Goal: Task Accomplishment & Management: Use online tool/utility

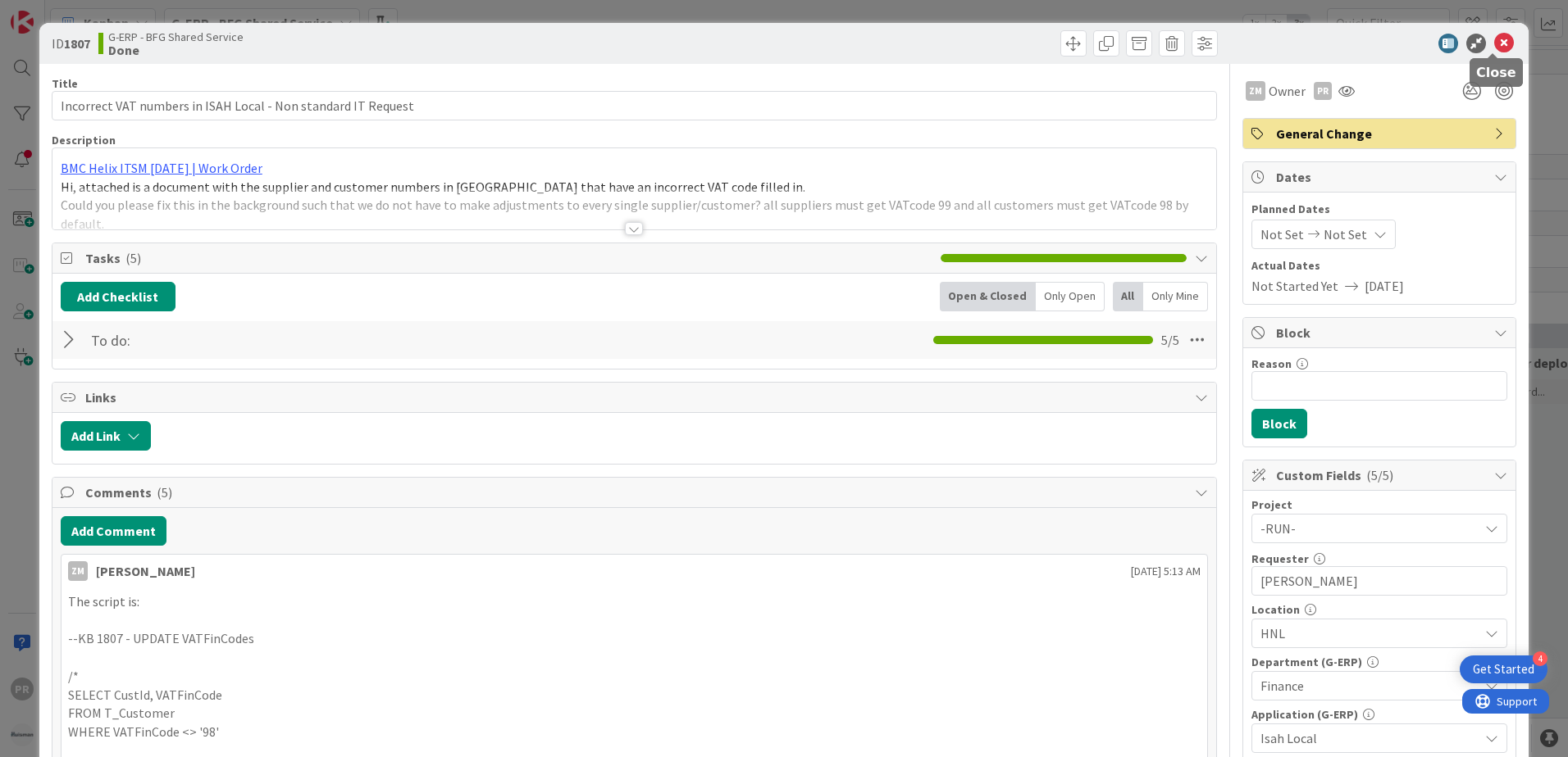
click at [1495, 39] on icon at bounding box center [1504, 43] width 19 height 19
click at [1496, 34] on icon at bounding box center [1504, 43] width 19 height 19
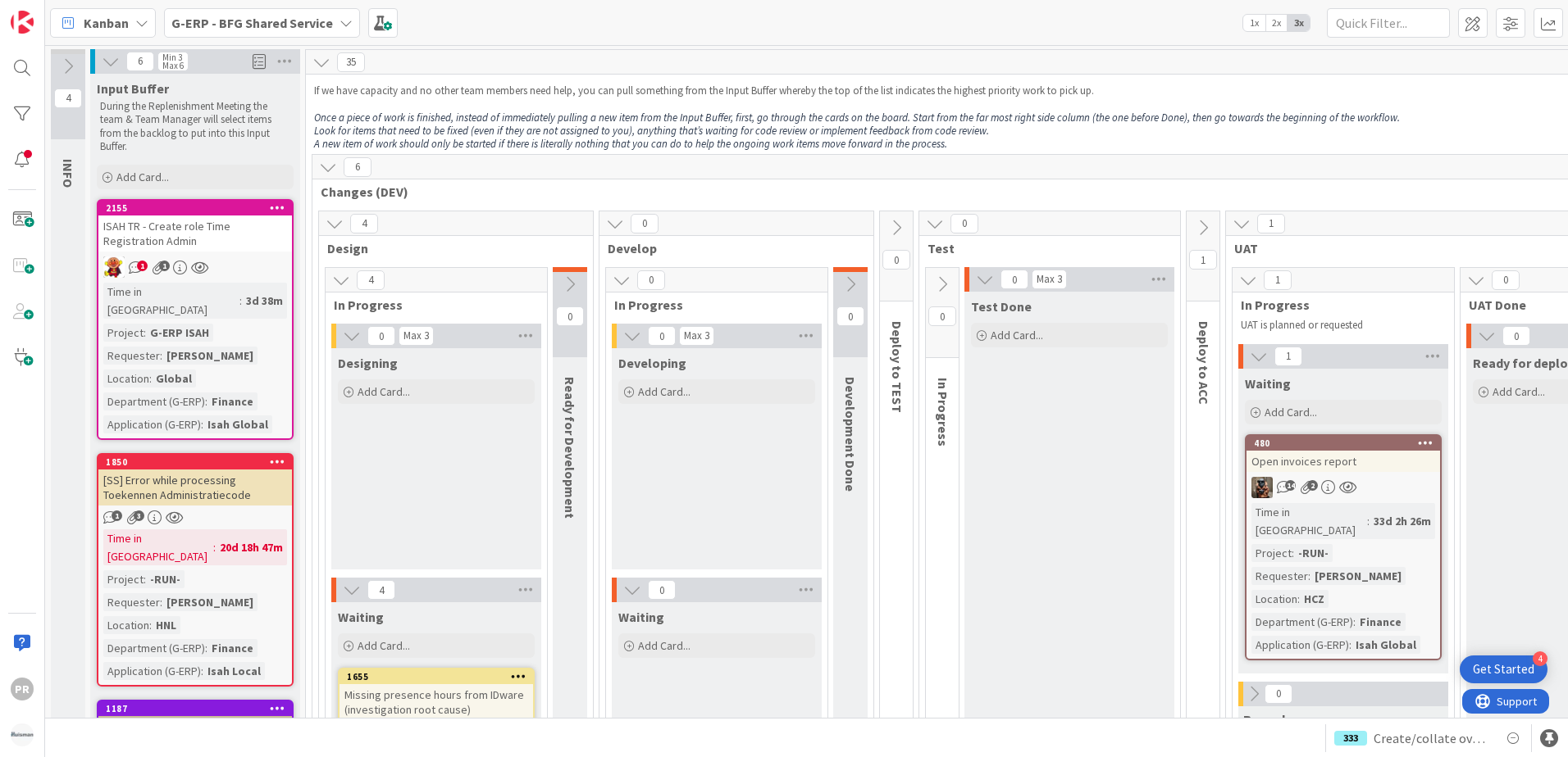
click at [201, 236] on div "ISAH TR - Create role Time Registration Admin" at bounding box center [195, 233] width 194 height 36
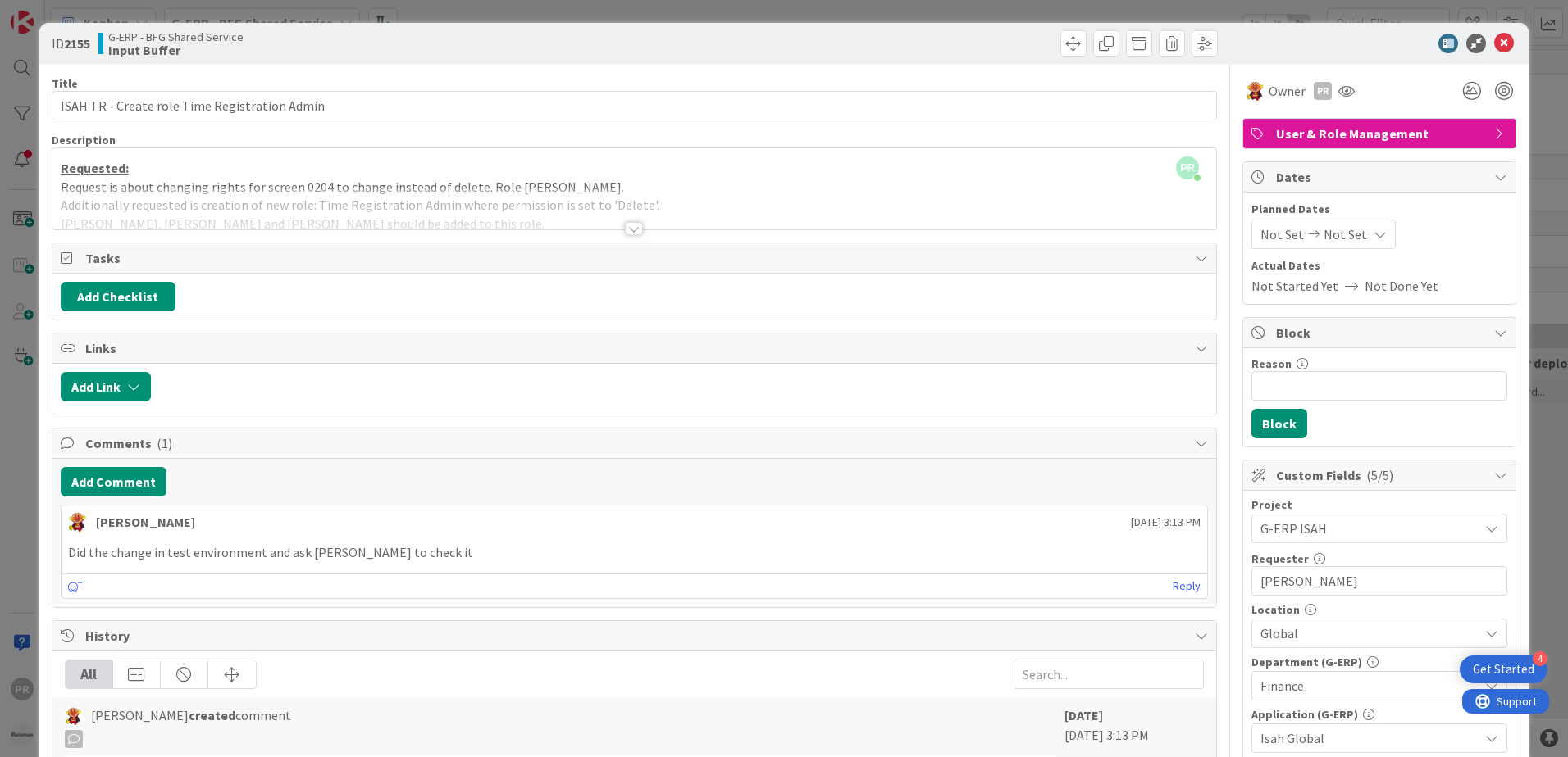
click at [1047, 50] on div at bounding box center [928, 42] width 579 height 26
click at [1060, 49] on span at bounding box center [1073, 42] width 26 height 26
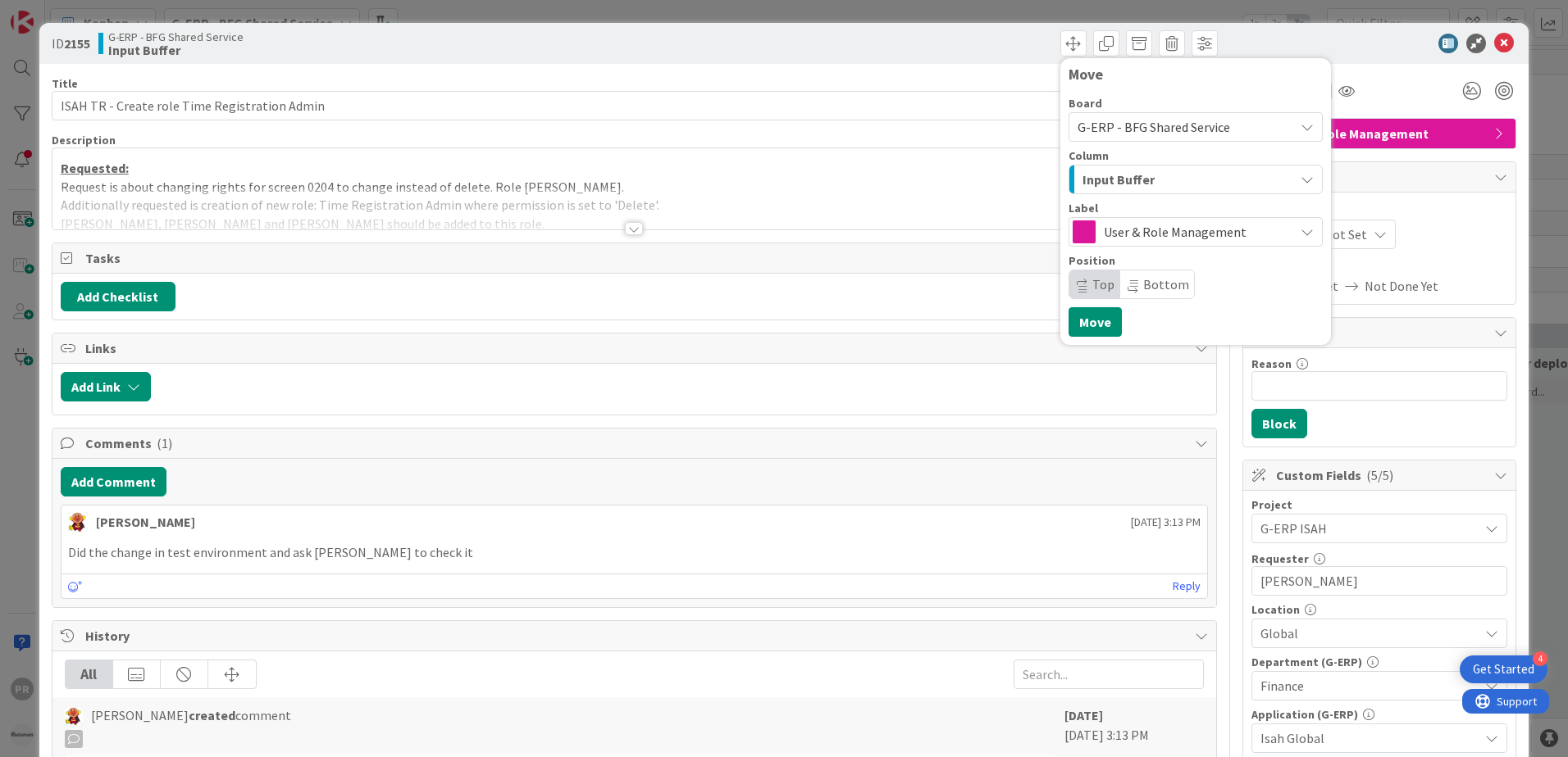
click at [1145, 183] on div "Input Buffer" at bounding box center [1187, 179] width 216 height 26
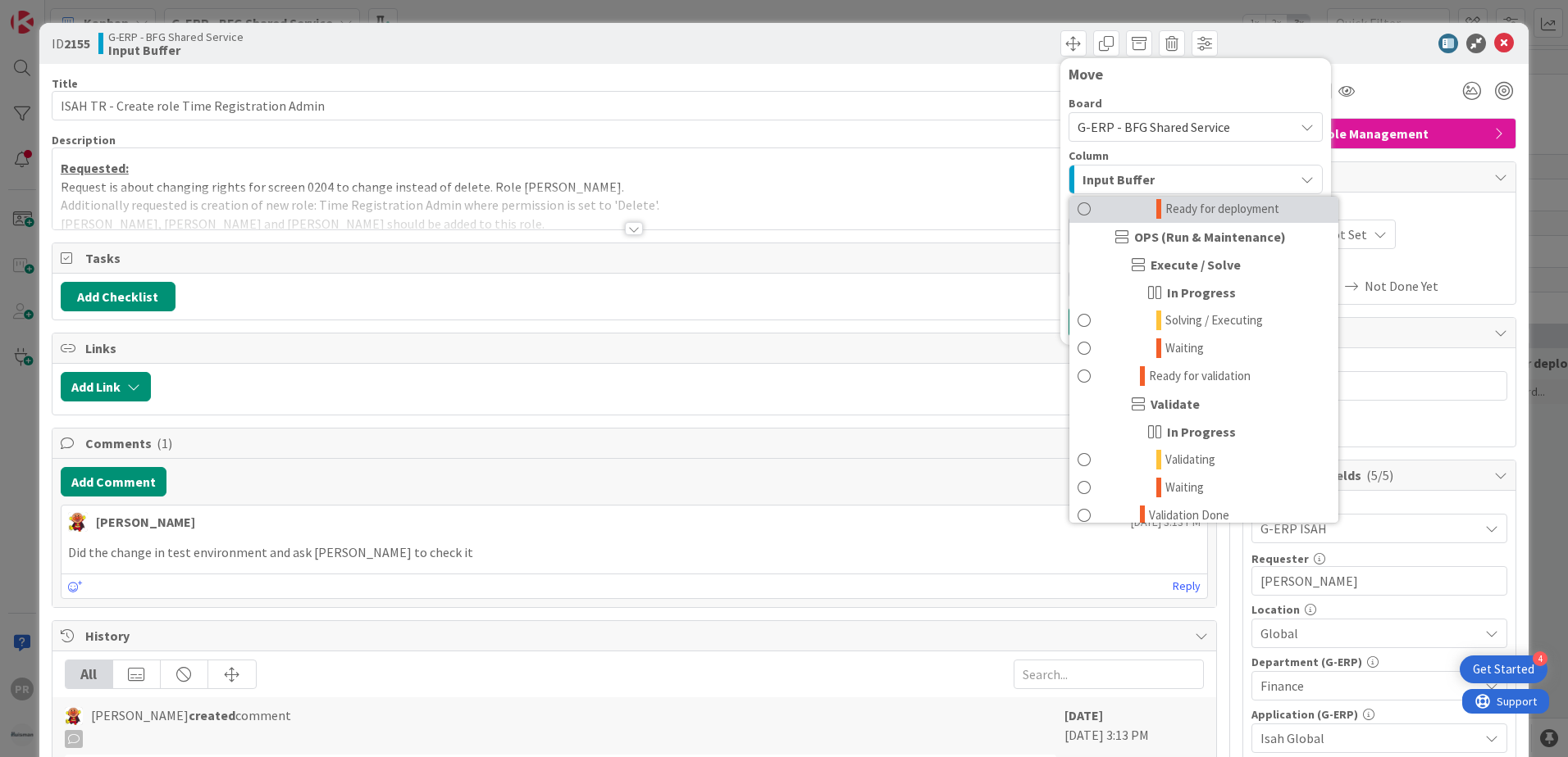
scroll to position [1066, 0]
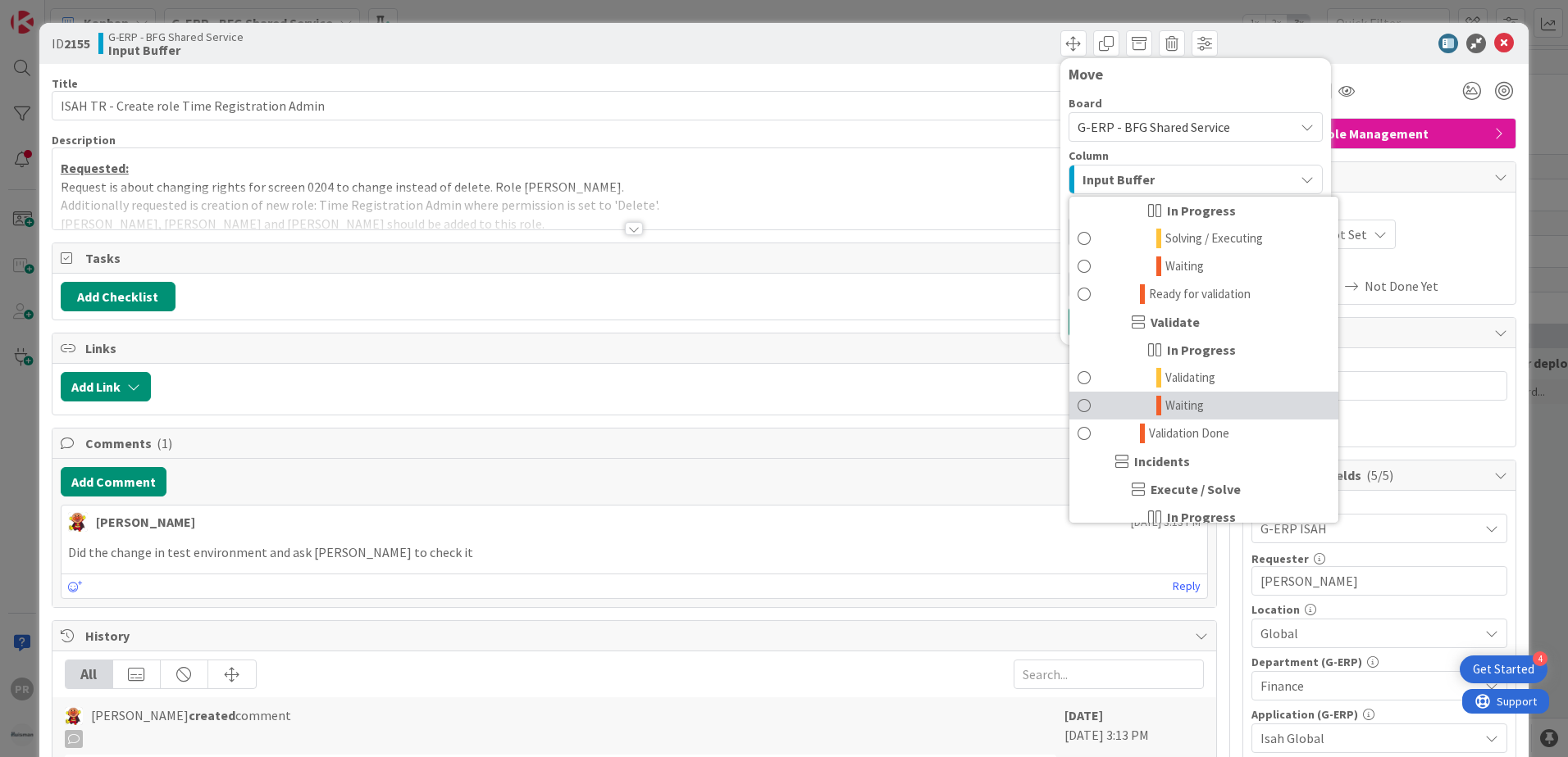
click at [1195, 400] on link "Waiting" at bounding box center [1203, 405] width 269 height 28
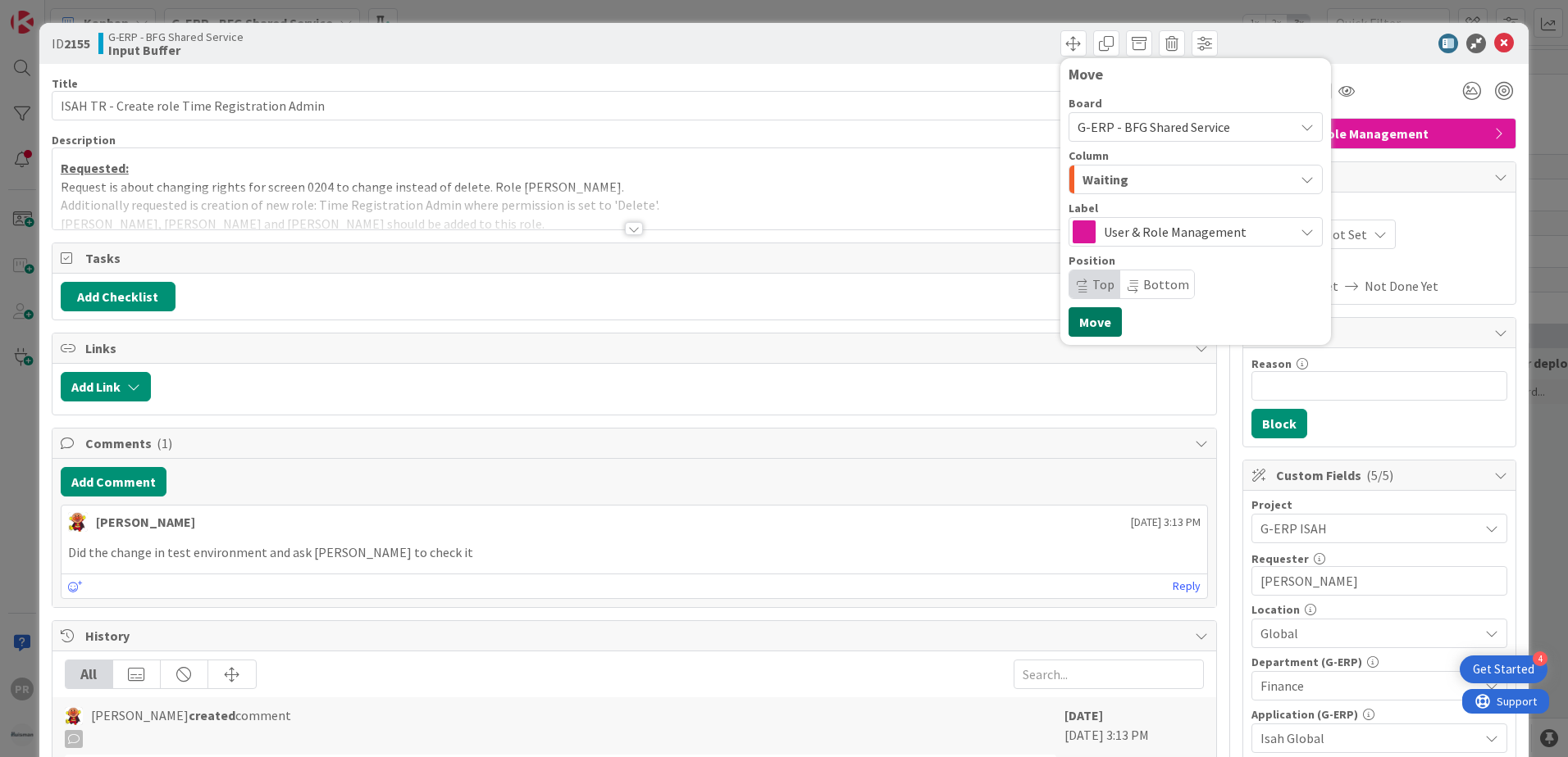
click at [1097, 322] on button "Move" at bounding box center [1094, 322] width 53 height 30
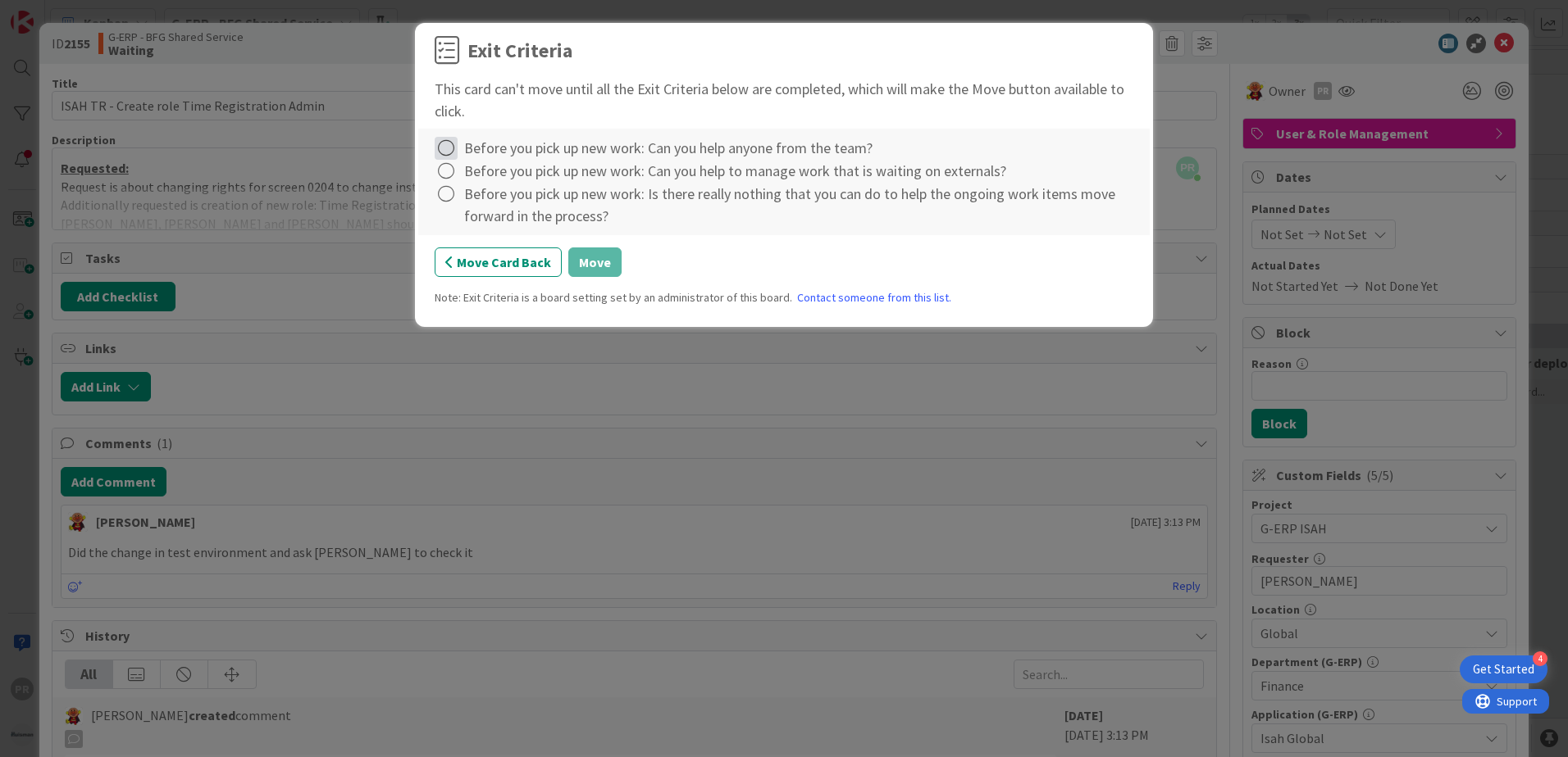
click at [445, 150] on icon at bounding box center [446, 149] width 23 height 23
click at [464, 180] on link "Complete" at bounding box center [536, 181] width 205 height 24
click at [454, 176] on icon at bounding box center [446, 172] width 23 height 23
click at [462, 197] on link "Complete" at bounding box center [536, 204] width 205 height 24
click at [452, 196] on icon at bounding box center [446, 195] width 23 height 23
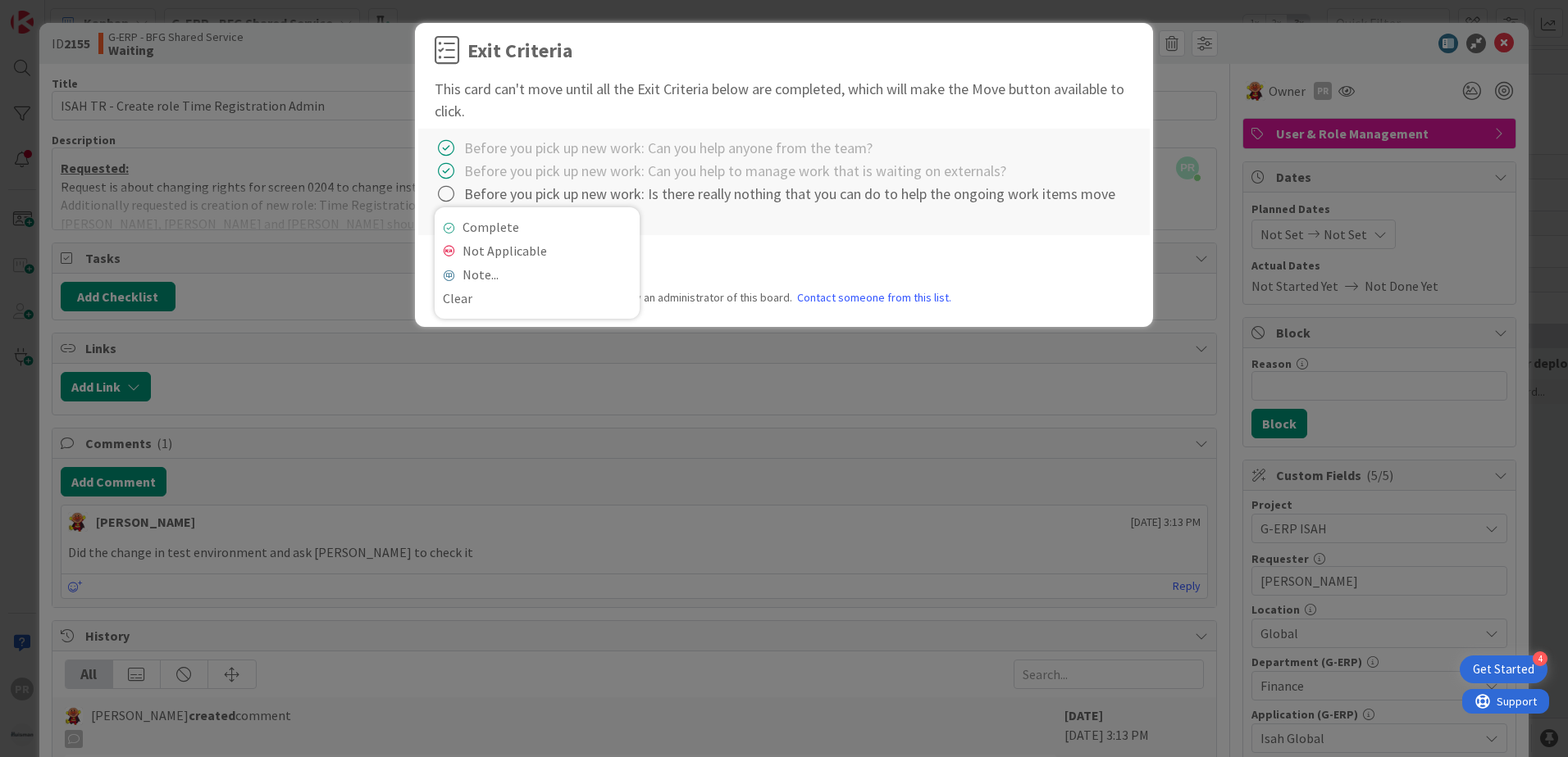
click at [466, 215] on div "Complete Not Applicable Note... Clear" at bounding box center [536, 263] width 205 height 112
click at [469, 230] on link "Complete" at bounding box center [536, 228] width 205 height 24
click at [604, 265] on button "Move" at bounding box center [594, 262] width 53 height 30
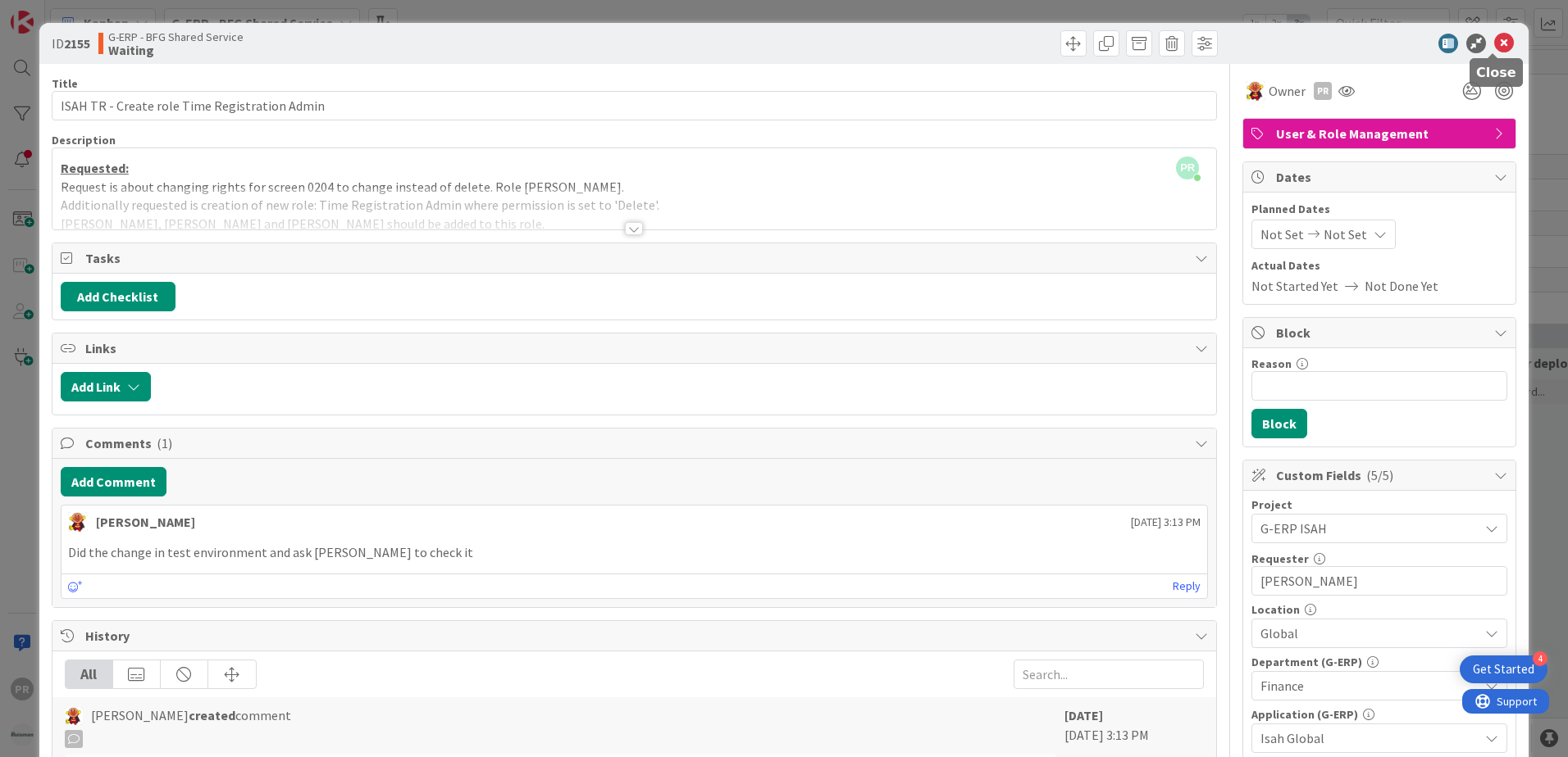
click at [1495, 44] on icon at bounding box center [1504, 43] width 19 height 19
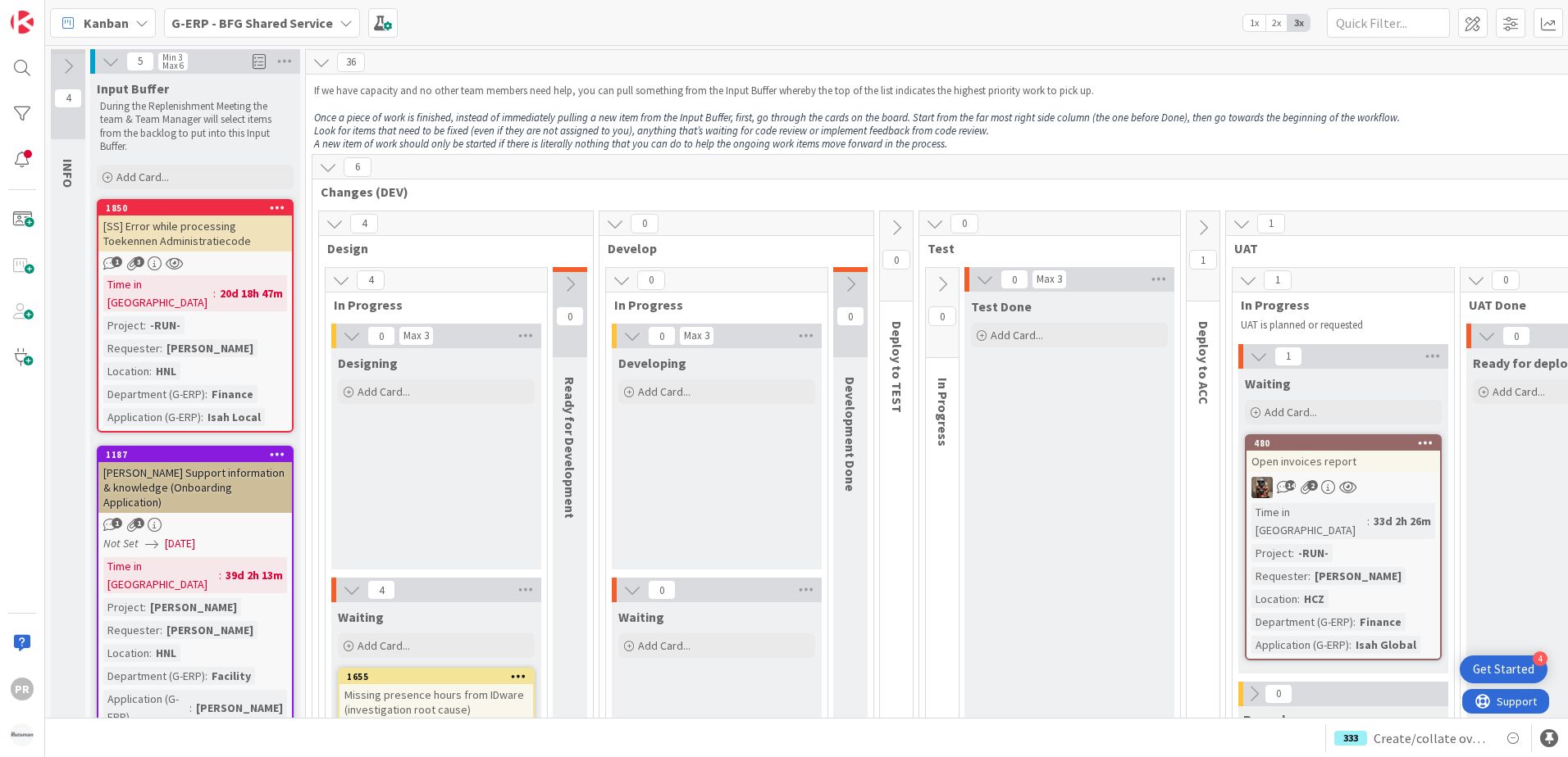
click at [298, 37] on div "G-ERP - BFG Shared Service" at bounding box center [261, 22] width 196 height 30
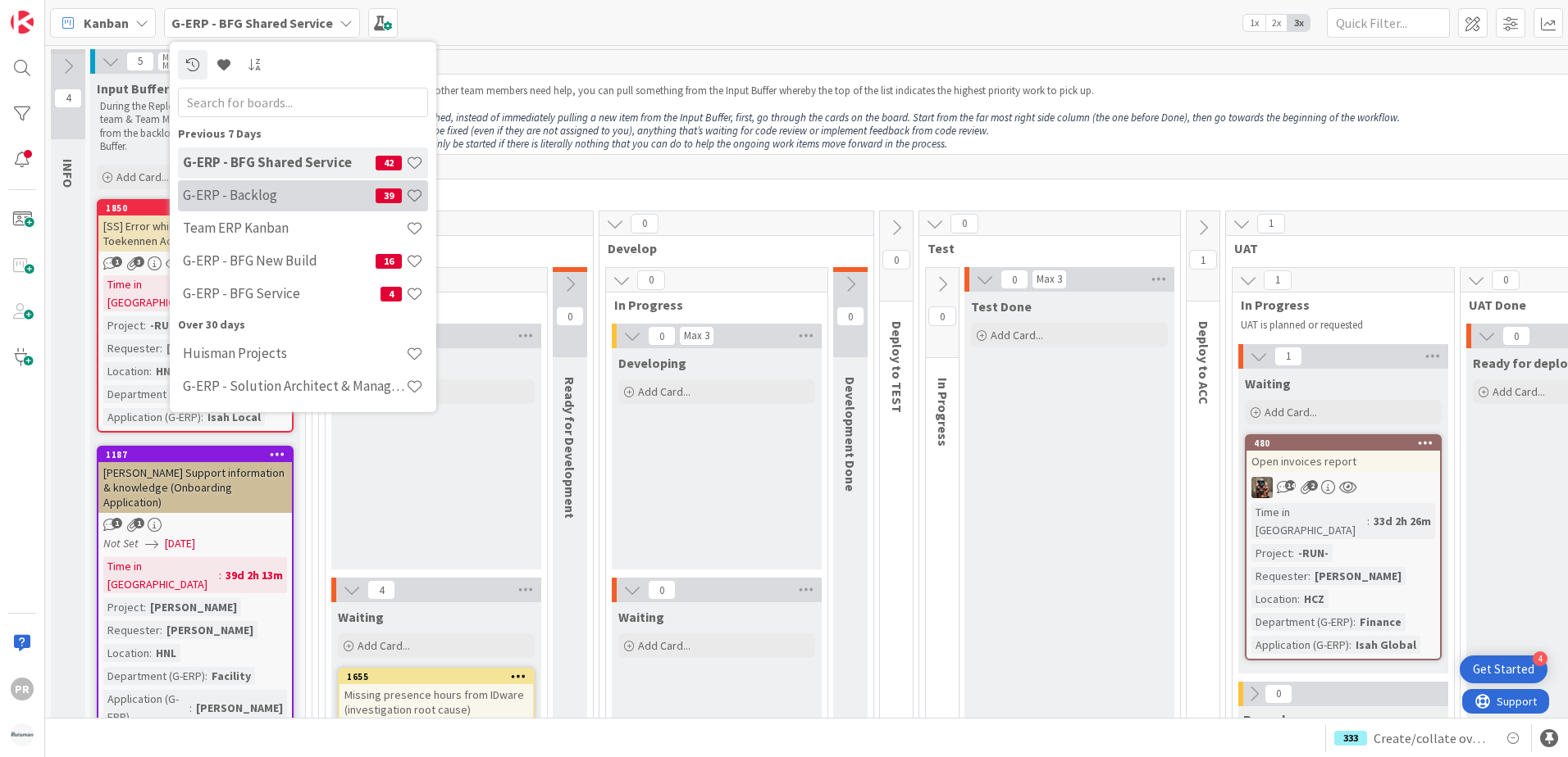
click at [290, 197] on h4 "G-ERP - Backlog" at bounding box center [280, 195] width 193 height 16
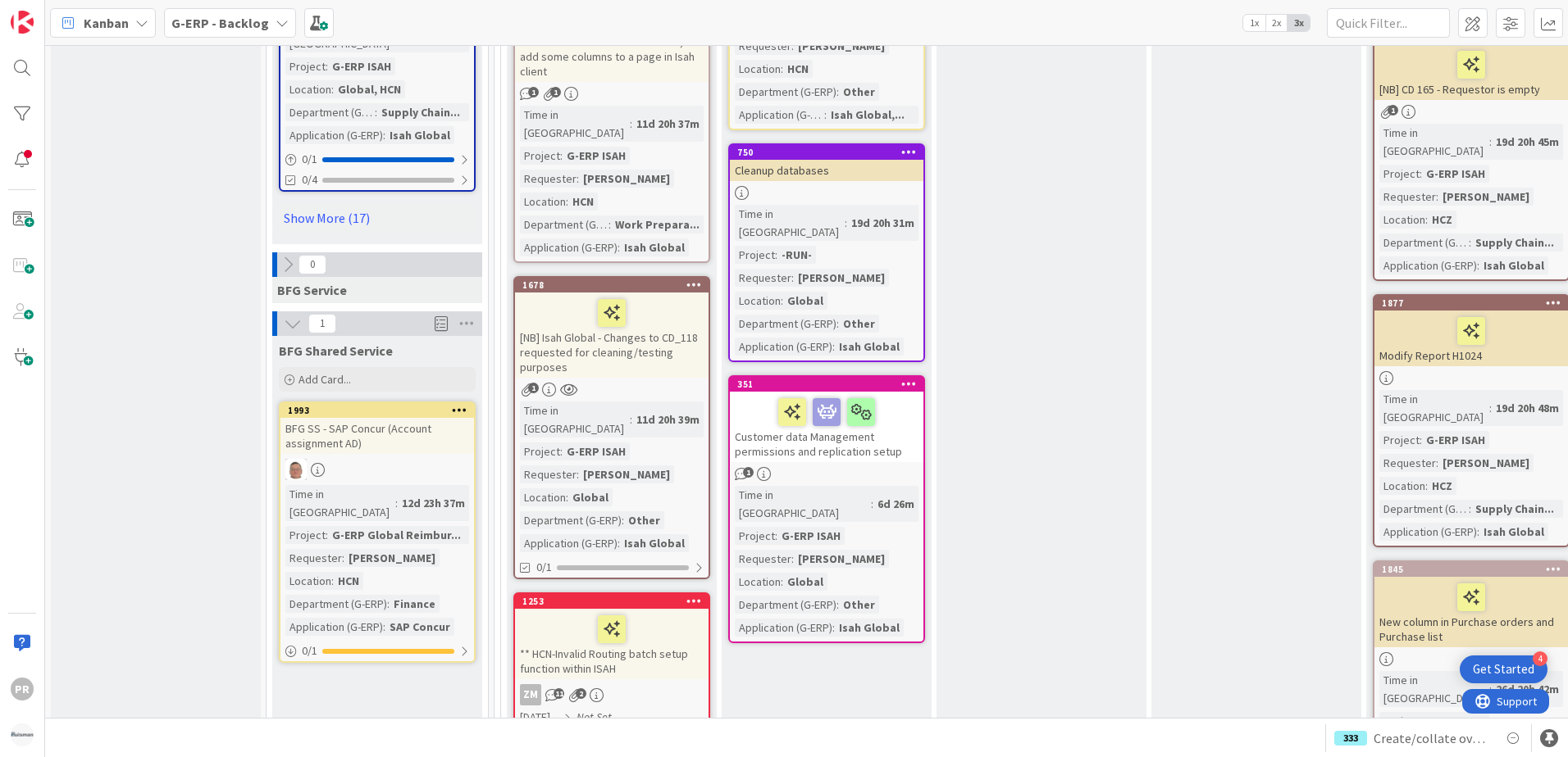
scroll to position [2787, 0]
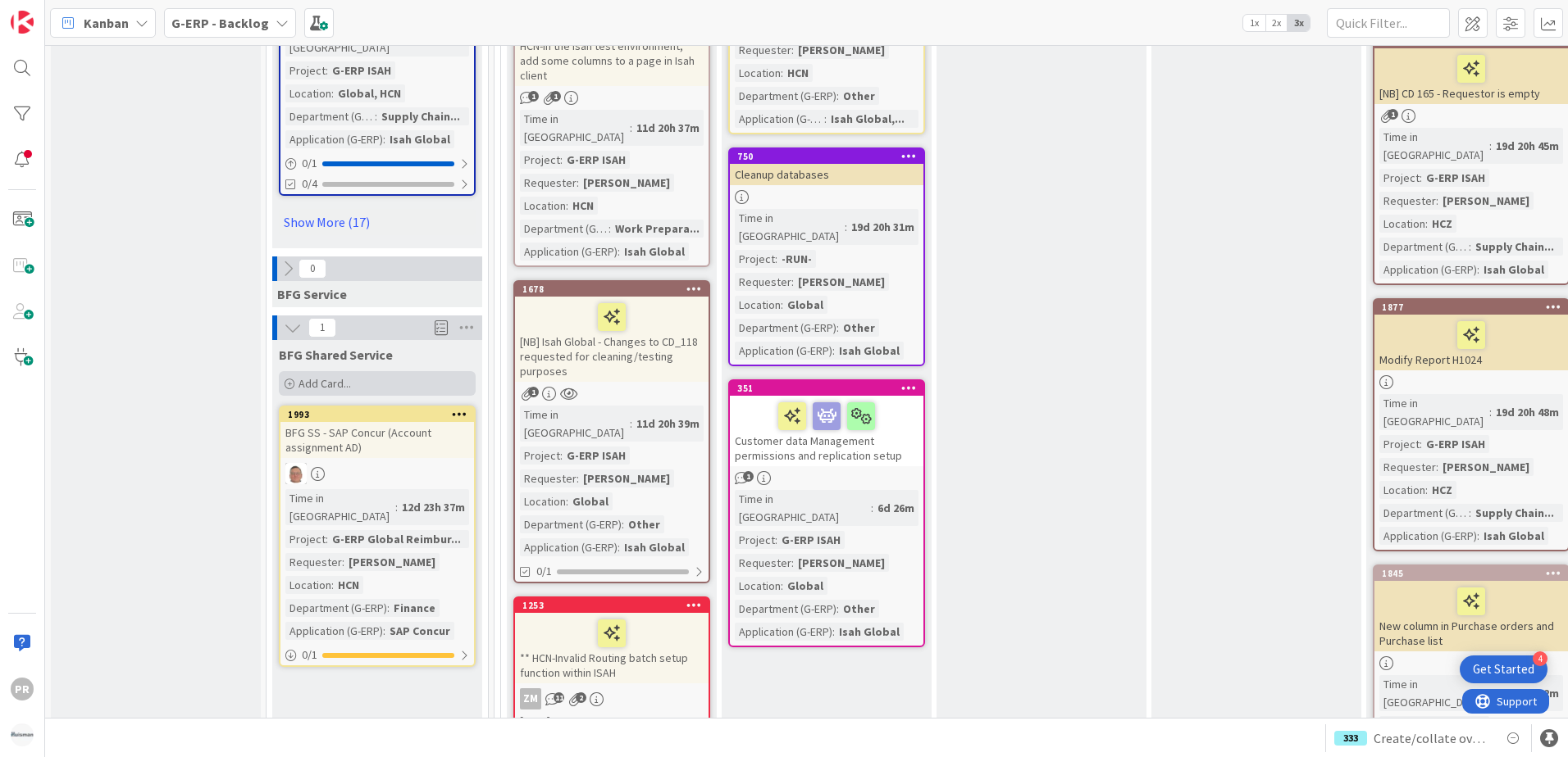
click at [342, 376] on span "Add Card..." at bounding box center [324, 383] width 52 height 14
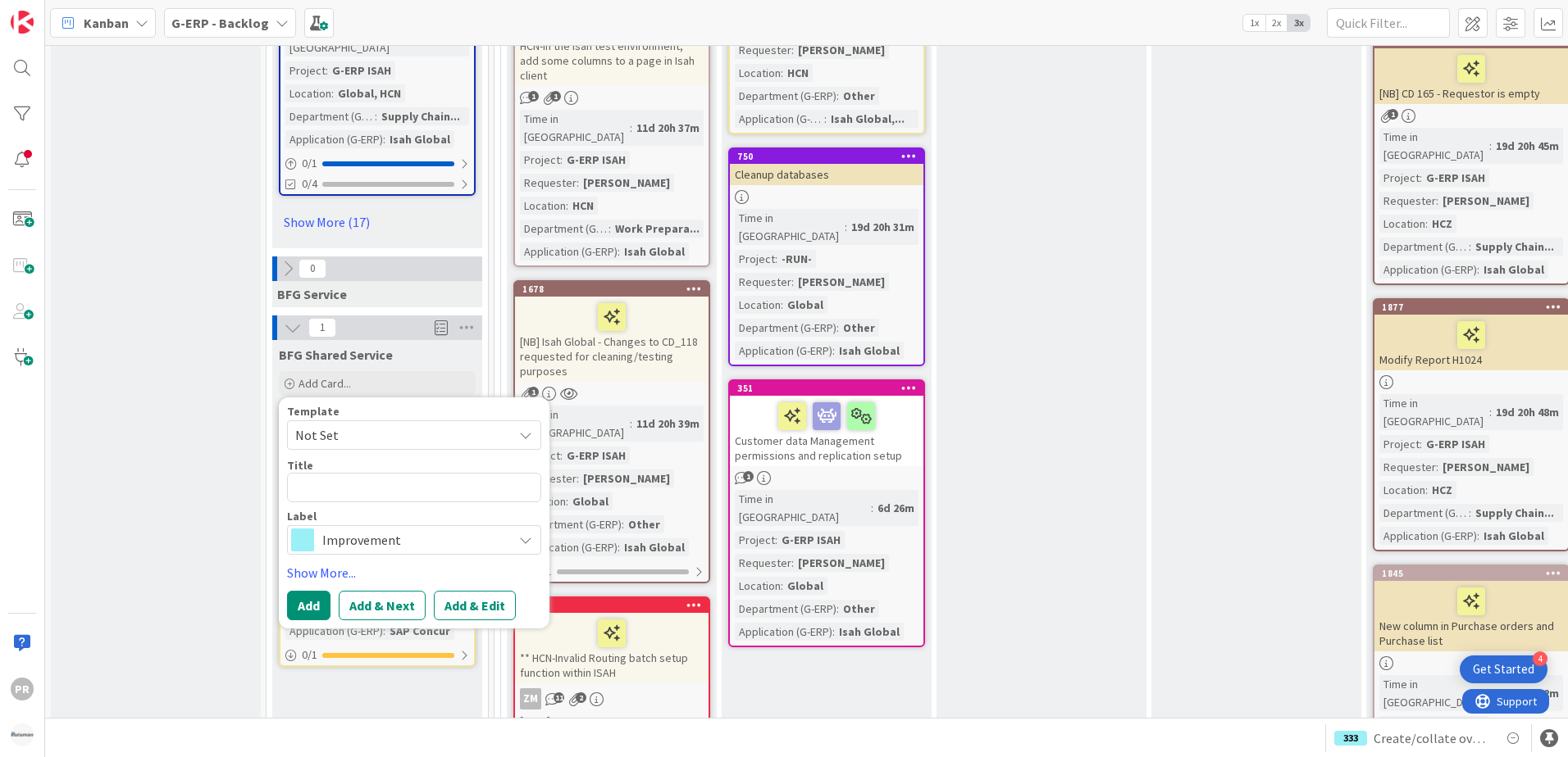
drag, startPoint x: 398, startPoint y: 358, endPoint x: 398, endPoint y: 369, distance: 11.0
click at [398, 528] on span "Improvement" at bounding box center [413, 540] width 182 height 23
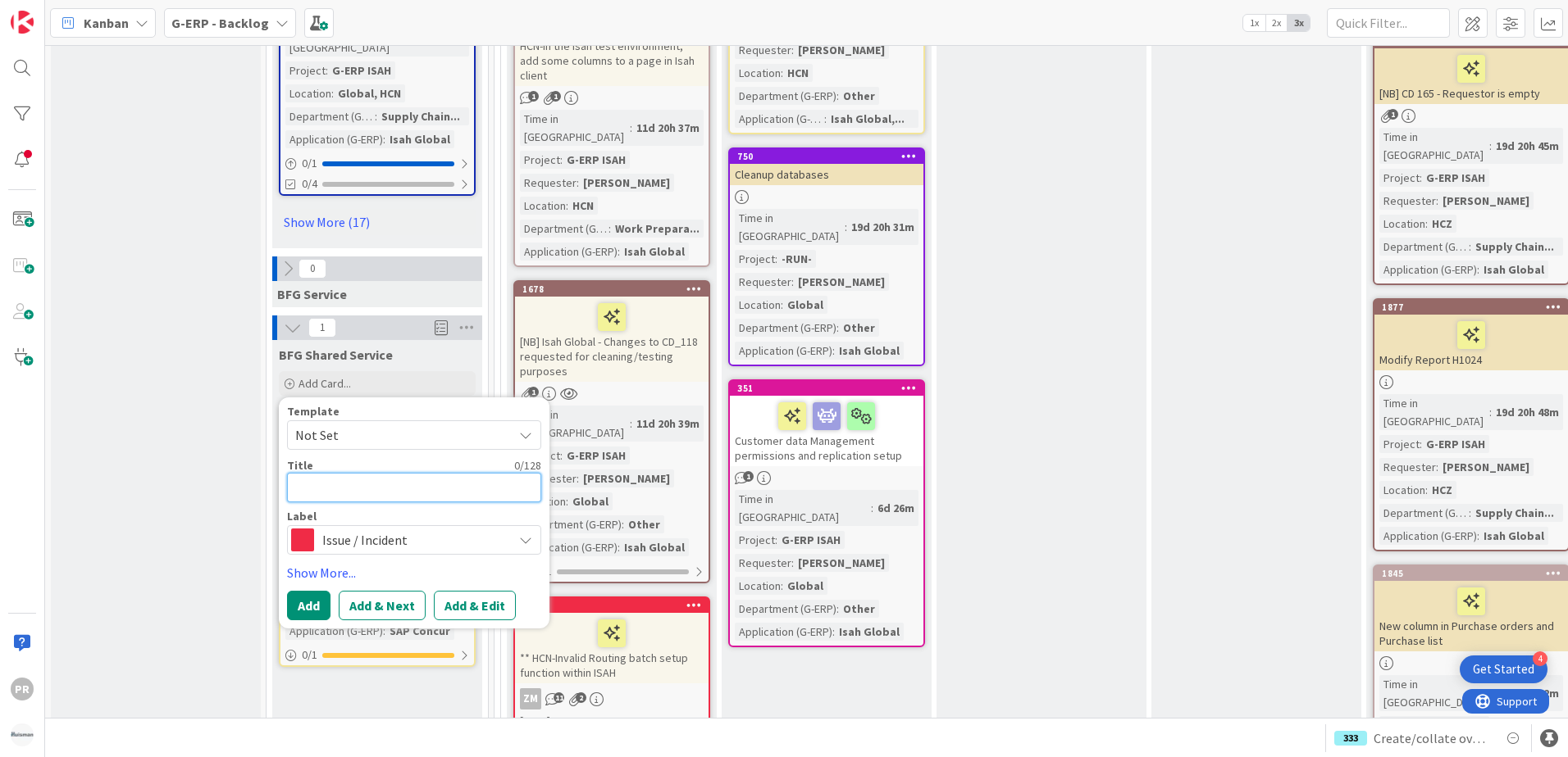
click at [342, 473] on textarea at bounding box center [413, 487] width 254 height 30
type textarea "x"
type textarea "["
type textarea "x"
type textarea "[S"
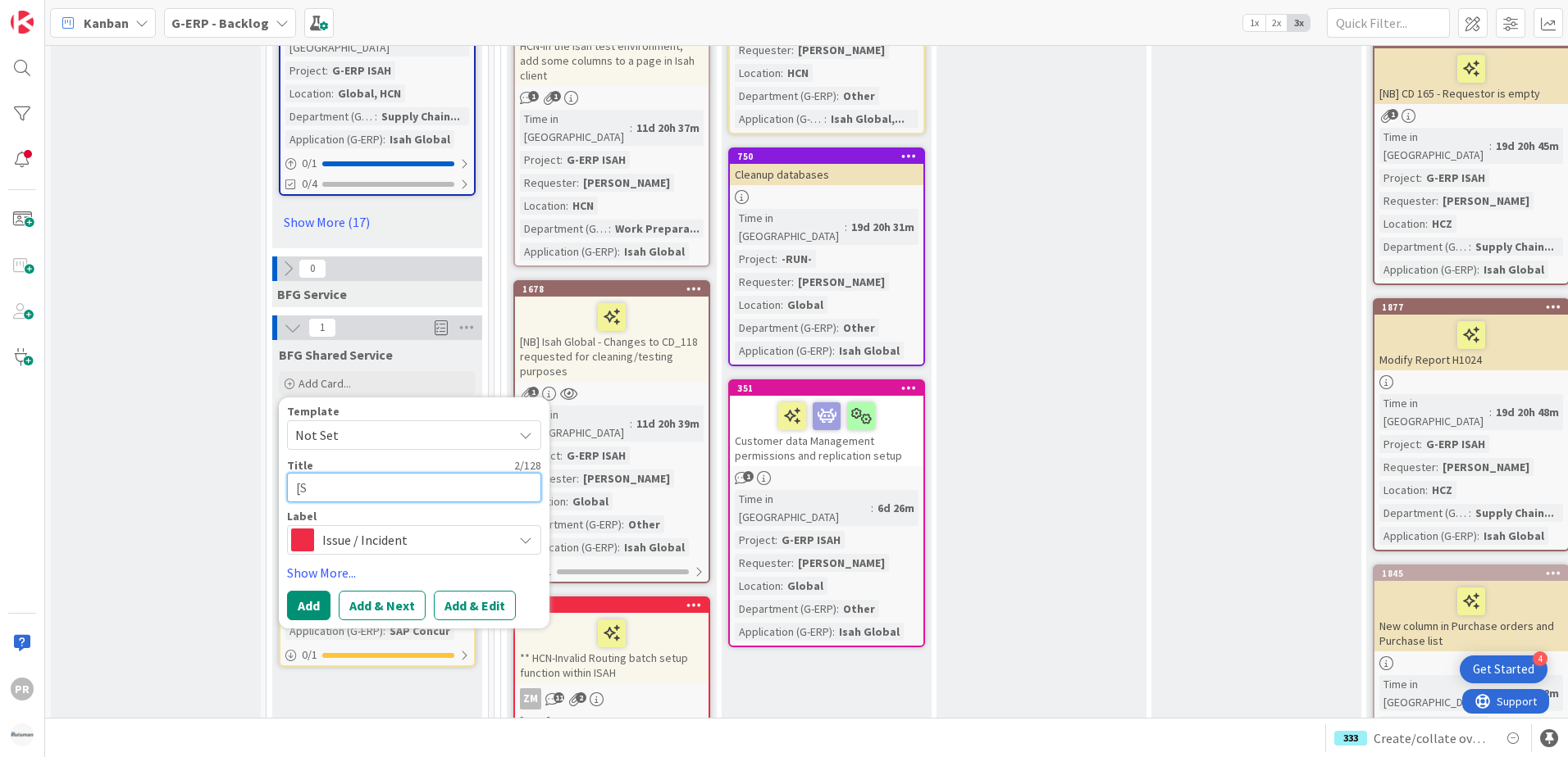
type textarea "x"
type textarea "[SS"
type textarea "x"
type textarea "[SS]"
type textarea "x"
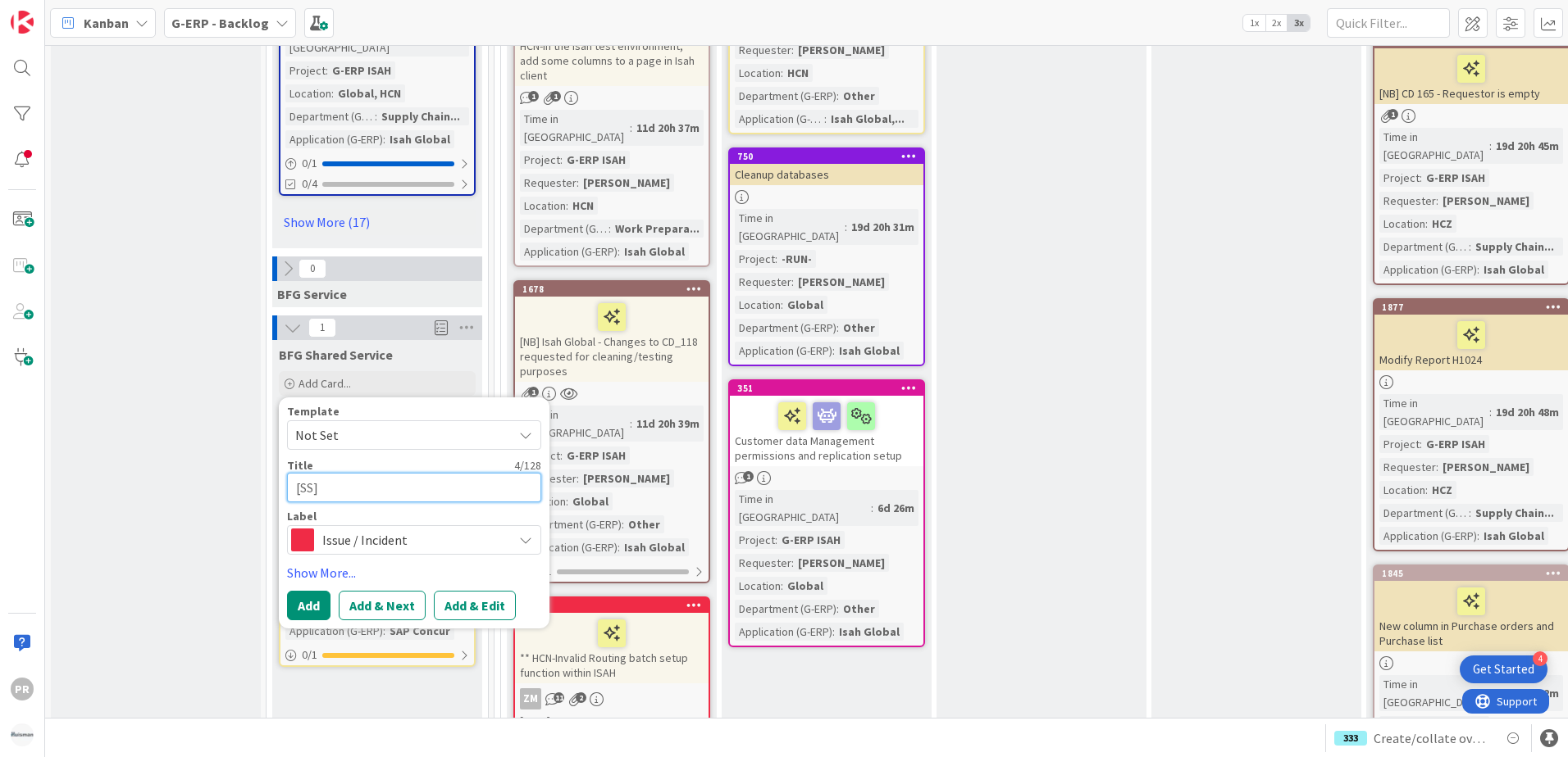
type textarea "[SS]"
type textarea "x"
type textarea "[SS] ="
type textarea "x"
type textarea "[SS] ="
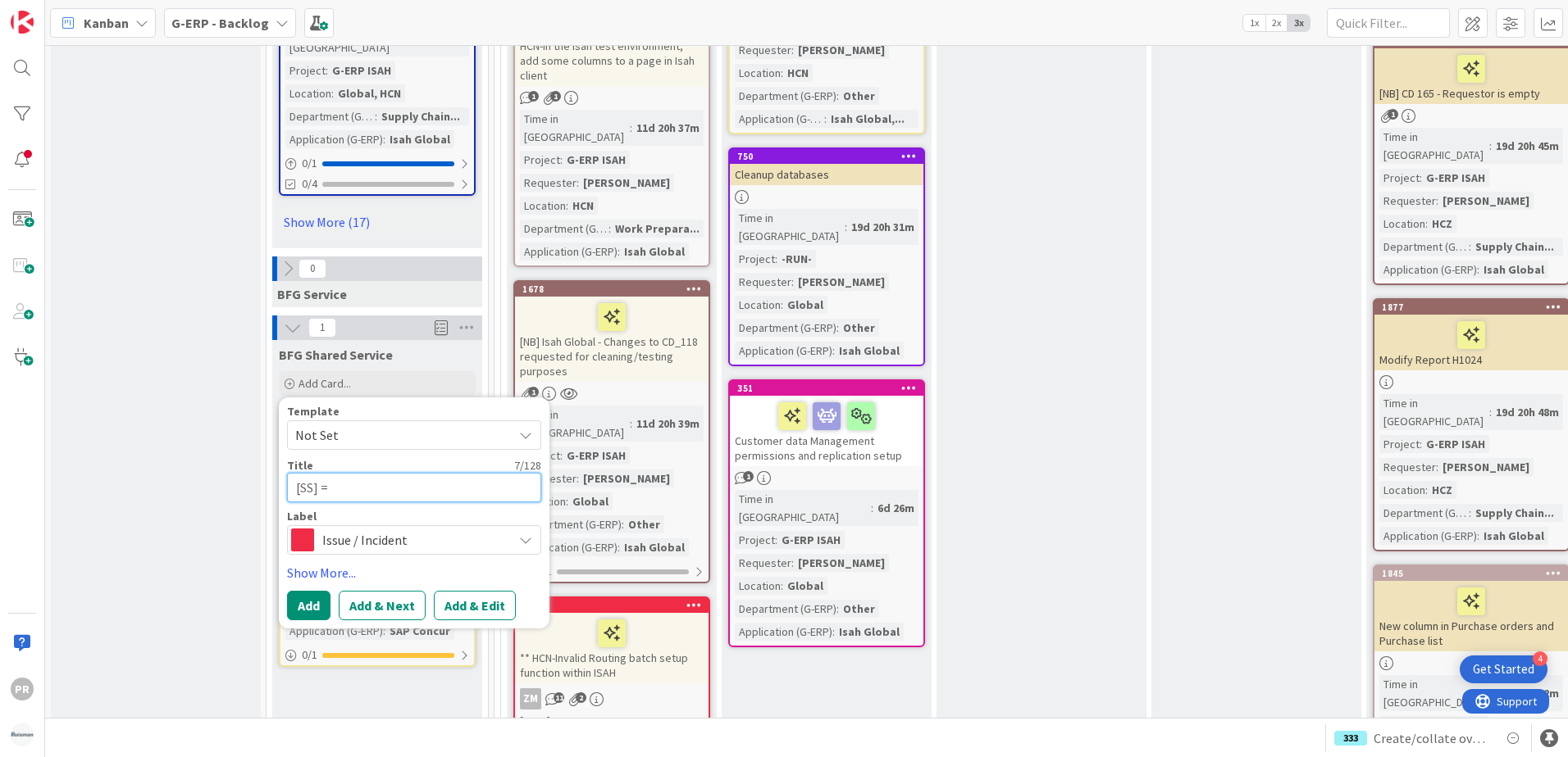
type textarea "x"
type textarea "[SS] ="
type textarea "x"
type textarea "[SS]"
type textarea "x"
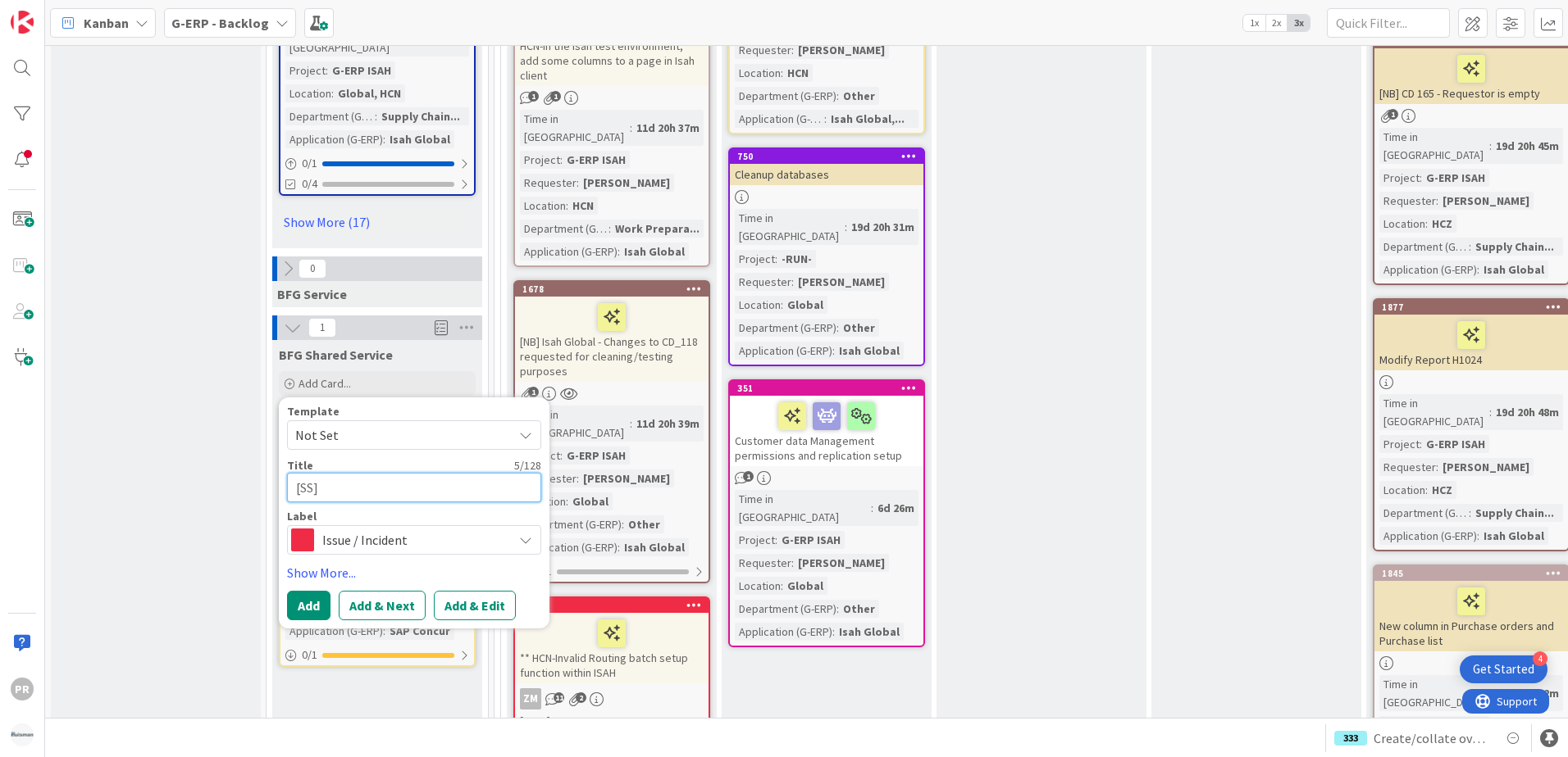
type textarea "[SS] -"
type textarea "x"
type textarea "[SS] - O"
type textarea "x"
type textarea "[SS] - OI"
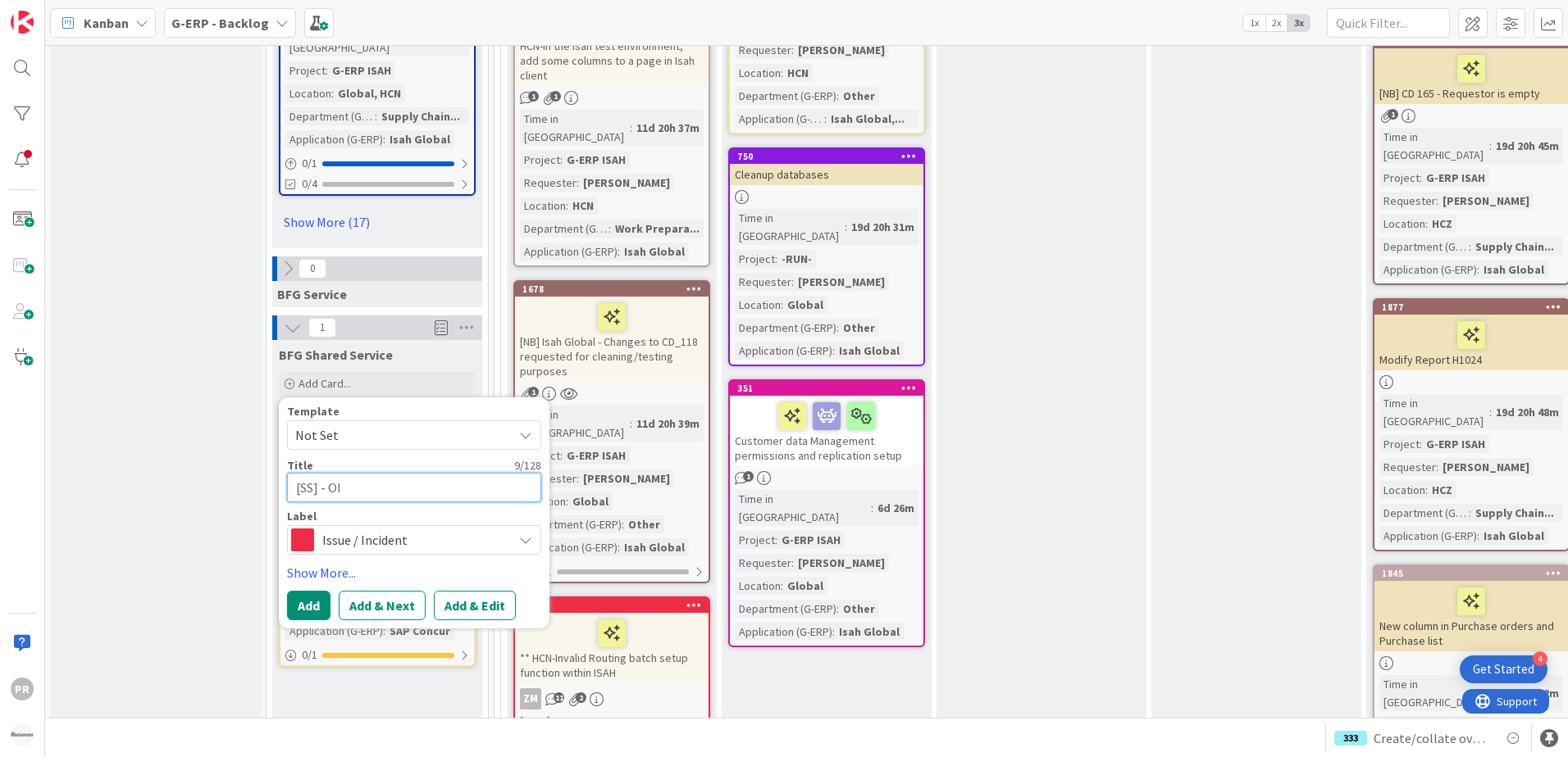
type textarea "x"
type textarea "[SS] - O"
type textarea "x"
type textarea "[SS] -"
type textarea "x"
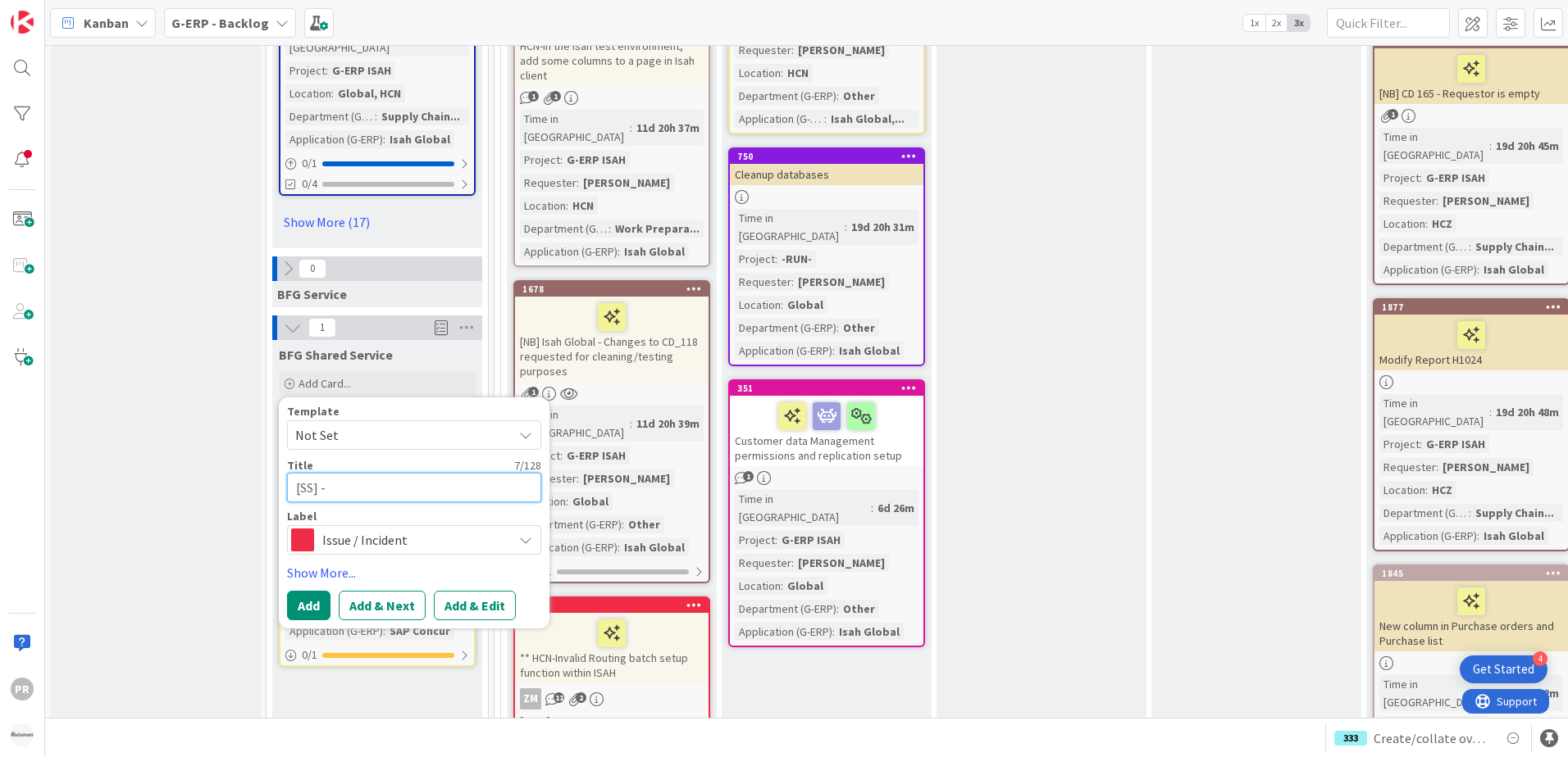
type textarea "[SS] - I"
type textarea "x"
type textarea "[SS] - Is"
type textarea "x"
type textarea "[SS] - Isa"
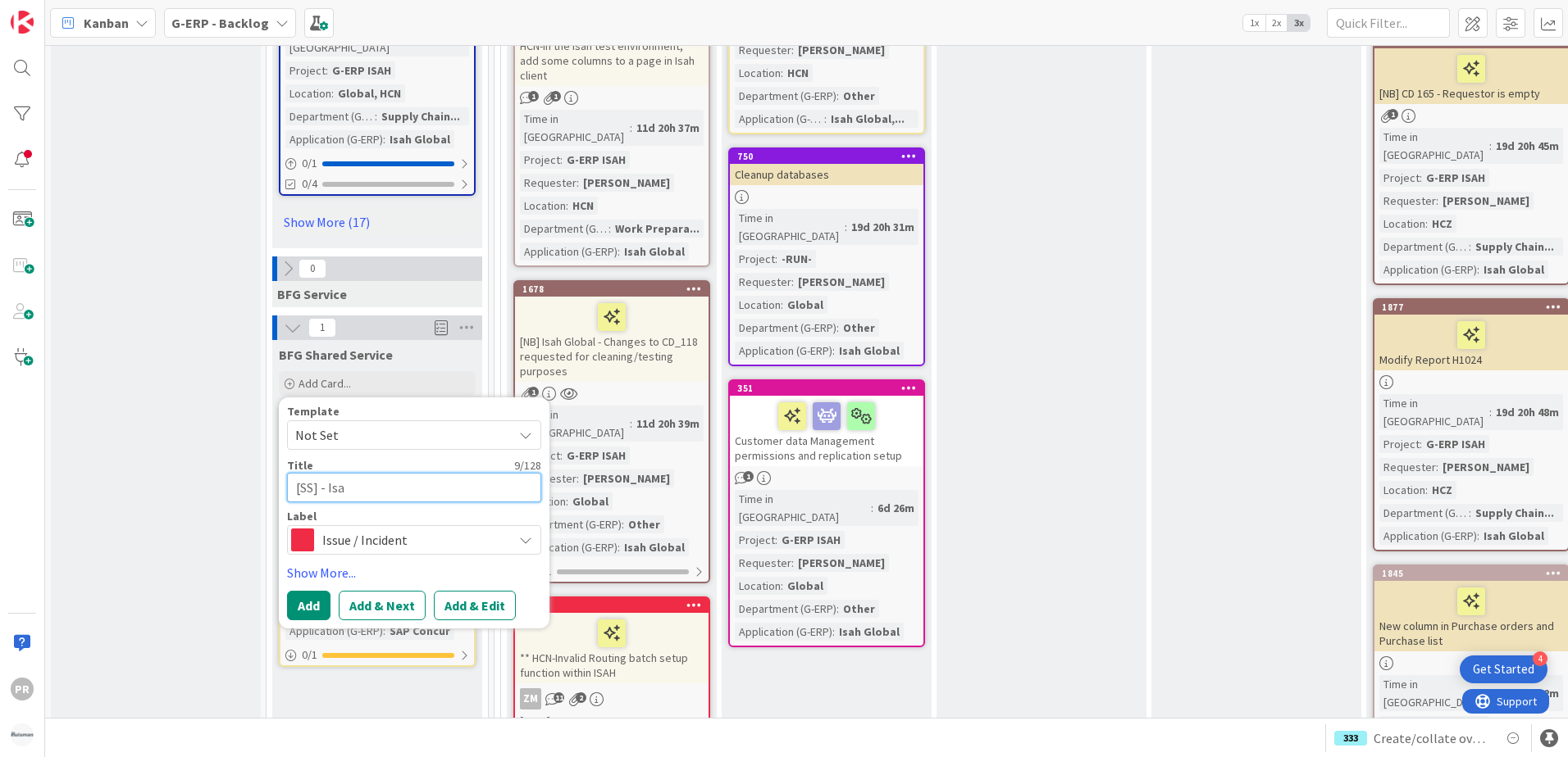
type textarea "x"
type textarea "[SS] - Isah"
type textarea "x"
type textarea "[SS] - Isah"
type textarea "x"
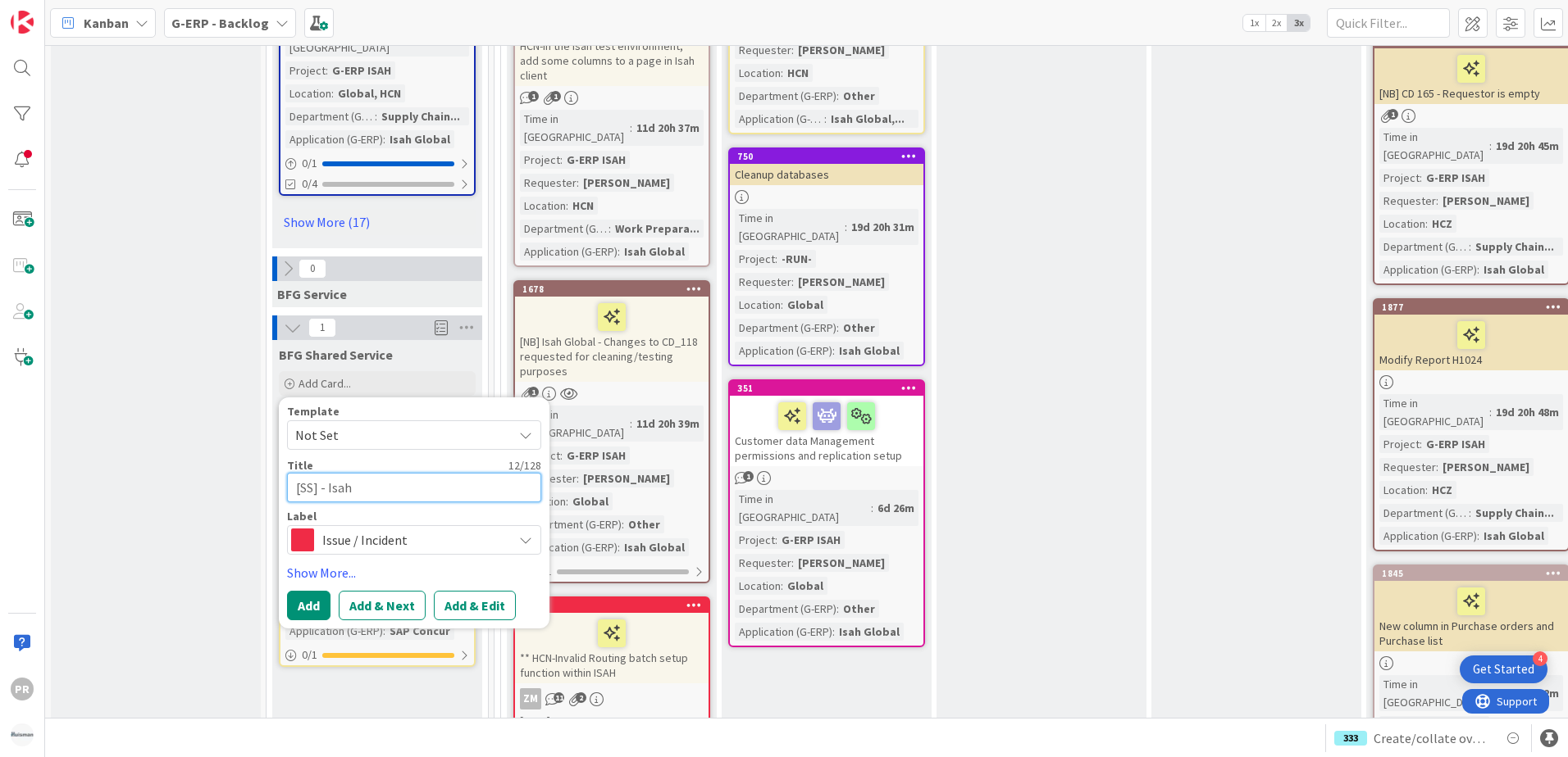
type textarea "[SS] - [PERSON_NAME]"
type textarea "x"
type textarea "[SS] - [PERSON_NAME]"
type textarea "x"
type textarea "[SS] - [PERSON_NAME]"
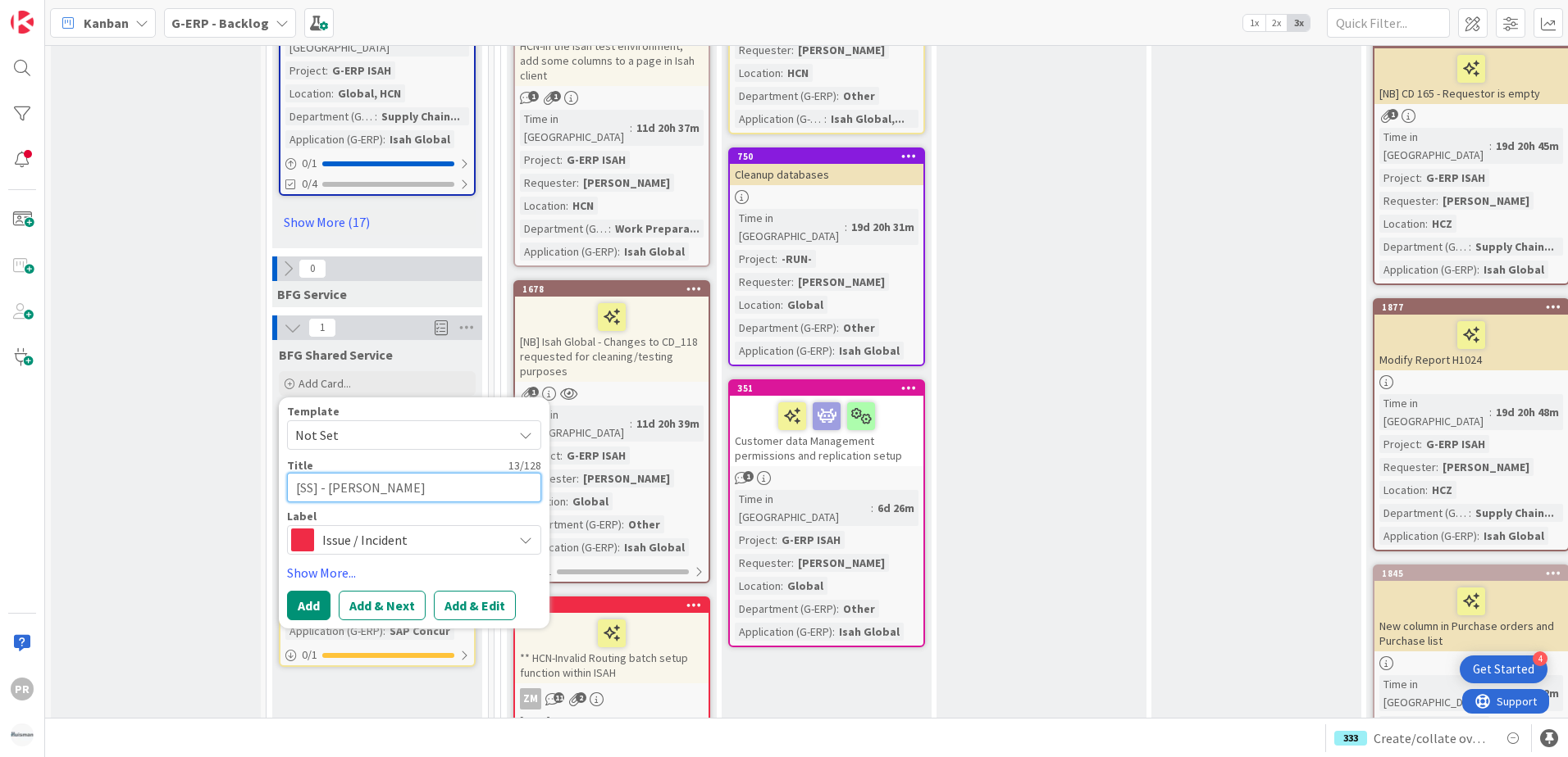
type textarea "x"
type textarea "[SS] - Isah Local"
type textarea "x"
type textarea "[SS] - Isah Local/"
type textarea "x"
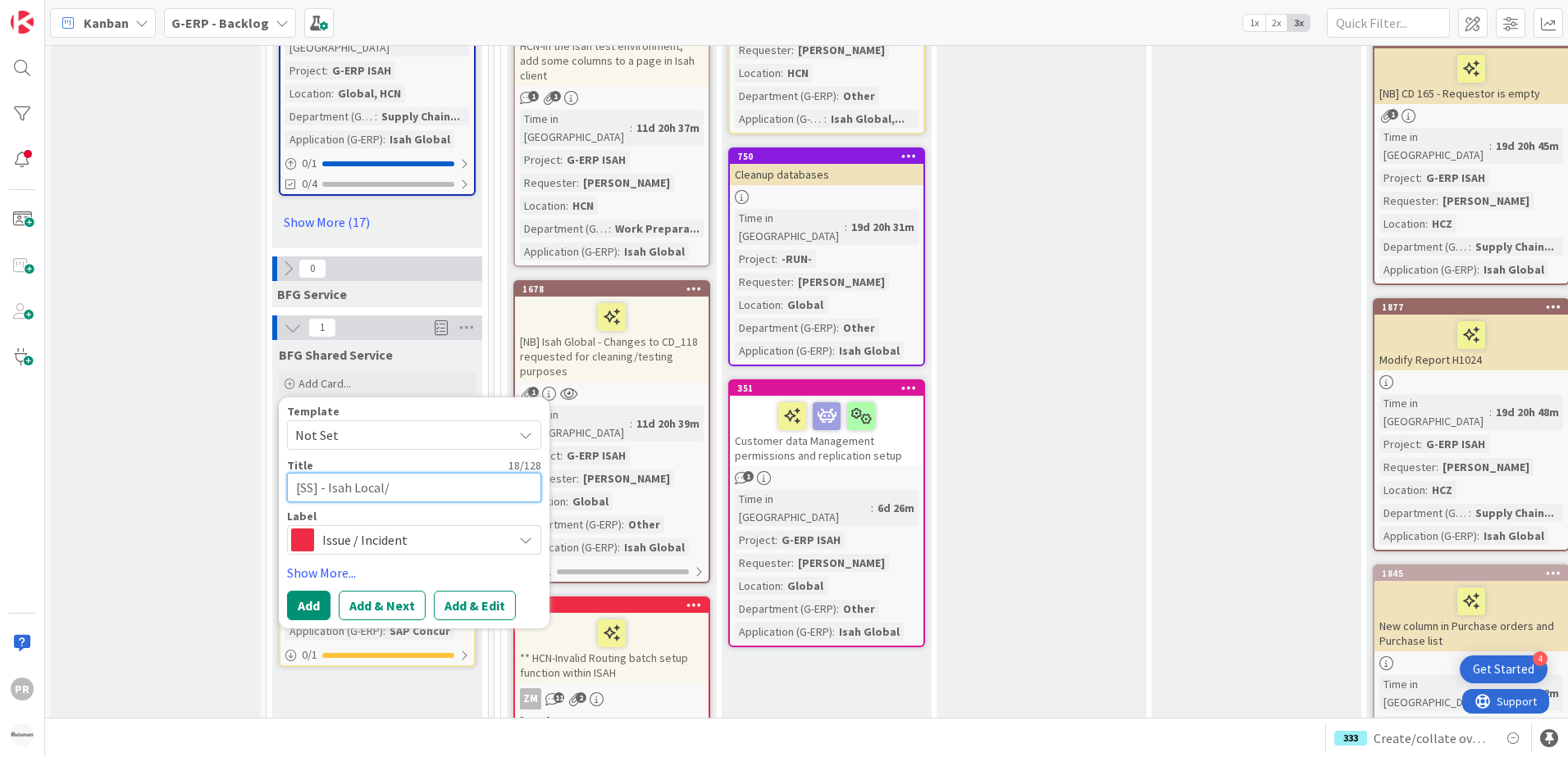
type textarea "[SS] - Isah Local/P"
type textarea "x"
type textarea "[SS] - Isah Local/Pr"
type textarea "x"
type textarea "[SS] - Isah Local/Prd"
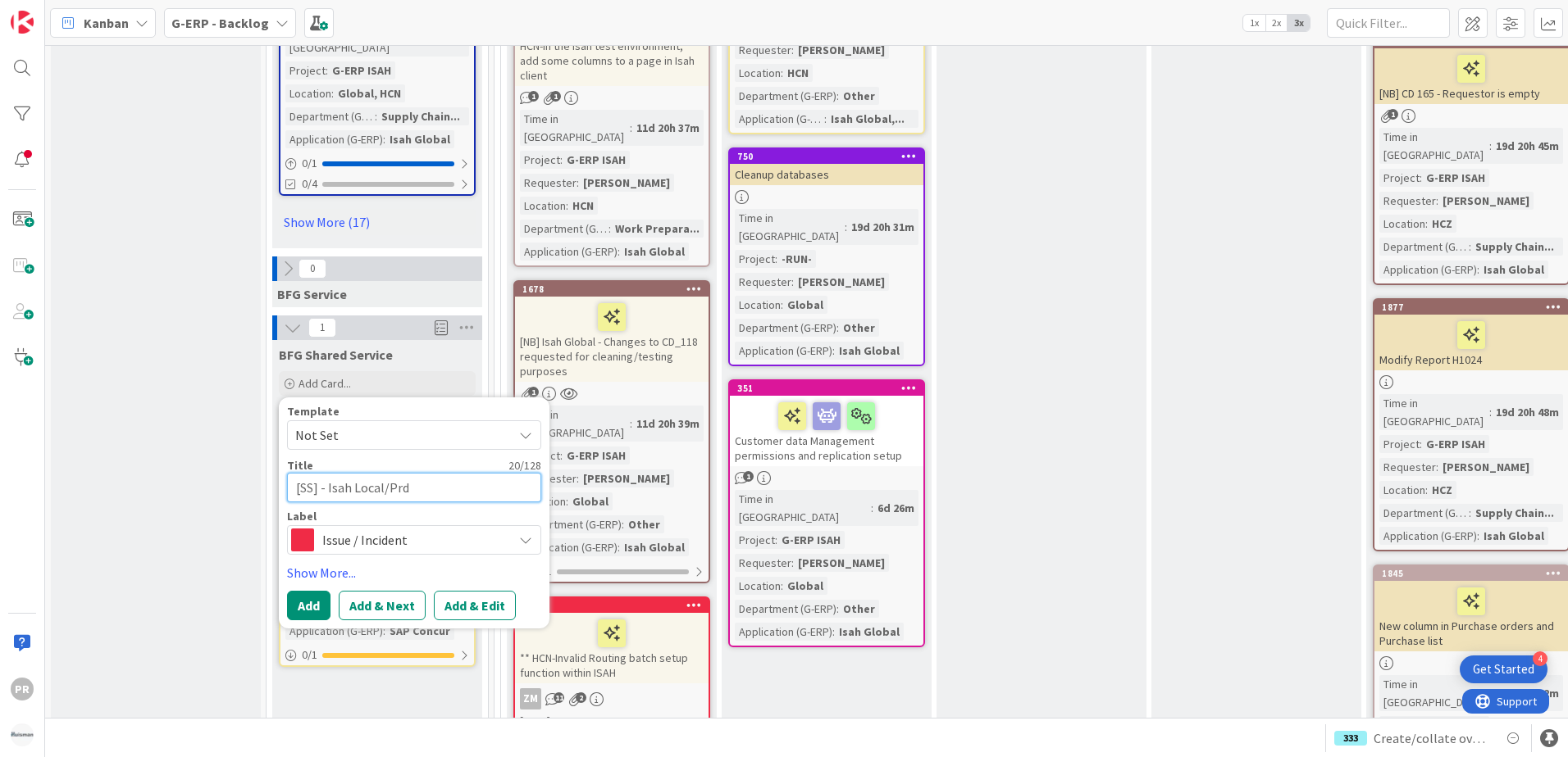
type textarea "x"
type textarea "[SS] - Isah Local/Prdo"
type textarea "x"
type textarea "[SS] - Isah Local/Prd"
type textarea "x"
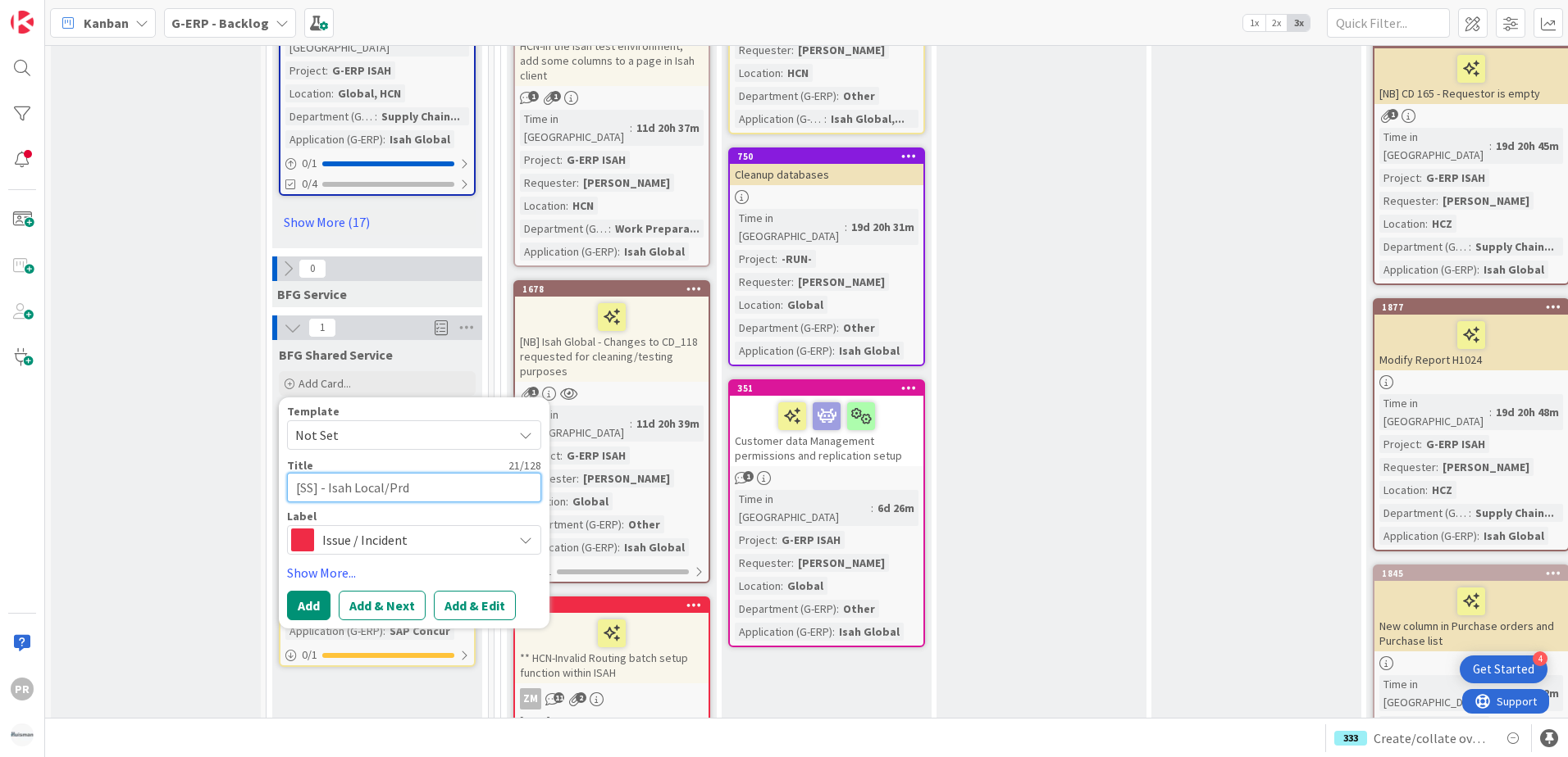
type textarea "[SS] - Isah Local/Pr"
type textarea "x"
type textarea "[SS] - Isah Local/Pro"
type textarea "x"
type textarea "[SS] - Isah Local/Prod"
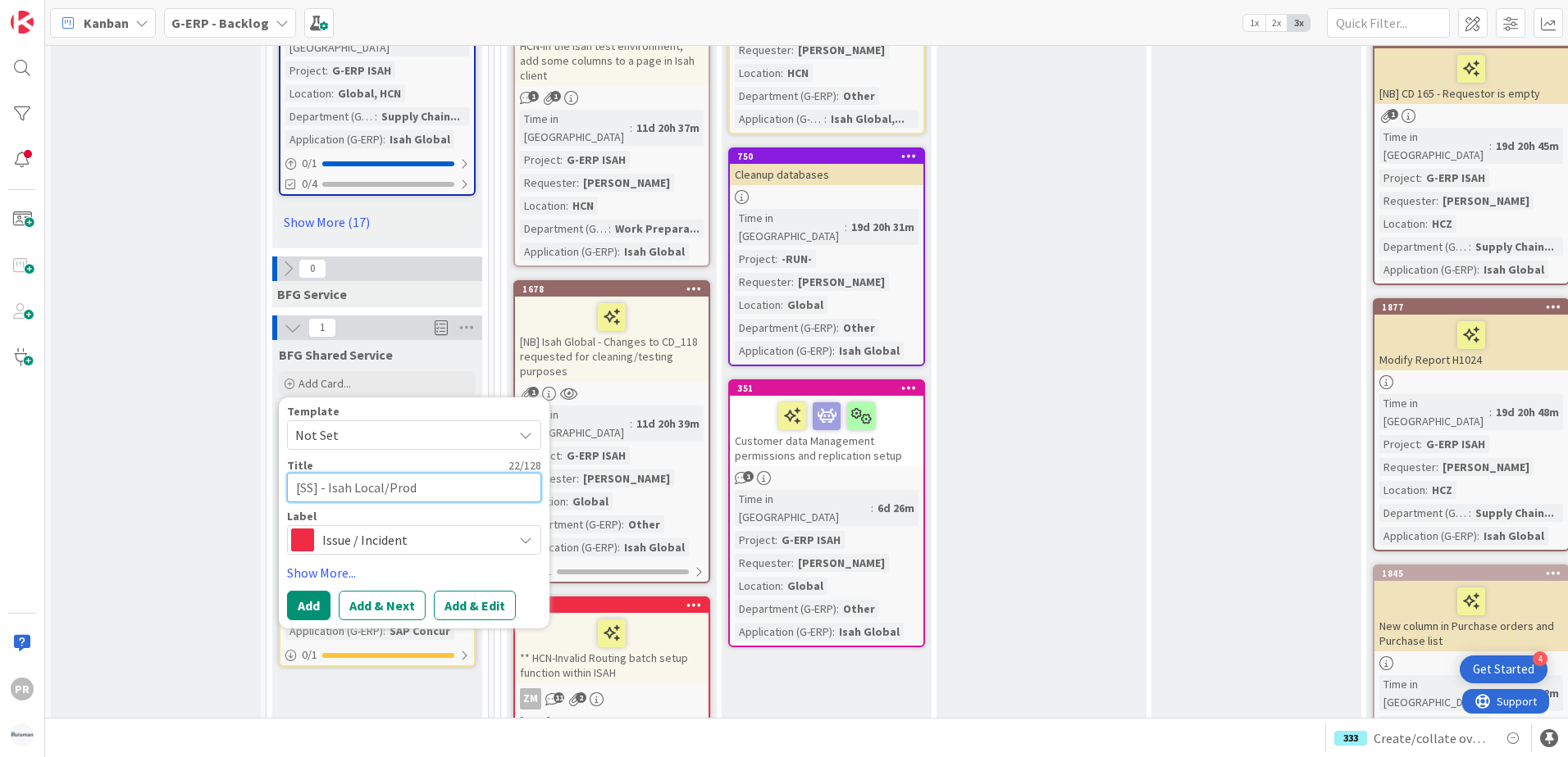
type textarea "x"
type textarea "[SS] - Isah Local/ProdD"
type textarea "x"
type textarea "[SS] - Isah Local/ProdDB"
type textarea "x"
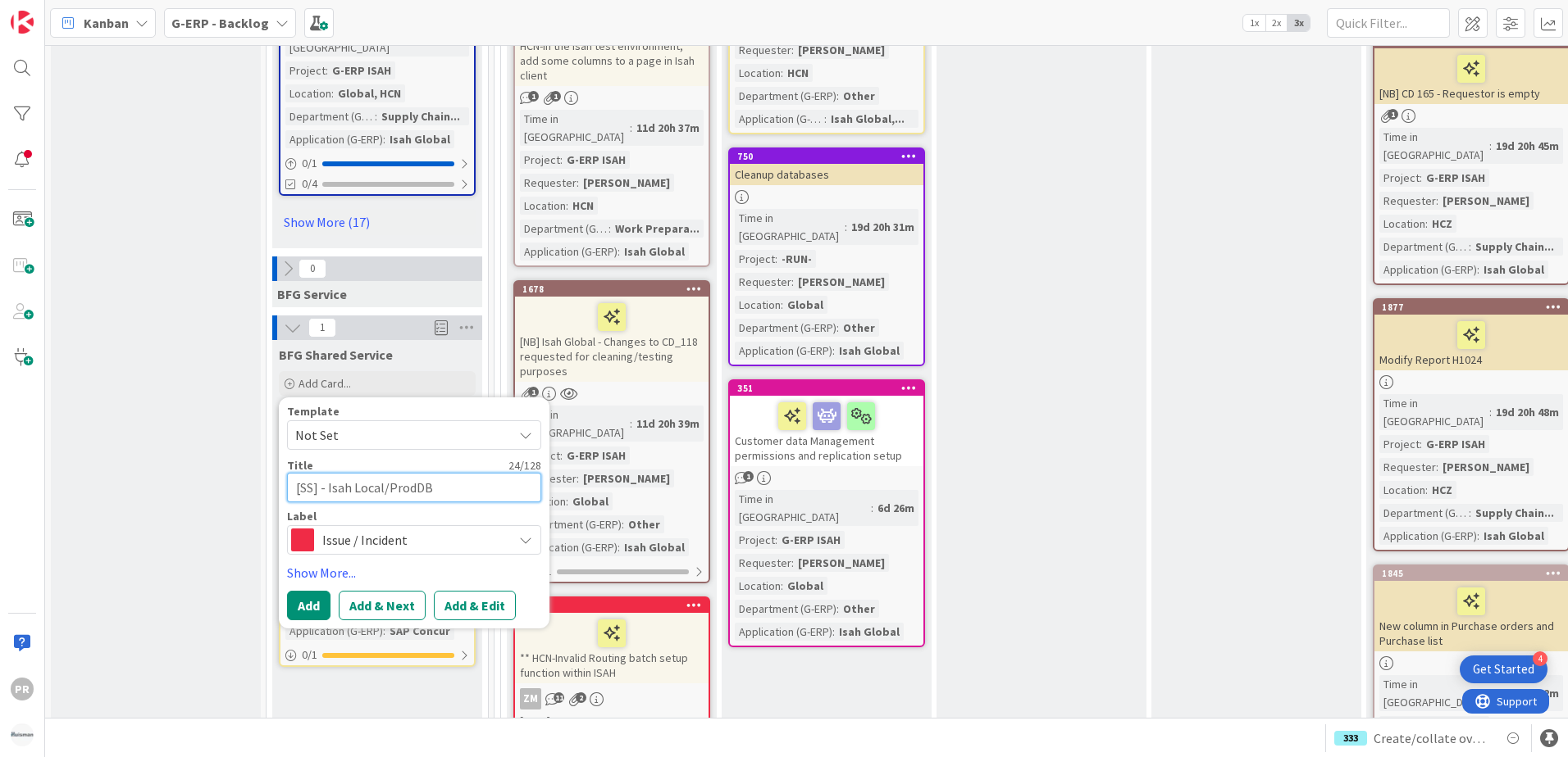
type textarea "[SS] - Isah Local/ProdDB"
type textarea "x"
type textarea "[SS] - Isah Local/ProdDB -"
type textarea "x"
type textarea "[SS] - Isah Local/ProdDB -"
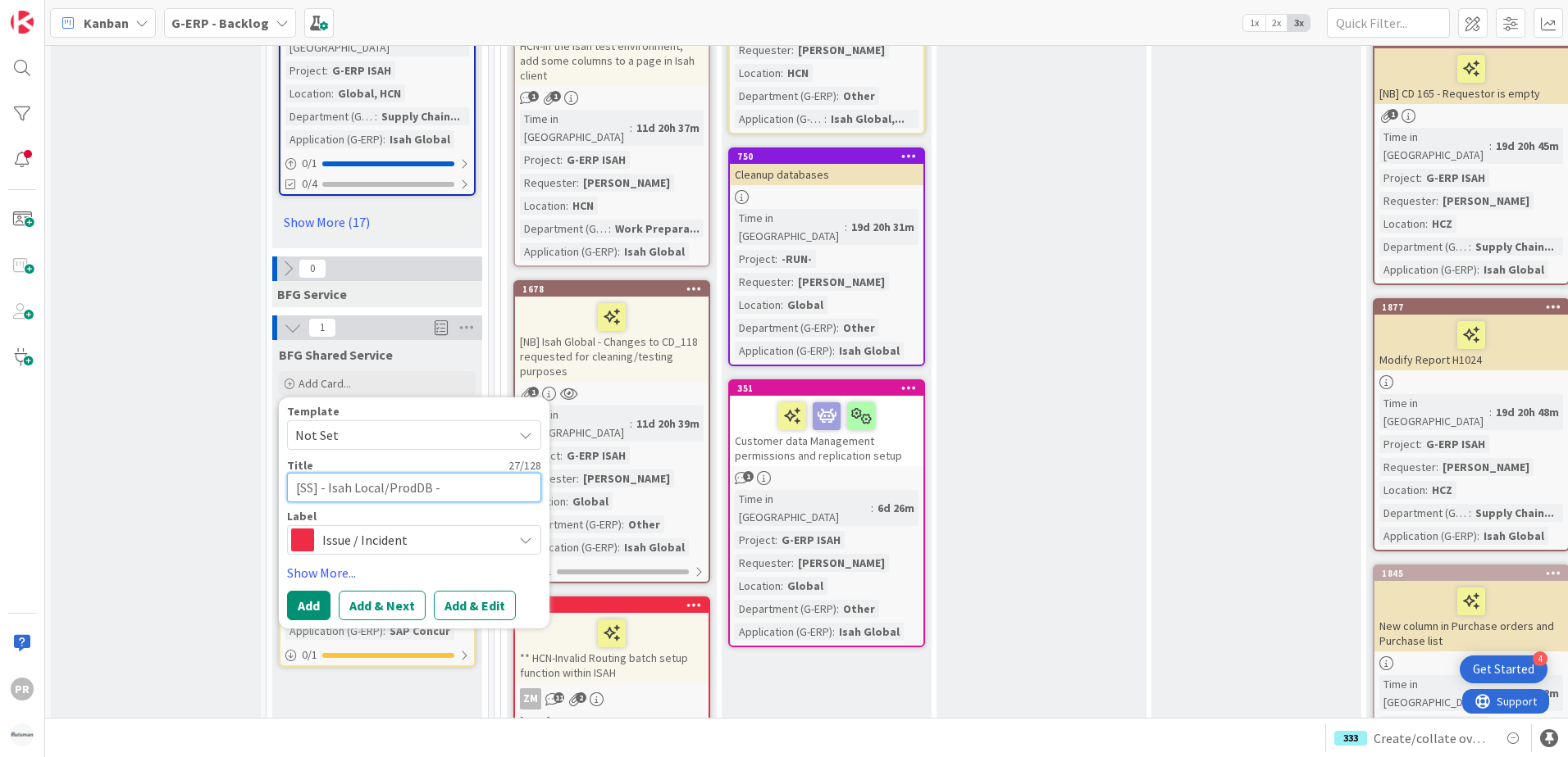
type textarea "x"
type textarea "[SS] - Isah Local/ProdDB - T"
type textarea "x"
type textarea "[SS] - Isah Local/ProdDB - Ti"
type textarea "x"
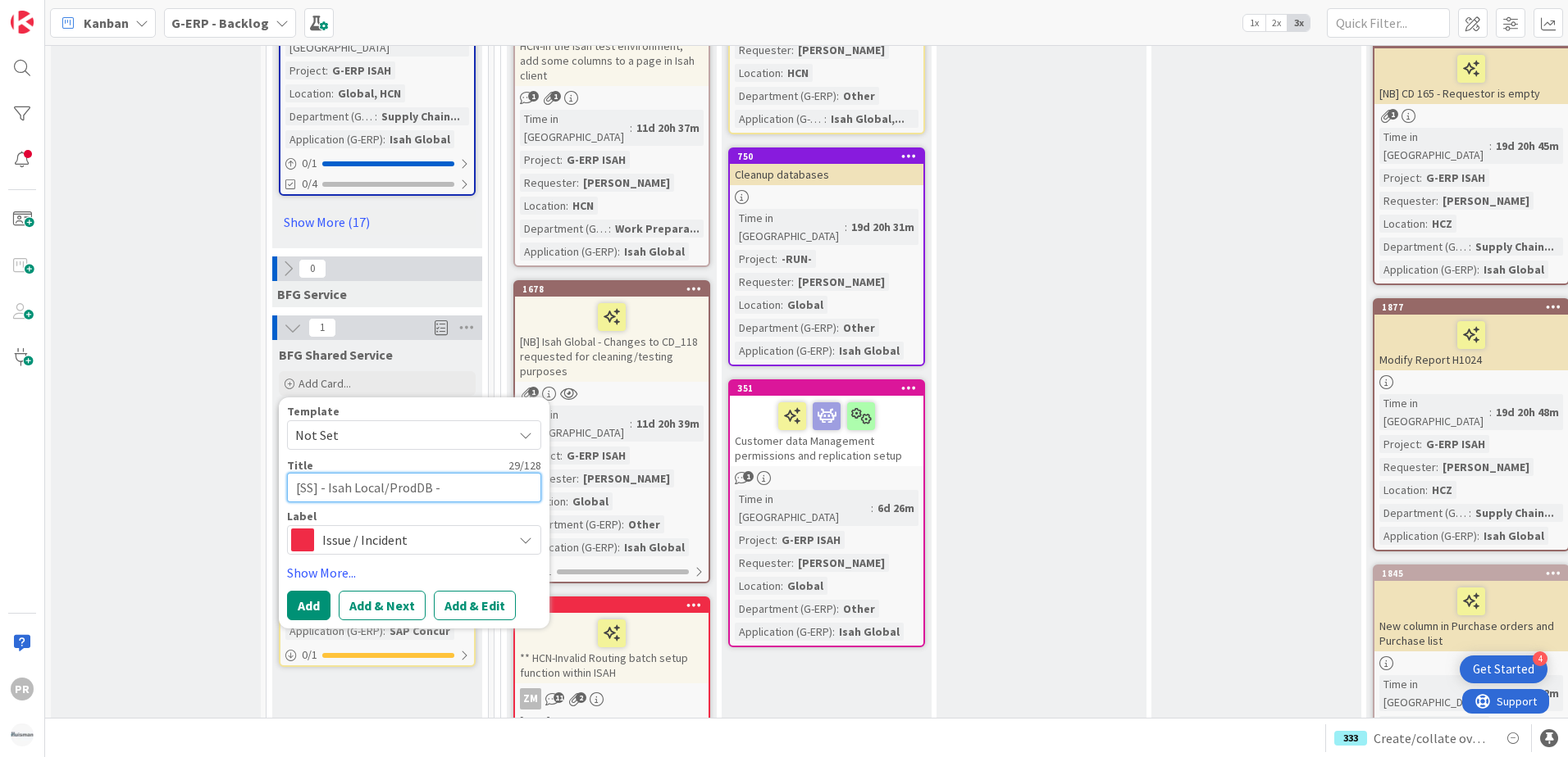
type textarea "[SS] - Isah Local/ProdDB - Time"
type textarea "x"
type textarea "[SS] - Isah Local/ProdDB - TimeS"
type textarea "x"
type textarea "[SS] - Isah Local/ProdDB - Times"
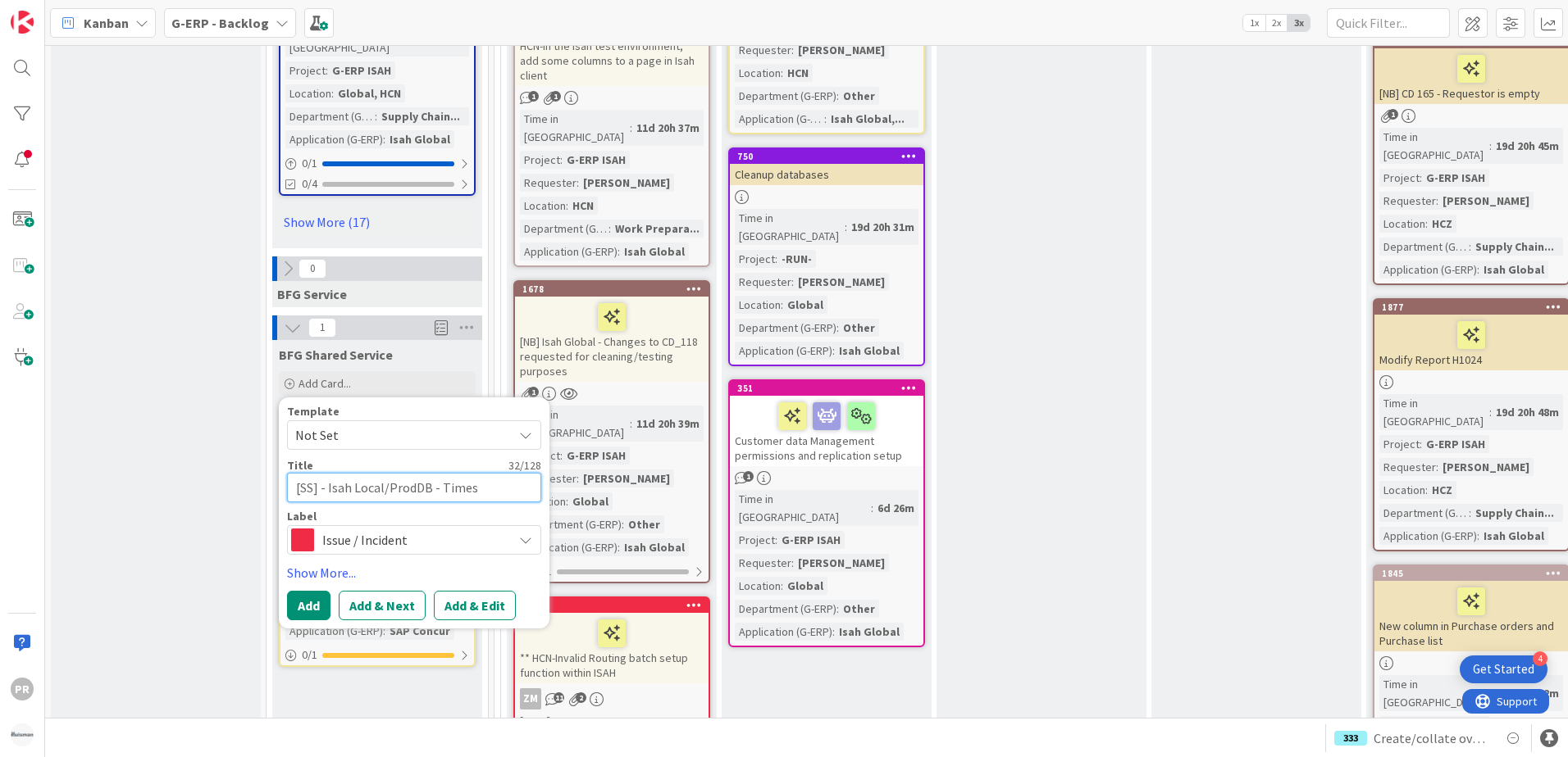
type textarea "x"
type textarea "[SS] - Isah Local/ProdDB - Timesh"
type textarea "x"
type textarea "[SS] - Isah Local/ProdDB - Timeshe"
type textarea "x"
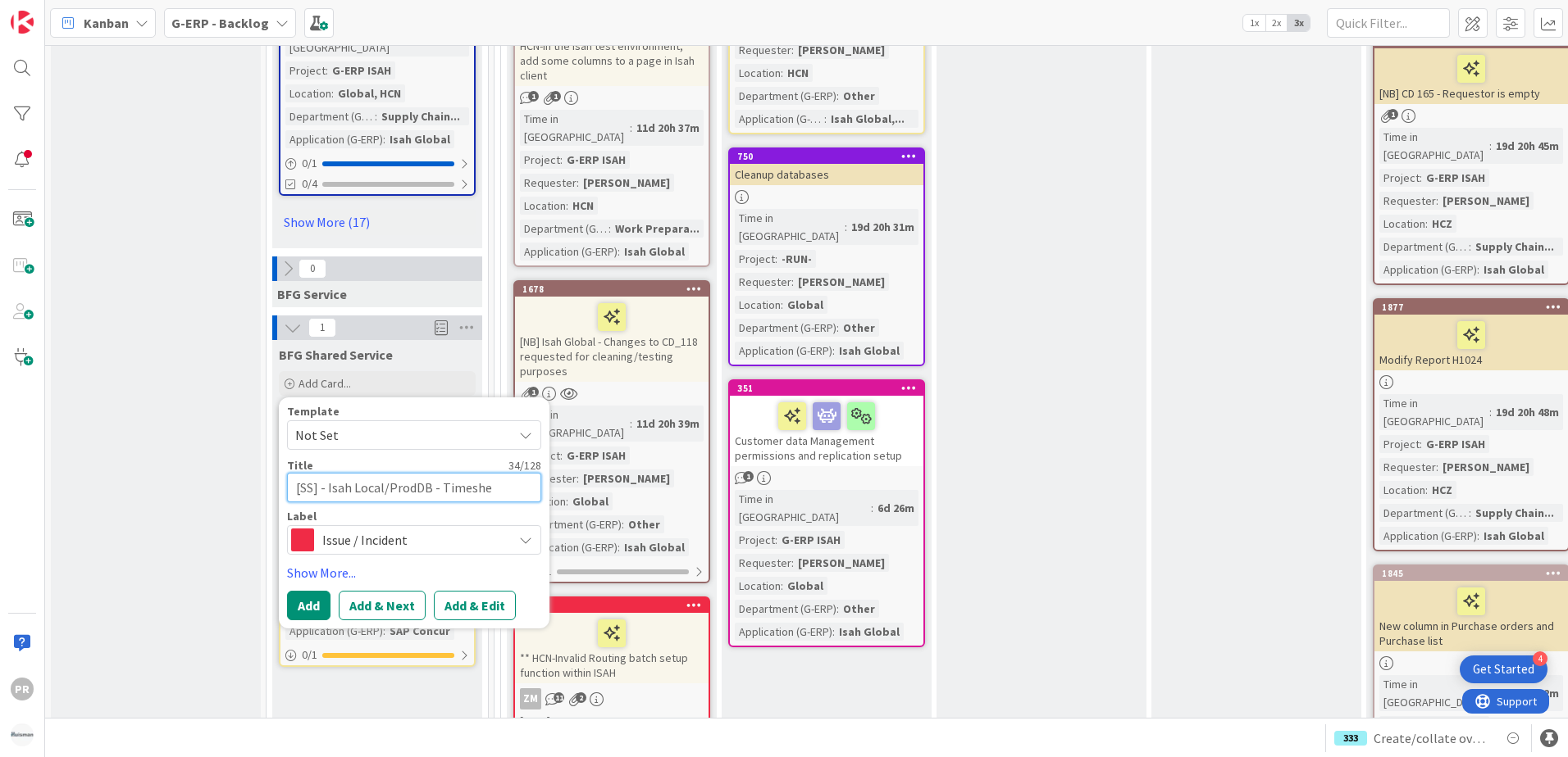
type textarea "[SS] - Isah Local/ProdDB - Timeshee"
type textarea "x"
type textarea "[SS] - Isah Local/ProdDB - Timesheet"
type textarea "x"
type textarea "[SS] - Isah Local/ProdDB - Timesheet"
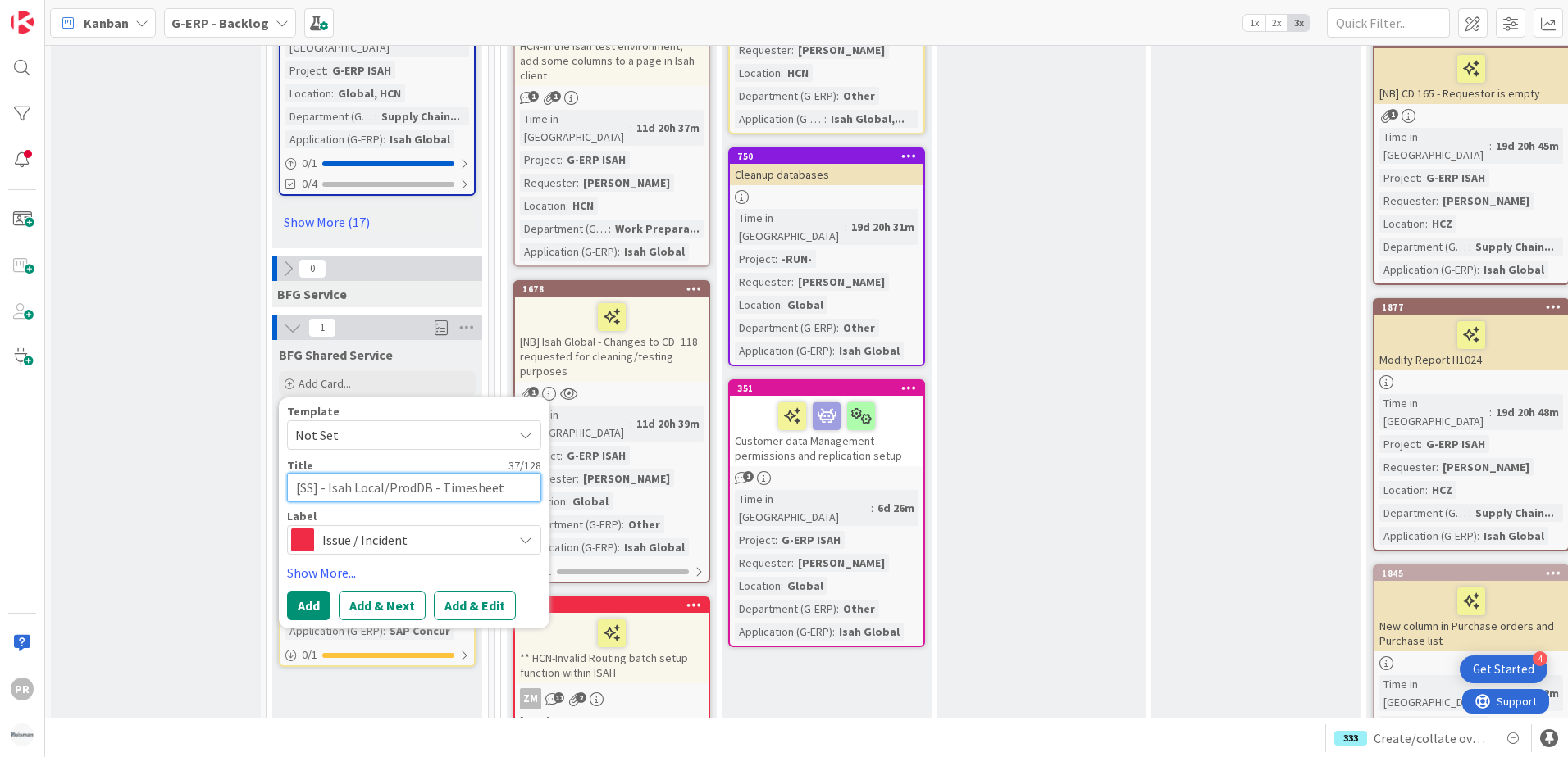
type textarea "x"
type textarea "[SS] - Isah Local/ProdDB - Timesheet A"
type textarea "x"
type textarea "[SS] - Isah Local/ProdDB - Timesheet Ap"
type textarea "x"
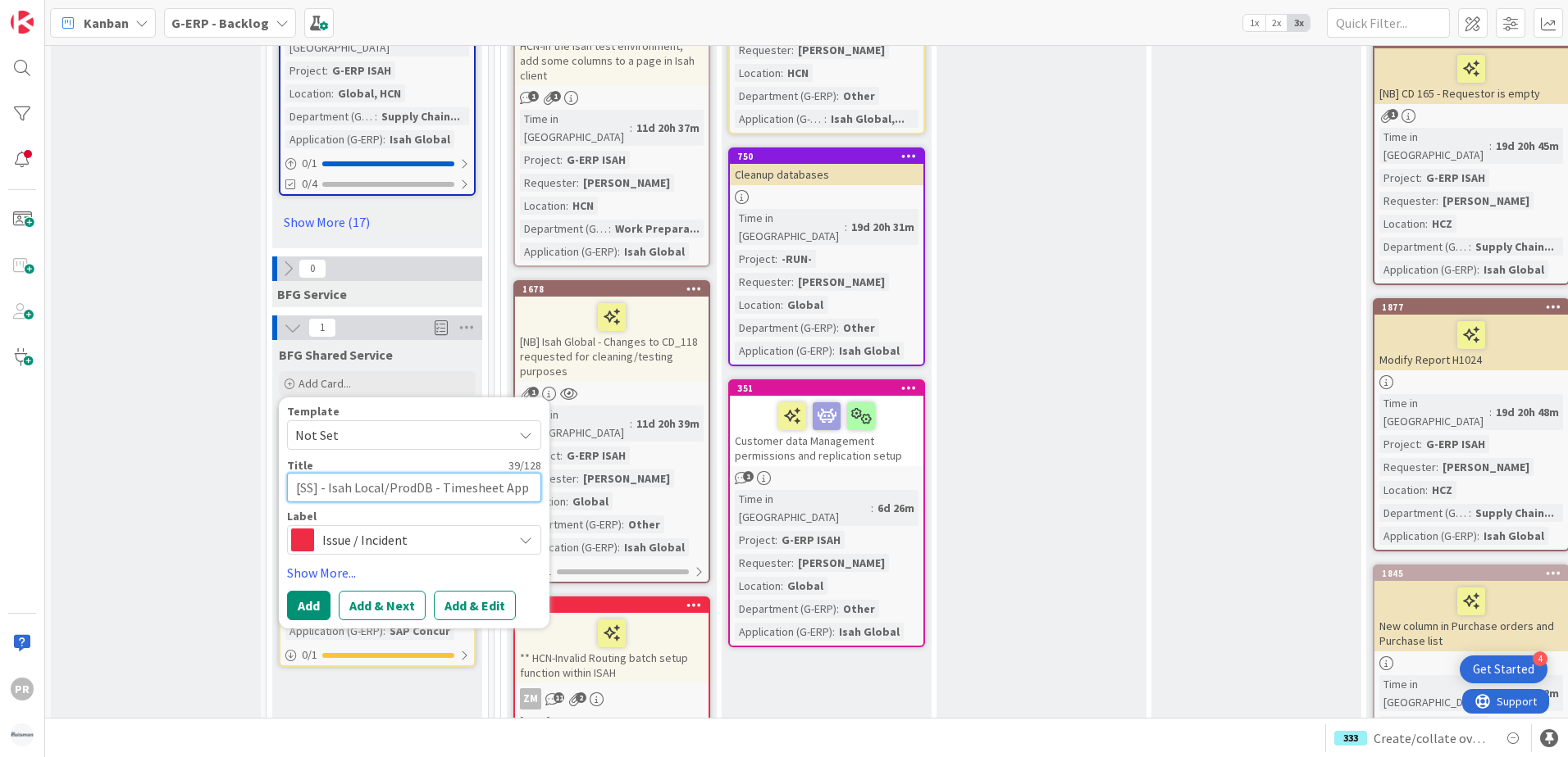
type textarea "[SS] - Isah Local/ProdDB - Timesheet Appr"
type textarea "x"
type textarea "[SS] - Isah Local/ProdDB - Timesheet Appro"
type textarea "x"
type textarea "[SS] - Isah Local/ProdDB - Timesheet Approv"
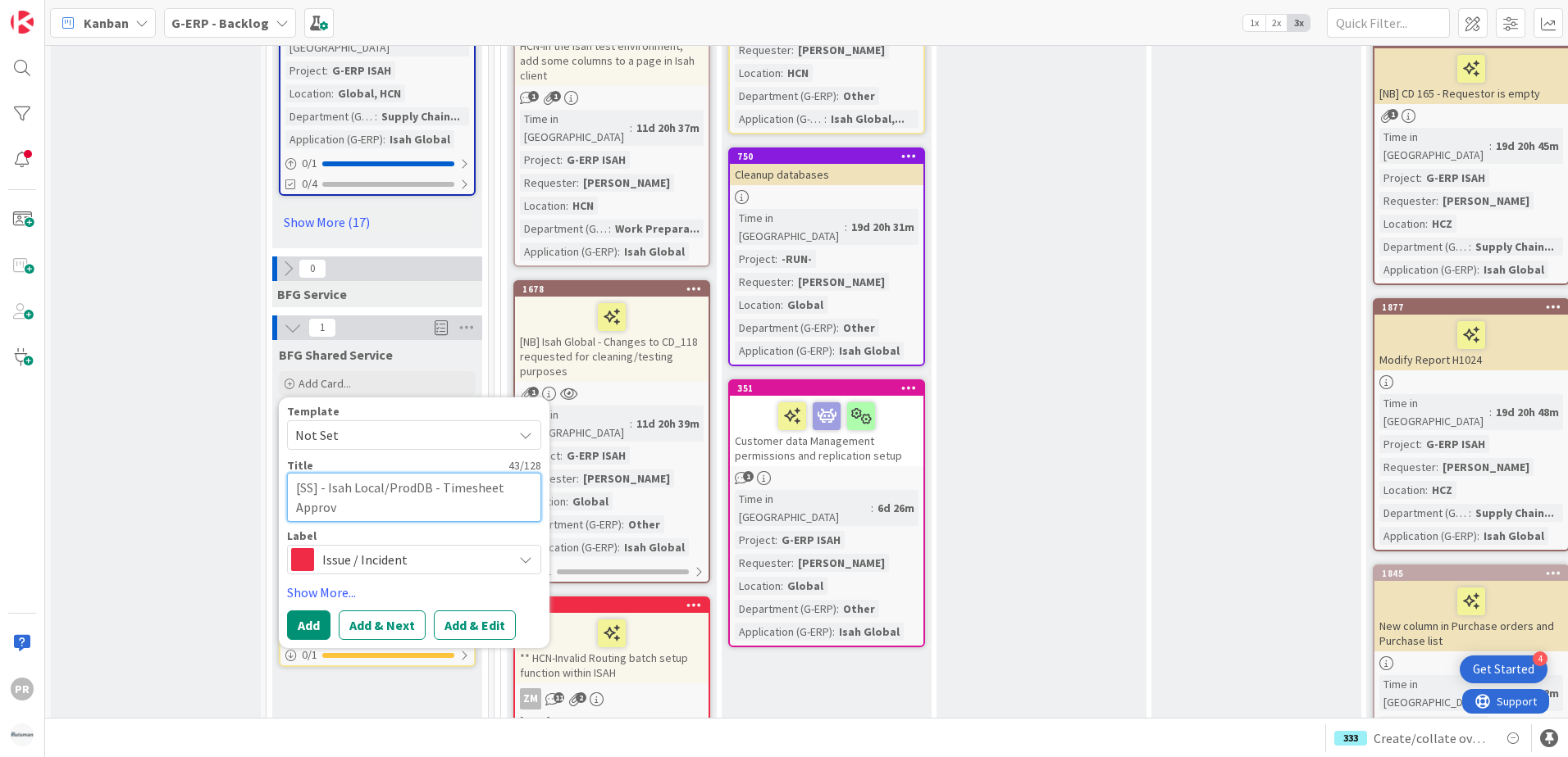
type textarea "x"
type textarea "[SS] - Isah Local/ProdDB - Timesheet Approve"
type textarea "x"
type textarea "[SS] - Isah Local/ProdDB - Timesheet Approver"
type textarea "x"
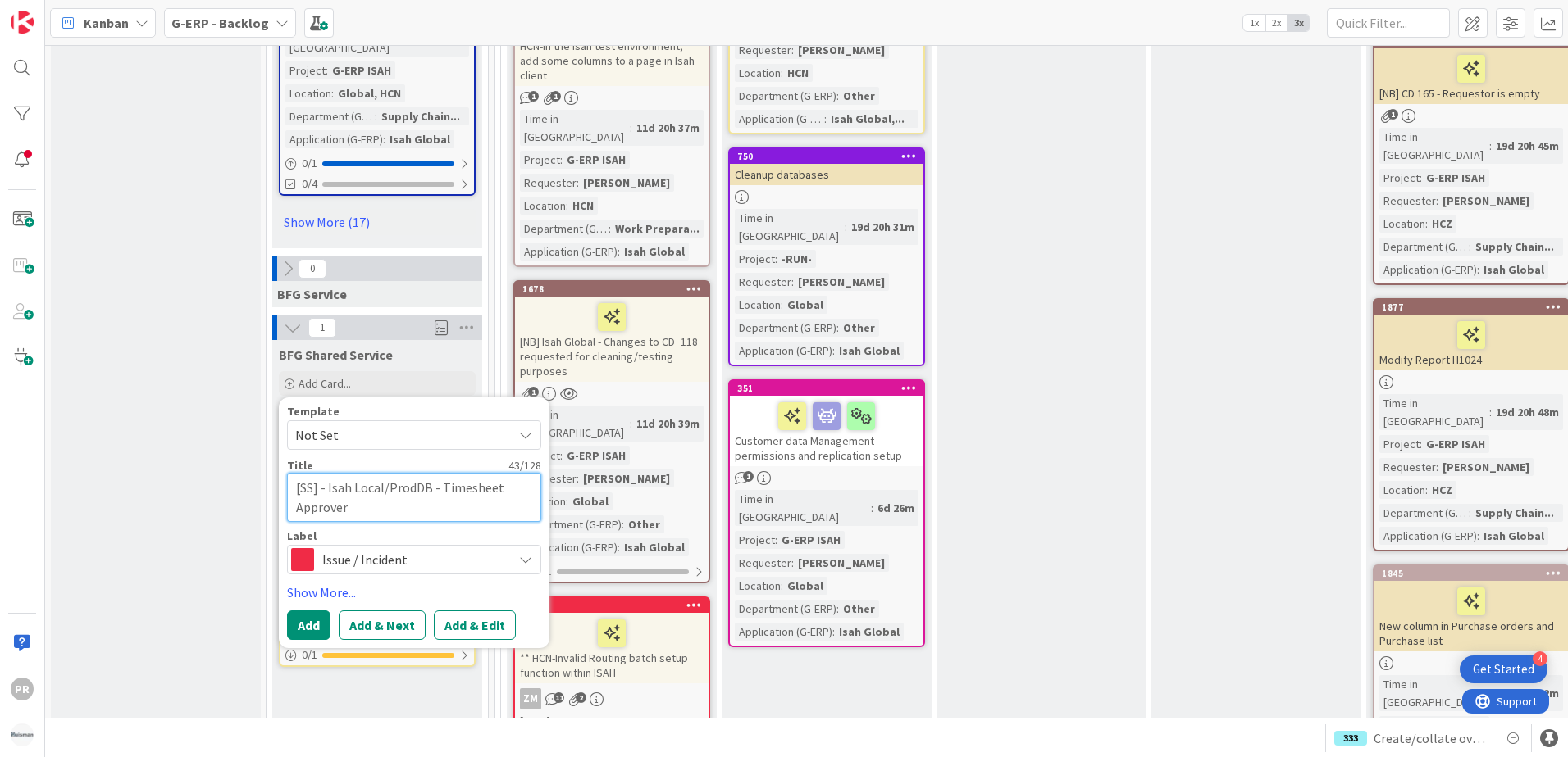
type textarea "[SS] - Isah Local/ProdDB - Timesheet Approver"
type textarea "x"
type textarea "[SS] - Isah Local/ProdDB - Timesheet Approver d"
type textarea "x"
type textarea "[SS] - Isah Local/ProdDB - Timesheet Approver do"
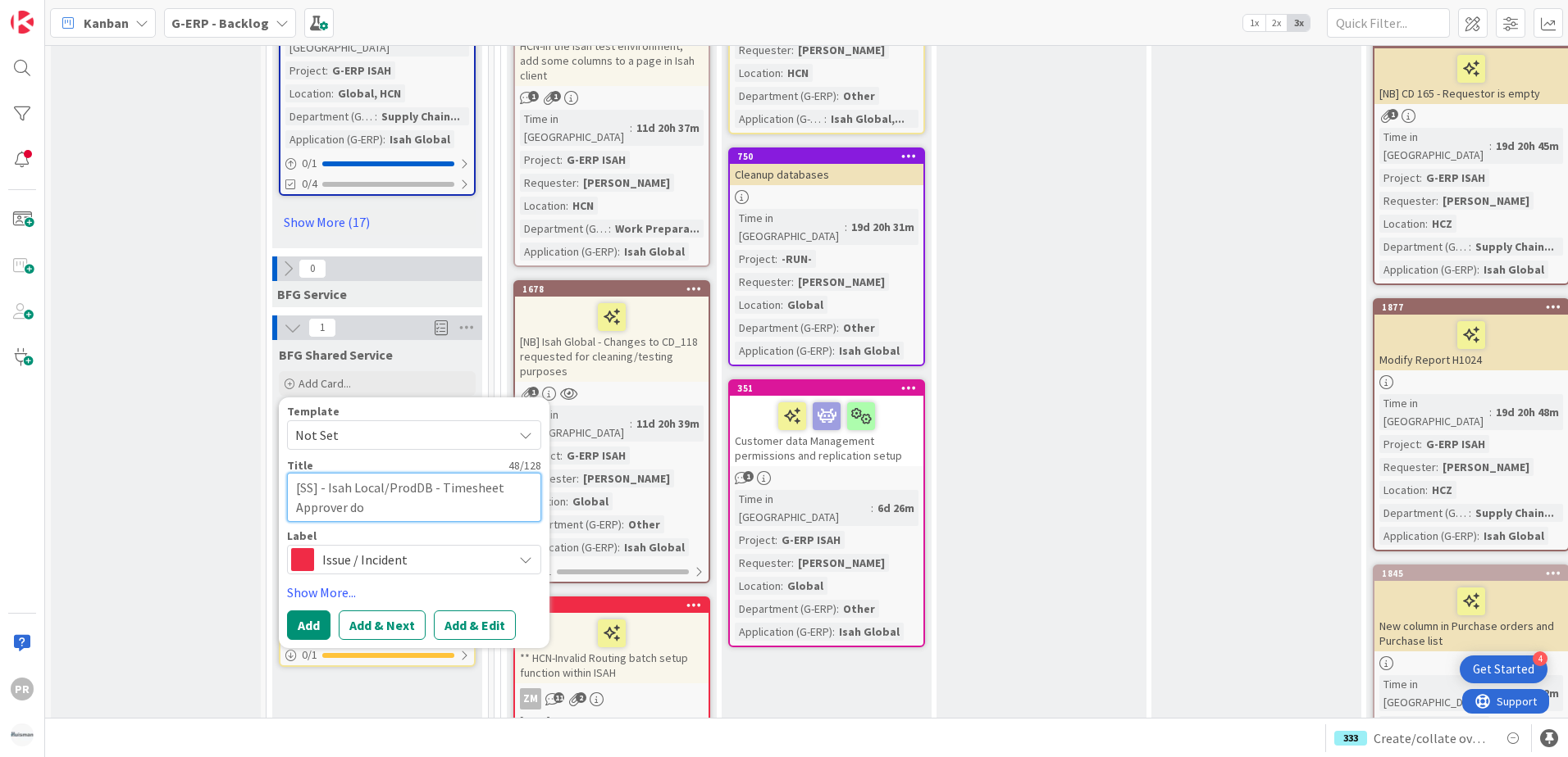
type textarea "x"
type textarea "[SS] - Isah Local/ProdDB - Timesheet Approver doe"
type textarea "x"
type textarea "[SS] - Isah Local/ProdDB - Timesheet Approver do"
type textarea "x"
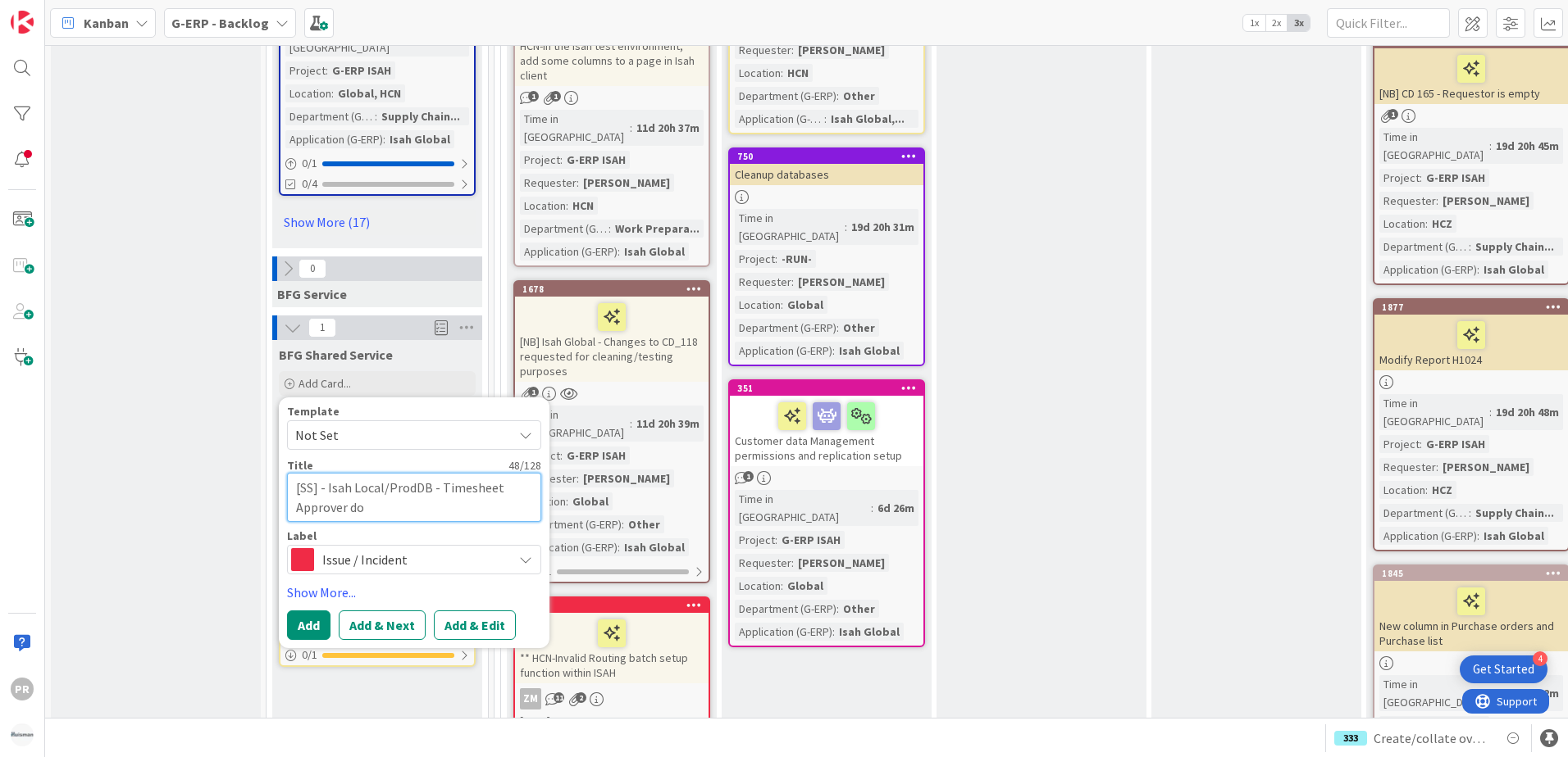
type textarea "[SS] - Isah Local/ProdDB - Timesheet Approver d"
type textarea "x"
type textarea "[SS] - Isah Local/ProdDB - Timesheet Approver"
type textarea "x"
type textarea "[SS] - Isah Local/ProdDB - Timesheet Approver i"
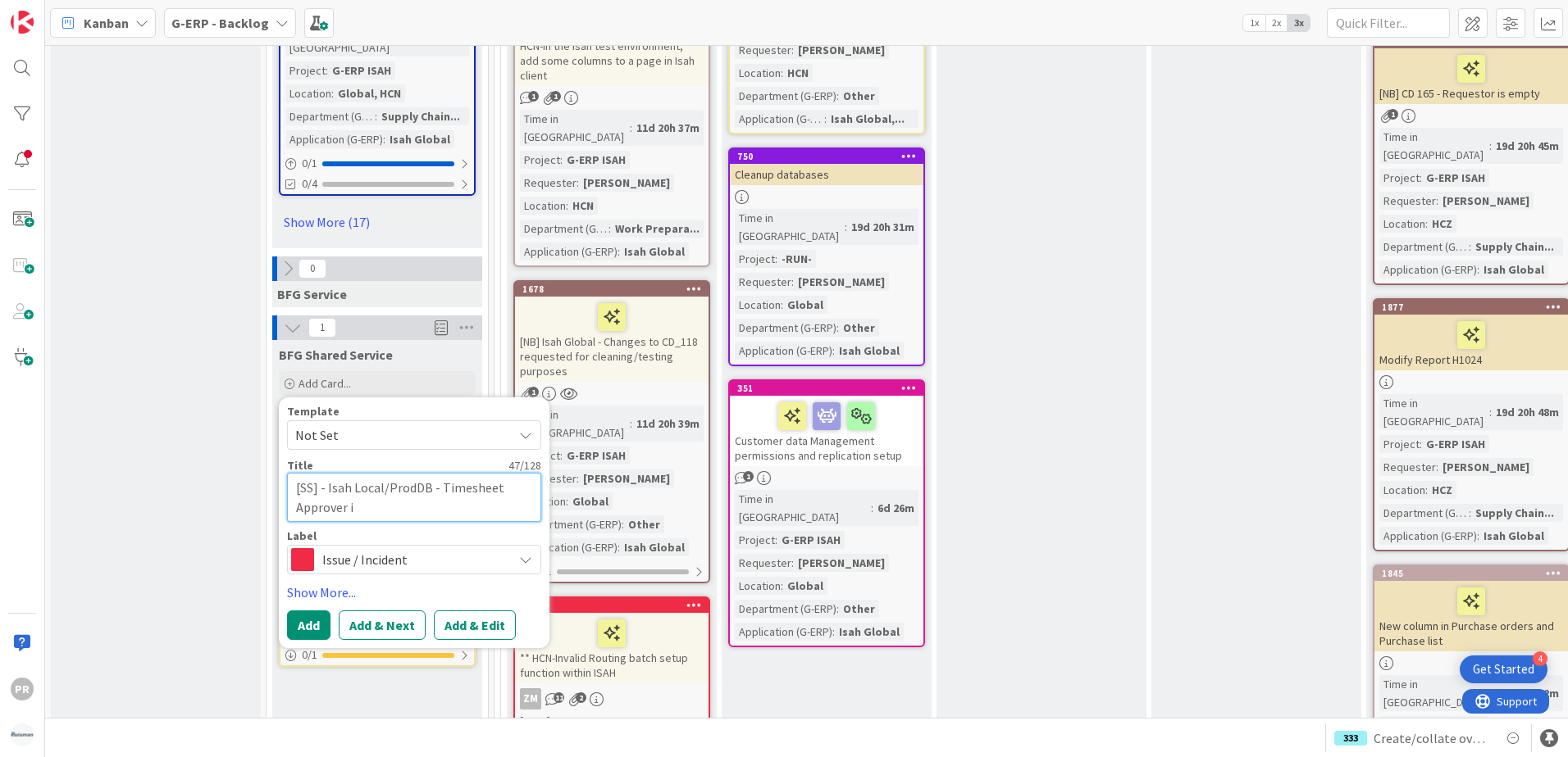
type textarea "x"
type textarea "[SS] - Isah Local/ProdDB - Timesheet Approver isn"
type textarea "x"
type textarea "[SS] - Isah Local/ProdDB - Timesheet Approver isn'"
type textarea "x"
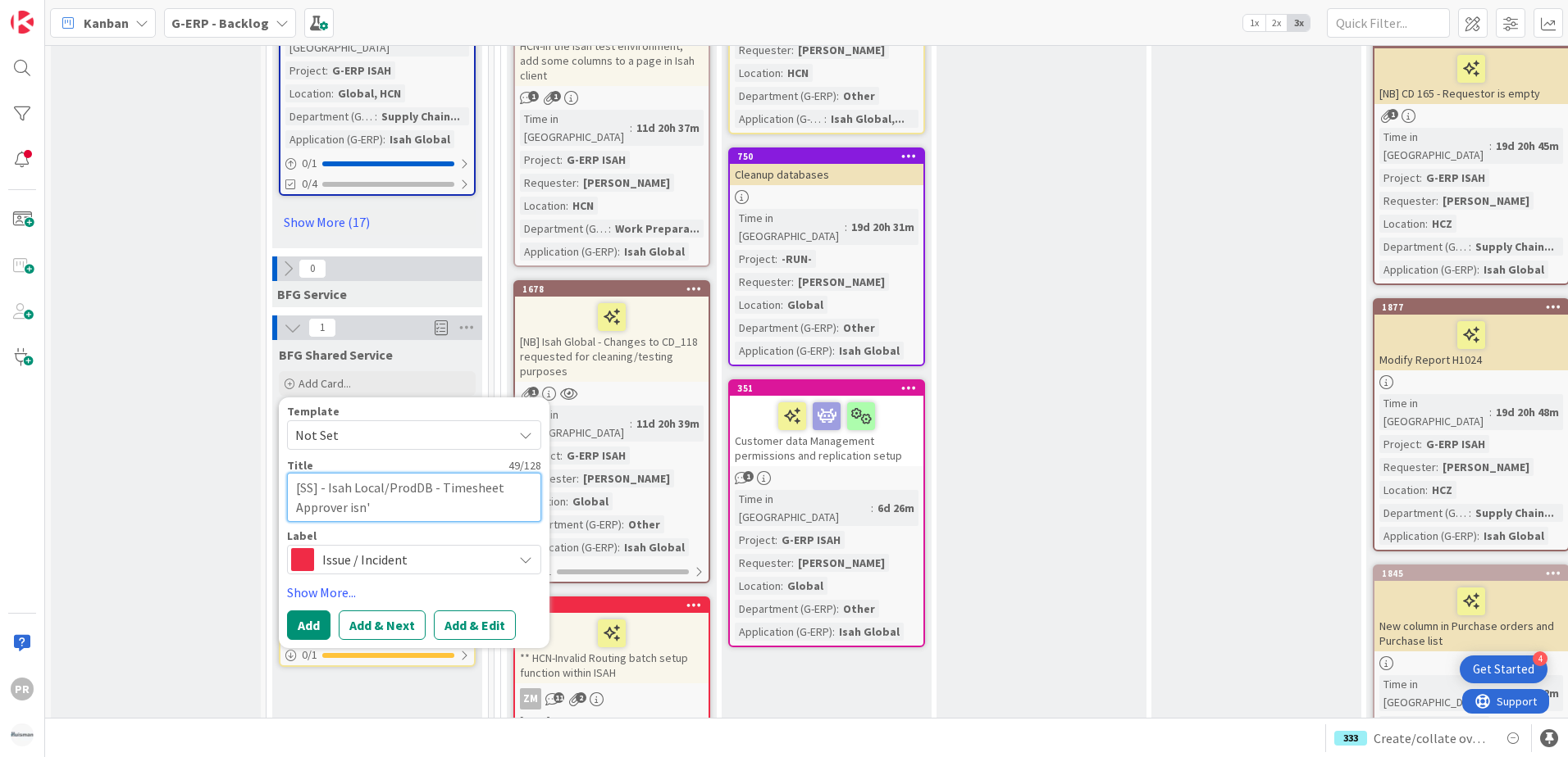
type textarea "[SS] - Isah Local/ProdDB - Timesheet Approver isn't"
type textarea "x"
type textarea "[SS] - Isah Local/ProdDB - Timesheet Approver isn't"
type textarea "x"
type textarea "[SS] - Isah Local/ProdDB - Timesheet Approver isn't u"
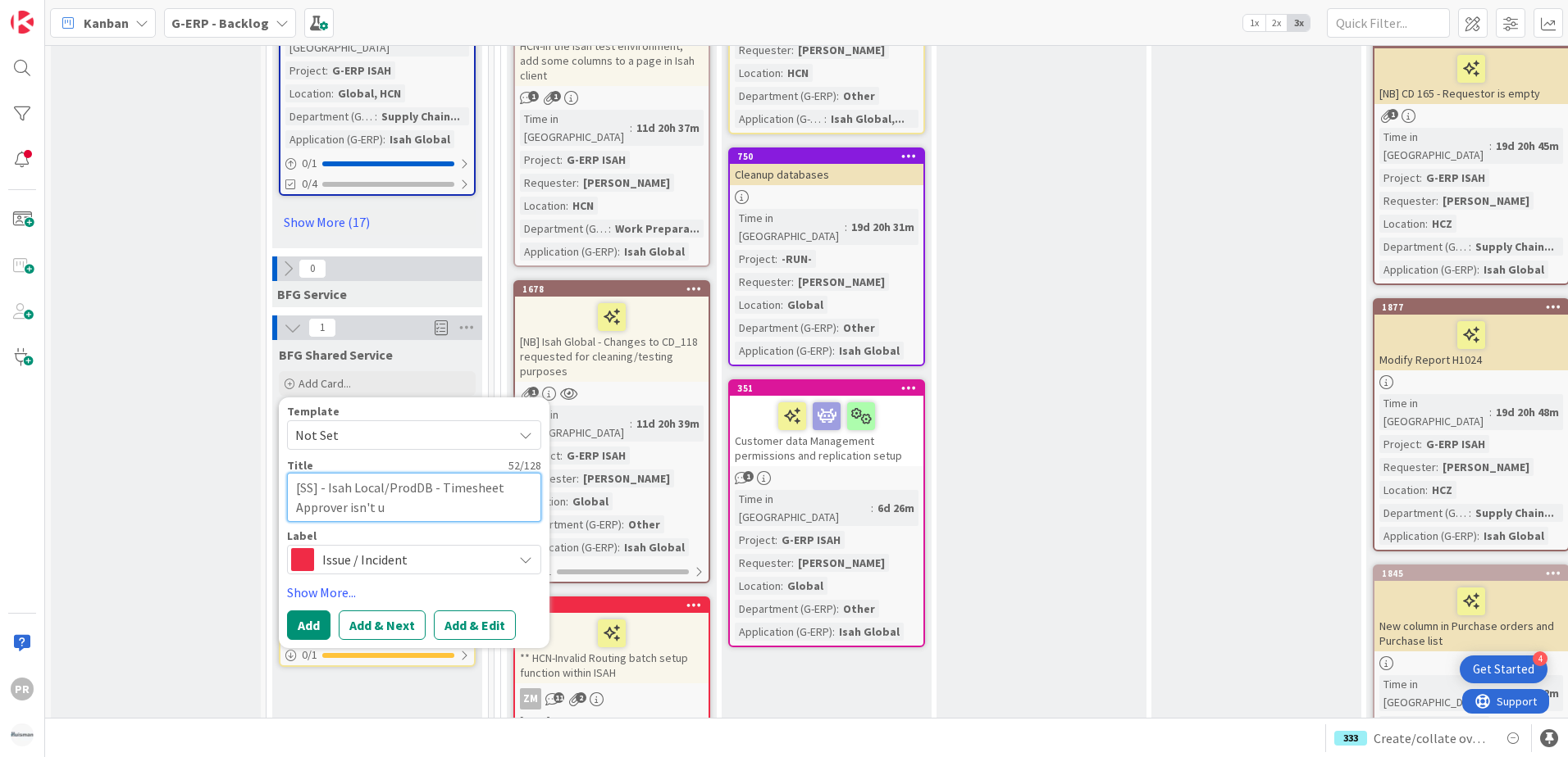
type textarea "x"
type textarea "[SS] - Isah Local/ProdDB - Timesheet Approver isn't up"
type textarea "x"
type textarea "[SS] - Isah Local/ProdDB - Timesheet Approver isn't upd"
type textarea "x"
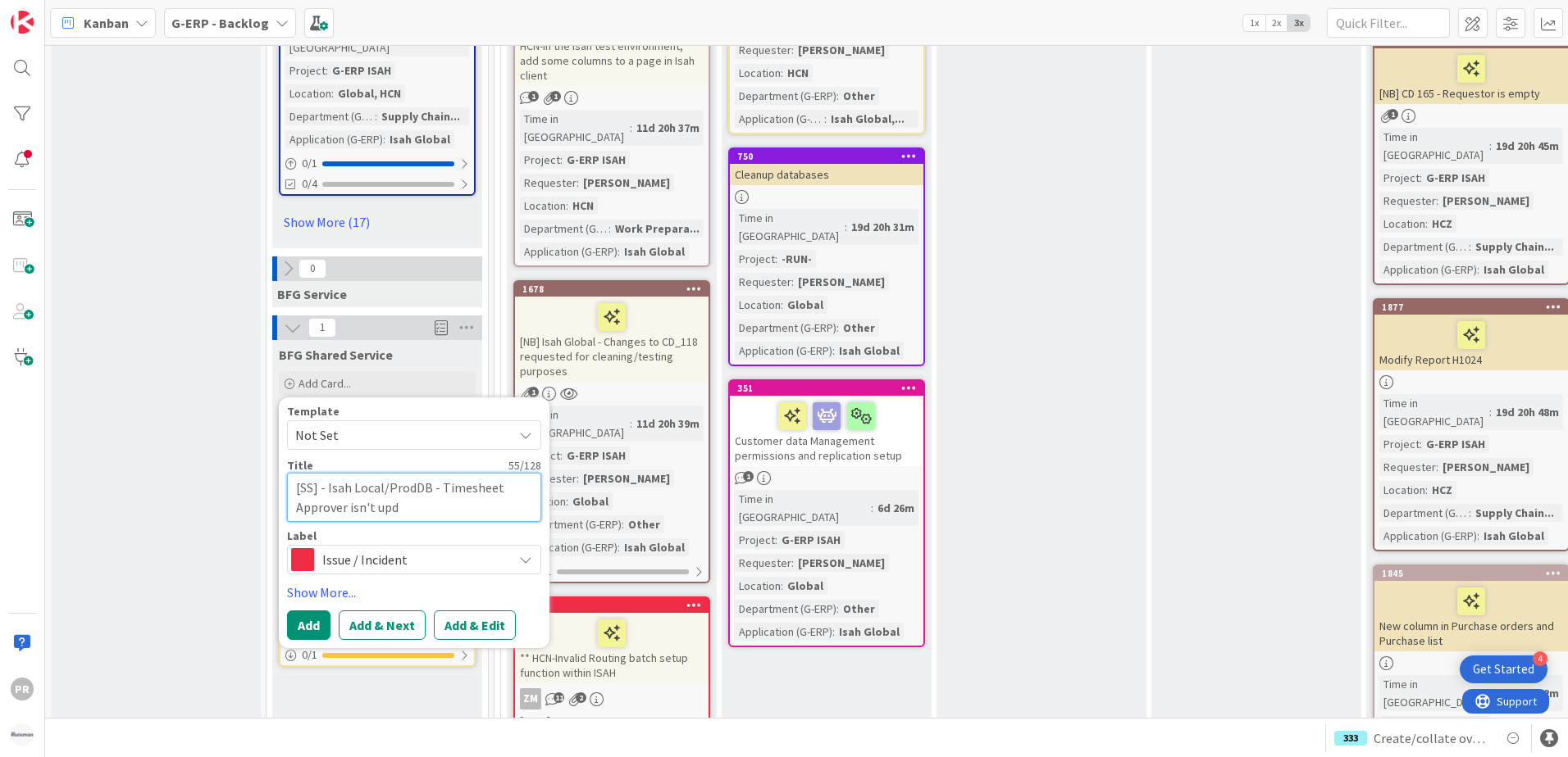
type textarea "[SS] - Isah Local/ProdDB - Timesheet Approver isn't upda"
type textarea "x"
type textarea "[SS] - Isah Local/ProdDB - Timesheet Approver isn't updat"
type textarea "x"
type textarea "[SS] - Isah Local/ProdDB - Timesheet Approver isn't update"
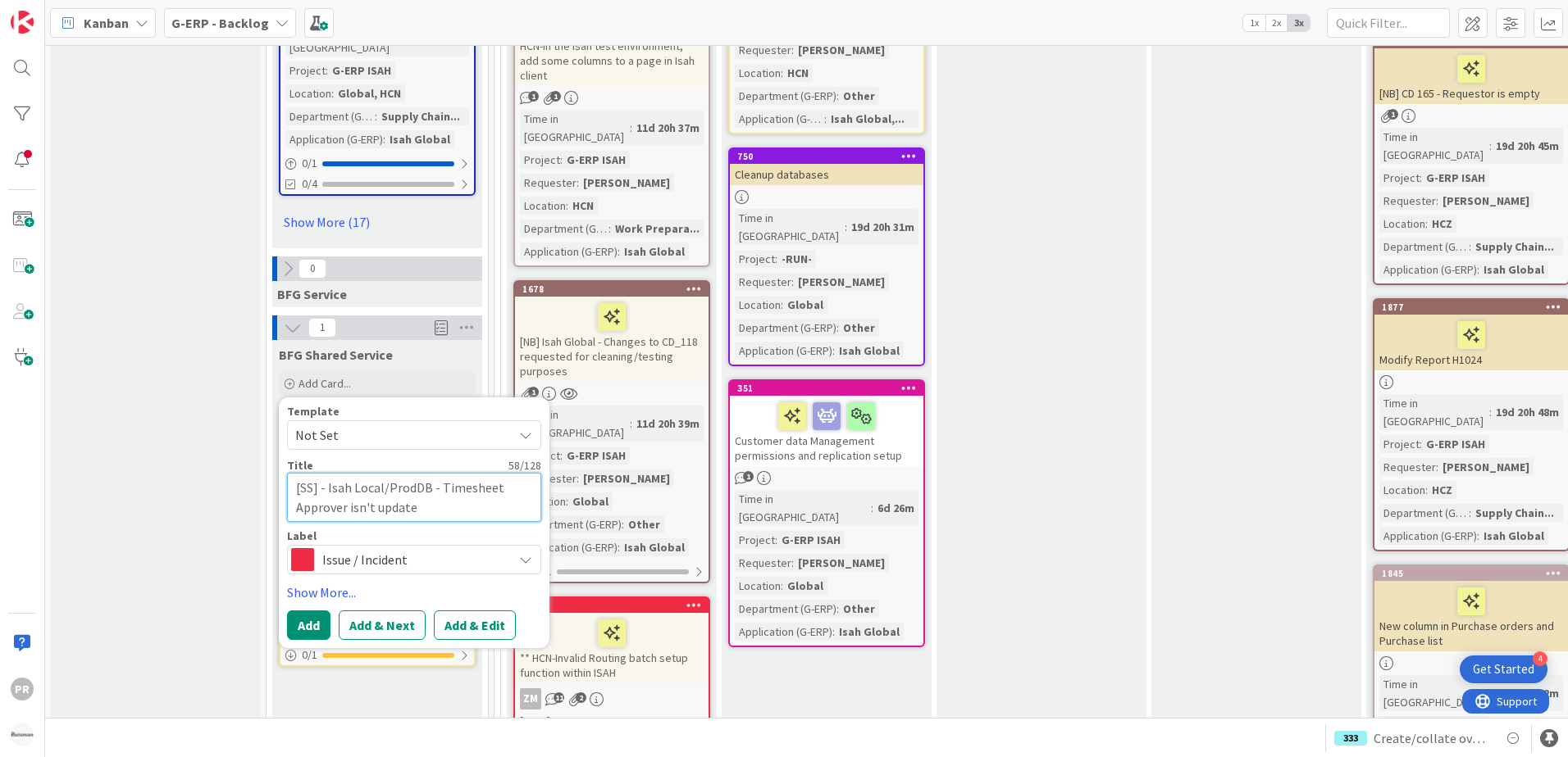
type textarea "x"
type textarea "[SS] - Isah Local/ProdDB - Timesheet Approver isn't updated"
type textarea "x"
type textarea "[SS] - Isah Local/ProdDB - Timesheet Approver isn't updated"
type textarea "x"
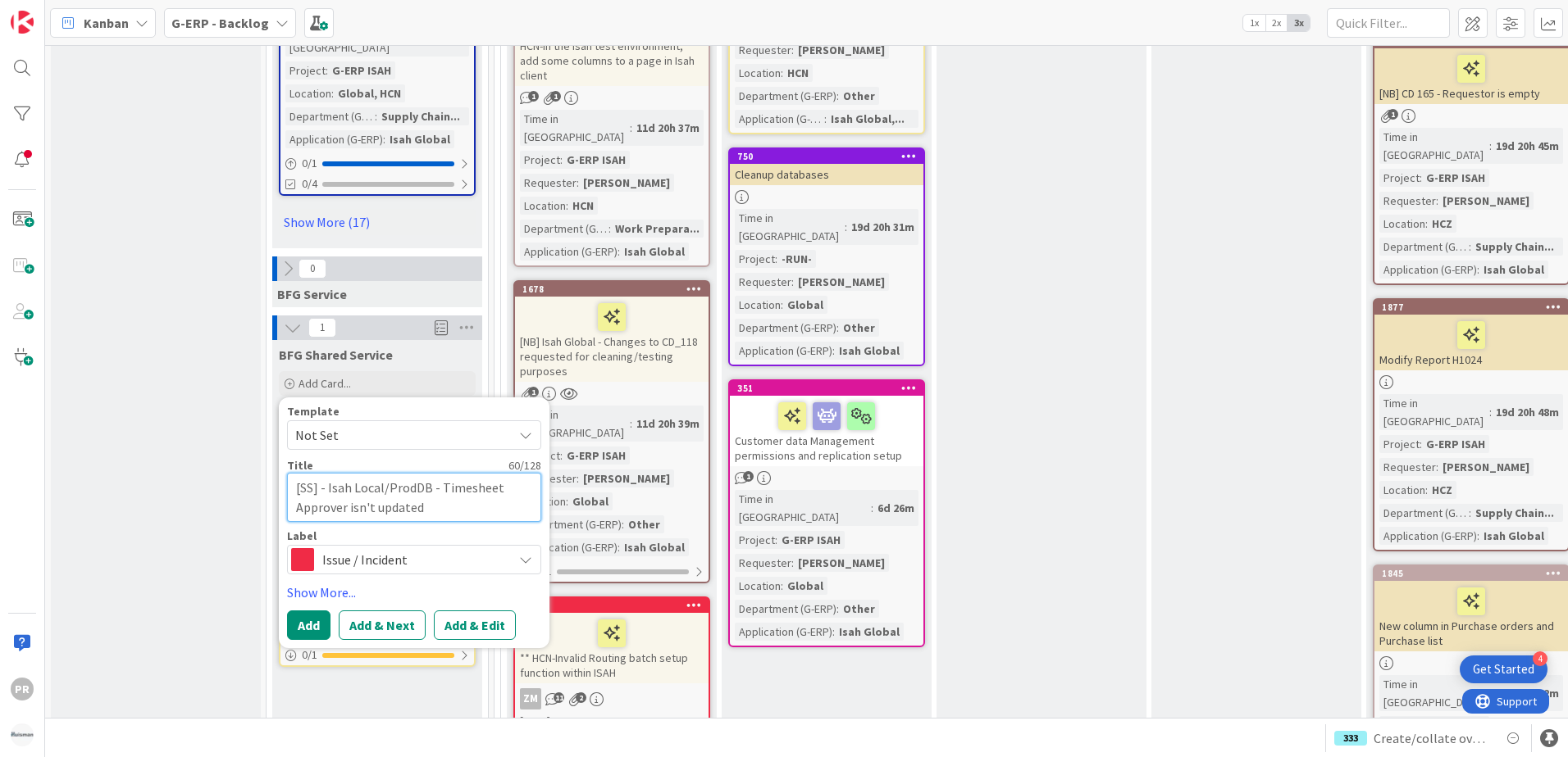
type textarea "[SS] - Isah Local/ProdDB - Timesheet Approver isn't updated f"
type textarea "x"
type textarea "[SS] - Isah Local/ProdDB - Timesheet Approver isn't updated fr"
type textarea "x"
type textarea "[SS] - Isah Local/ProdDB - Timesheet Approver isn't updated fro"
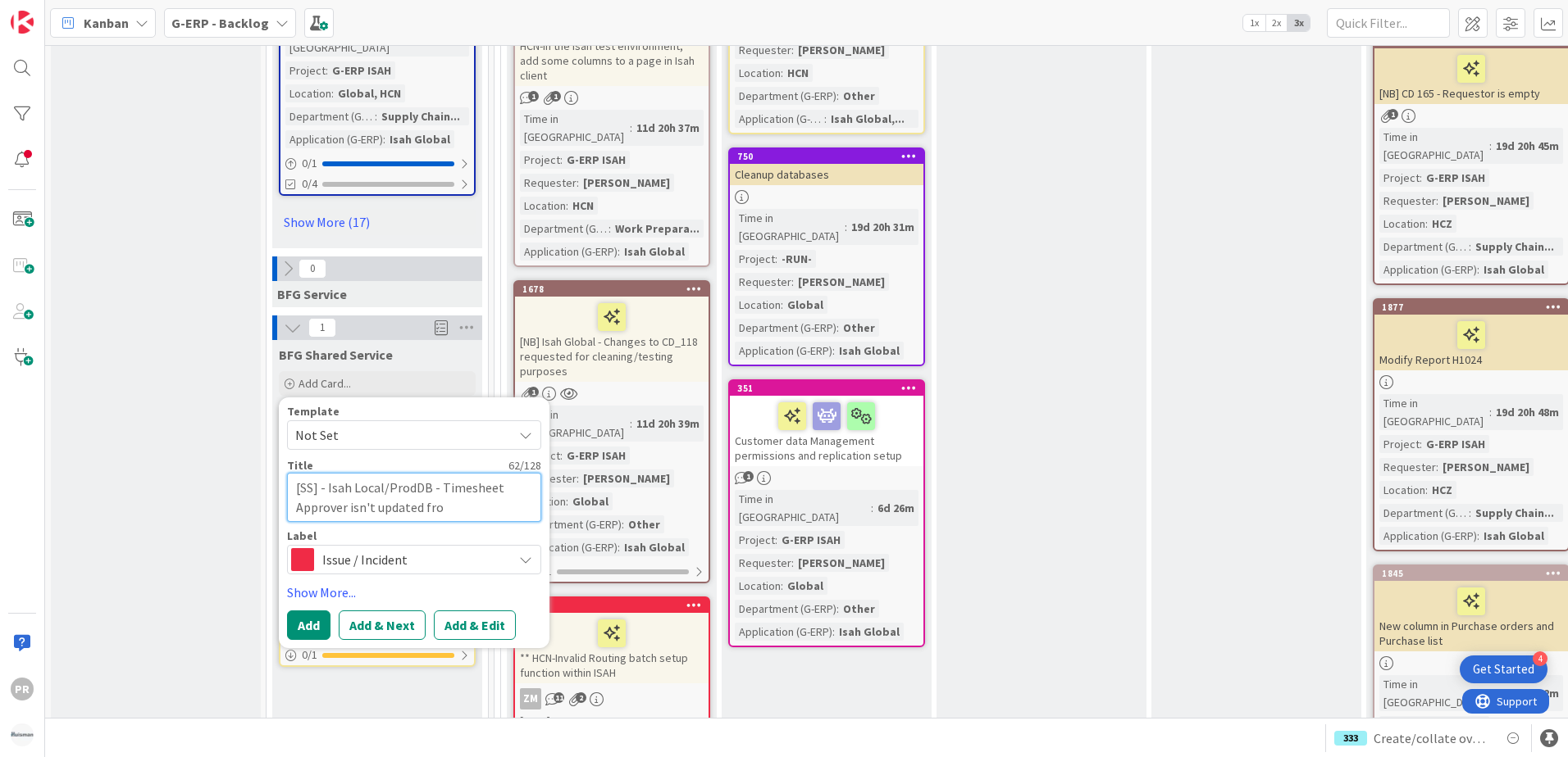
type textarea "x"
type textarea "[SS] - Isah Local/ProdDB - Timesheet Approver isn't updated from"
type textarea "x"
type textarea "[SS] - Isah Local/ProdDB - Timesheet Approver isn't updated from A"
type textarea "x"
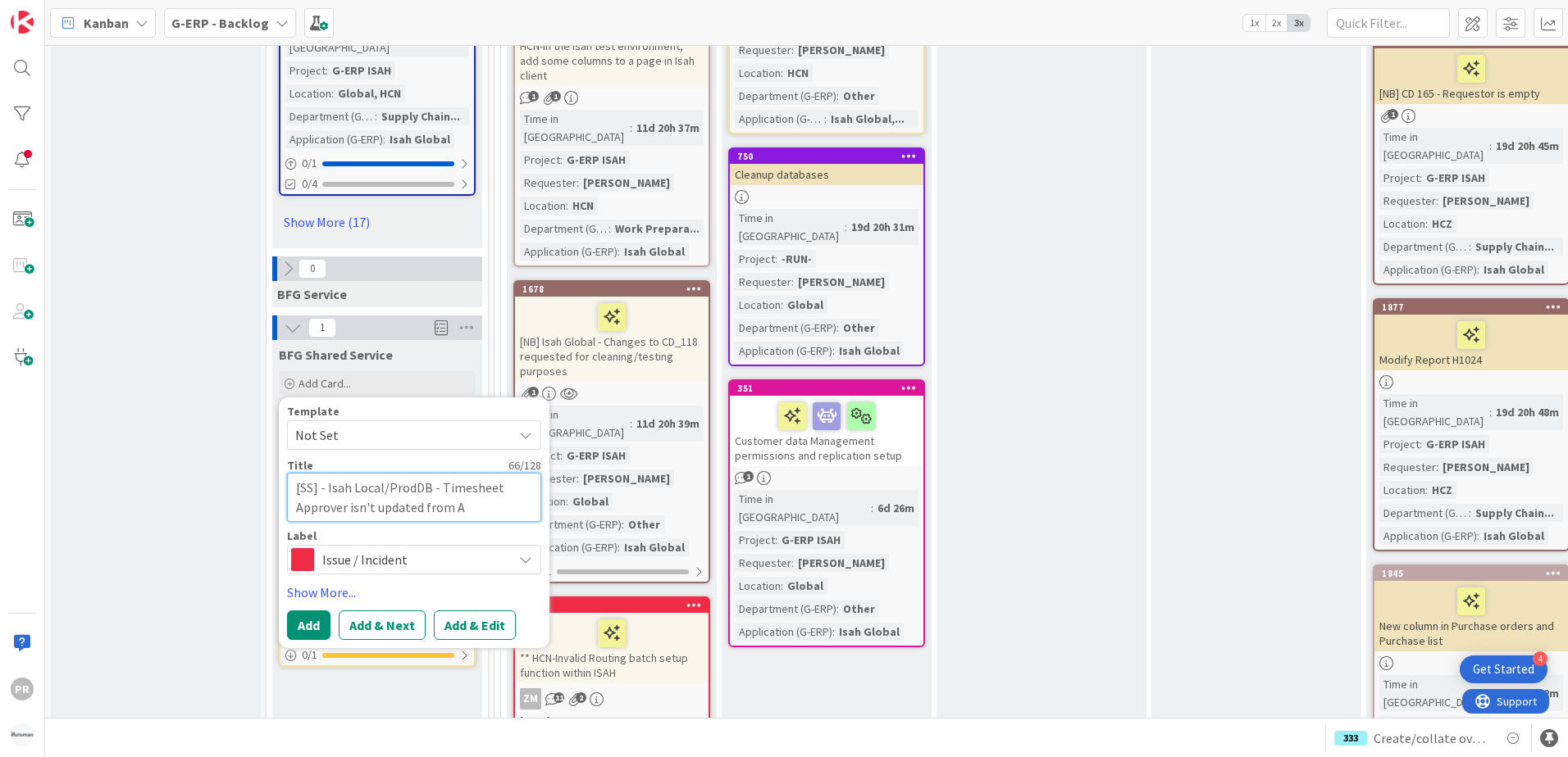
type textarea "[SS] - Isah Local/ProdDB - Timesheet Approver isn't updated from AF"
type textarea "x"
type textarea "[SS] - Isah Local/ProdDB - Timesheet Approver isn't updated from AFA"
type textarea "x"
type textarea "[SS] - Isah Local/ProdDB - Timesheet Approver isn't updated from AFAS"
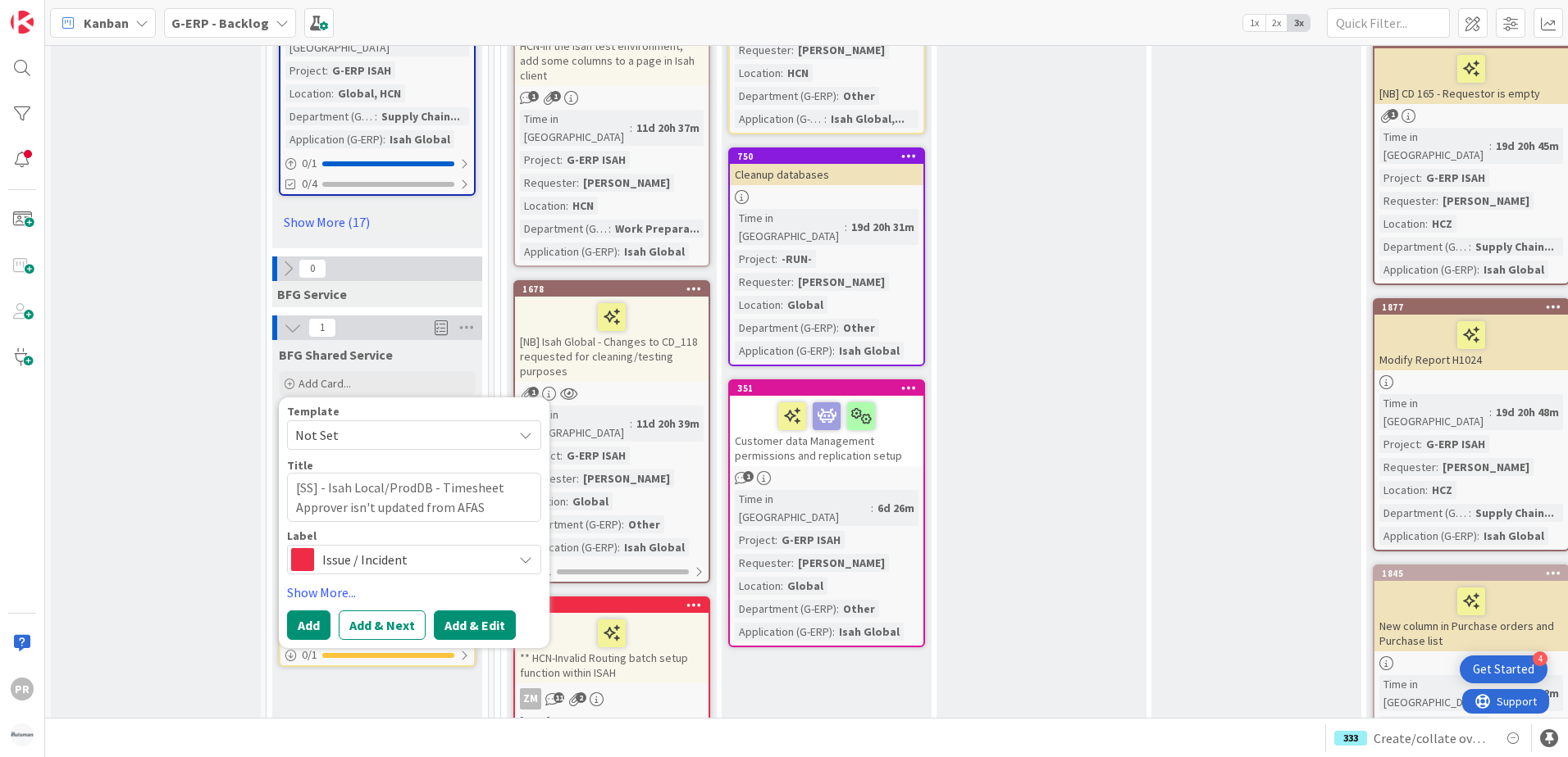
click at [462, 610] on button "Add & Edit" at bounding box center [475, 625] width 82 height 30
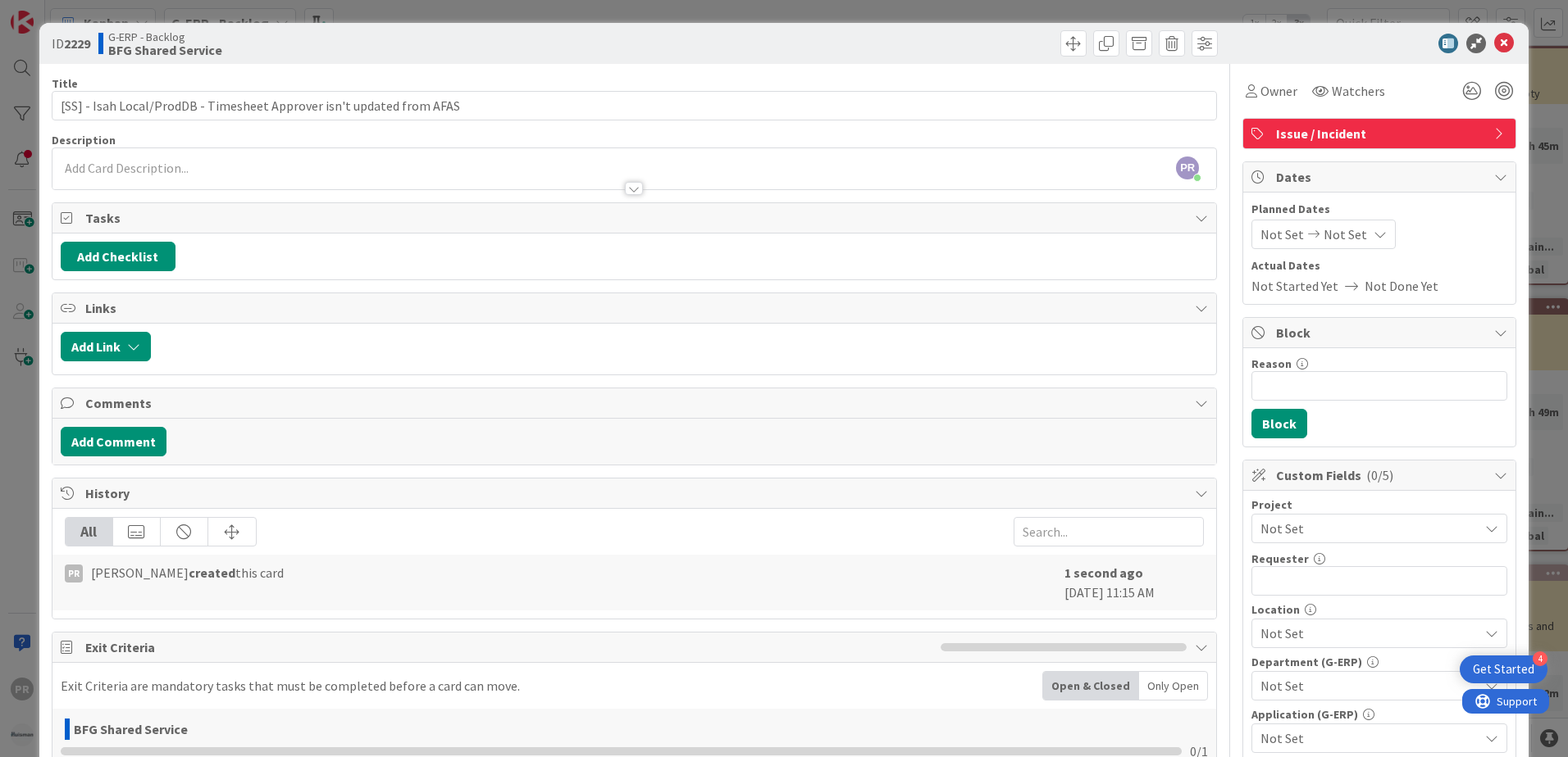
click at [303, 162] on div "PR [PERSON_NAME] just joined" at bounding box center [634, 169] width 1164 height 41
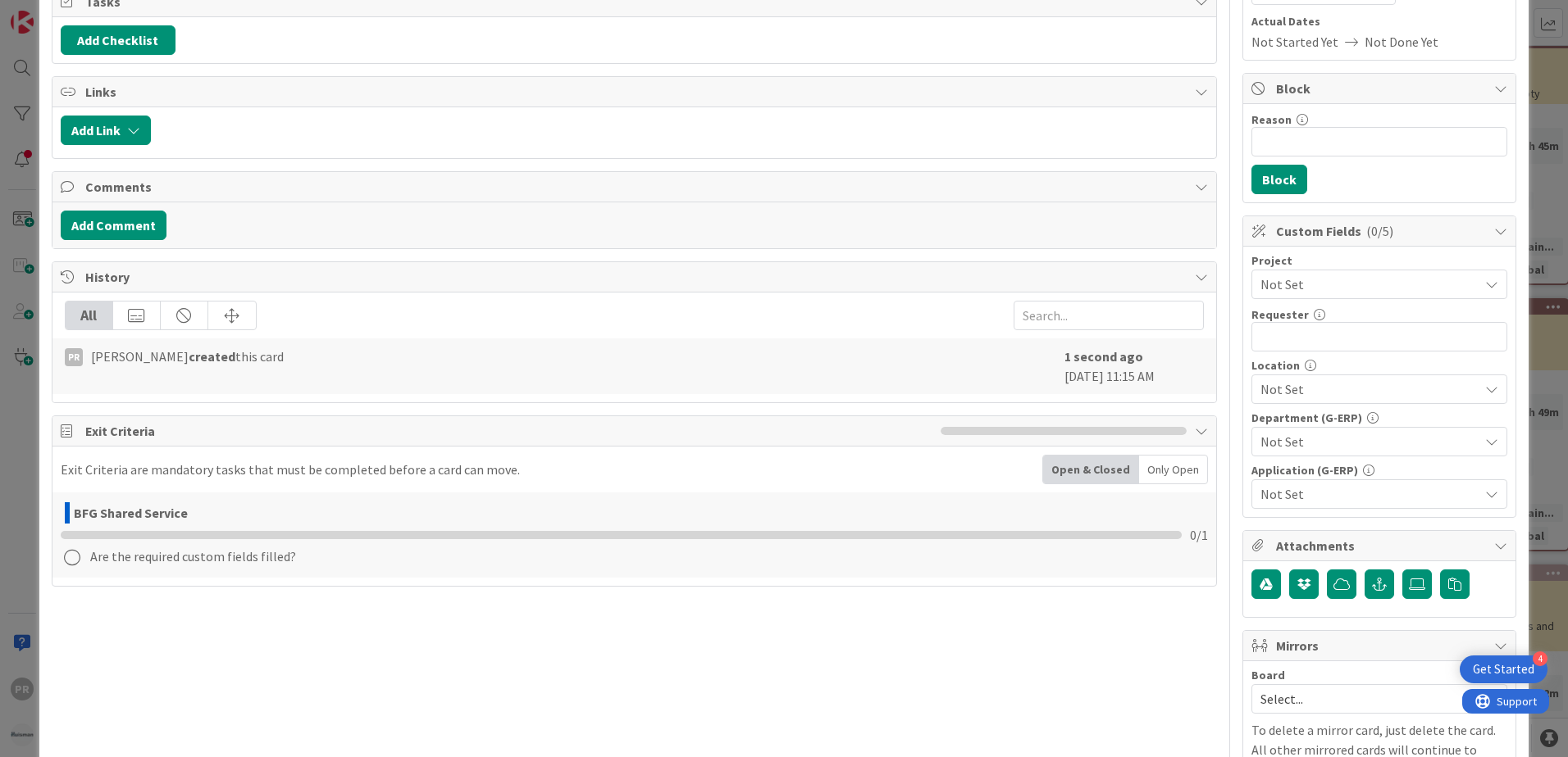
scroll to position [246, 0]
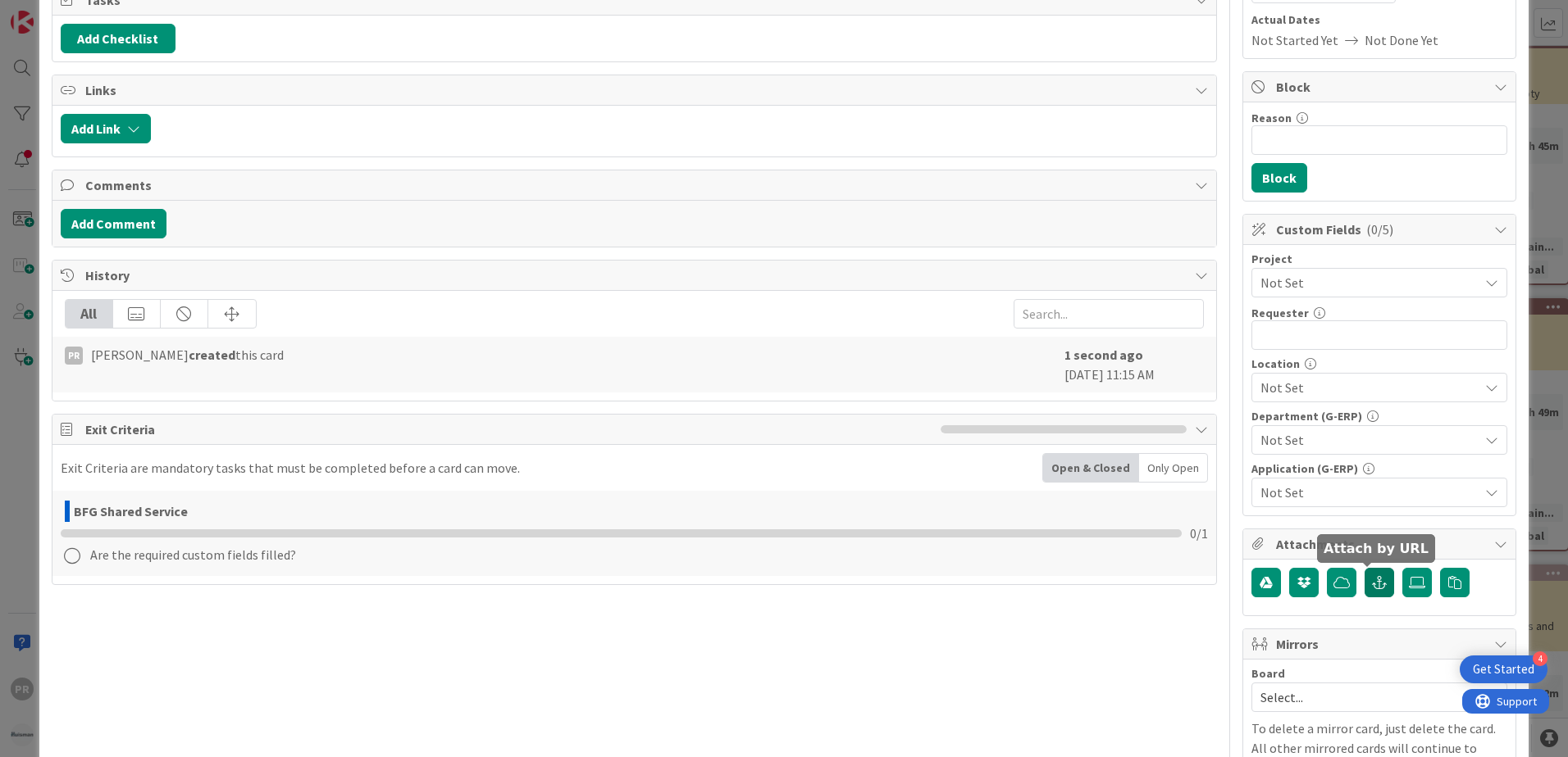
click at [1376, 585] on button "button" at bounding box center [1379, 582] width 30 height 30
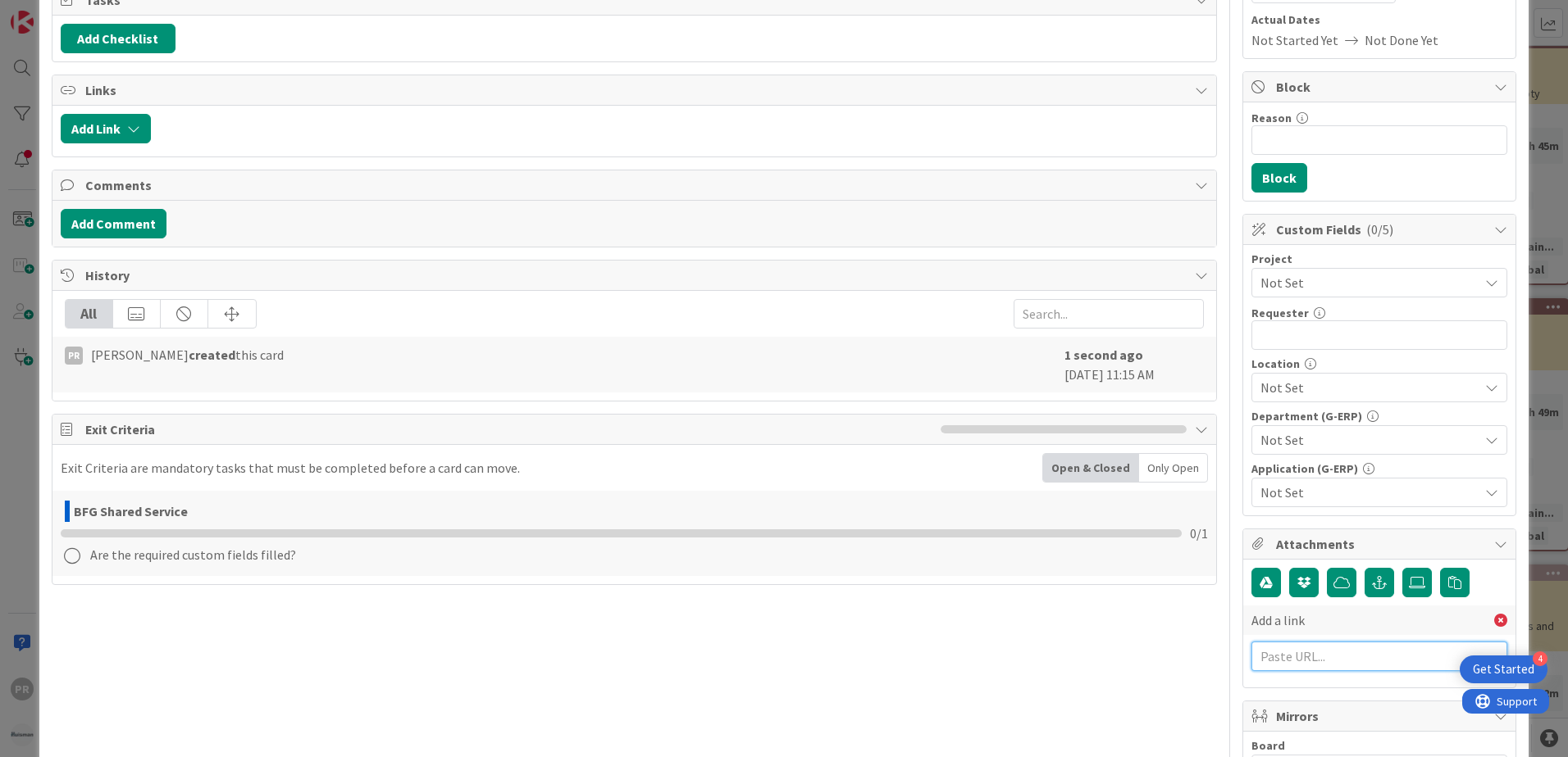
click at [1332, 657] on input "text" at bounding box center [1379, 657] width 256 height 30
paste input "[URL][PERSON_NAME][DOMAIN_NAME]"
type input "[URL][PERSON_NAME][DOMAIN_NAME]"
click at [1319, 693] on input "text" at bounding box center [1379, 692] width 256 height 30
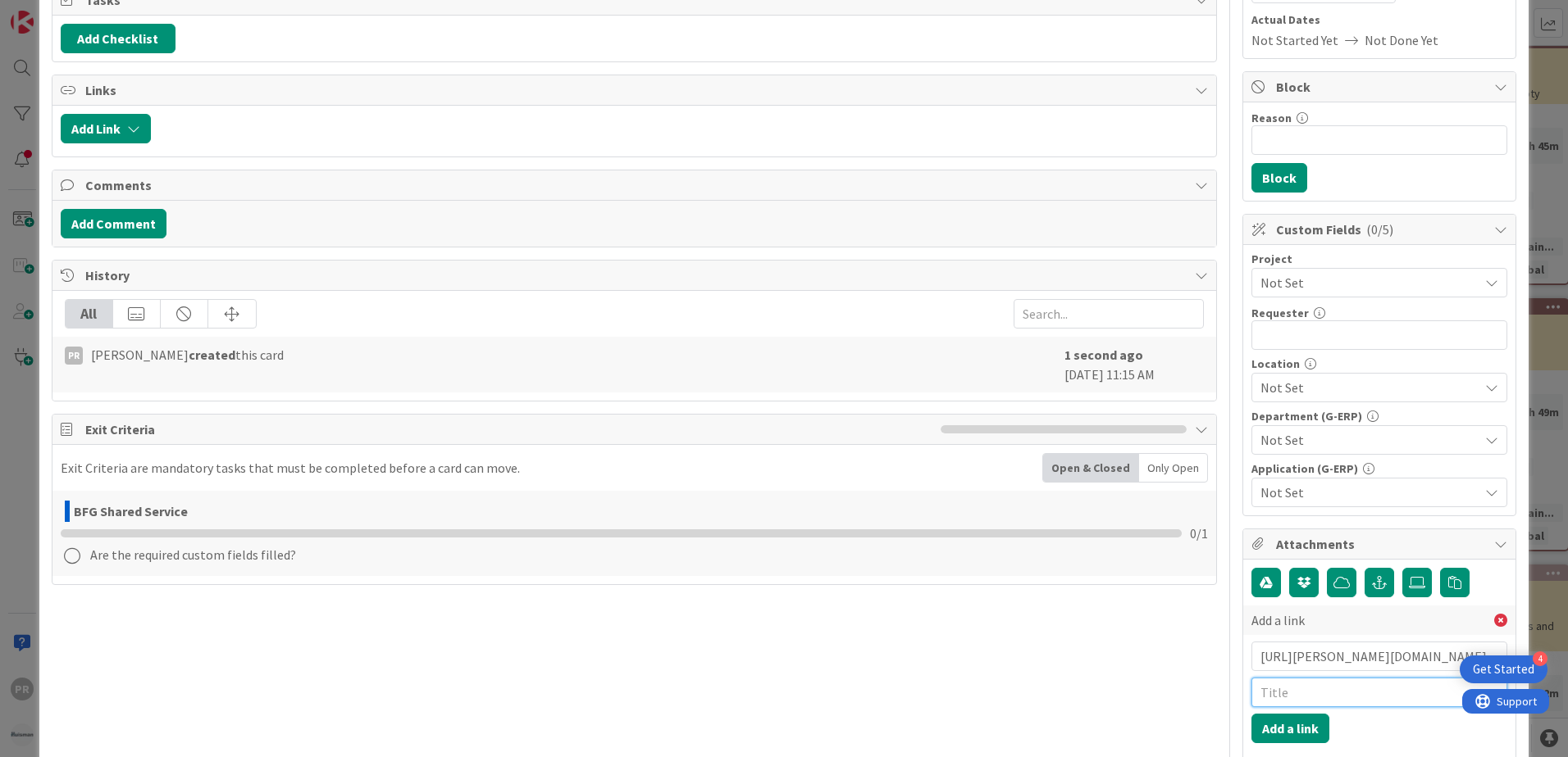
scroll to position [0, 0]
type input "BMC incident"
click at [1272, 734] on button "Add a link" at bounding box center [1290, 728] width 78 height 30
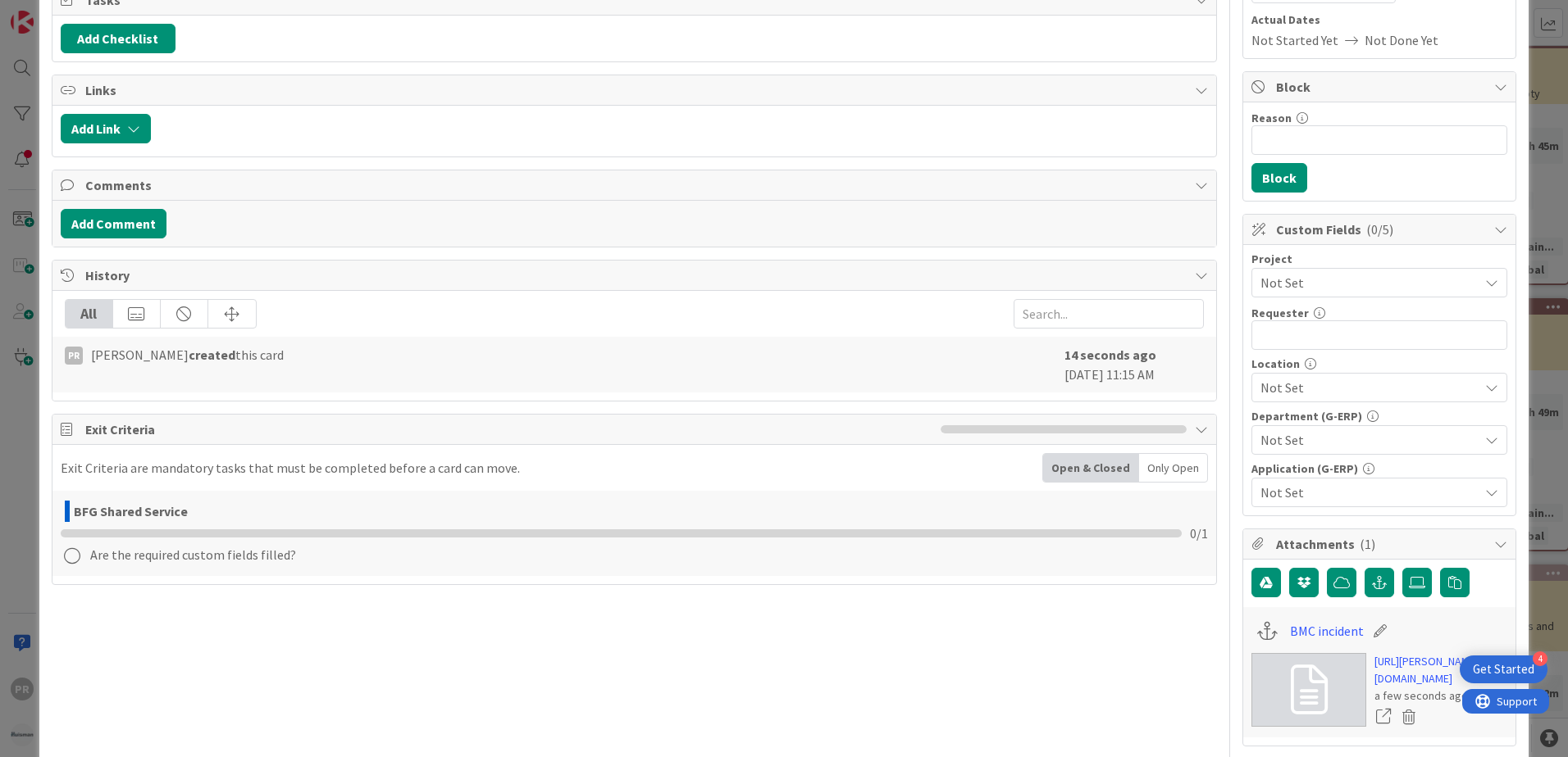
scroll to position [164, 0]
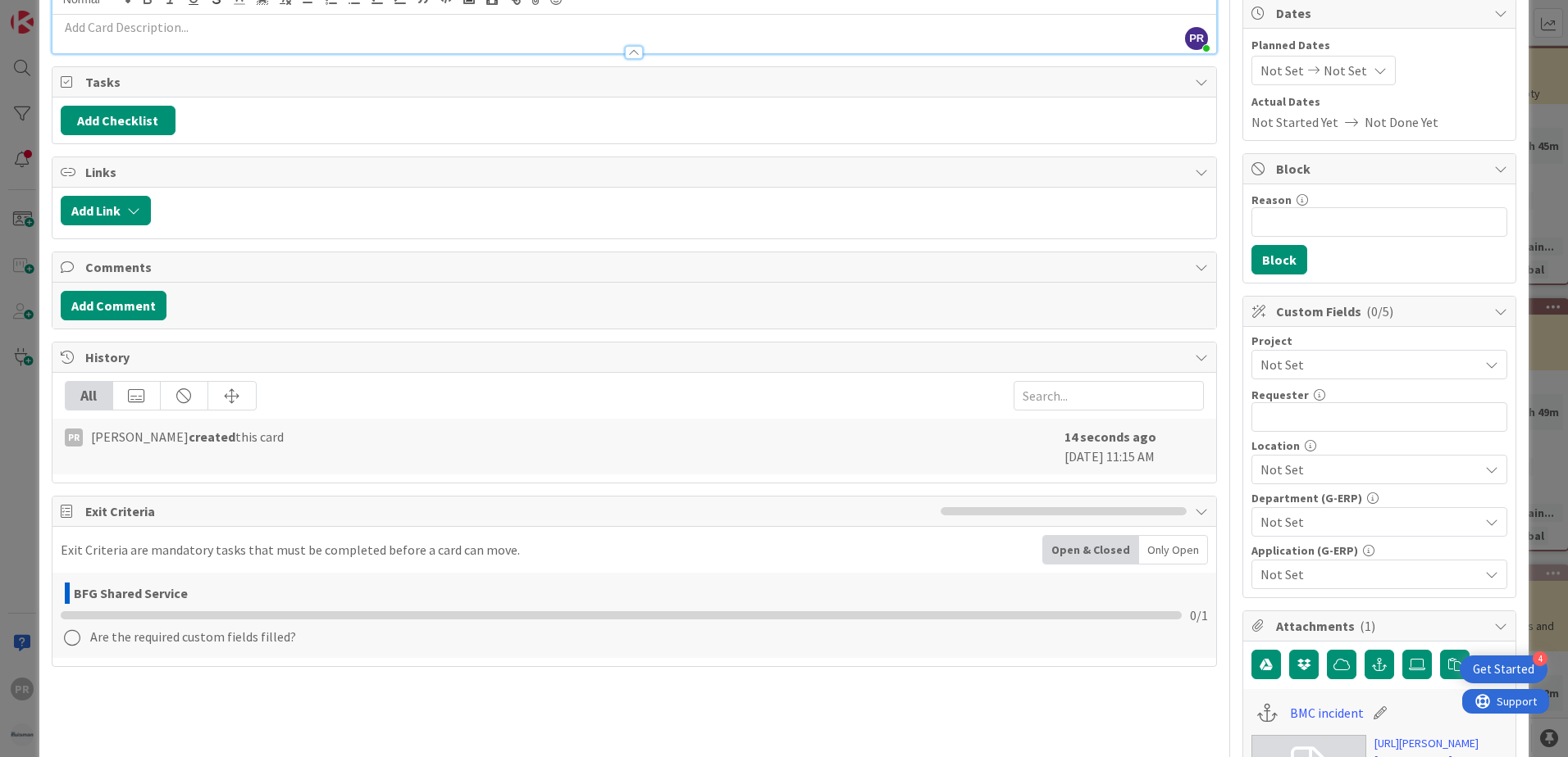
click at [1312, 368] on span "Not Set" at bounding box center [1365, 365] width 210 height 23
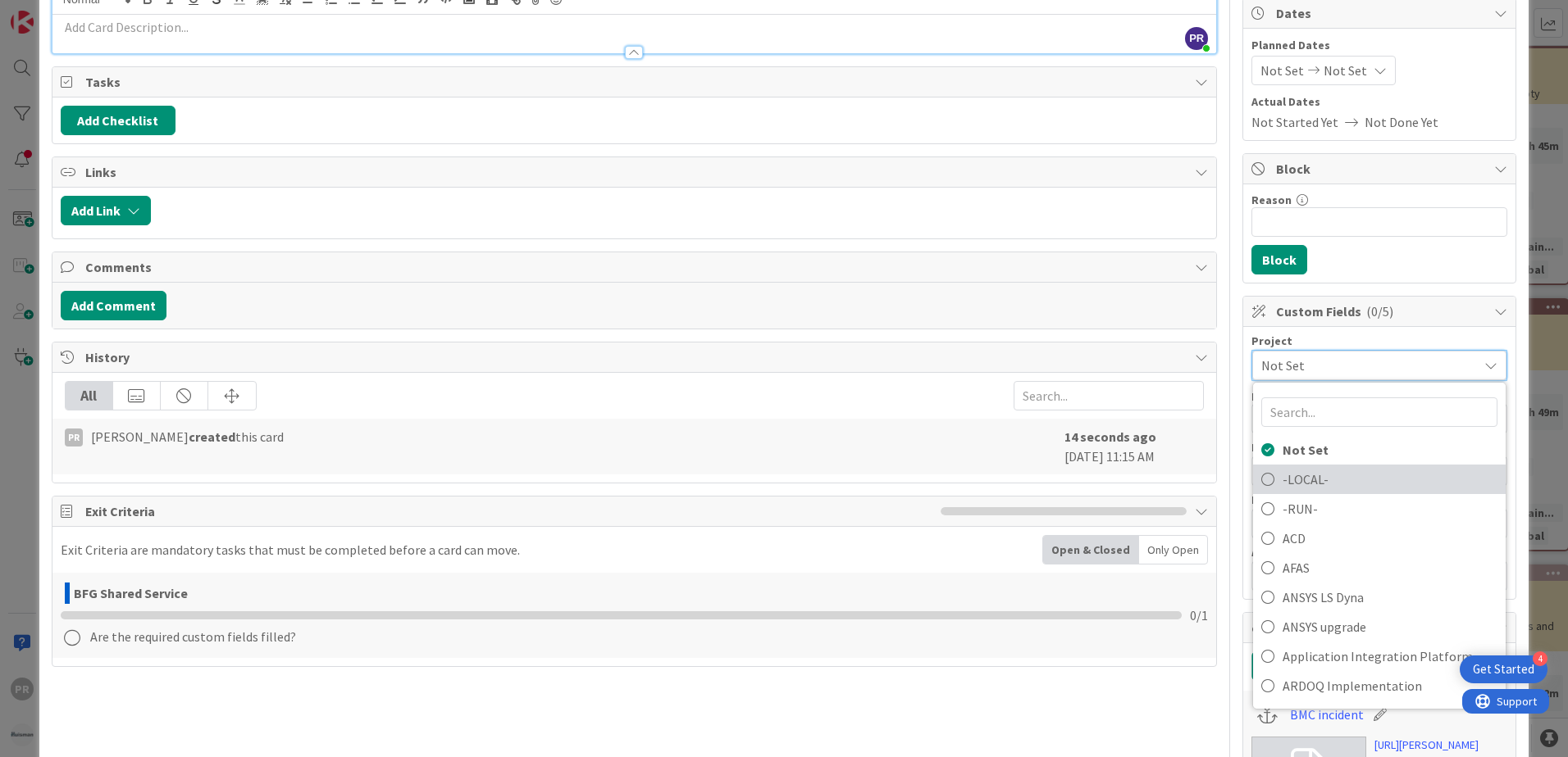
click at [1294, 482] on span "-LOCAL-" at bounding box center [1389, 478] width 215 height 24
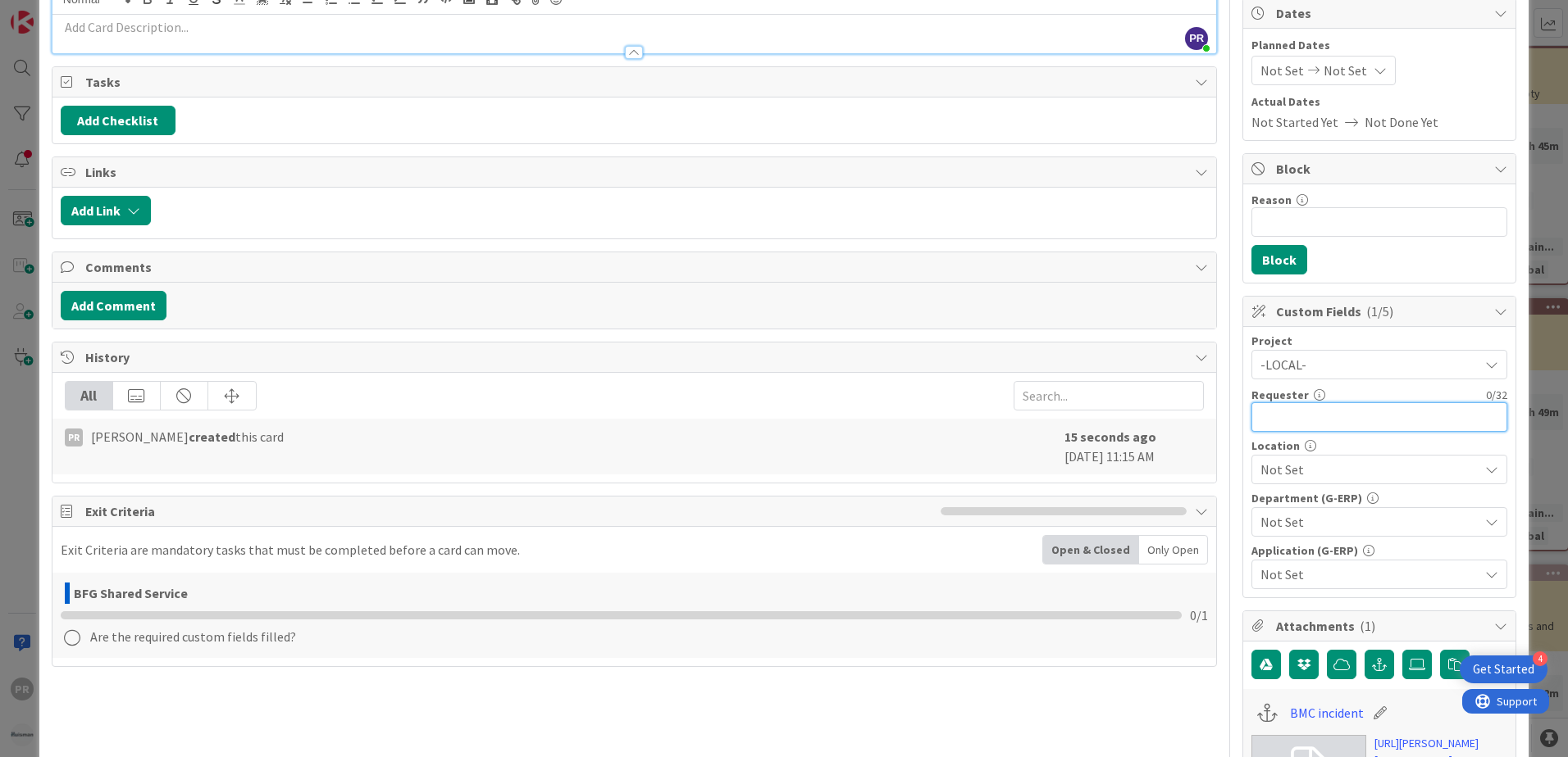
click at [1304, 423] on input "text" at bounding box center [1379, 417] width 256 height 30
type input "[MEDICAL_DATA][PERSON_NAME]"
click at [1285, 473] on span "Not Set" at bounding box center [1369, 470] width 218 height 19
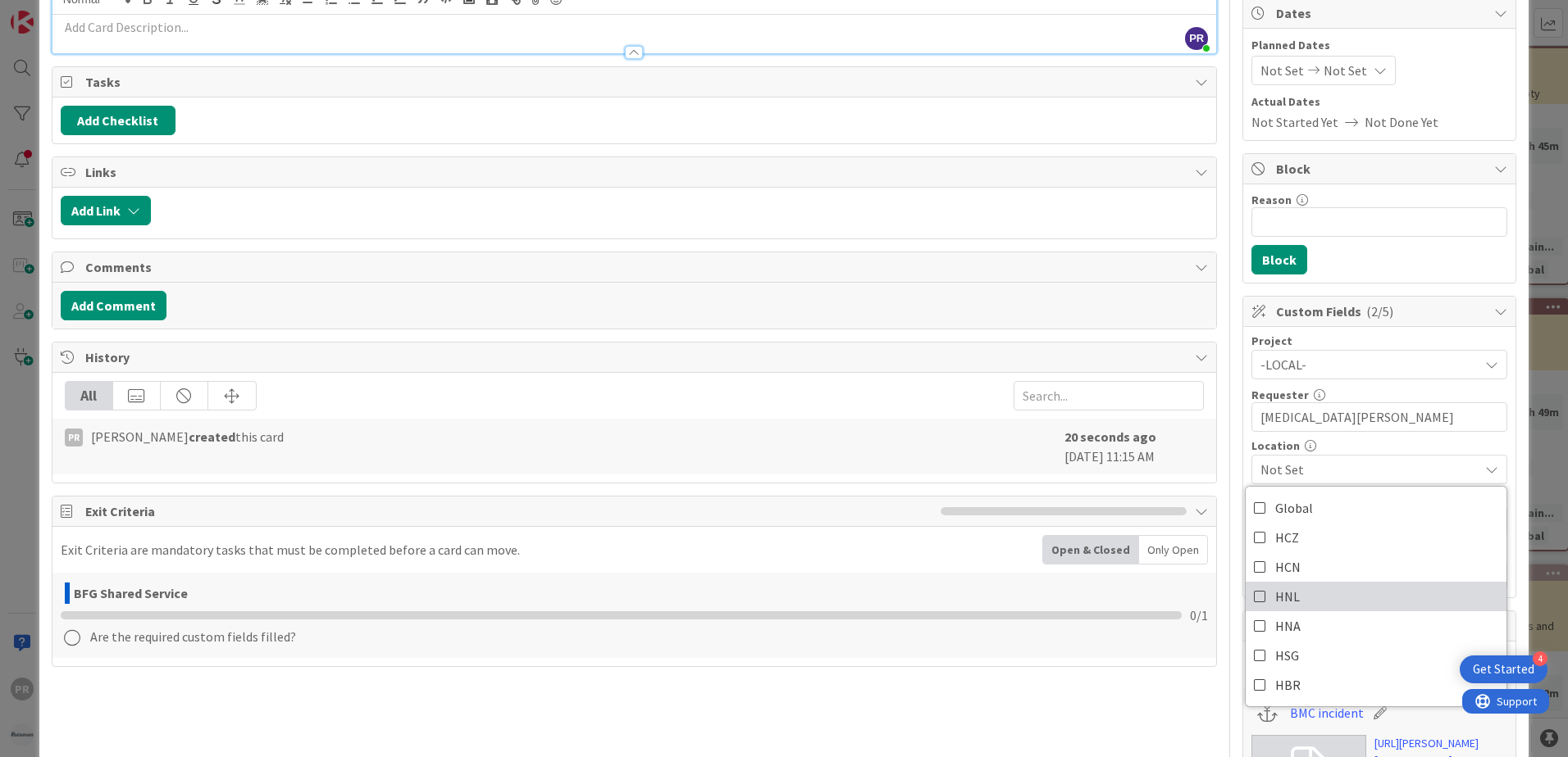
click at [1281, 590] on span "HNL" at bounding box center [1287, 596] width 24 height 24
click at [1318, 472] on span "HNL" at bounding box center [1369, 470] width 218 height 19
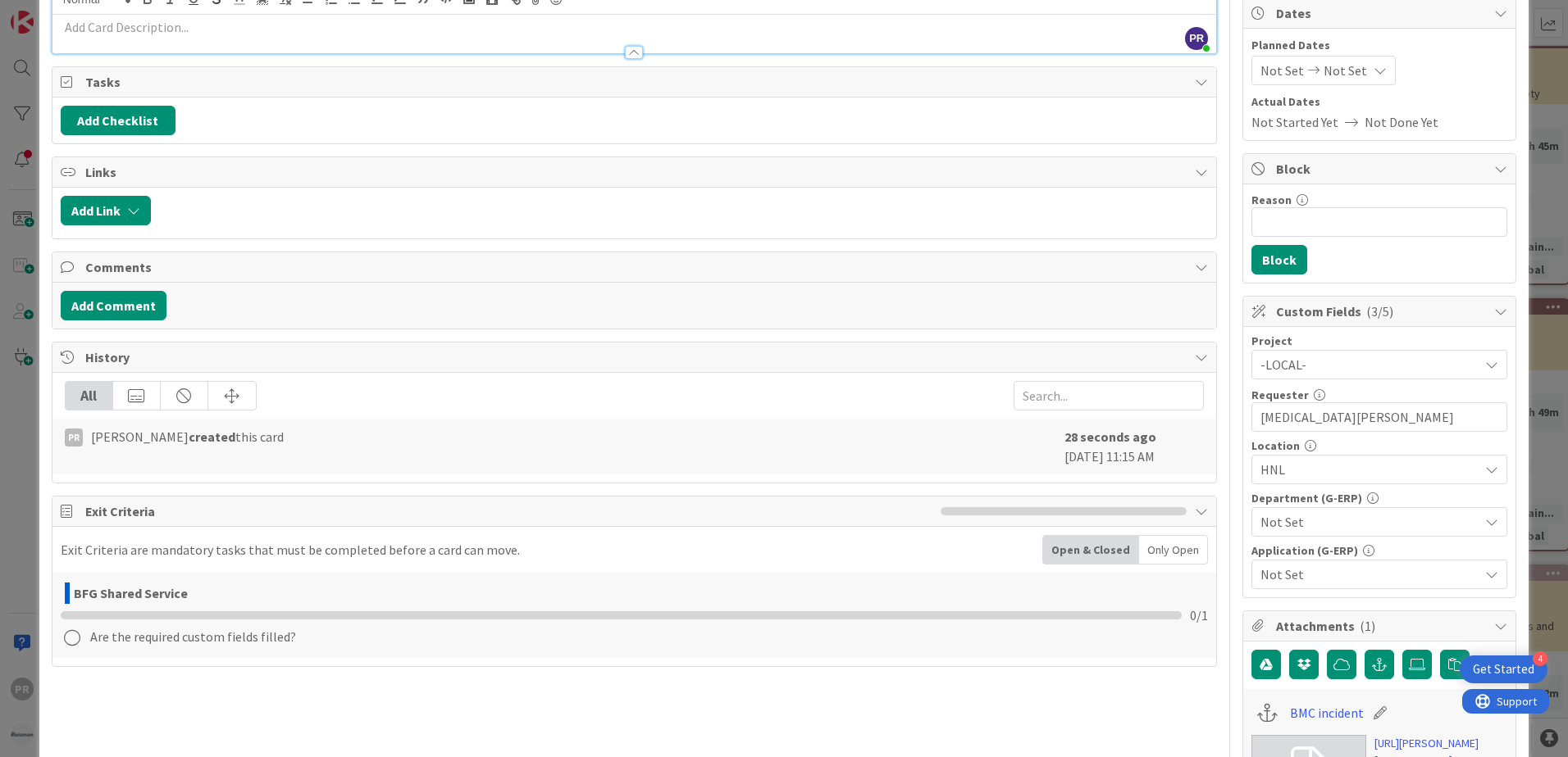
click at [1314, 518] on span "Not Set" at bounding box center [1369, 522] width 218 height 19
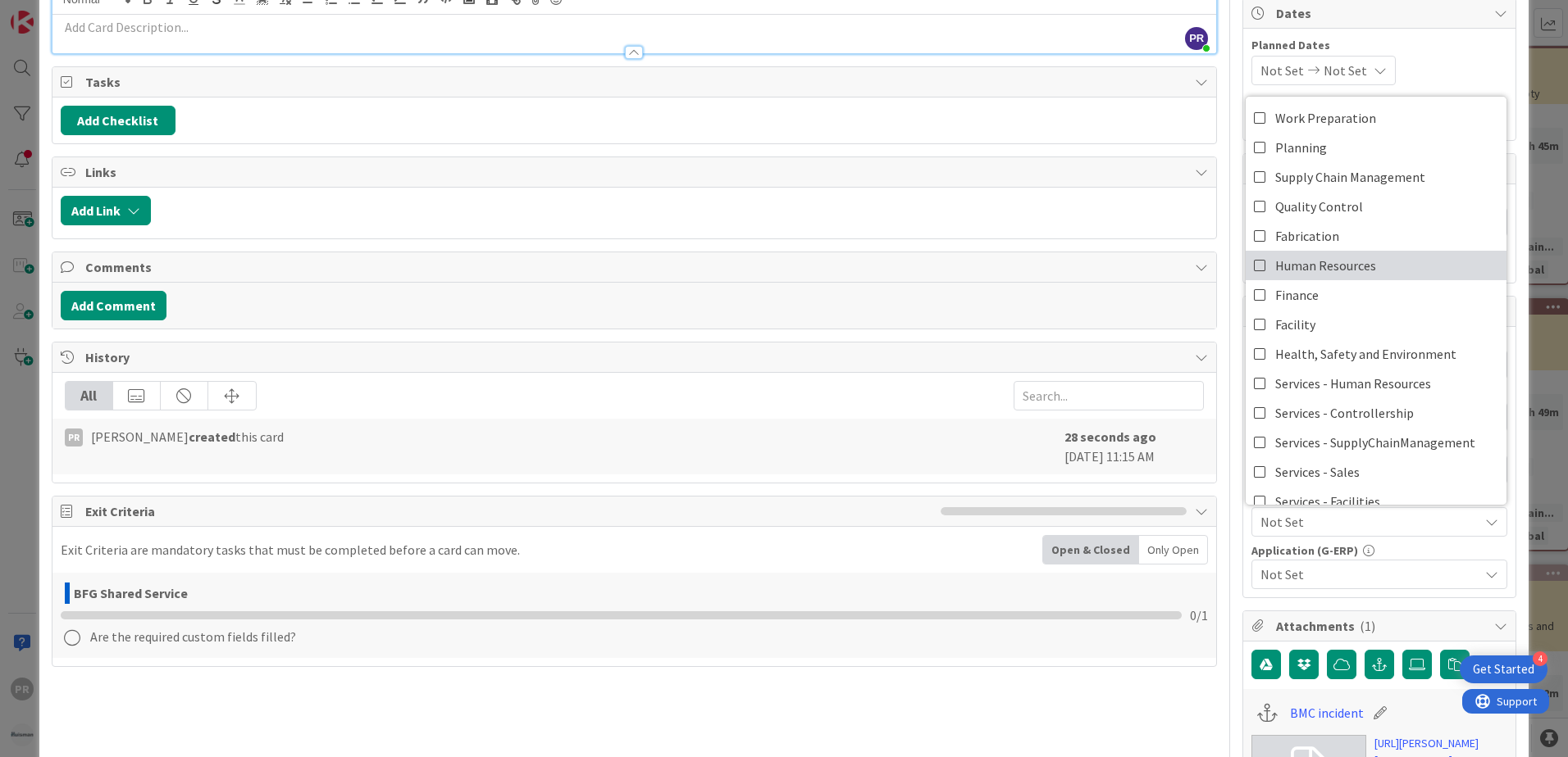
click at [1285, 273] on span "Human Resources" at bounding box center [1326, 265] width 101 height 24
drag, startPoint x: 1369, startPoint y: 527, endPoint x: 1363, endPoint y: 537, distance: 11.7
click at [1369, 527] on span "Human Resources" at bounding box center [1369, 522] width 218 height 19
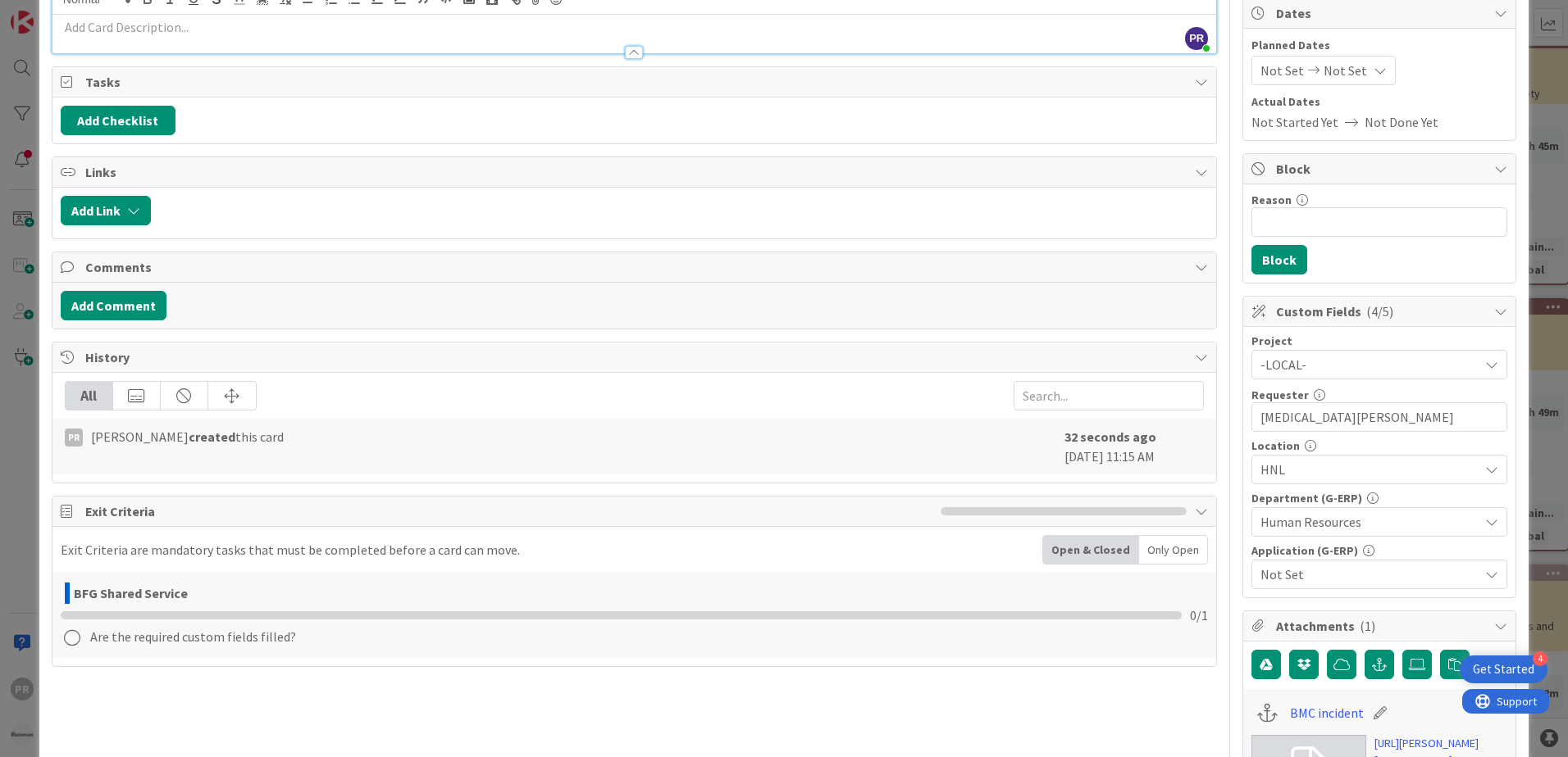
click at [1353, 581] on span "Not Set" at bounding box center [1369, 575] width 218 height 19
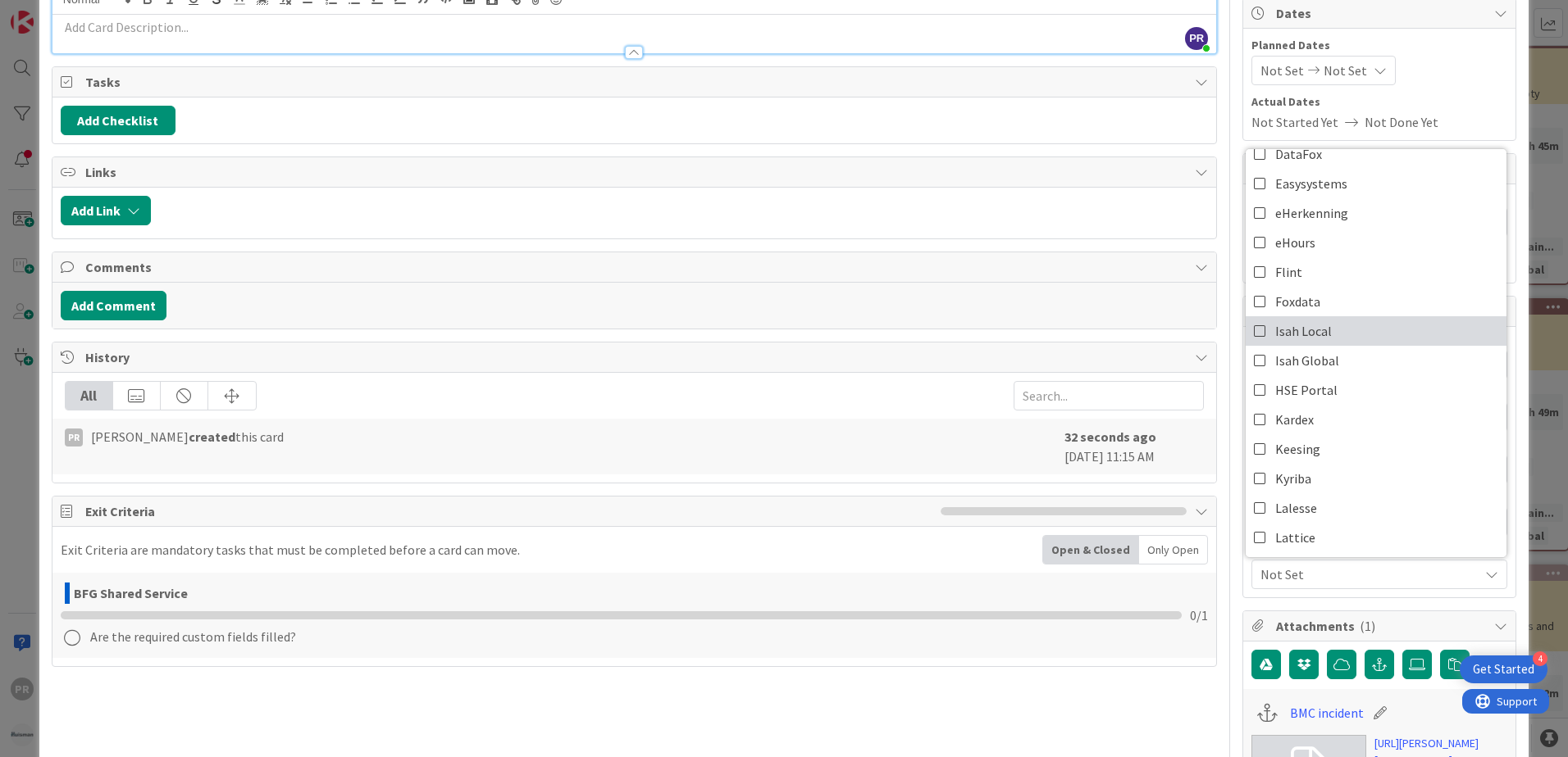
click at [1294, 338] on span "Isah Local" at bounding box center [1304, 331] width 57 height 24
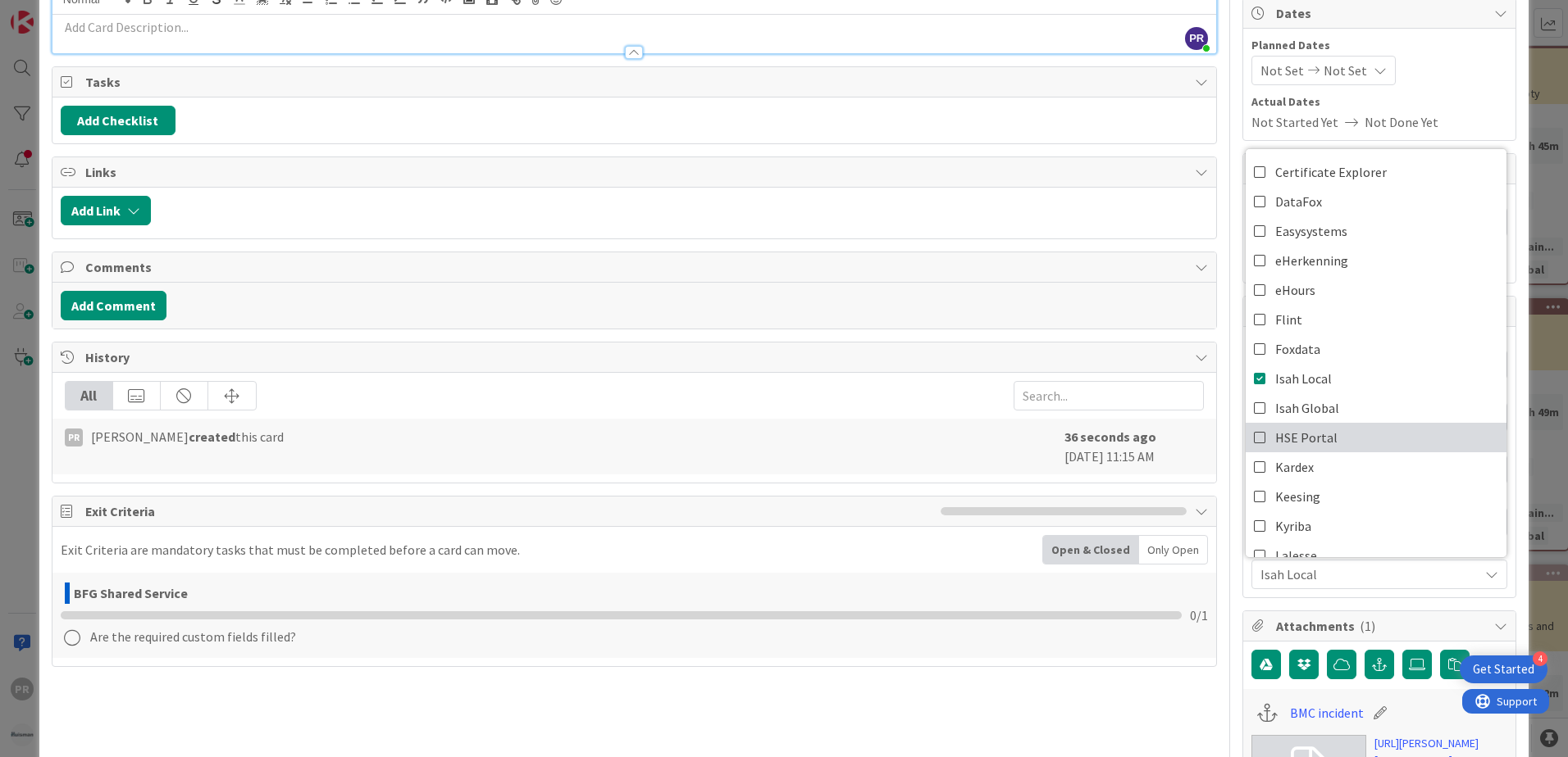
scroll to position [0, 0]
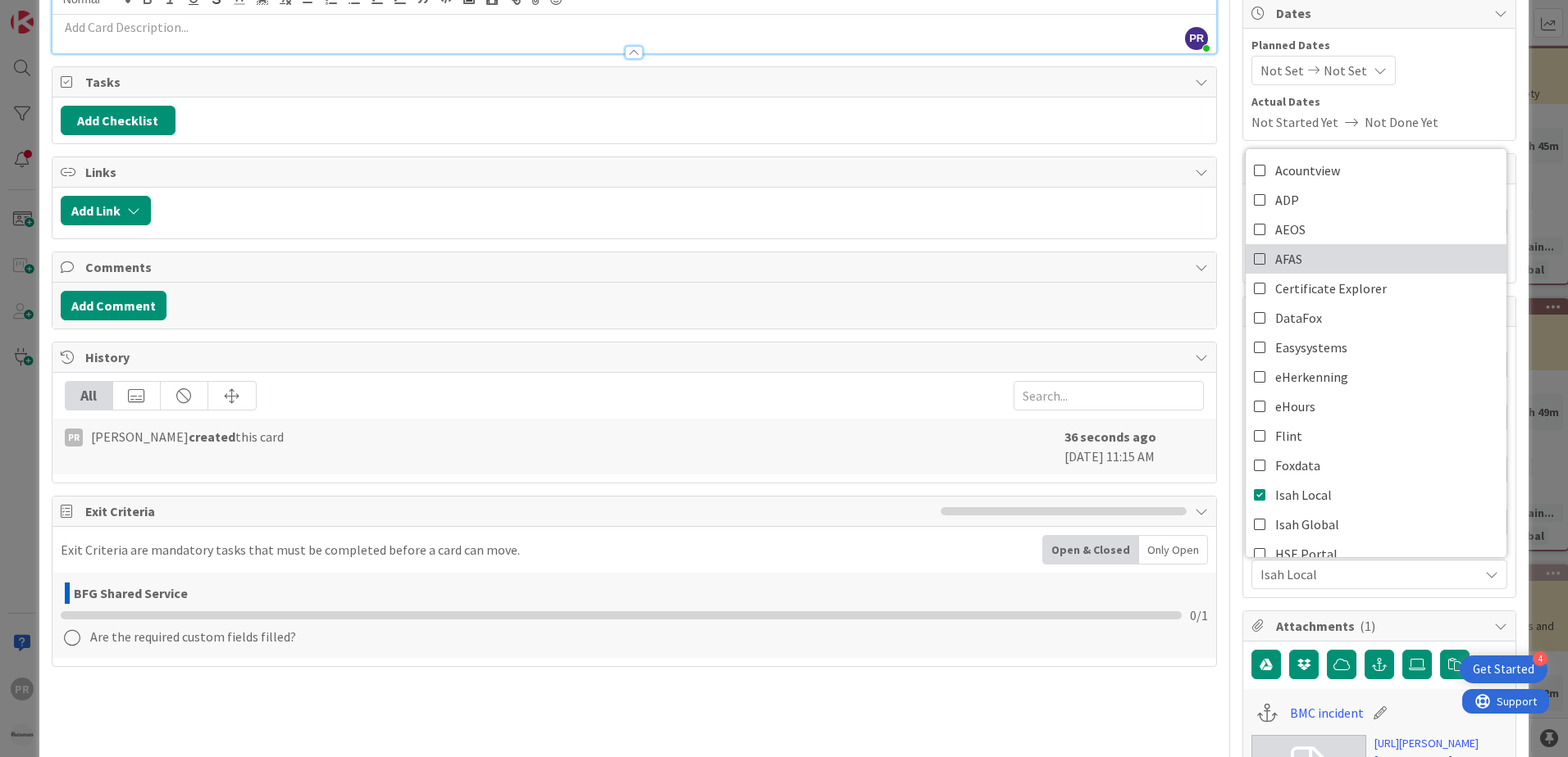
click at [1298, 264] on link "AFAS" at bounding box center [1376, 258] width 261 height 30
click at [1355, 576] on span "Isah Local, AFAS" at bounding box center [1369, 575] width 218 height 19
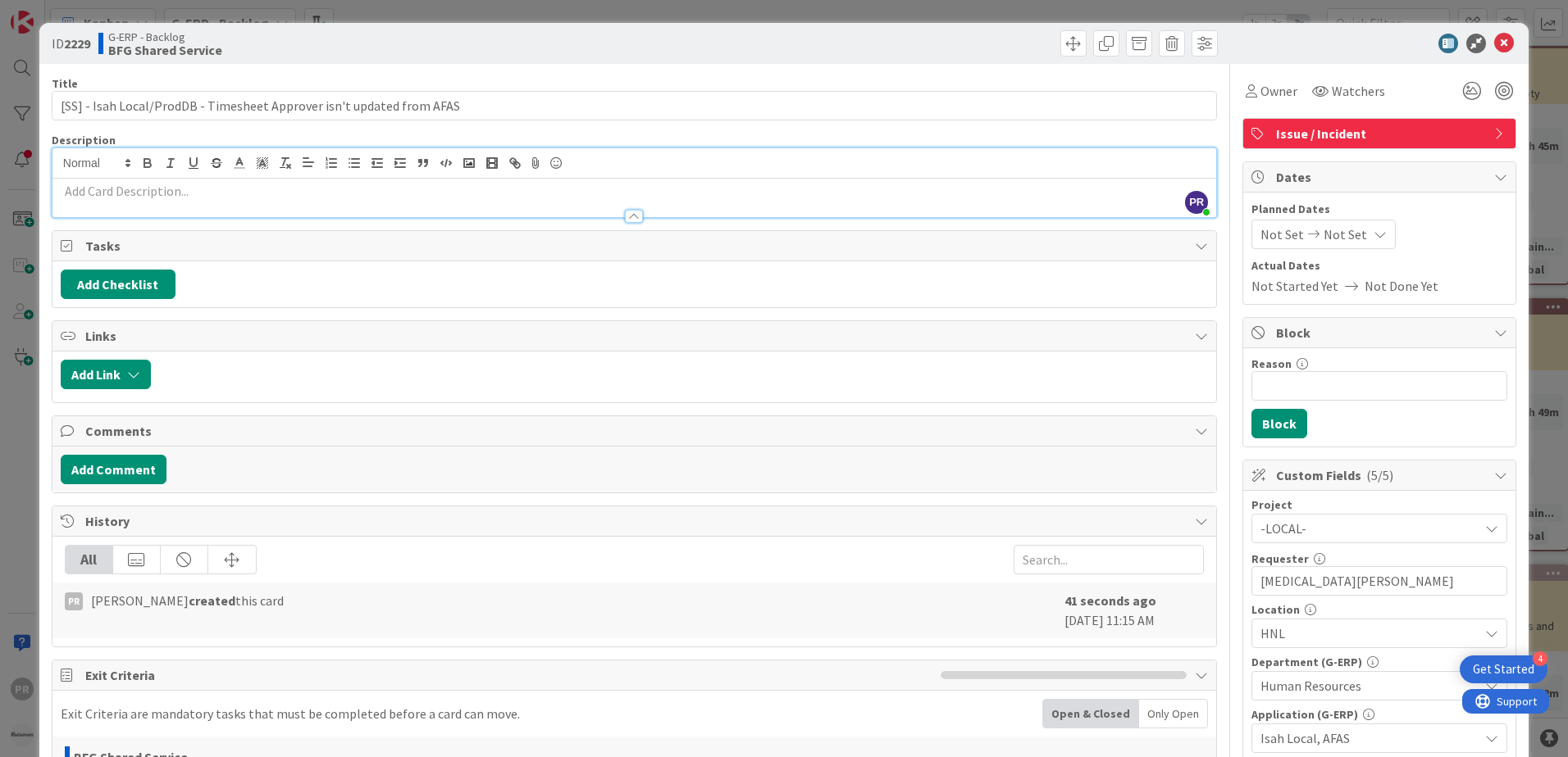
click at [265, 195] on p at bounding box center [634, 192] width 1147 height 19
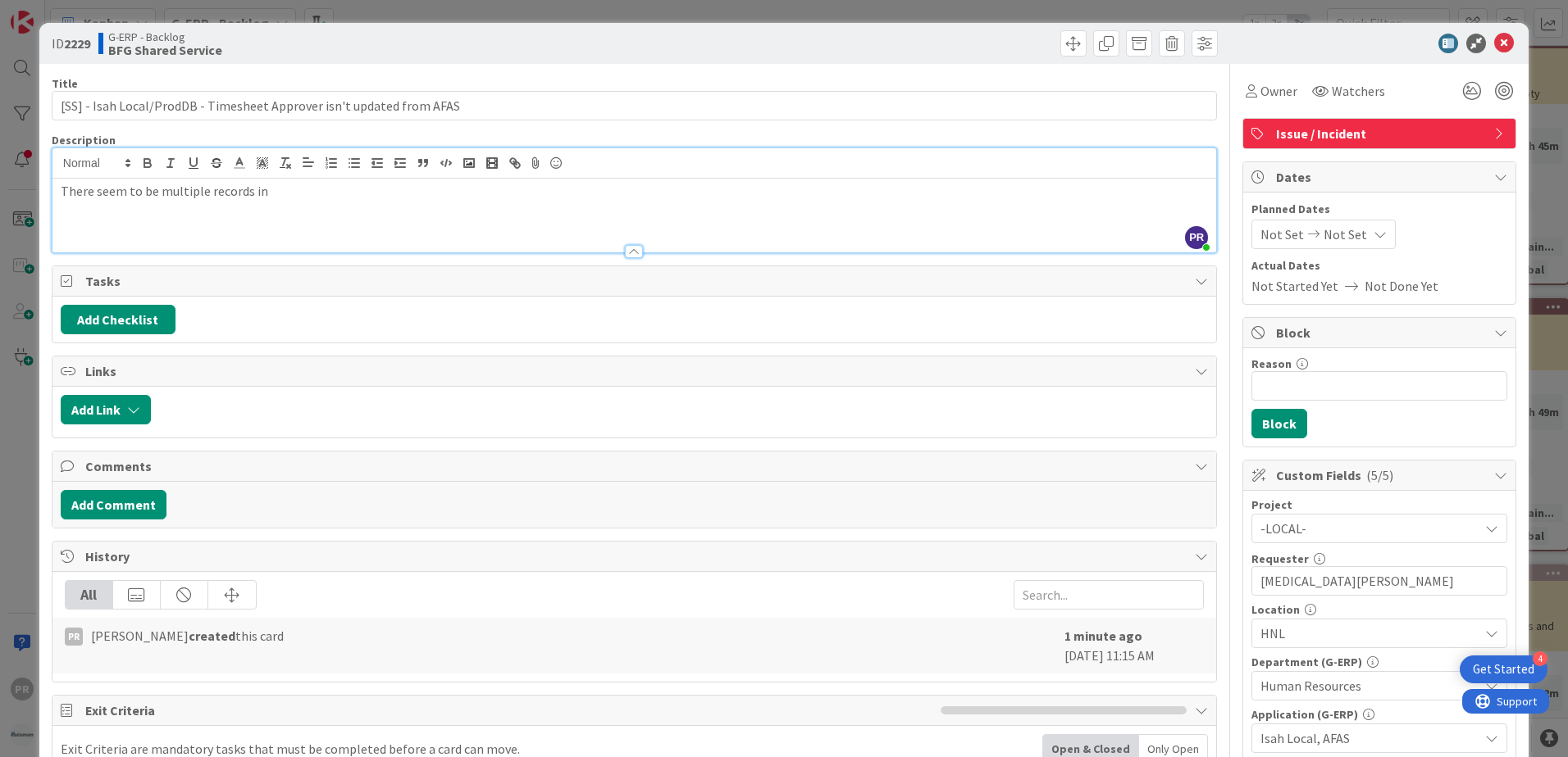
drag, startPoint x: 308, startPoint y: 189, endPoint x: 317, endPoint y: 188, distance: 9.1
click at [308, 189] on p "There seem to be multiple records in" at bounding box center [634, 192] width 1147 height 19
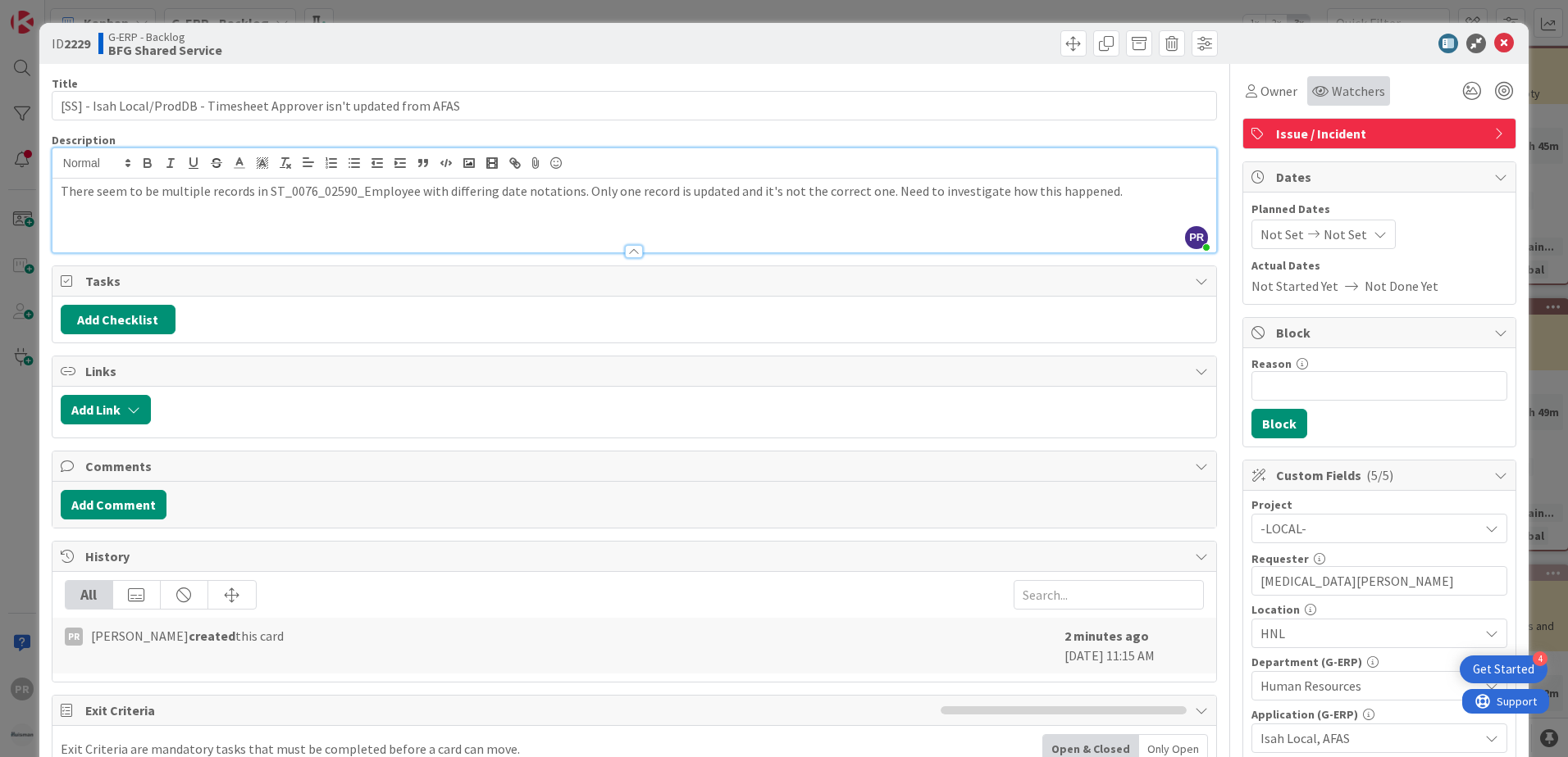
click at [1332, 95] on span "Watchers" at bounding box center [1358, 91] width 53 height 19
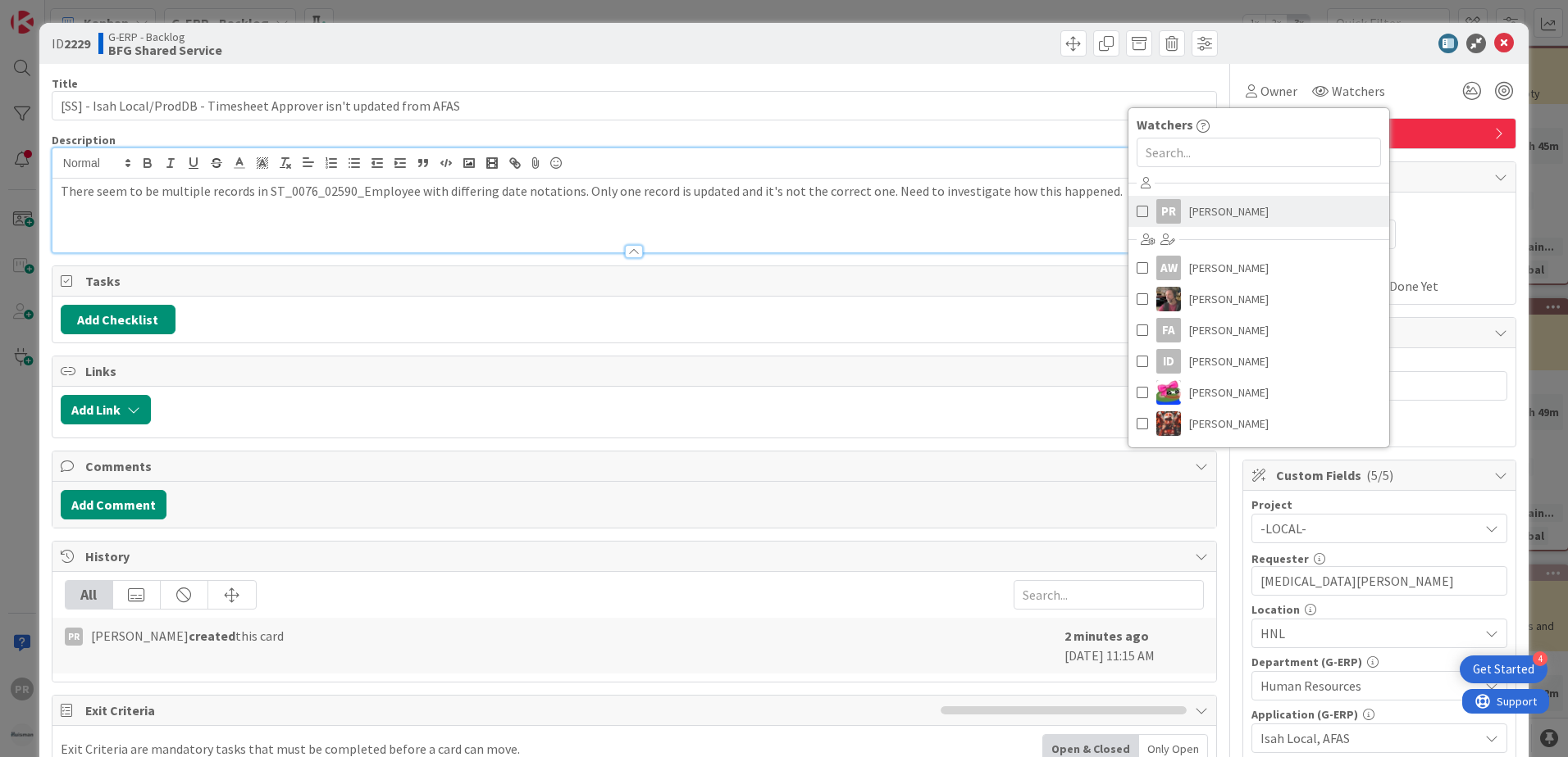
click at [1238, 211] on span "[PERSON_NAME]" at bounding box center [1228, 211] width 79 height 24
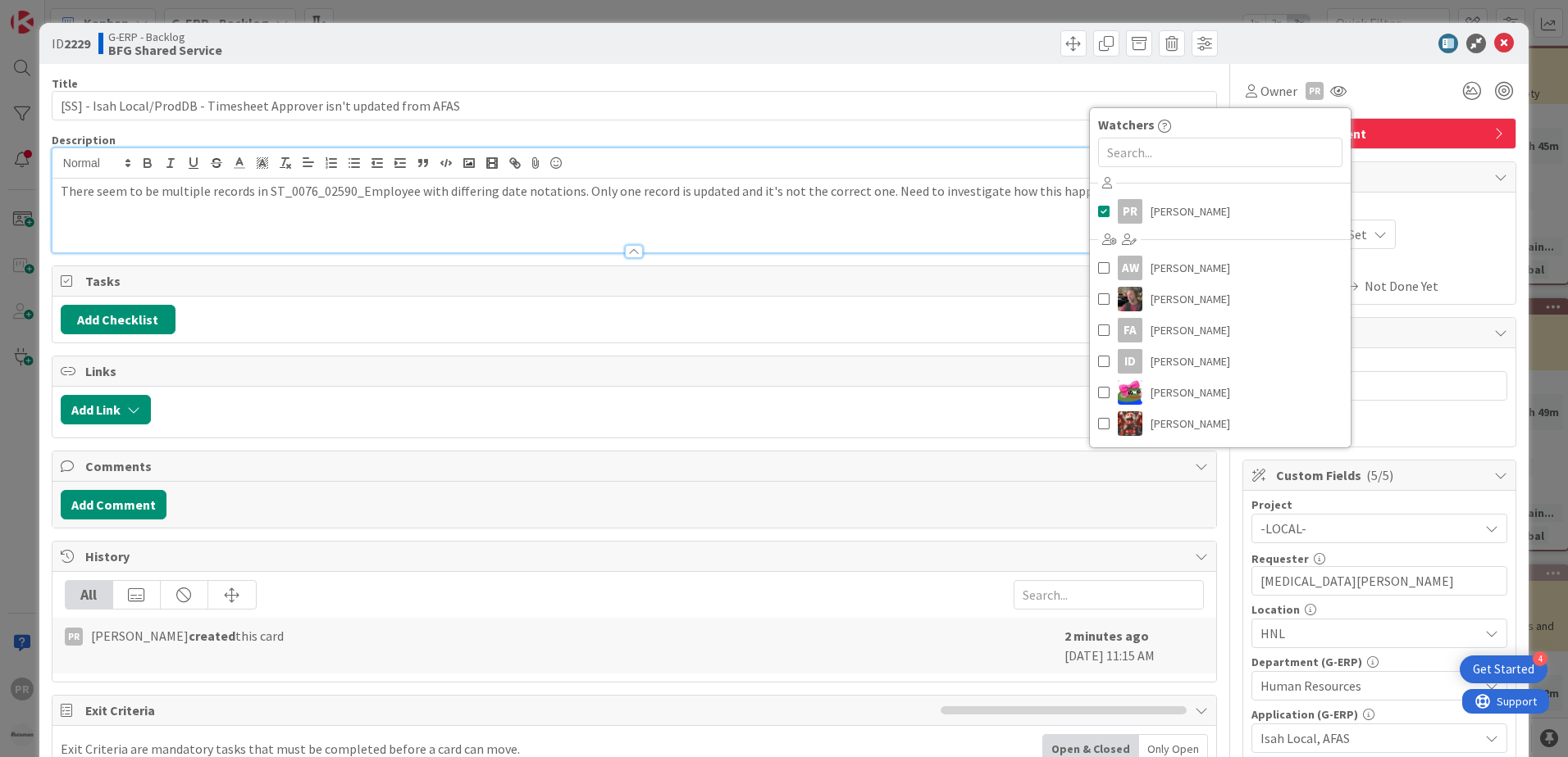
click at [955, 79] on div "Title 69 / 128" at bounding box center [635, 83] width 1166 height 14
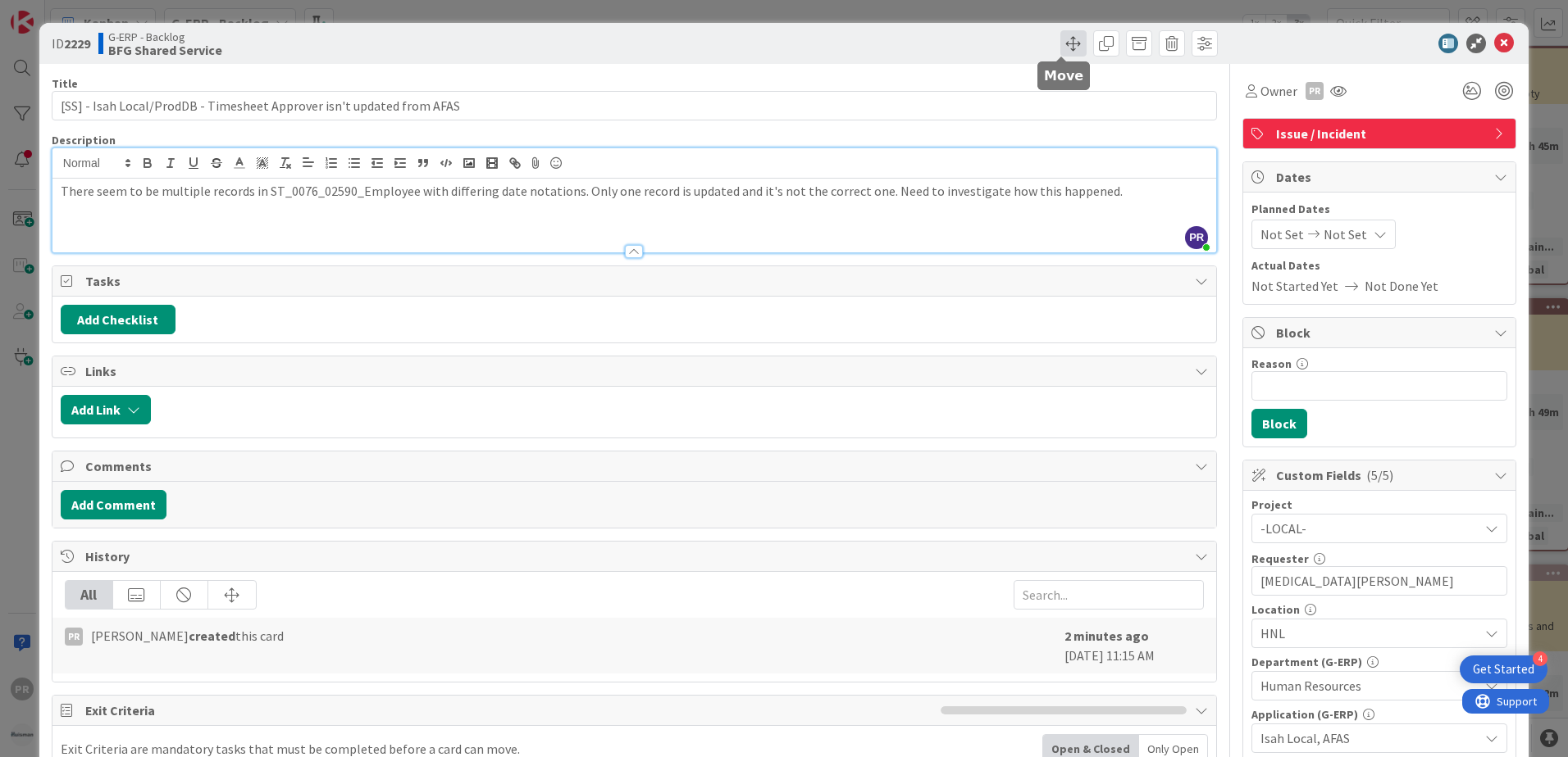
click at [1063, 54] on span at bounding box center [1073, 42] width 26 height 26
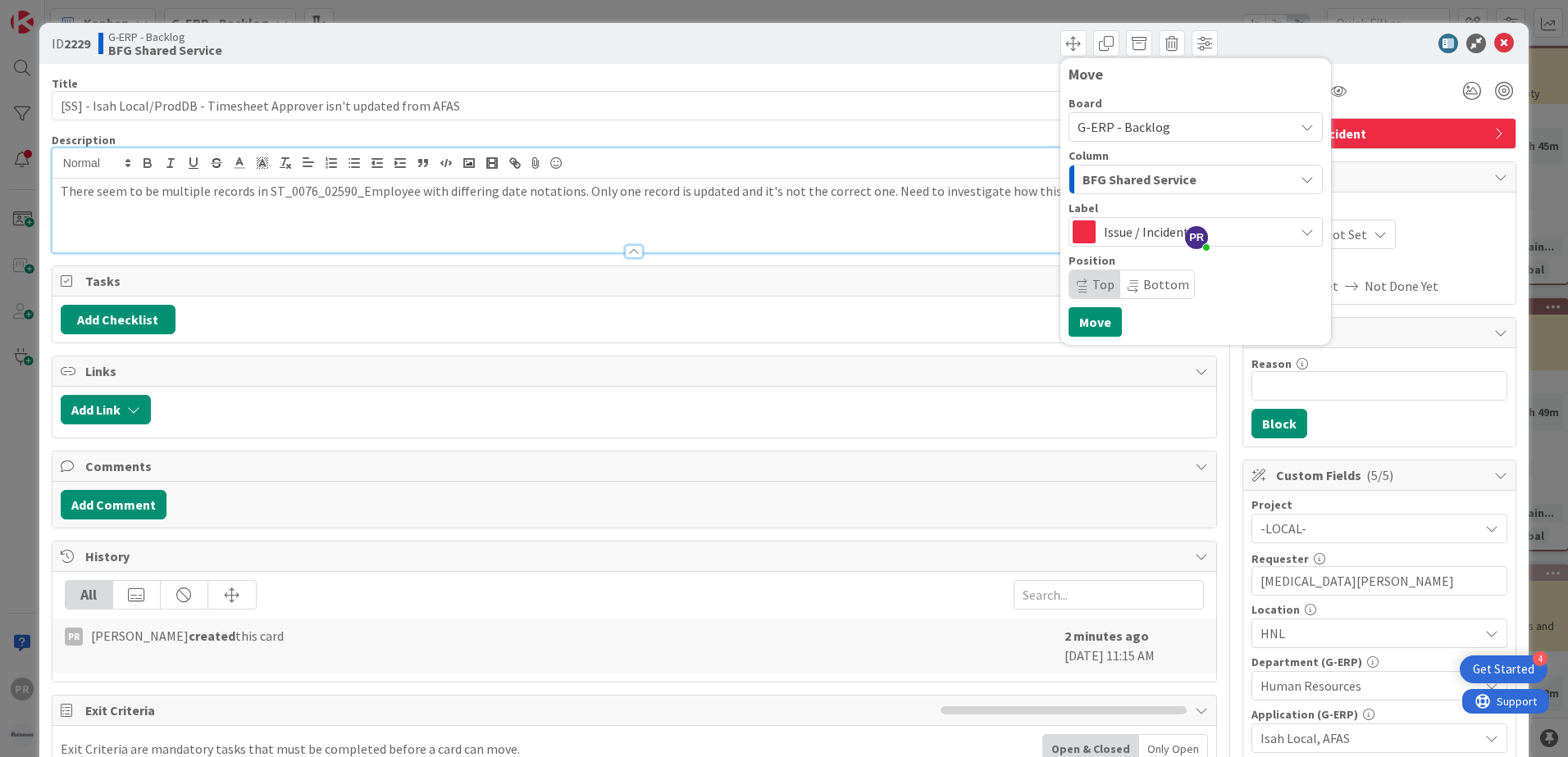
click at [1121, 228] on span "Issue / Incident" at bounding box center [1195, 232] width 182 height 23
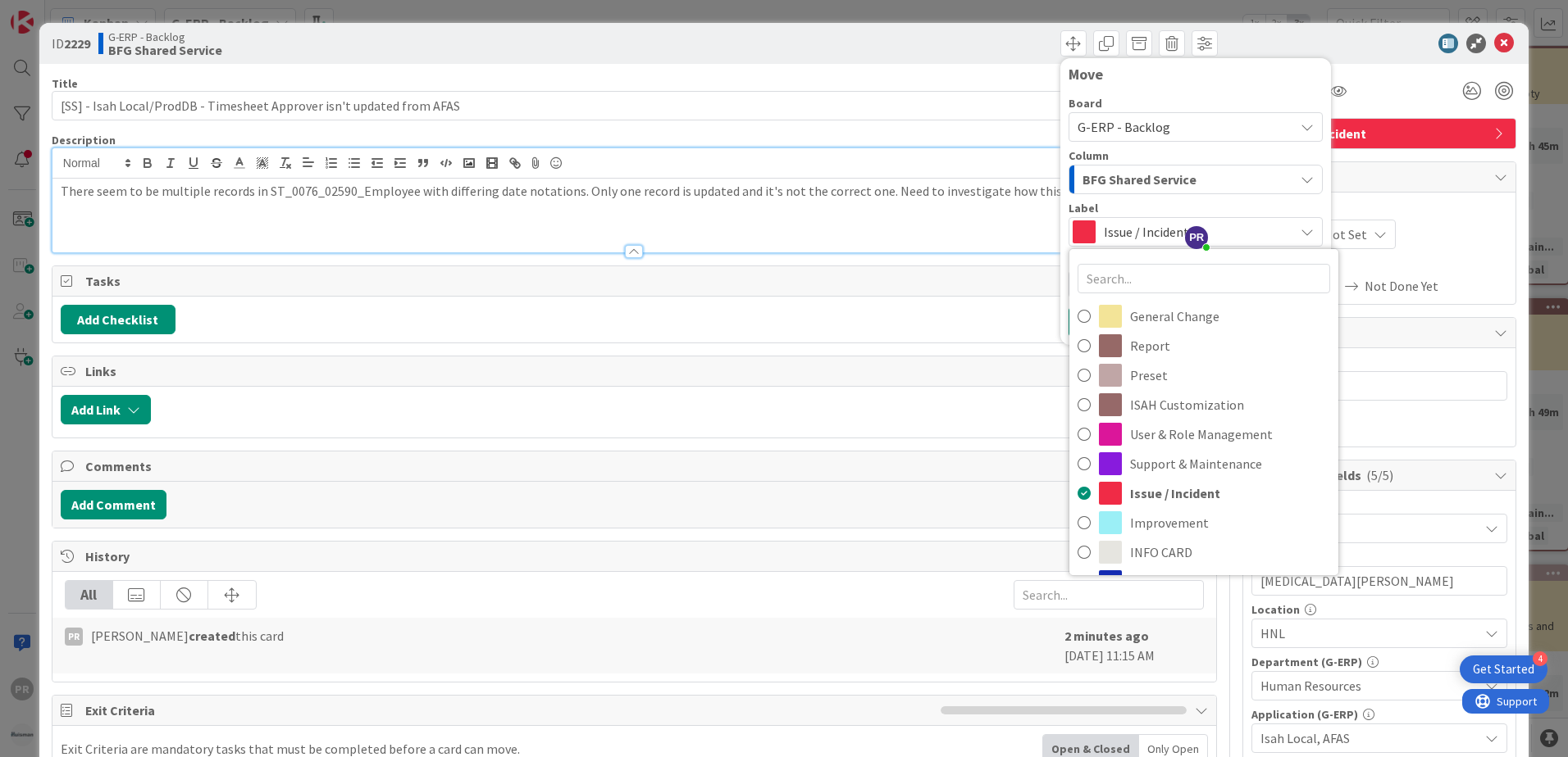
click at [1117, 177] on span "BFG Shared Service" at bounding box center [1140, 179] width 114 height 21
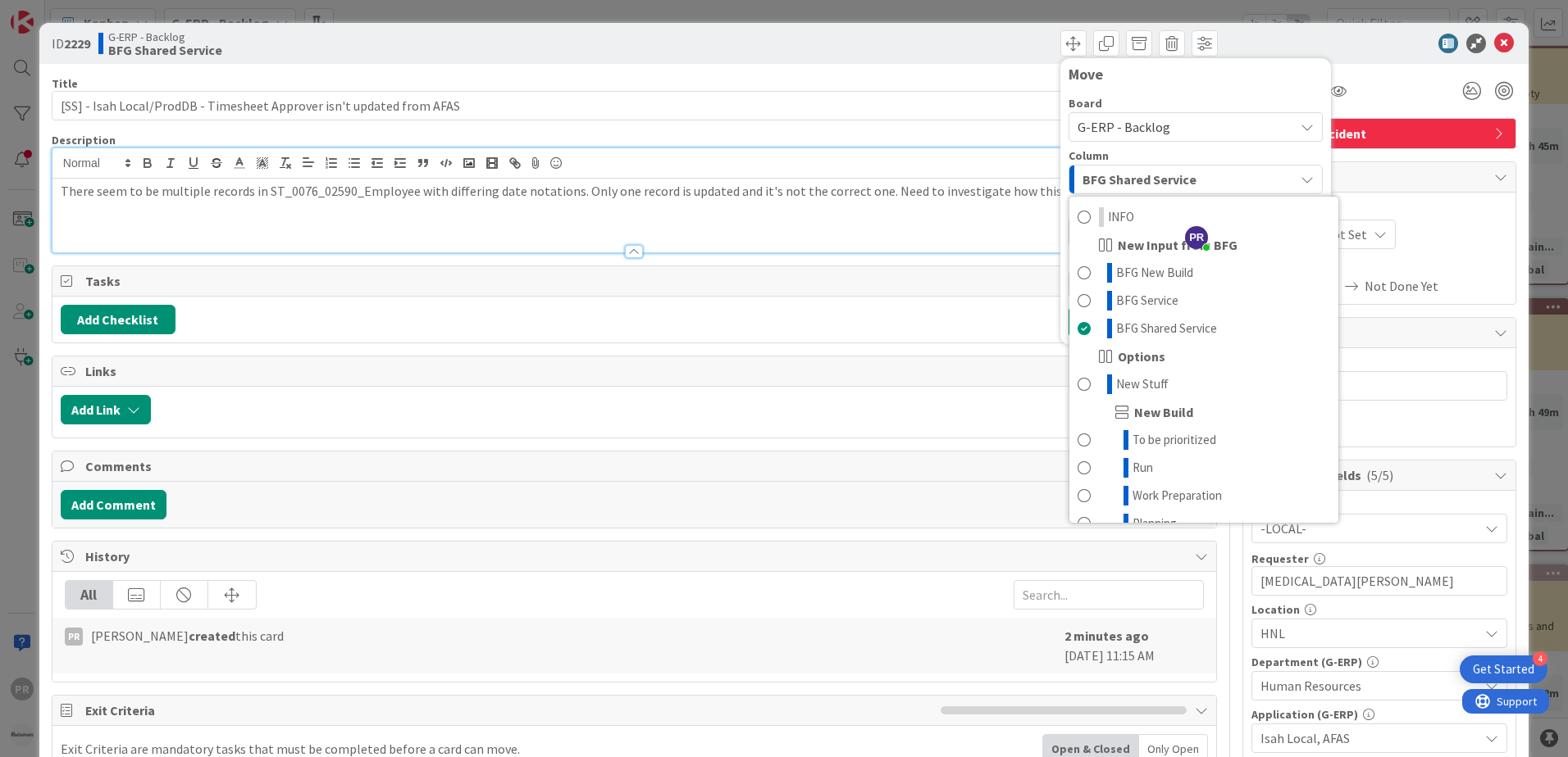
click at [1116, 134] on span "G-ERP - Backlog" at bounding box center [1124, 126] width 93 height 16
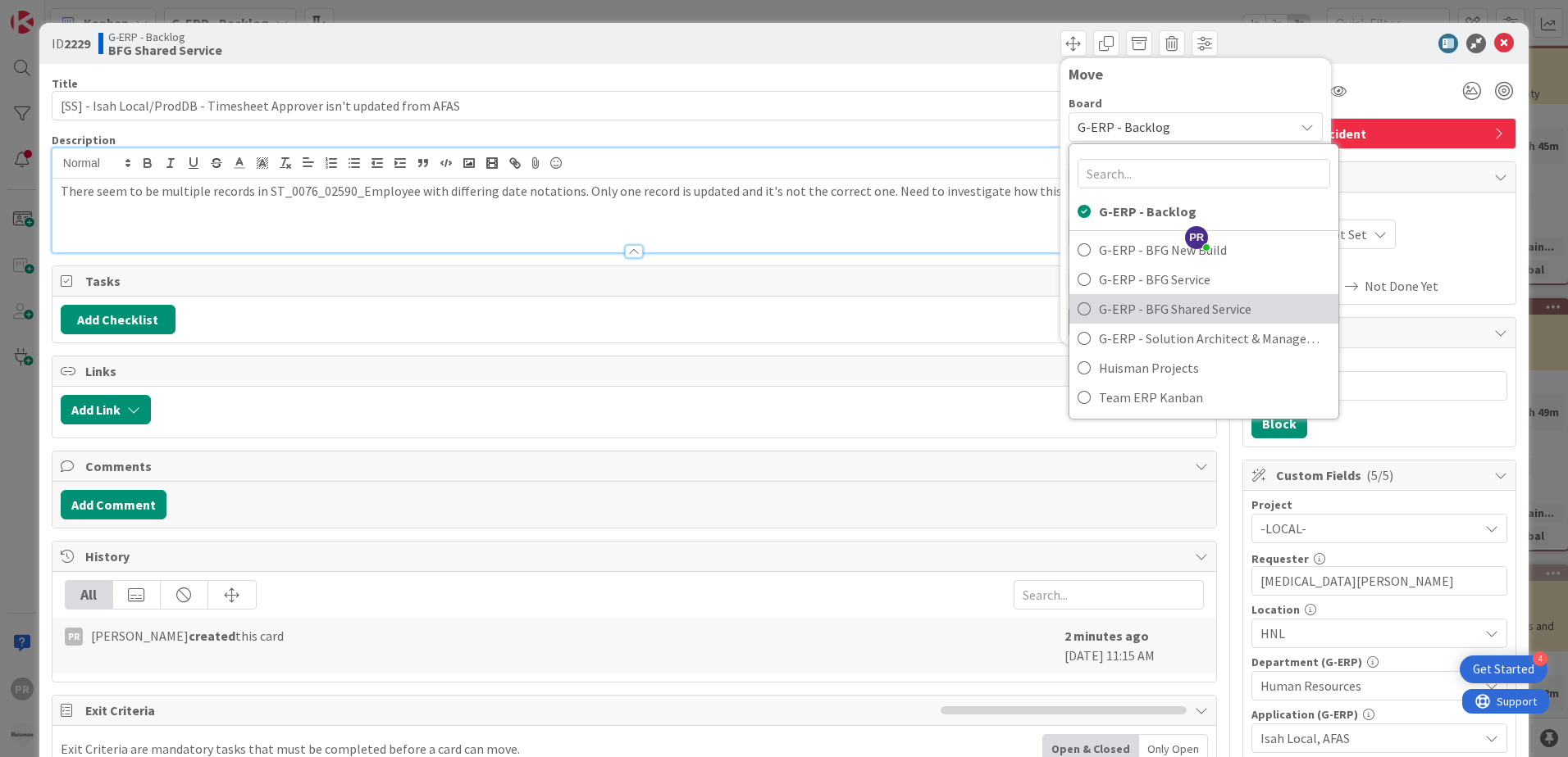
click at [1114, 303] on span "G-ERP - BFG Shared Service" at bounding box center [1215, 309] width 232 height 24
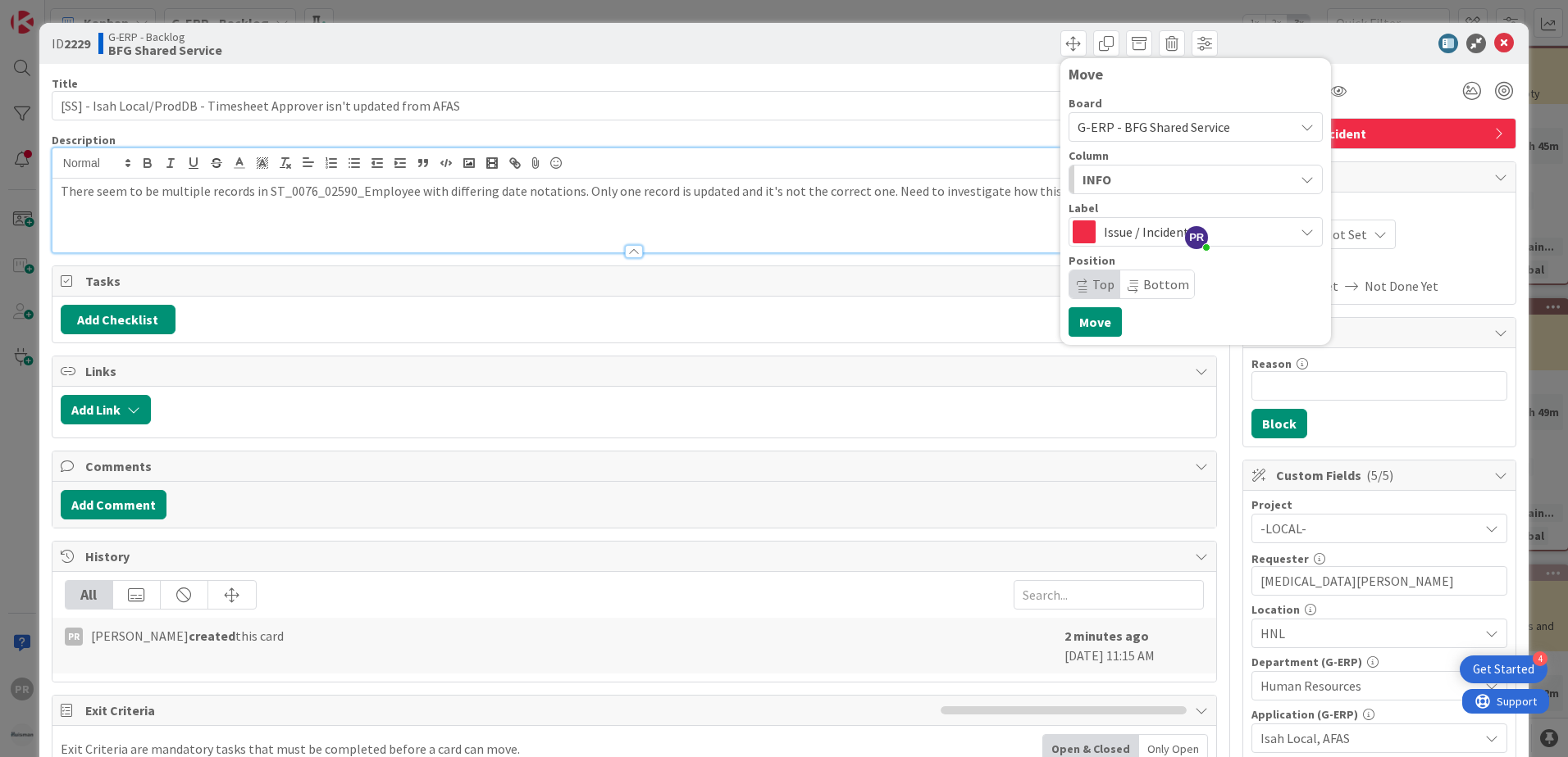
click at [1101, 193] on button "INFO" at bounding box center [1195, 179] width 254 height 30
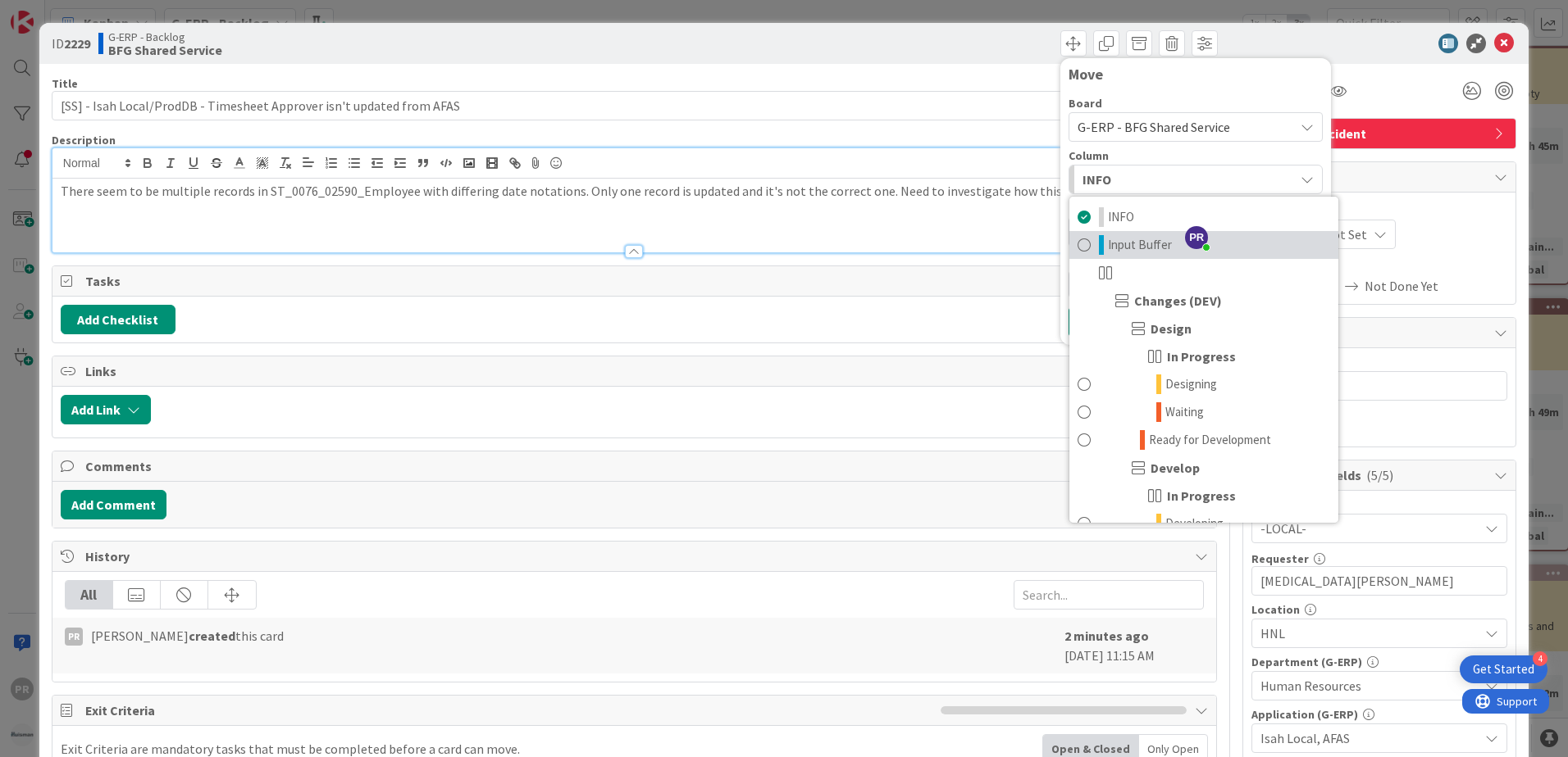
click at [1125, 248] on span "Input Buffer" at bounding box center [1140, 245] width 64 height 19
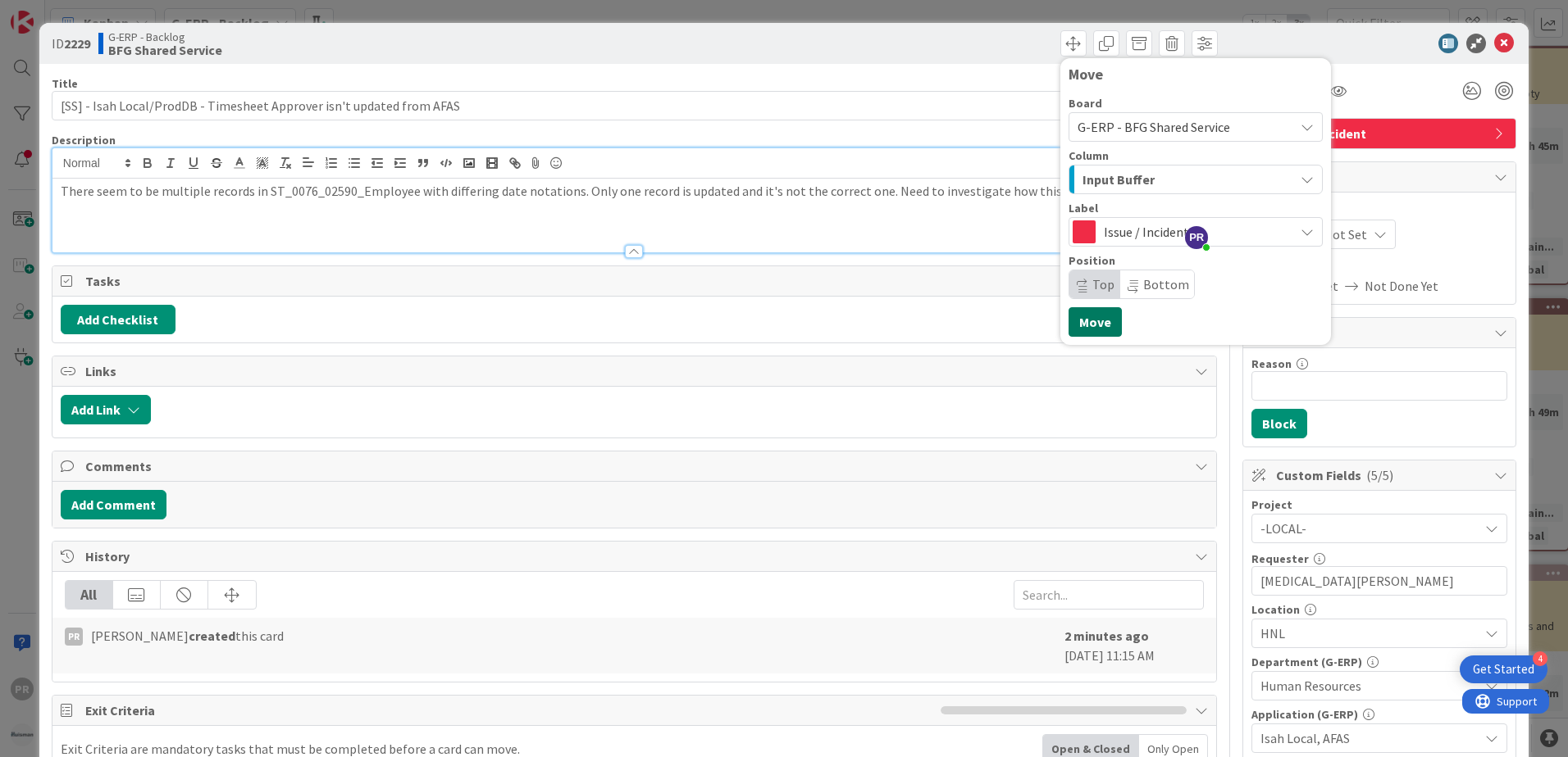
click at [1101, 320] on button "Move" at bounding box center [1094, 322] width 53 height 30
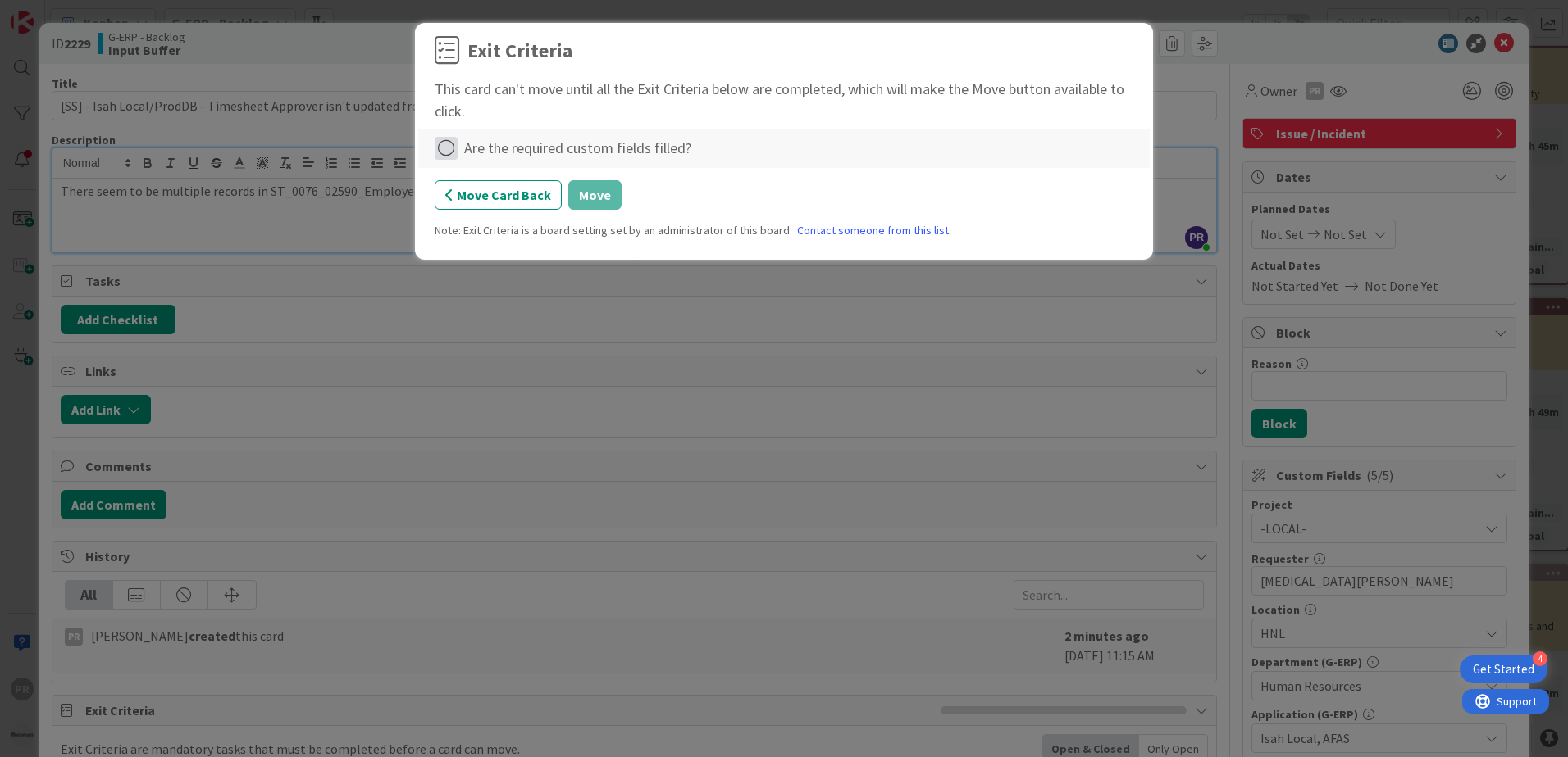
click at [451, 148] on icon at bounding box center [446, 149] width 23 height 23
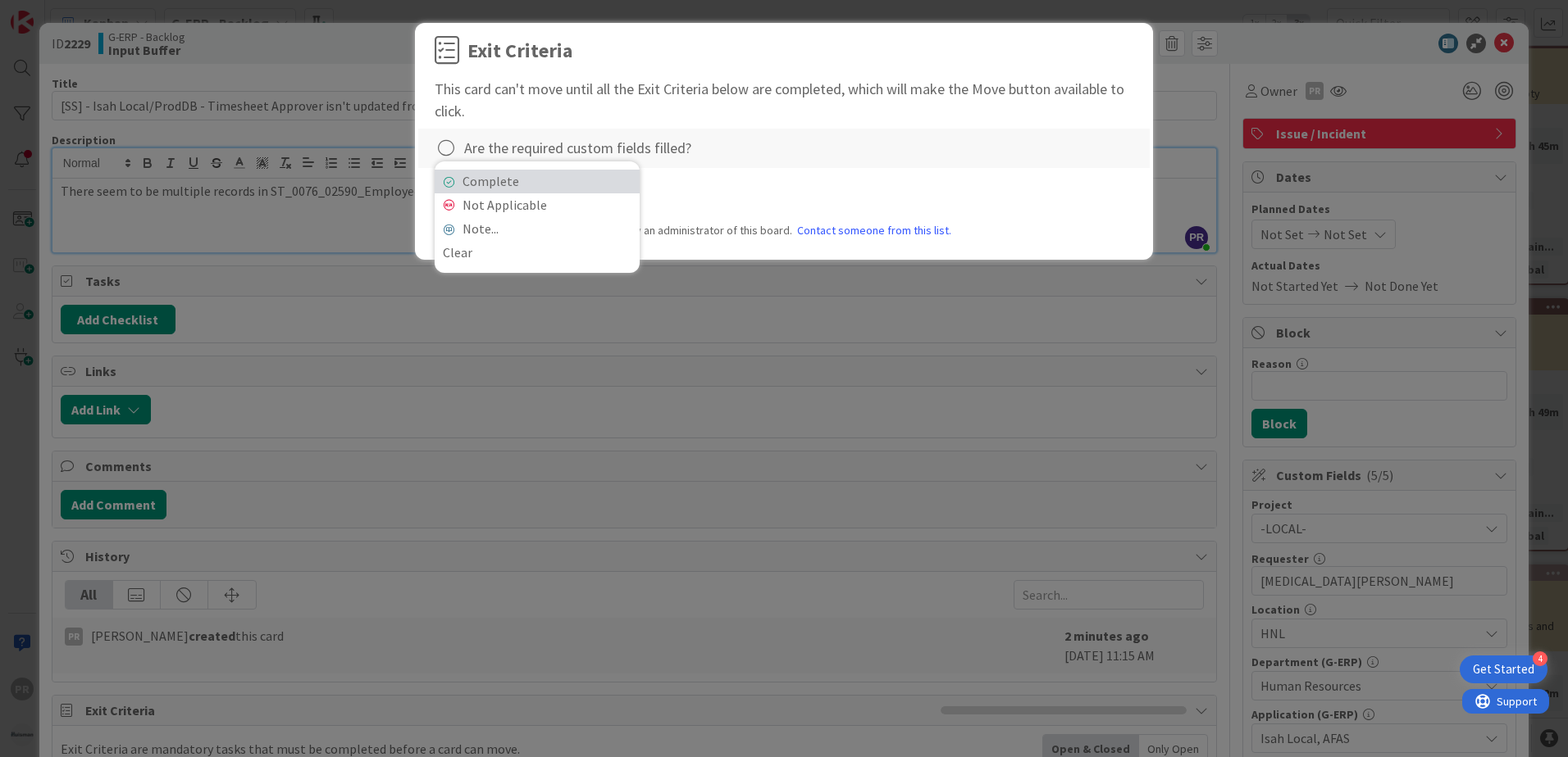
click at [524, 188] on link "Complete" at bounding box center [536, 181] width 205 height 24
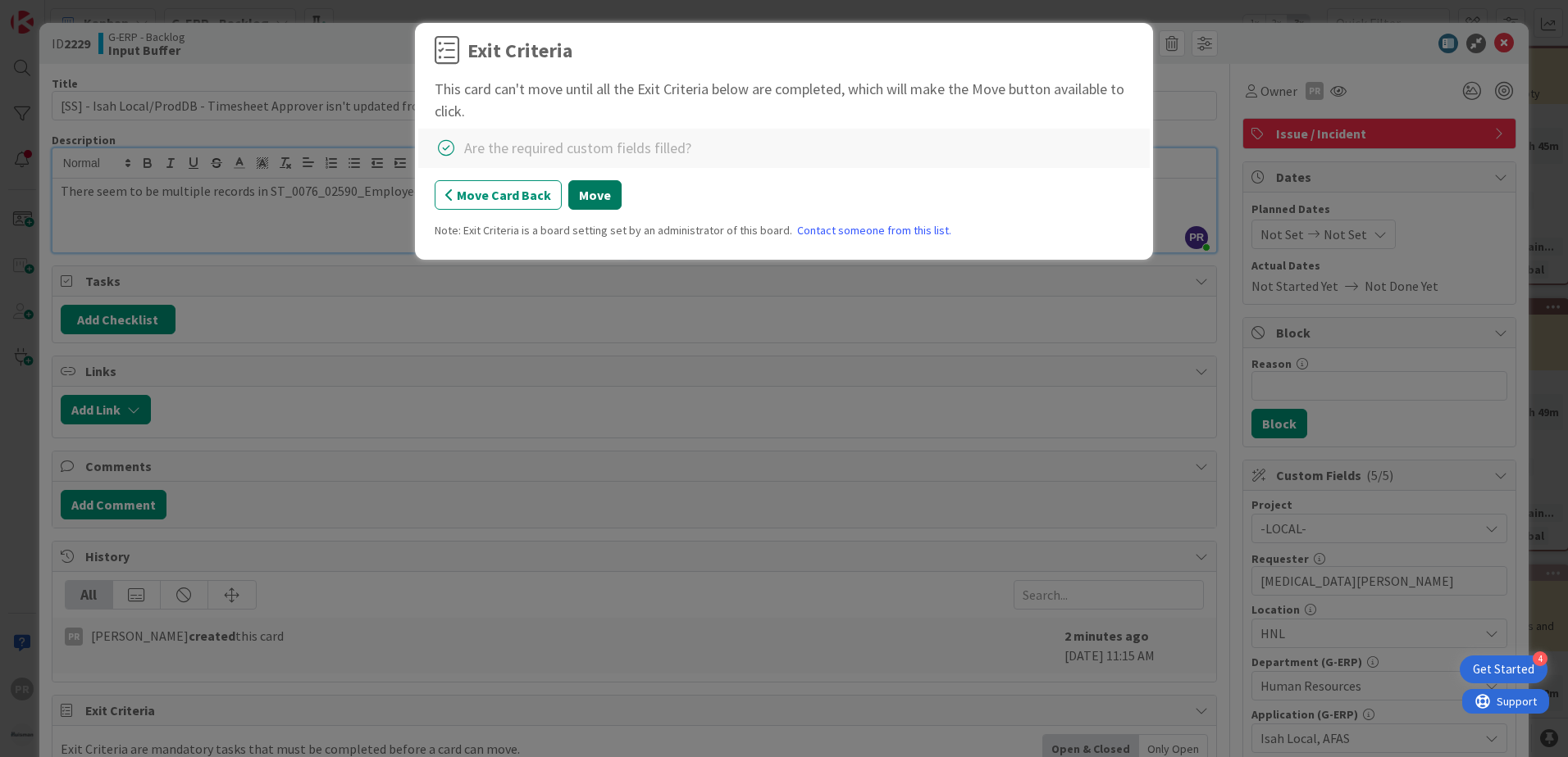
click at [593, 194] on button "Move" at bounding box center [594, 195] width 53 height 30
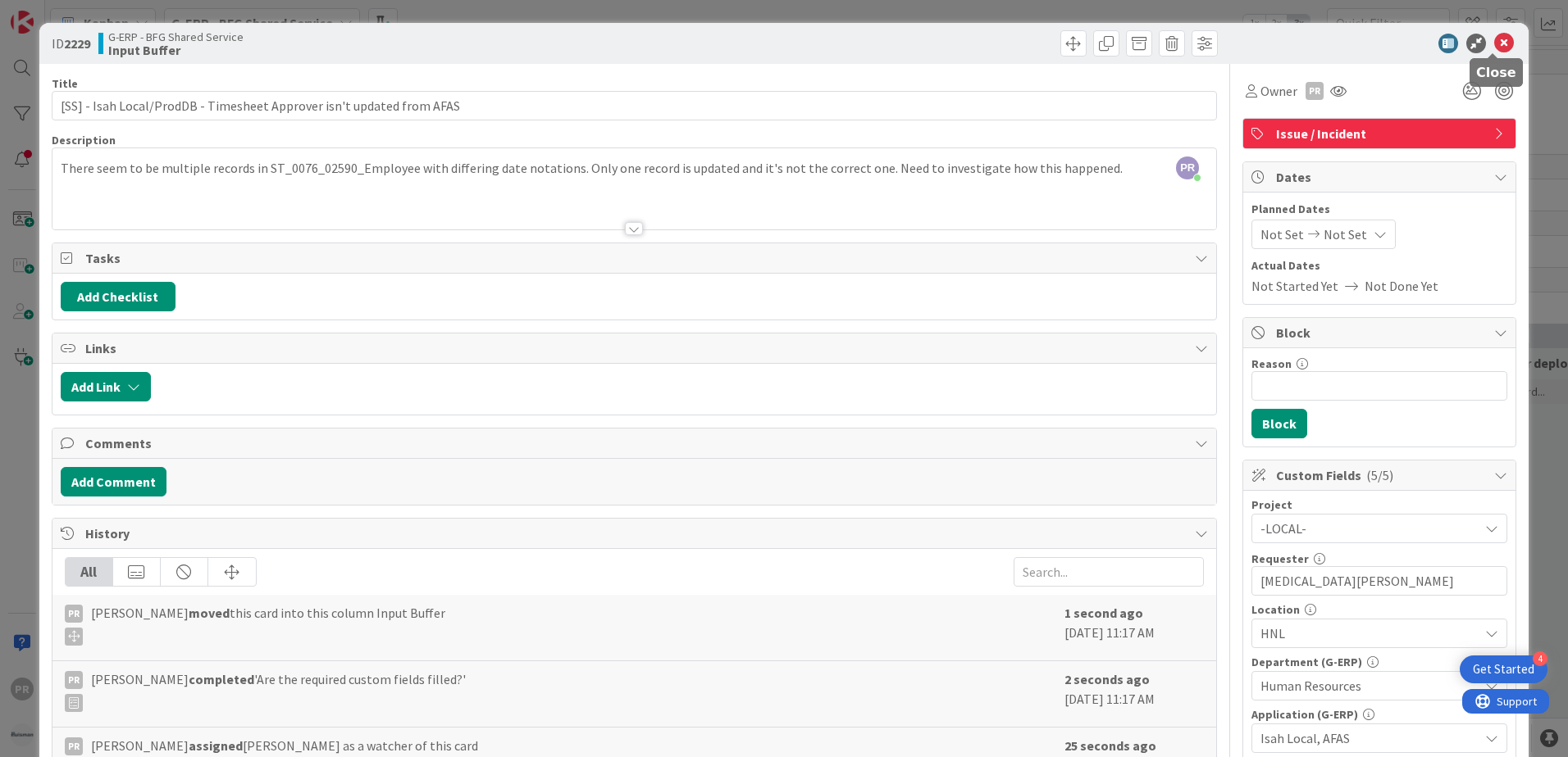
drag, startPoint x: 1493, startPoint y: 44, endPoint x: 1398, endPoint y: 73, distance: 99.3
click at [1495, 44] on icon at bounding box center [1504, 43] width 19 height 19
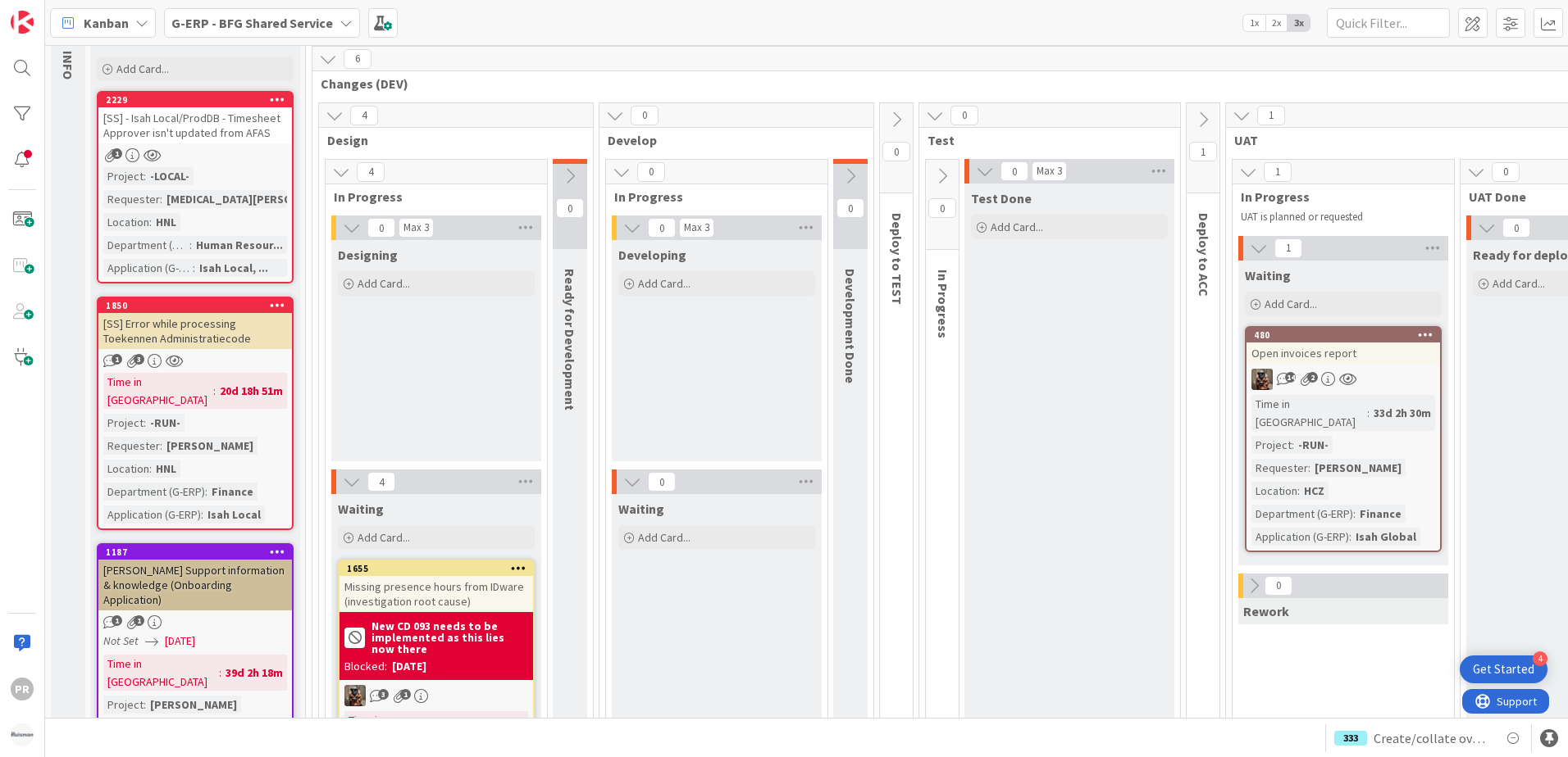
scroll to position [82, 0]
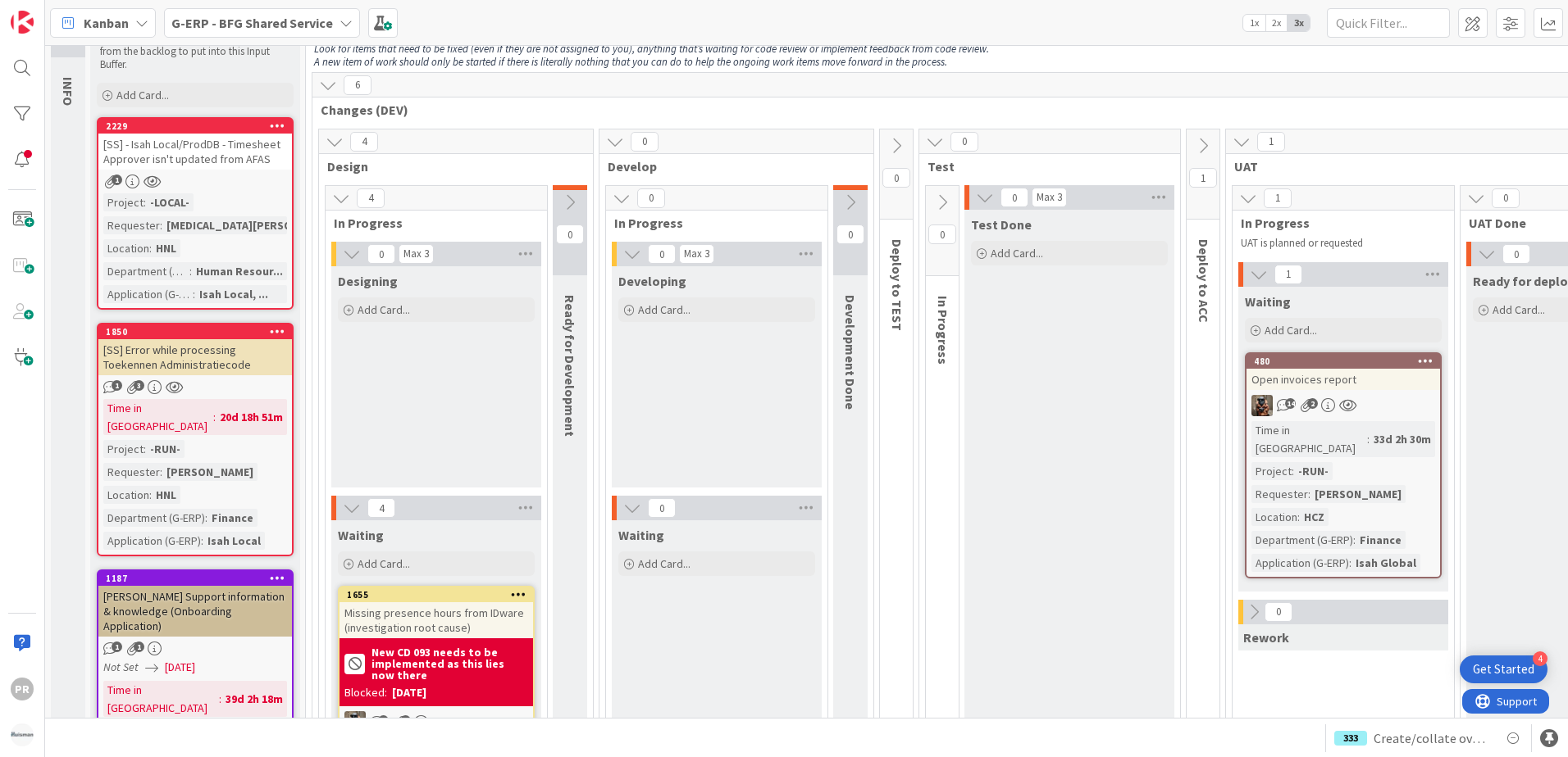
click at [228, 151] on div "[SS] - Isah Local/ProdDB - Timesheet Approver isn't updated from AFAS" at bounding box center [195, 151] width 194 height 36
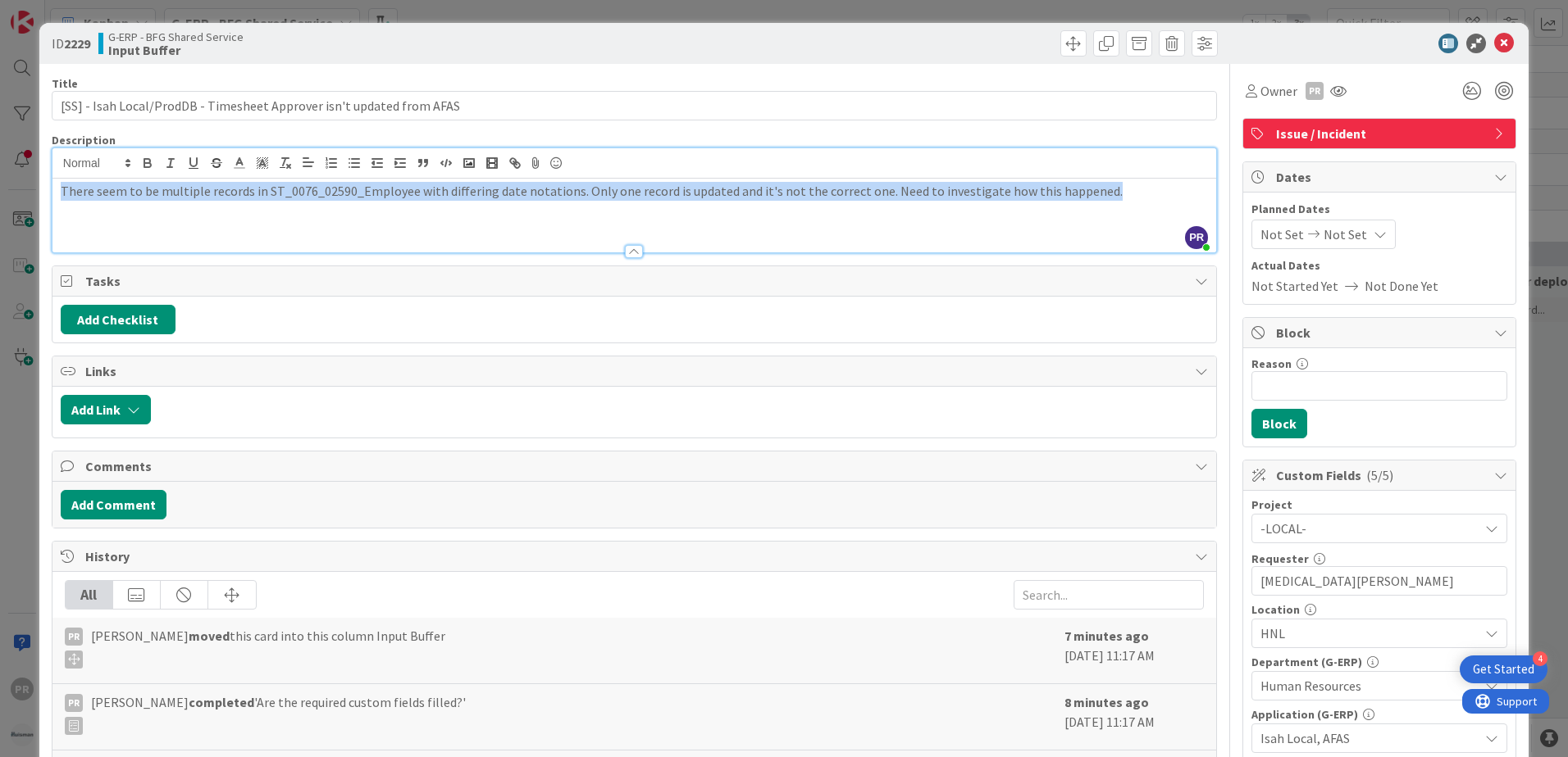
drag, startPoint x: 1101, startPoint y: 168, endPoint x: -25, endPoint y: 167, distance: 1126.0
click at [0, 167] on html "4 Get Started PR Kanban G-ERP - BFG Shared Service 1x 2x 3x 4 INFO This column …" at bounding box center [784, 378] width 1568 height 757
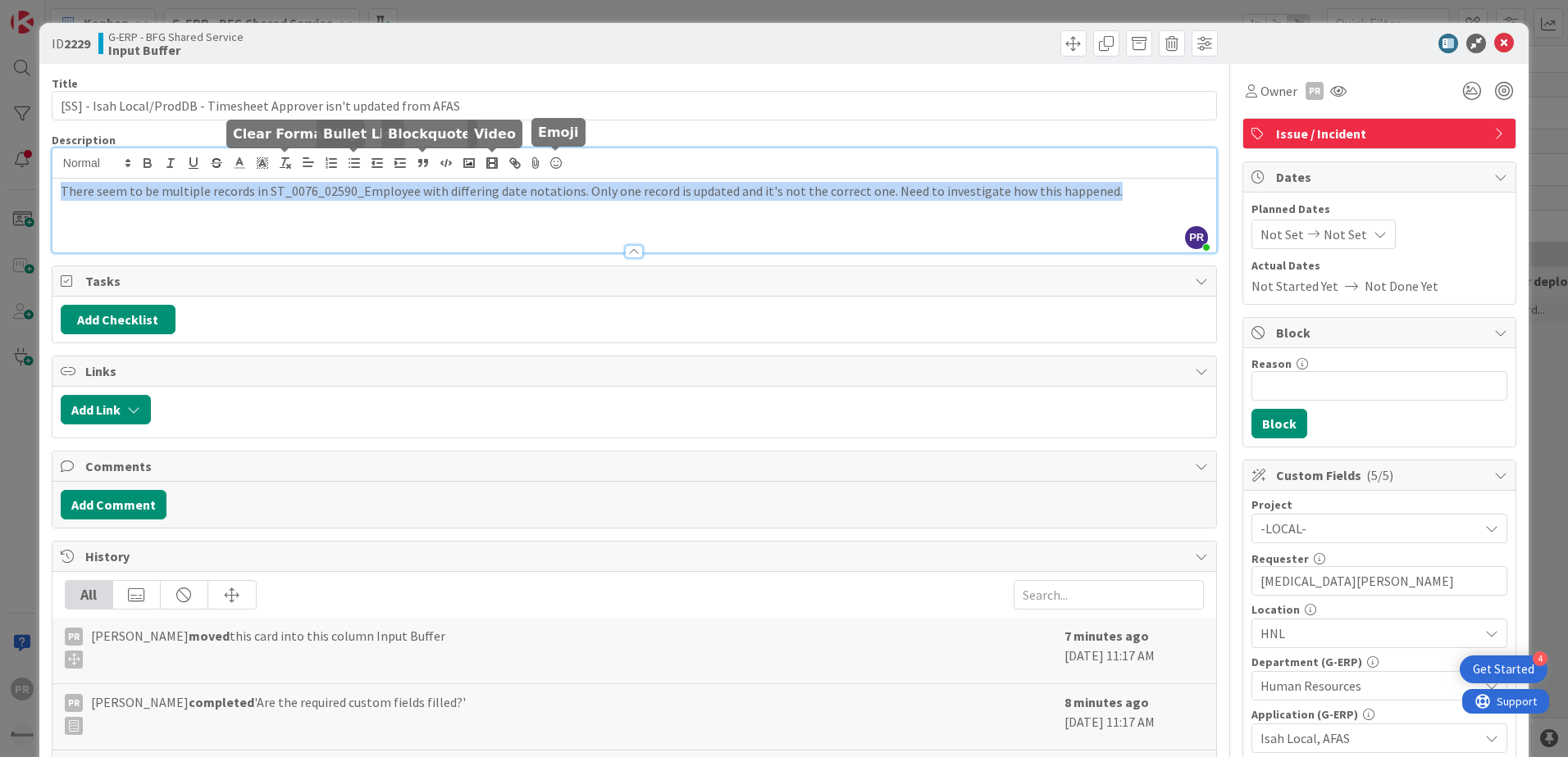
copy p "There seem to be multiple records in ST_0076_02590_Employee with differing date…"
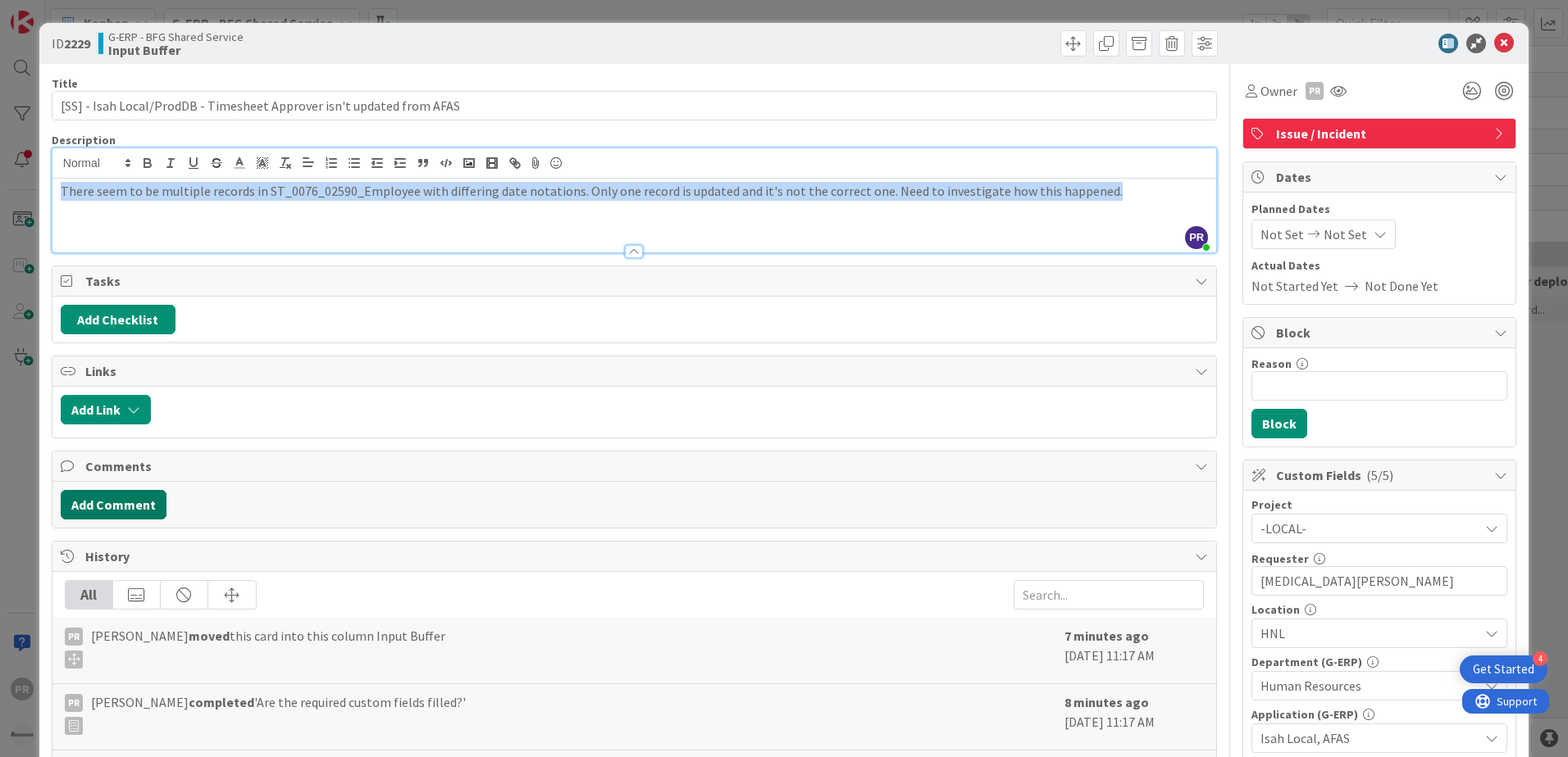
click at [123, 504] on button "Add Comment" at bounding box center [114, 504] width 106 height 30
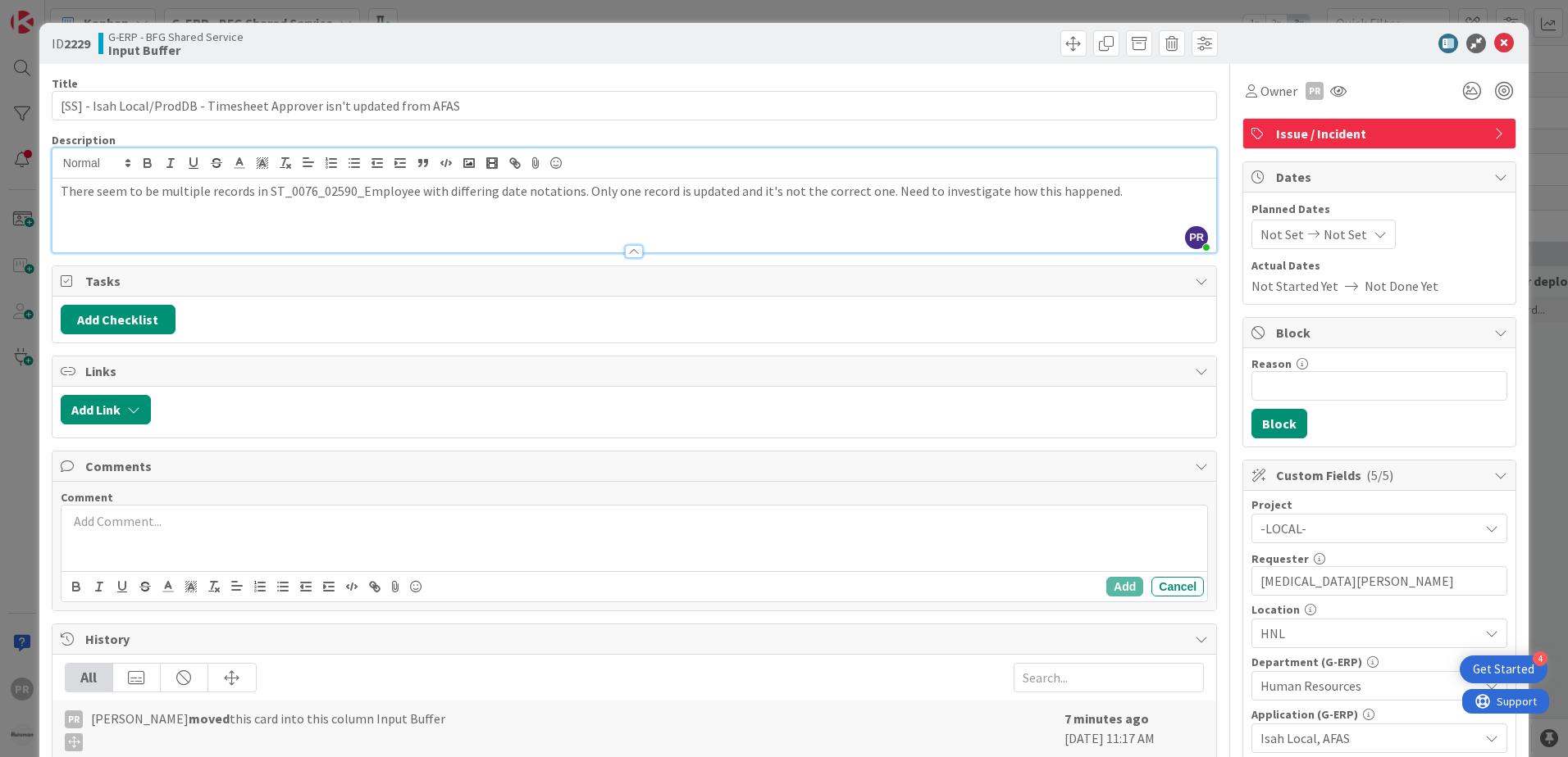
click at [140, 536] on div at bounding box center [634, 538] width 1145 height 66
click at [1107, 588] on button "Add" at bounding box center [1125, 586] width 37 height 19
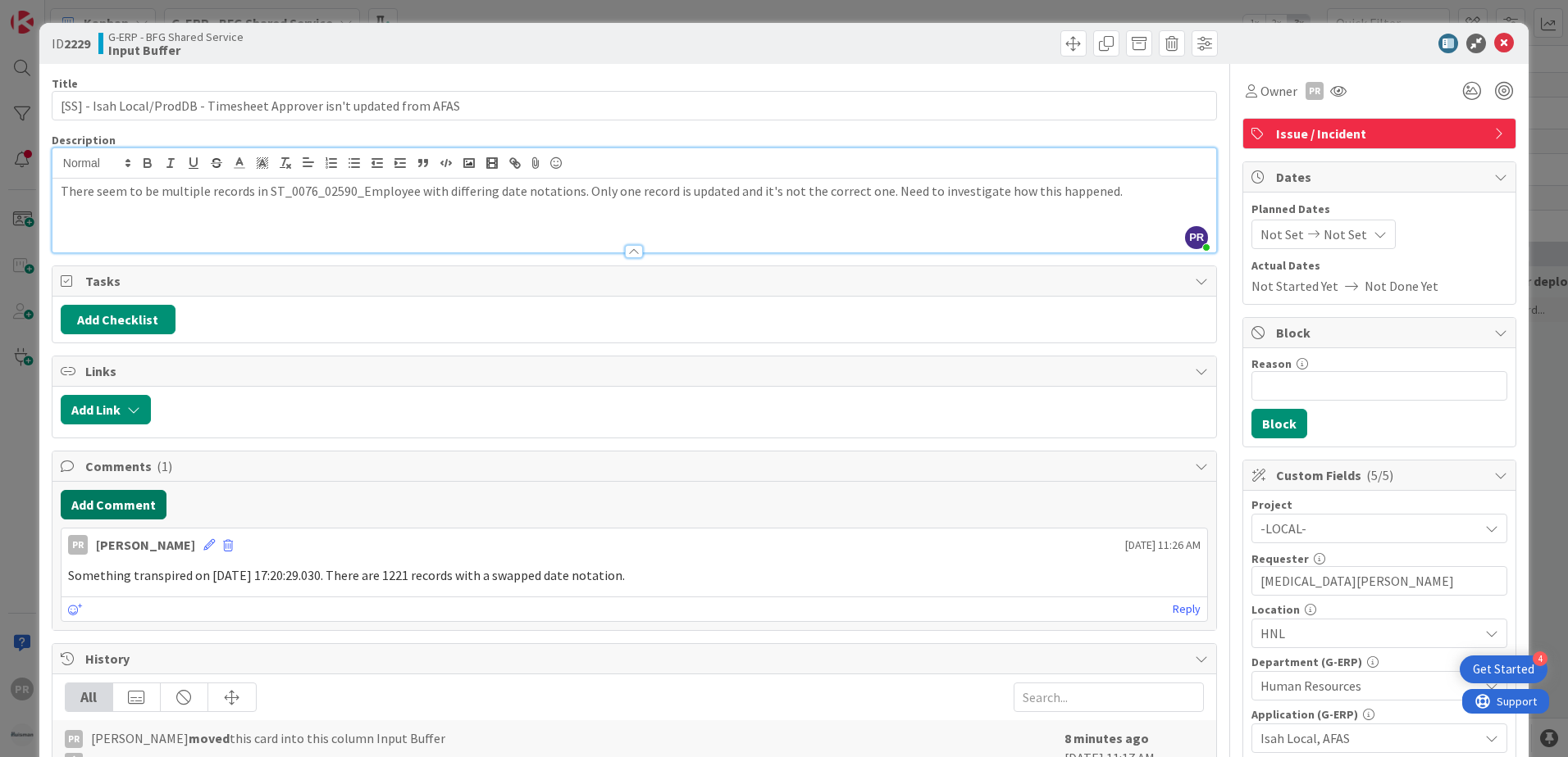
click at [161, 502] on button "Add Comment" at bounding box center [114, 504] width 106 height 30
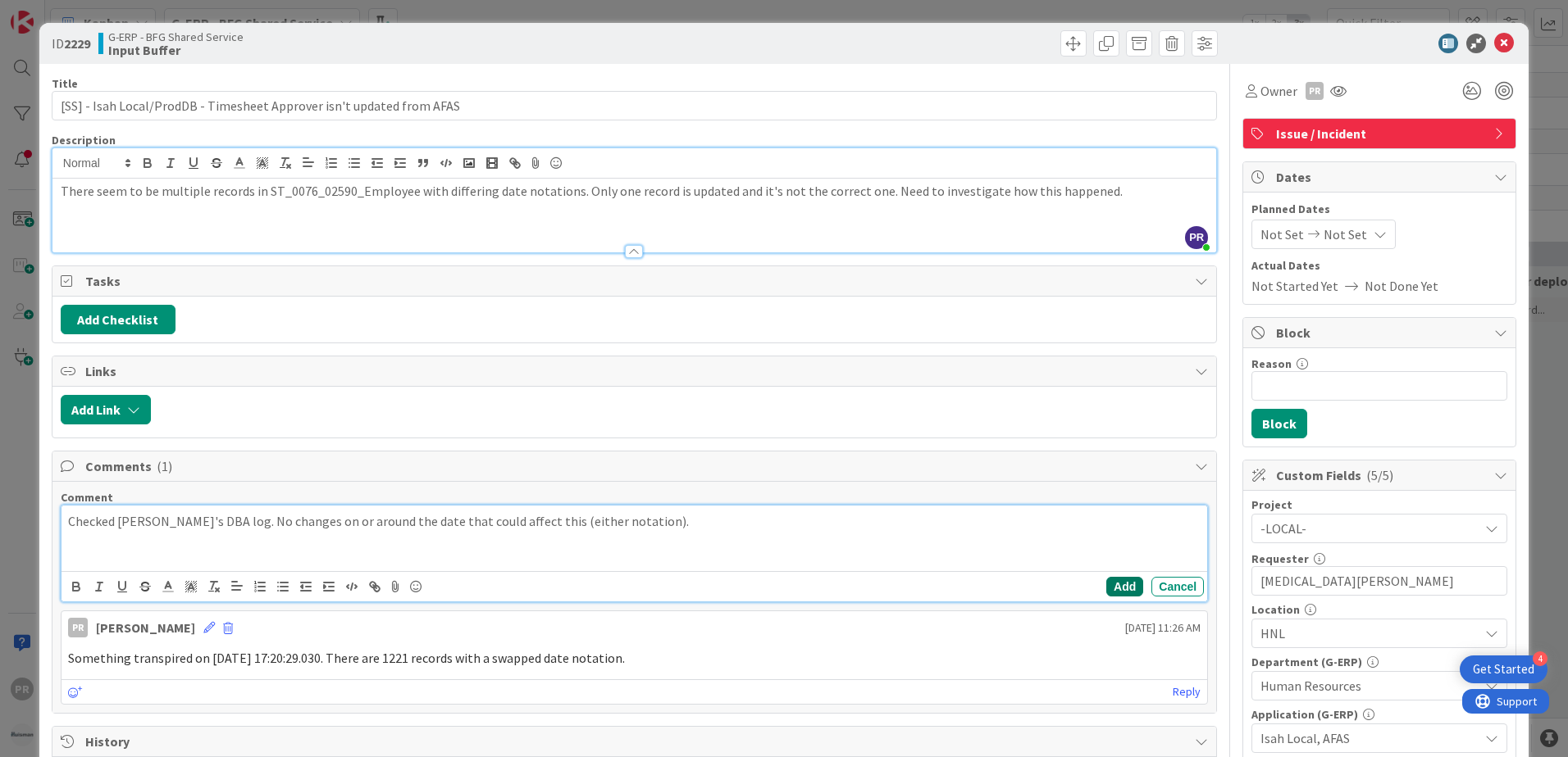
click at [1114, 584] on button "Add" at bounding box center [1125, 586] width 37 height 19
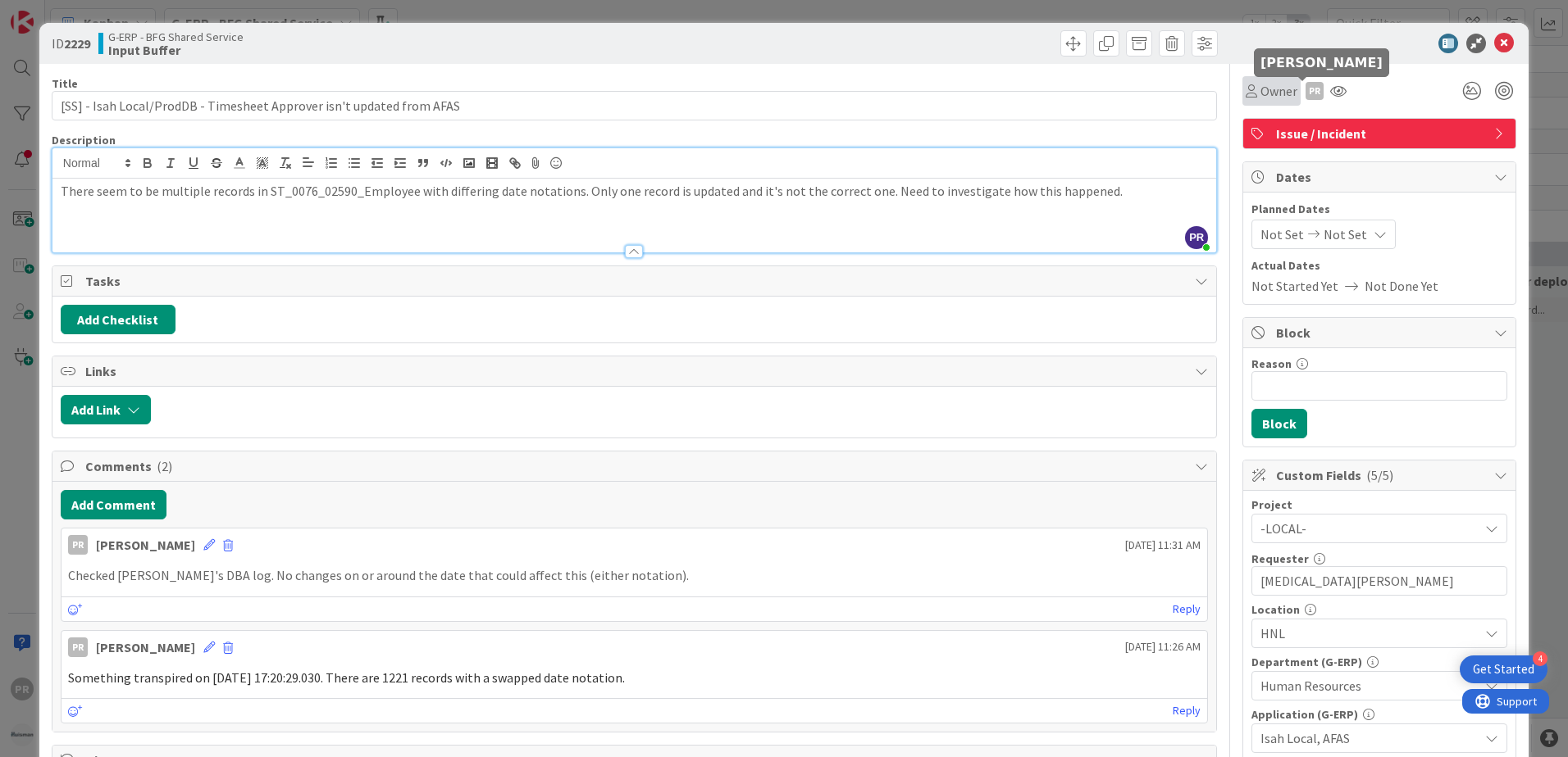
click at [1270, 90] on span "Owner" at bounding box center [1279, 91] width 37 height 19
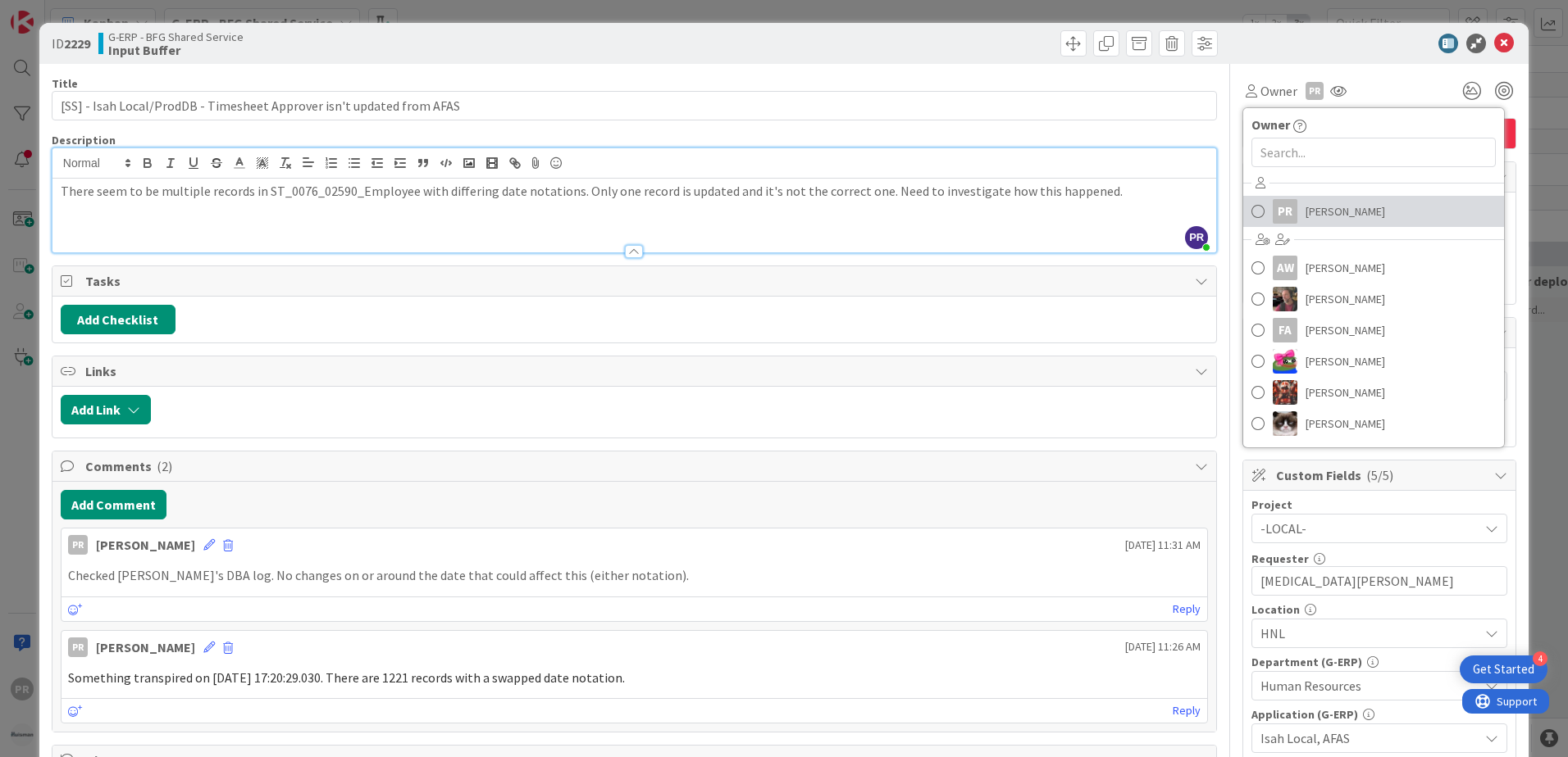
drag, startPoint x: 1273, startPoint y: 219, endPoint x: 1280, endPoint y: 213, distance: 9.2
click at [1273, 219] on div "PR" at bounding box center [1284, 211] width 24 height 24
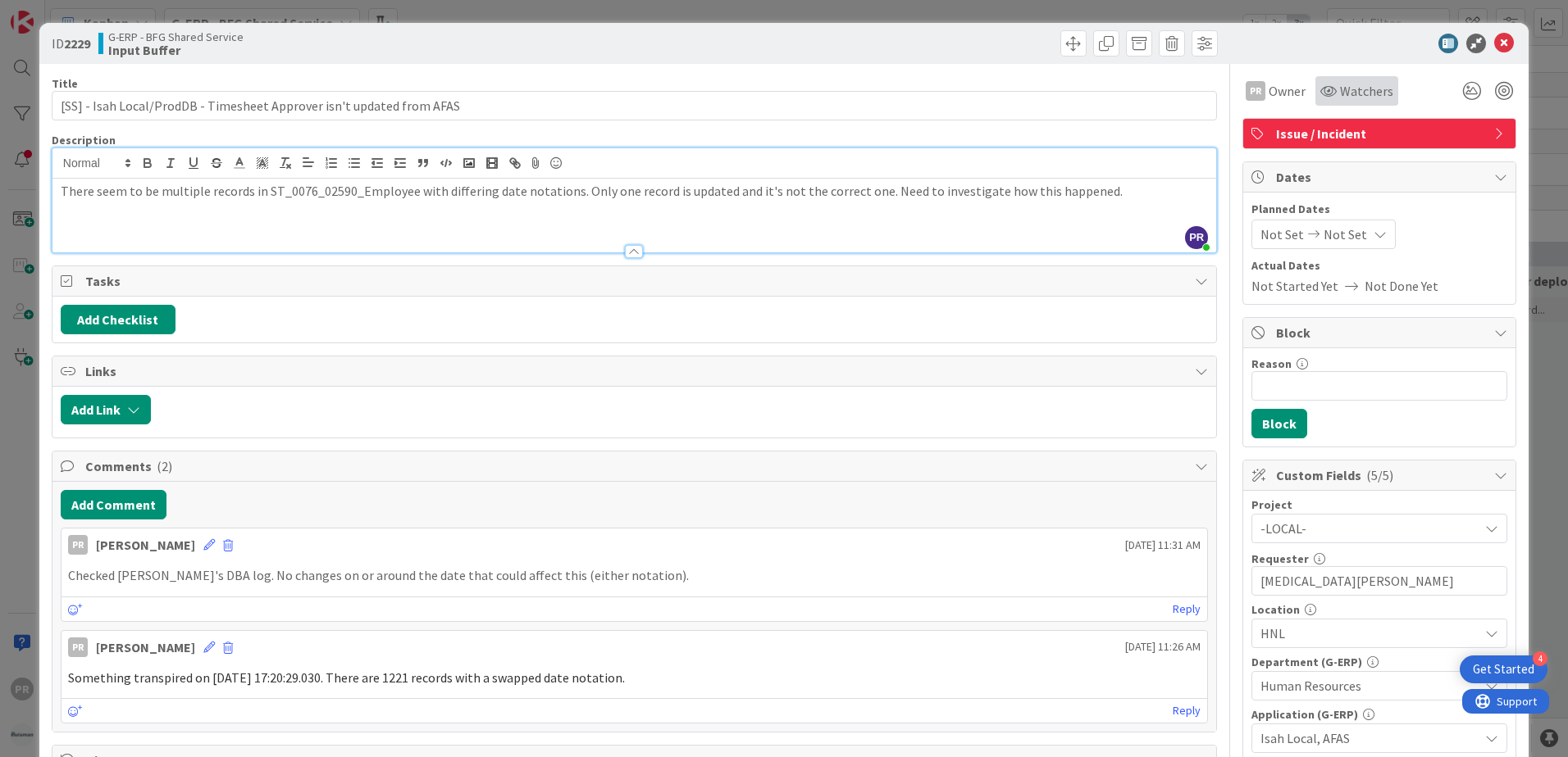
click at [1326, 95] on div "Watchers" at bounding box center [1357, 91] width 73 height 19
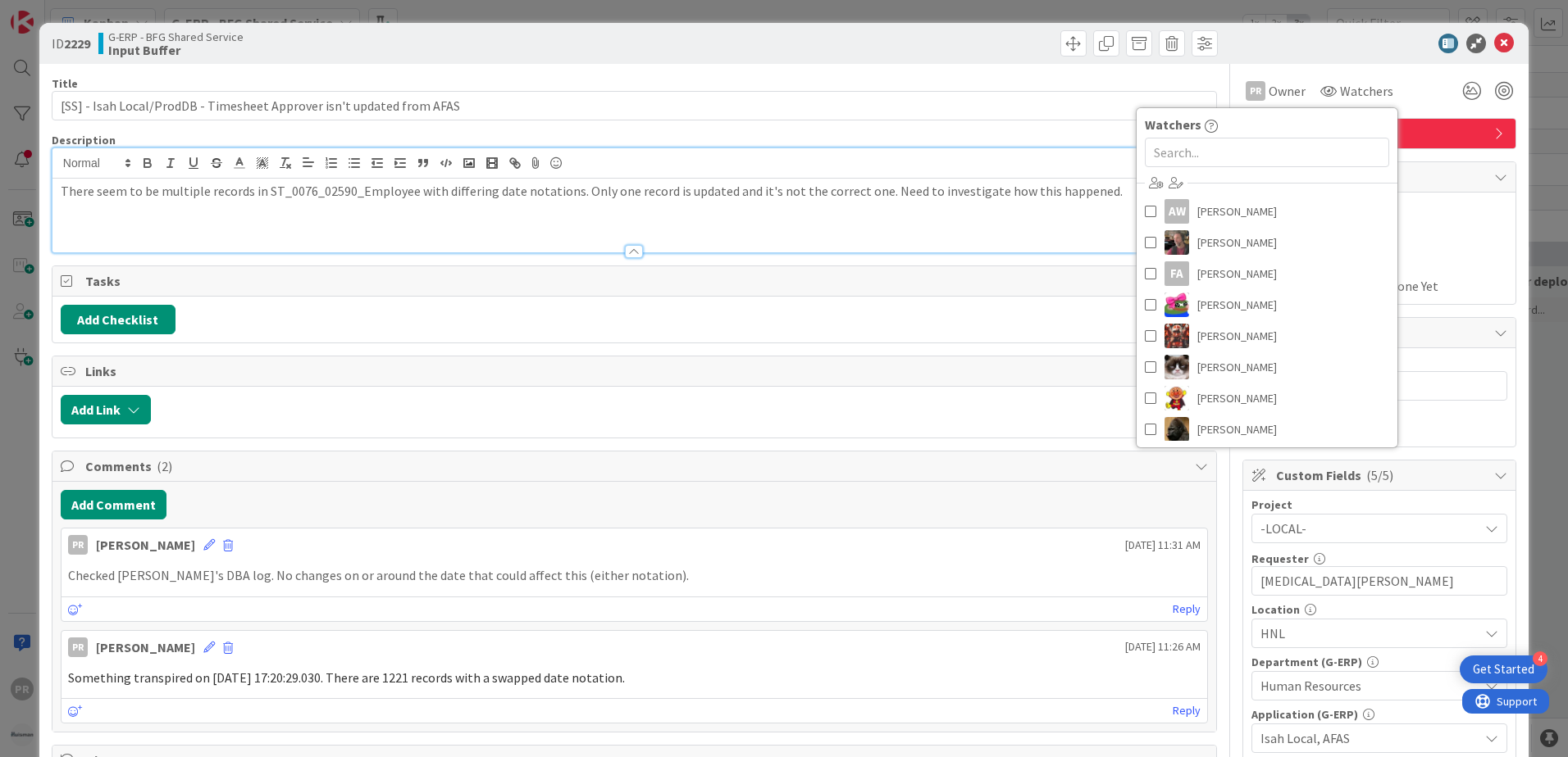
click at [1315, 45] on div at bounding box center [1371, 43] width 290 height 19
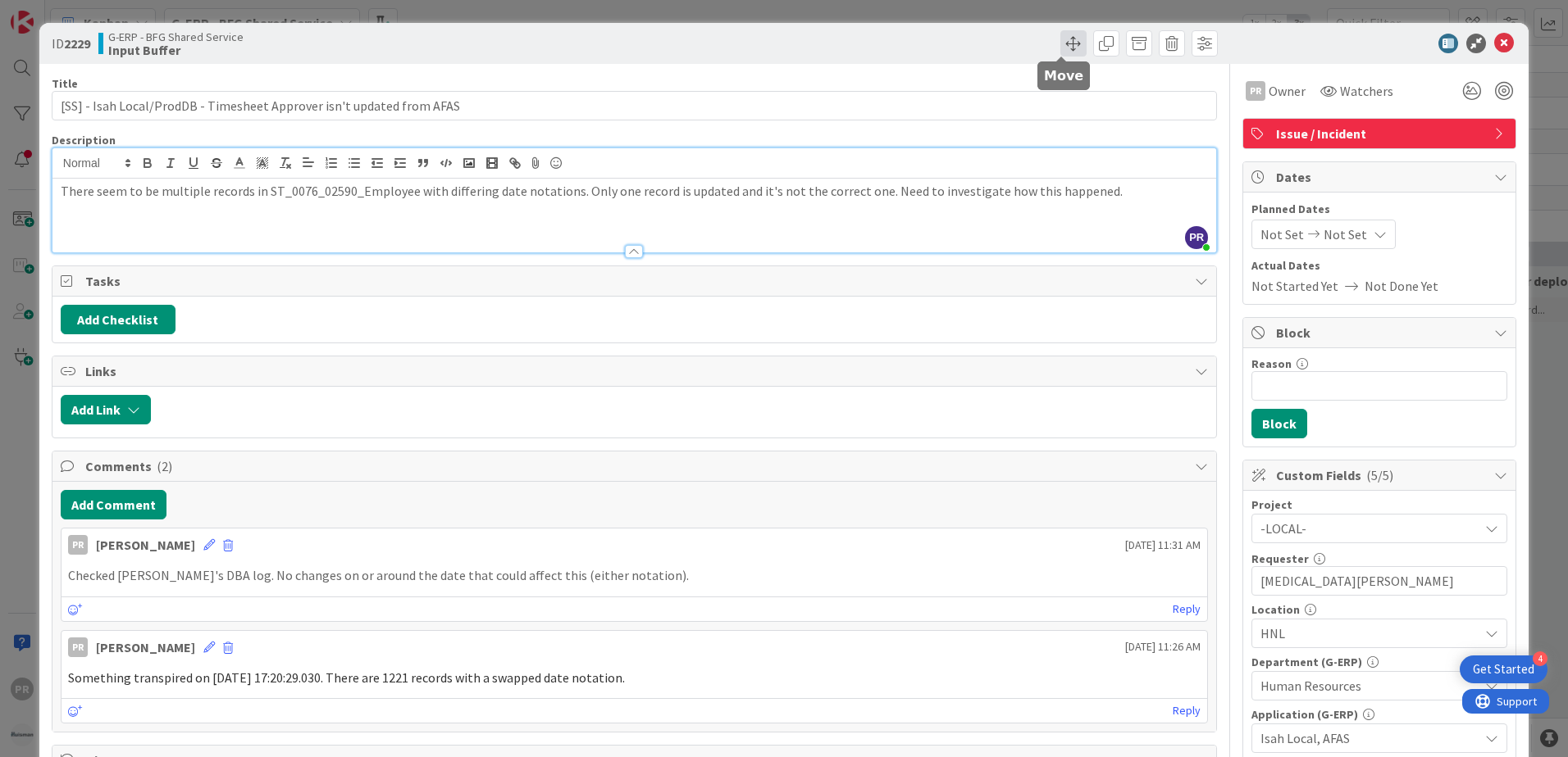
click at [1068, 39] on span at bounding box center [1073, 42] width 26 height 26
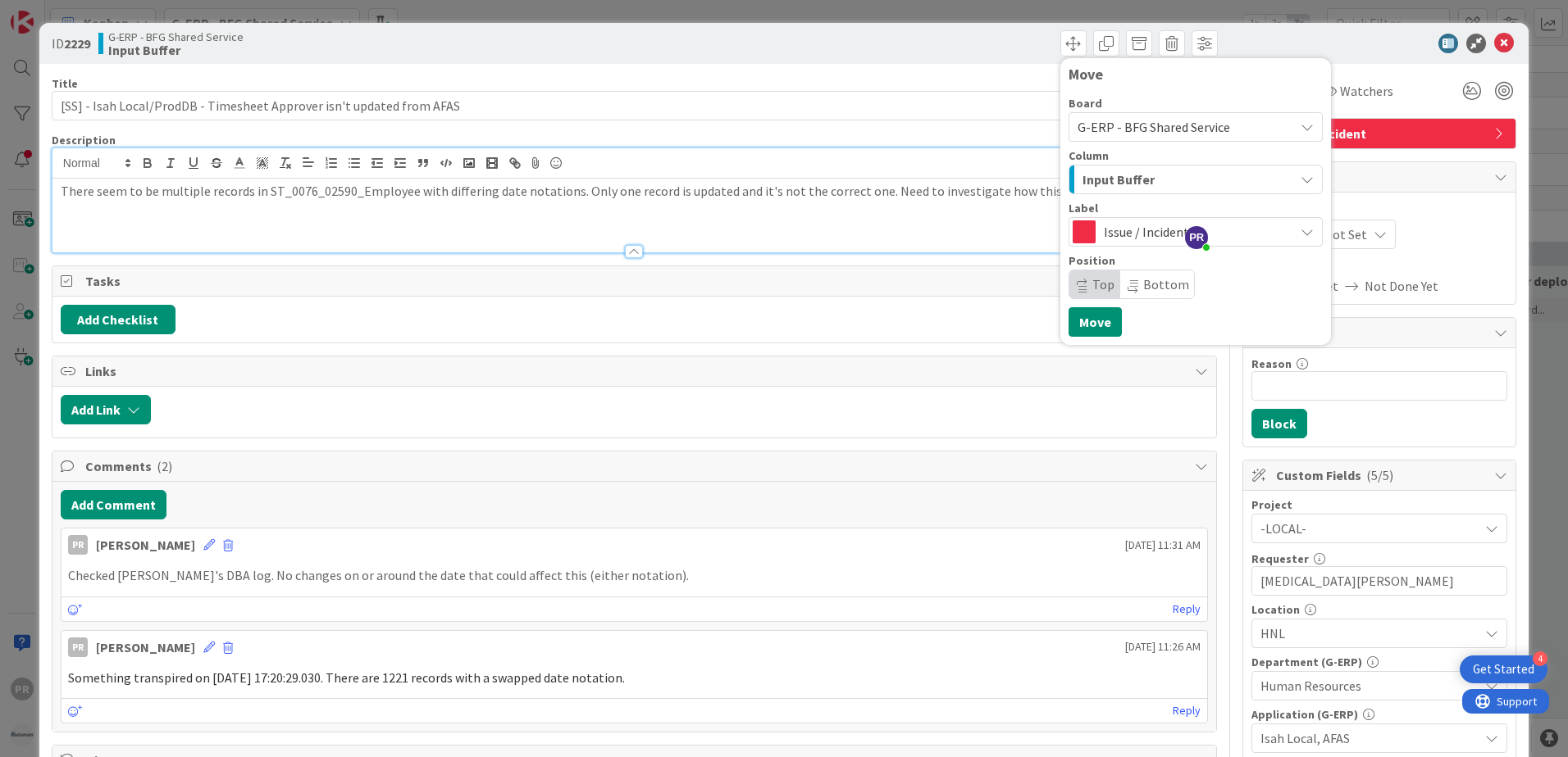
click at [1122, 186] on span "Input Buffer" at bounding box center [1118, 179] width 72 height 21
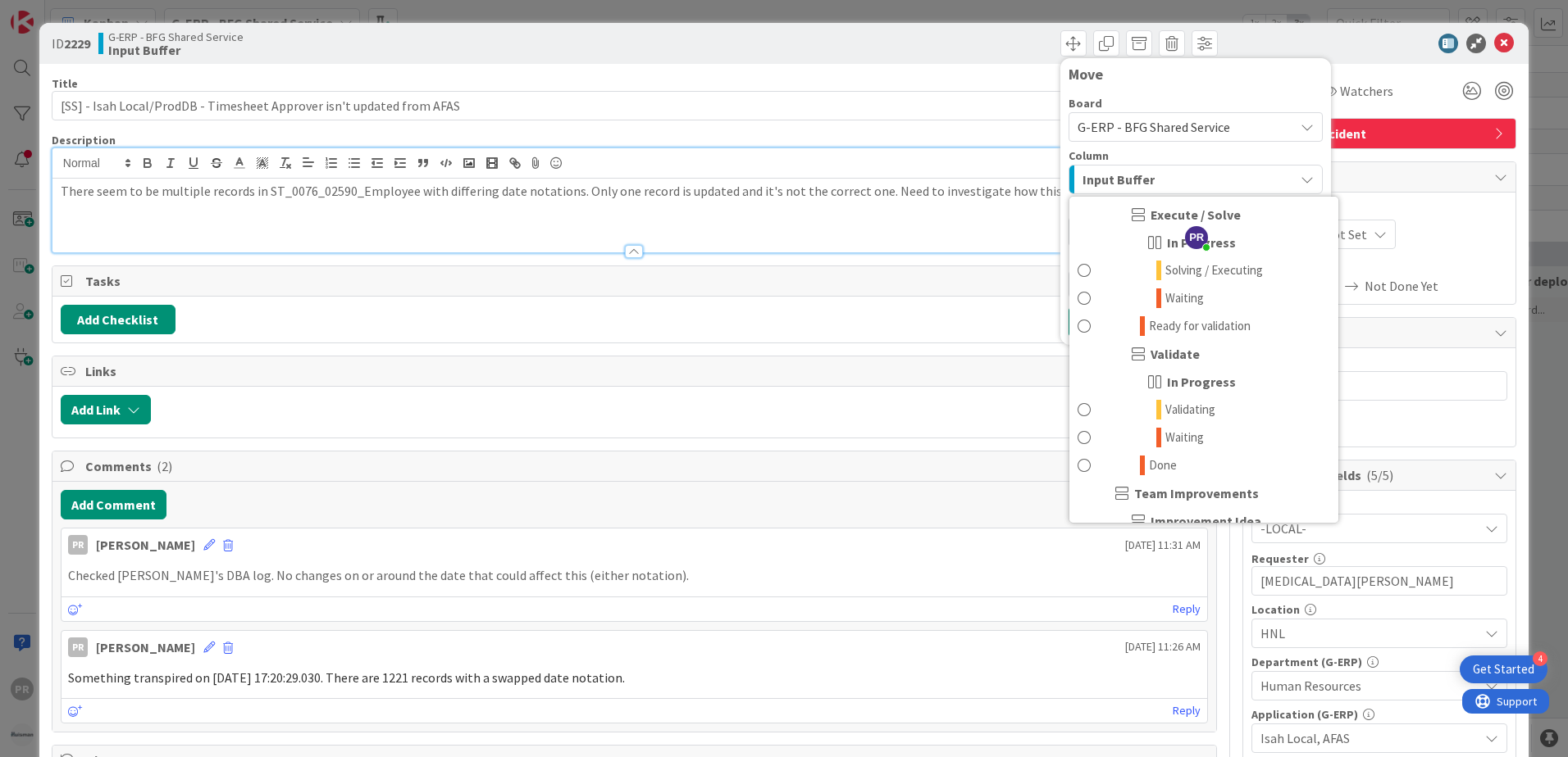
scroll to position [1311, 0]
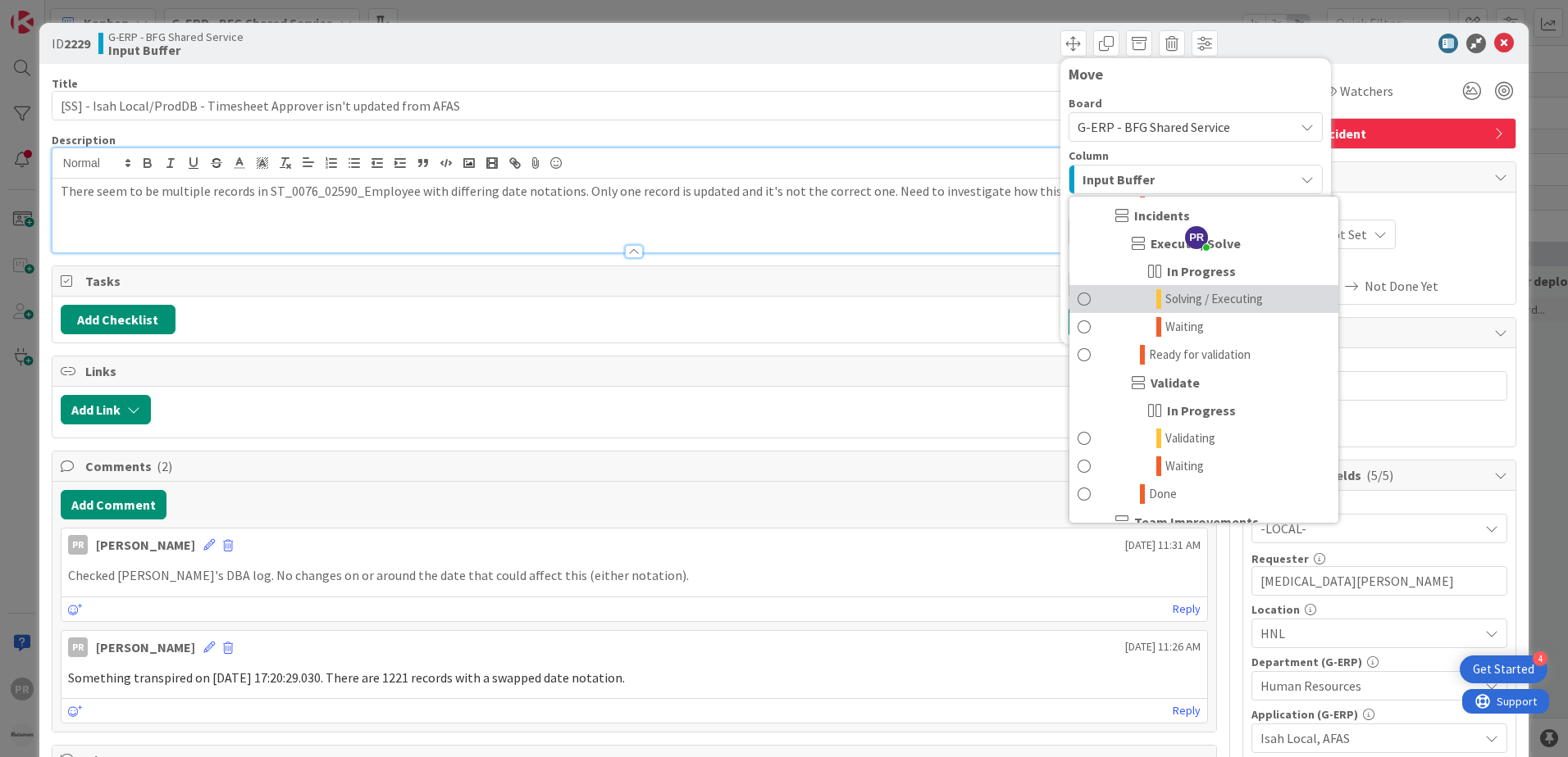
click at [1197, 294] on span "Solving / Executing" at bounding box center [1214, 299] width 97 height 19
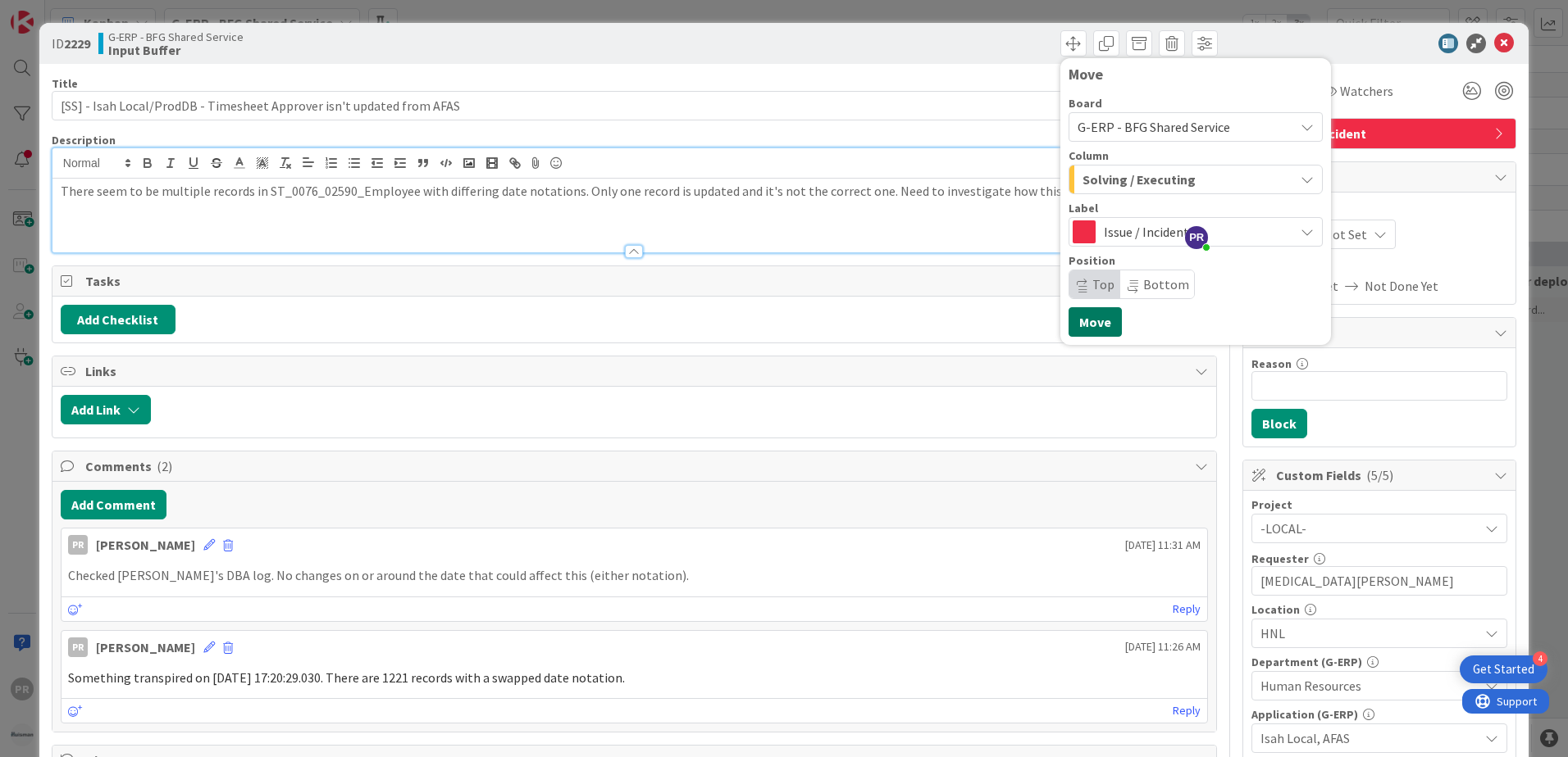
click at [1096, 318] on button "Move" at bounding box center [1094, 322] width 53 height 30
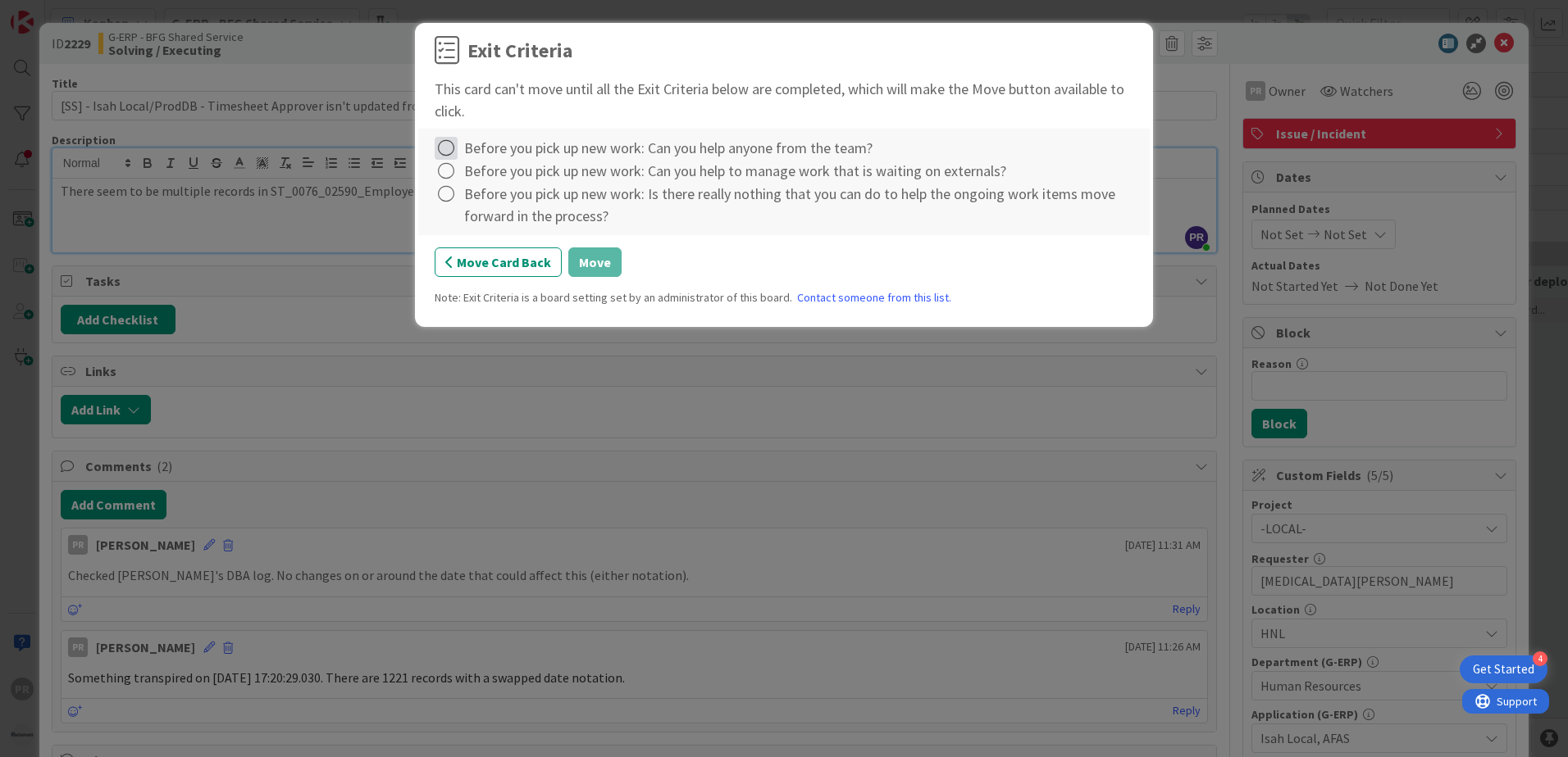
click at [446, 142] on icon at bounding box center [446, 149] width 23 height 23
click at [506, 179] on link "Complete" at bounding box center [536, 181] width 205 height 24
click at [447, 177] on icon at bounding box center [446, 172] width 23 height 23
click at [475, 211] on link "Complete" at bounding box center [536, 204] width 205 height 24
click at [446, 195] on icon at bounding box center [446, 195] width 23 height 23
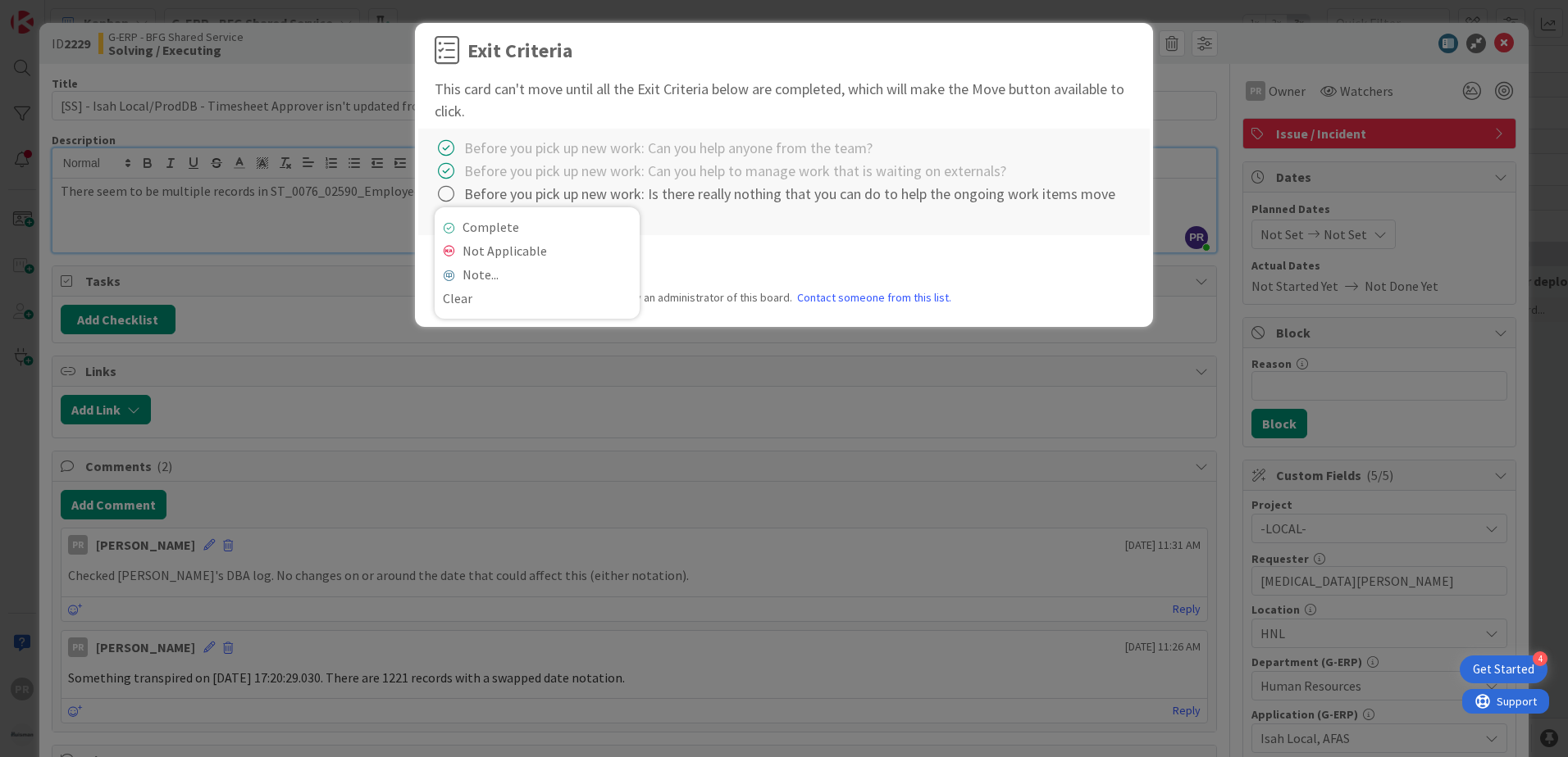
click at [466, 212] on div "Complete Not Applicable Note... Clear" at bounding box center [536, 263] width 205 height 112
click at [467, 221] on link "Complete" at bounding box center [536, 228] width 205 height 24
click at [594, 266] on button "Move" at bounding box center [594, 262] width 53 height 30
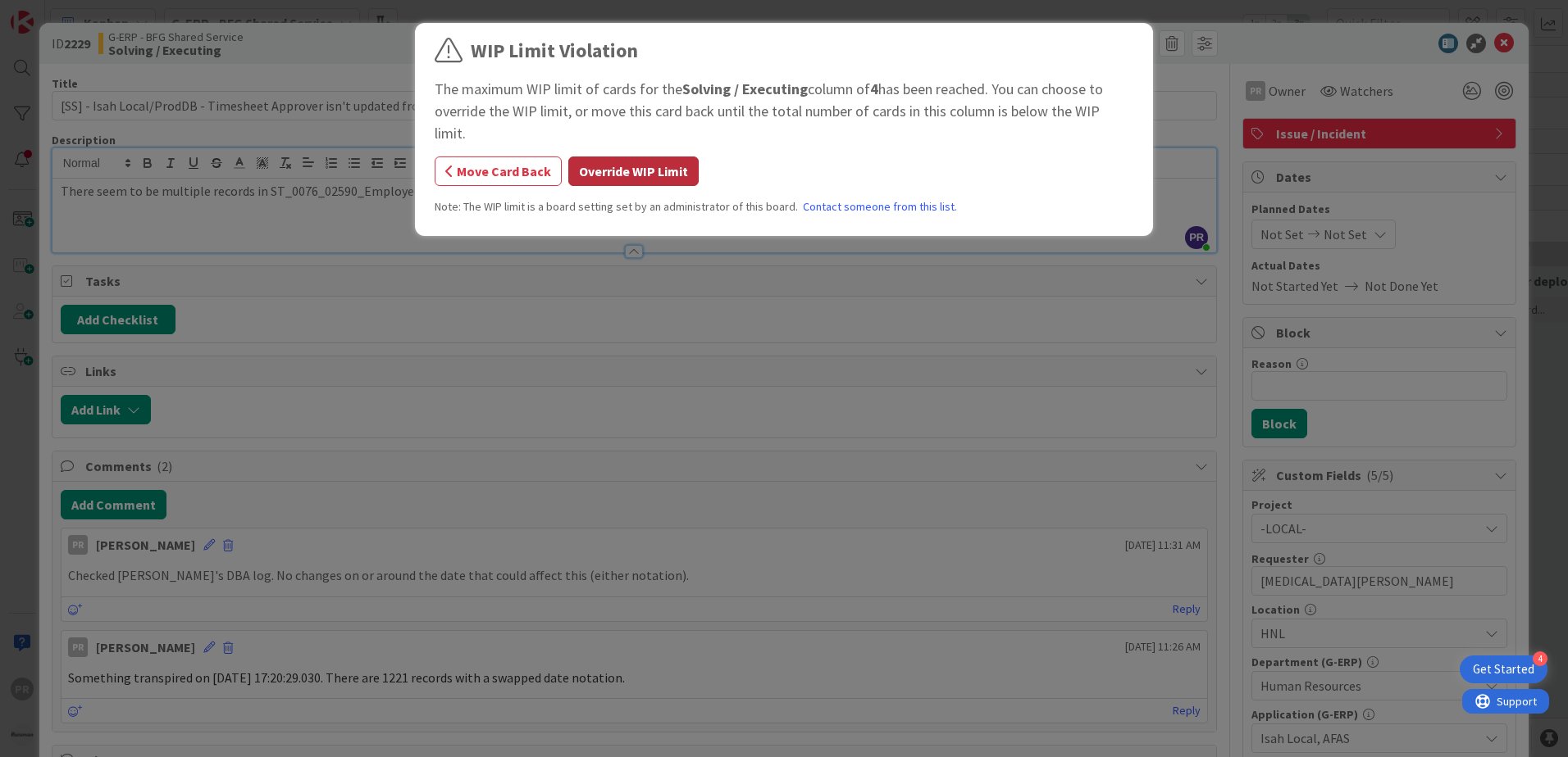
click at [610, 156] on button "Override WIP Limit" at bounding box center [633, 171] width 130 height 30
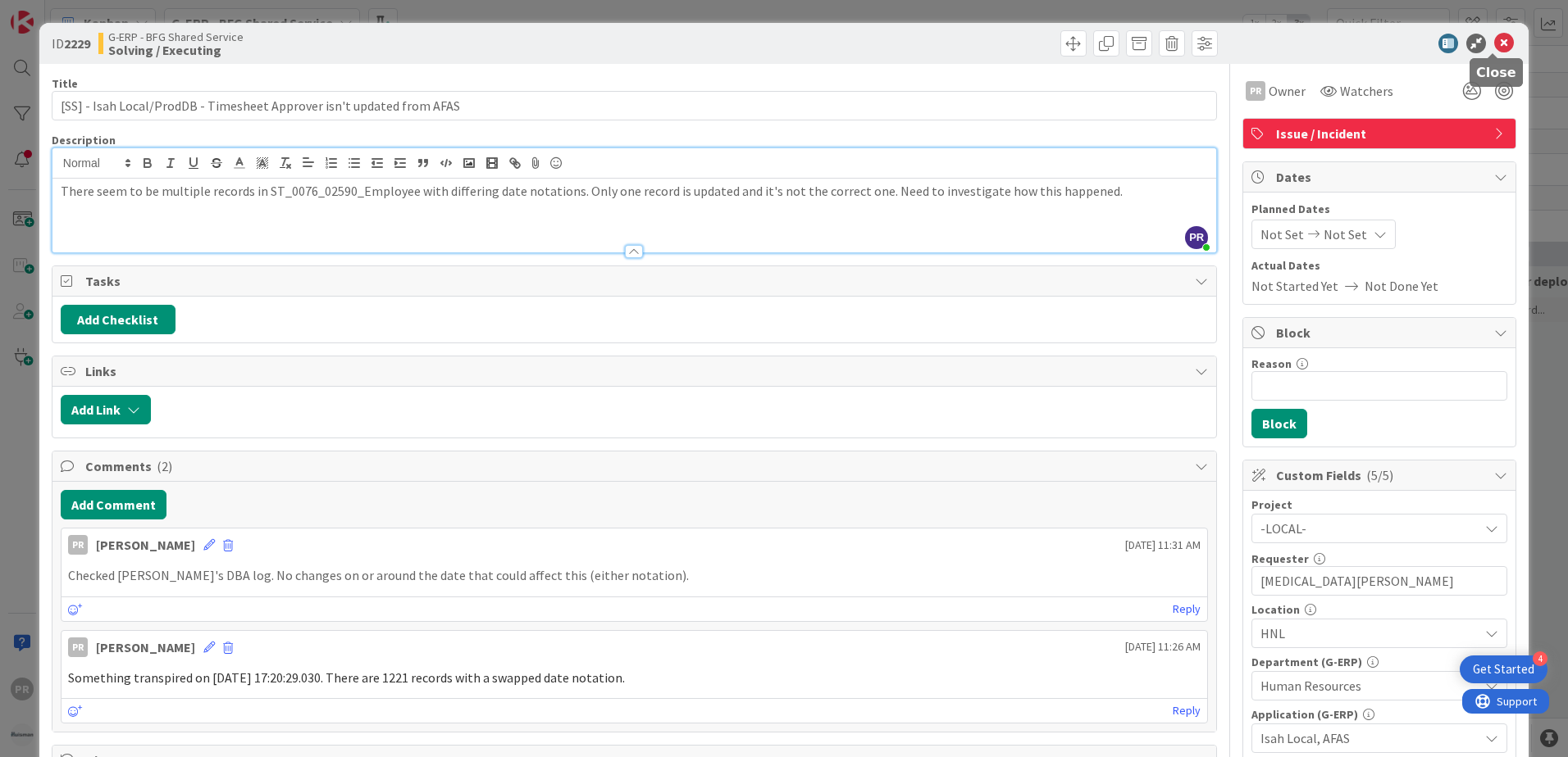
click at [1495, 49] on icon at bounding box center [1504, 43] width 19 height 19
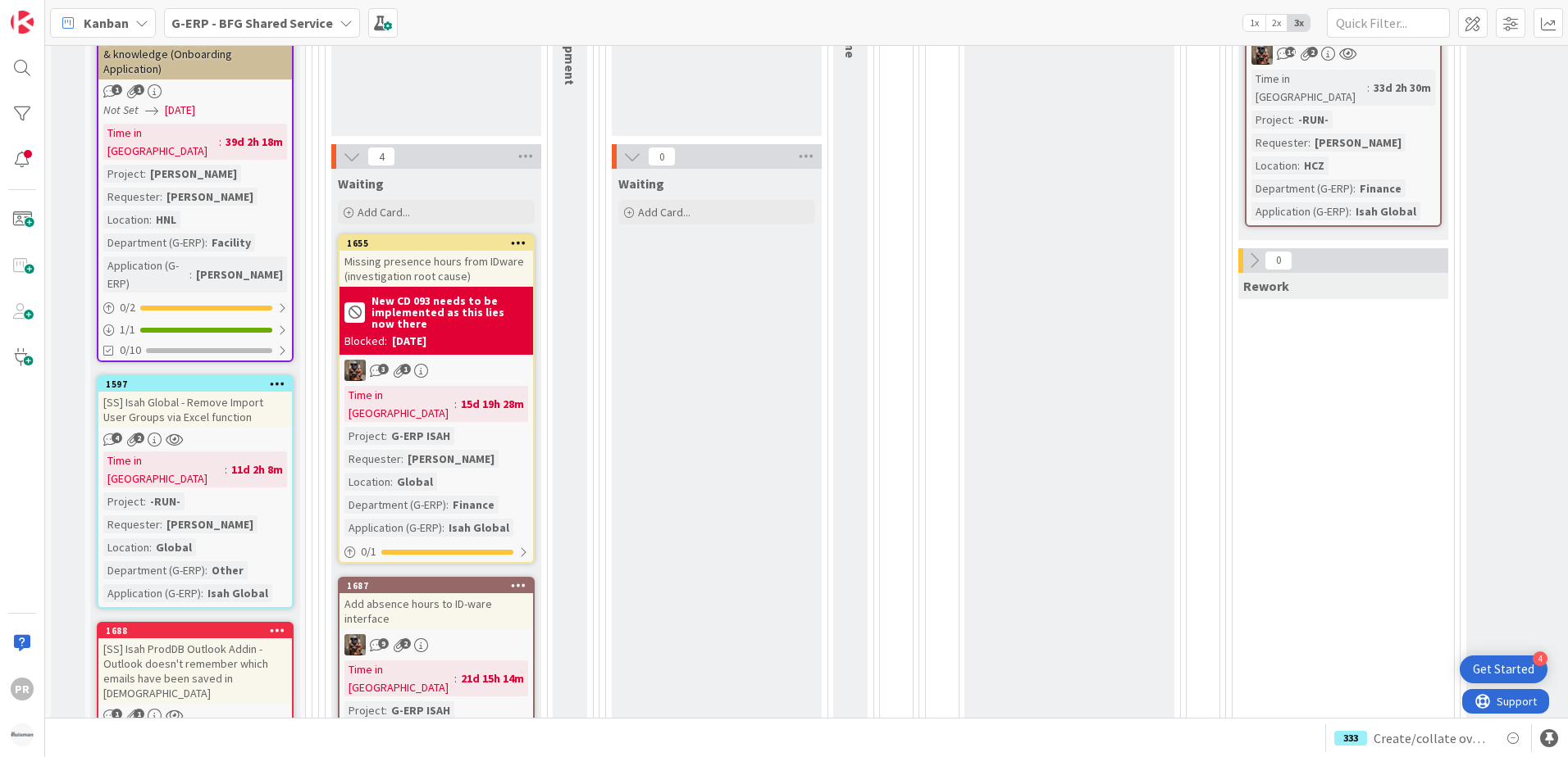
scroll to position [246, 0]
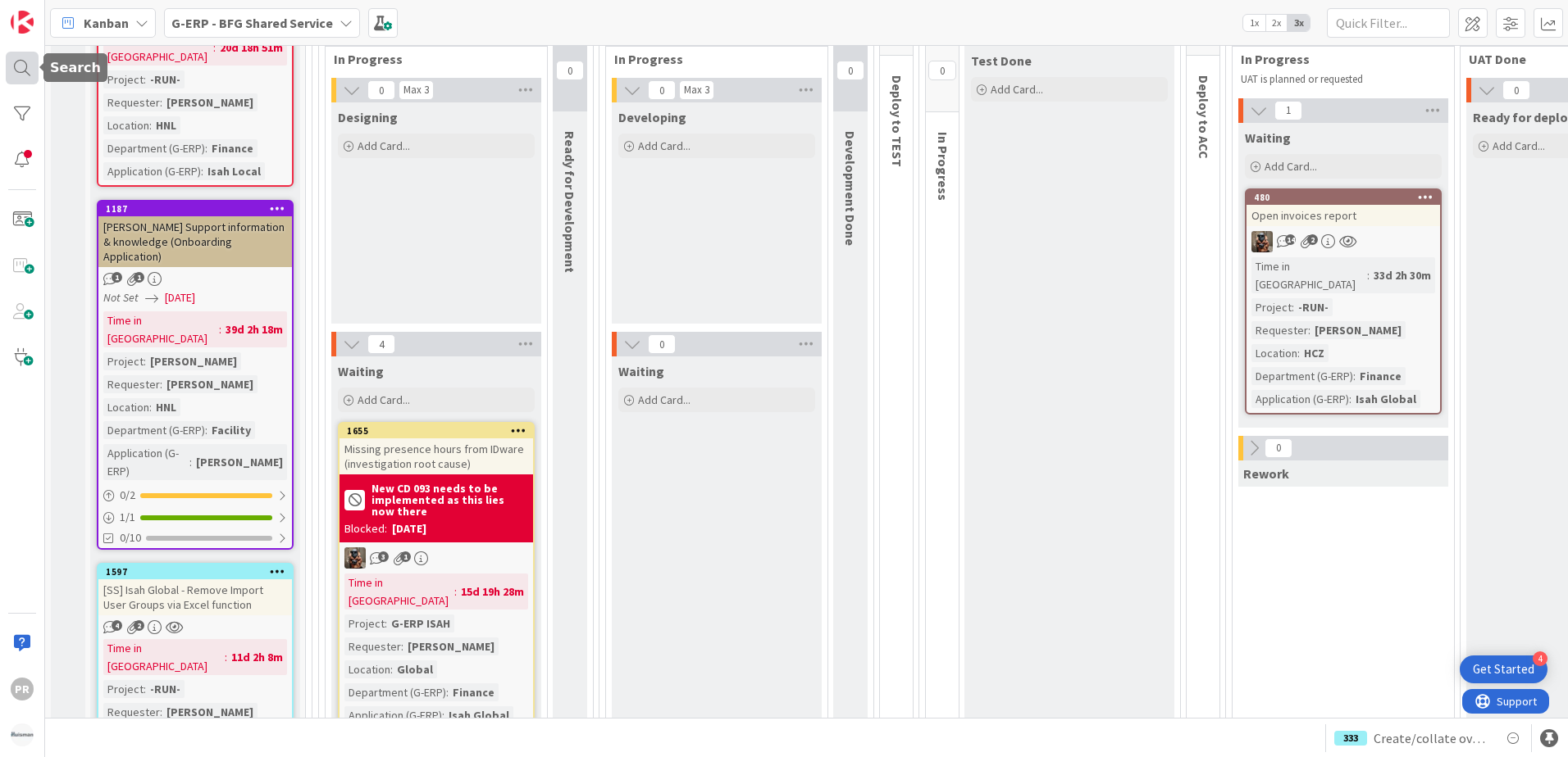
click at [20, 63] on div at bounding box center [22, 68] width 33 height 33
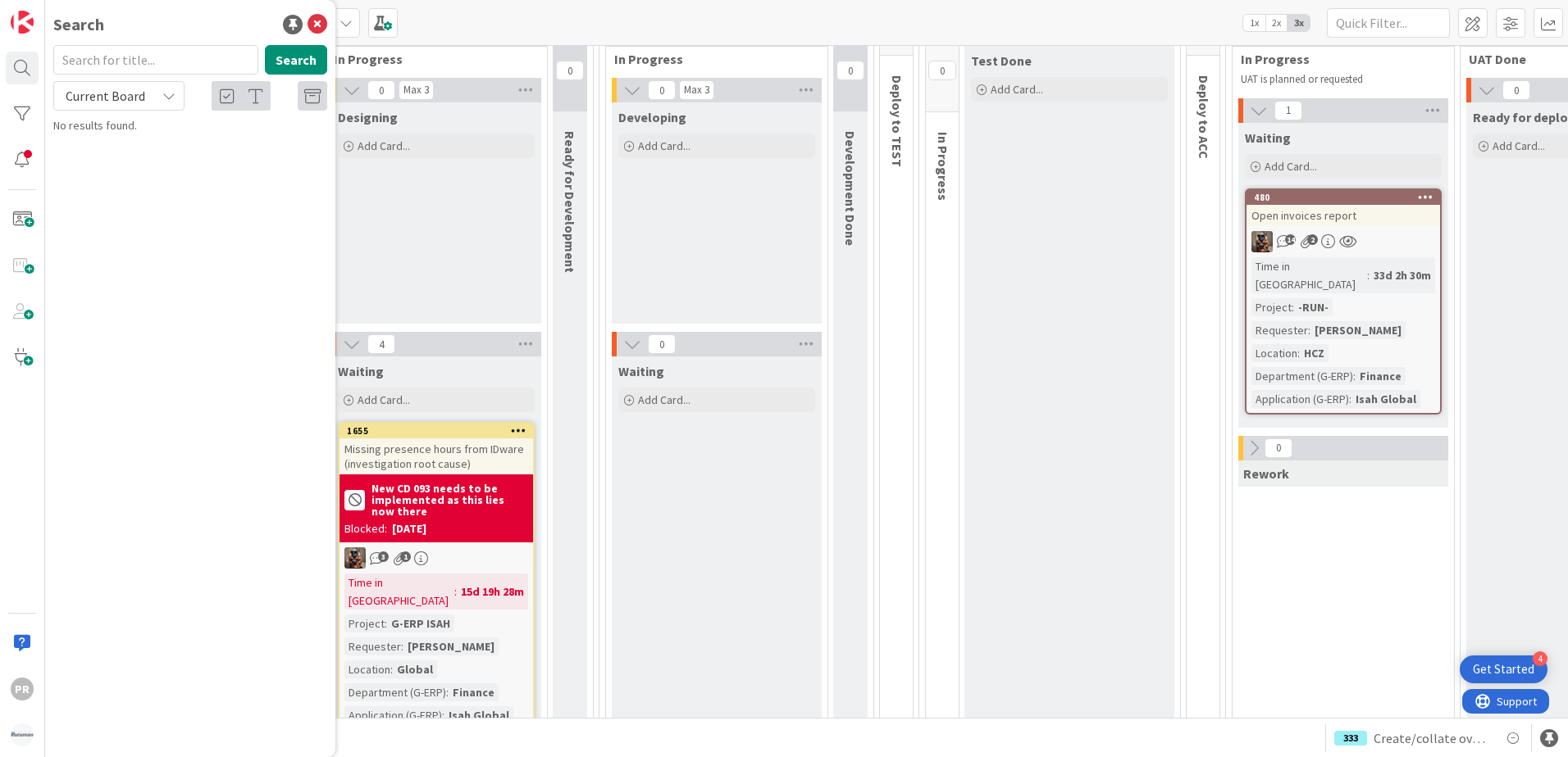
click at [175, 68] on input "text" at bounding box center [155, 60] width 205 height 30
click at [154, 90] on div "Current Board" at bounding box center [119, 95] width 131 height 30
click at [140, 156] on span "All Boards" at bounding box center [148, 163] width 171 height 24
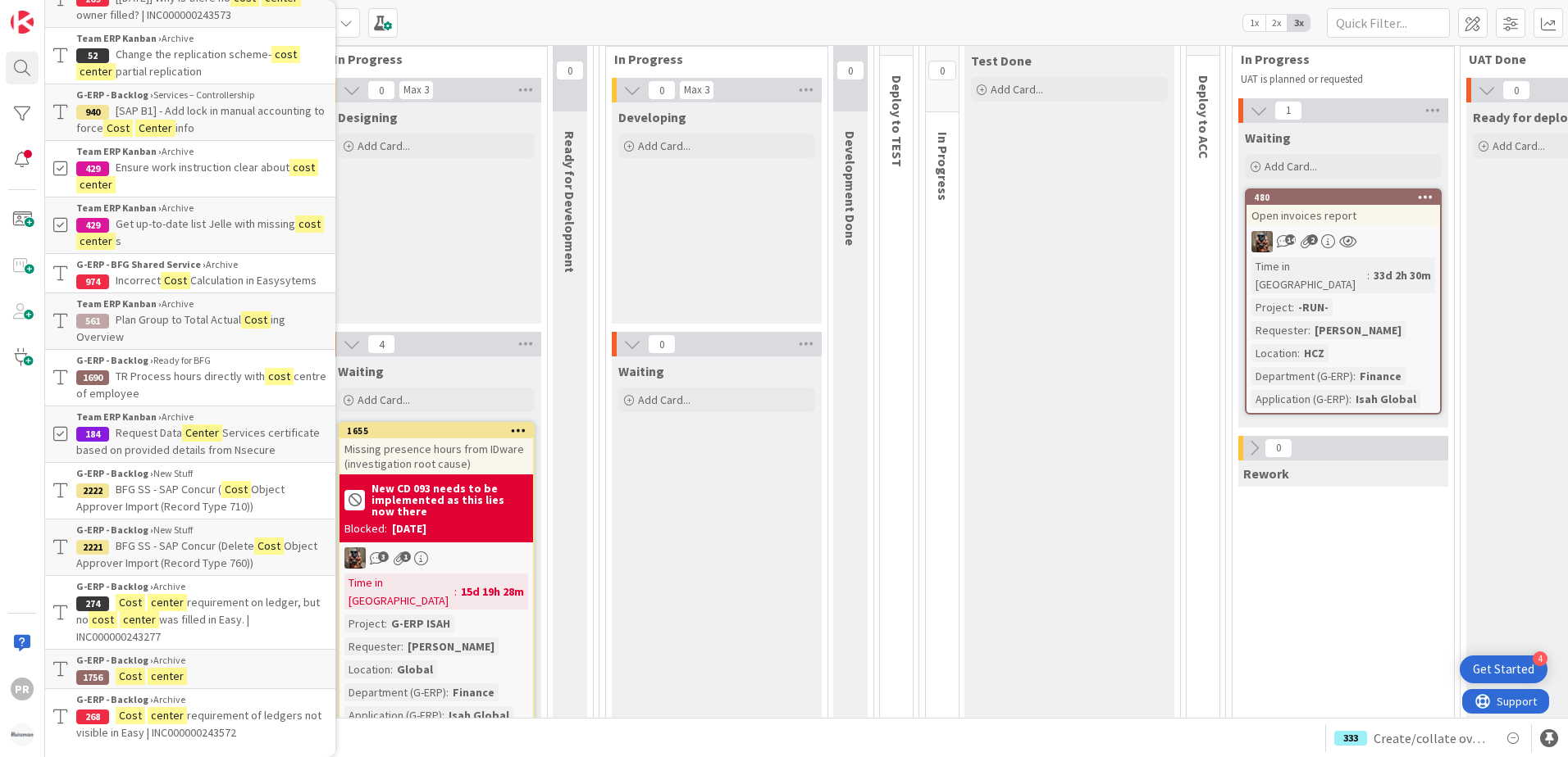
scroll to position [0, 0]
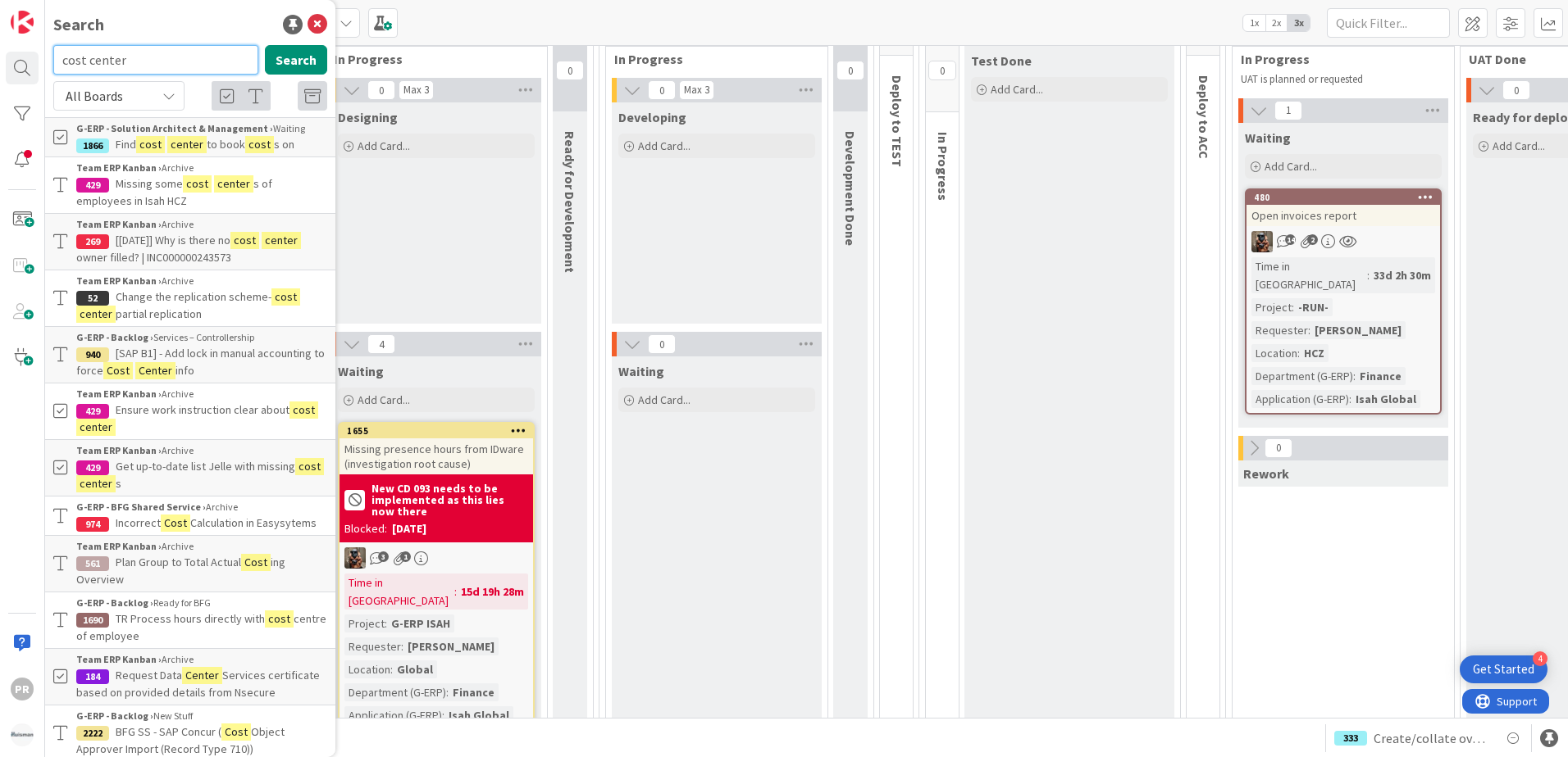
click at [86, 57] on input "cost center" at bounding box center [155, 60] width 205 height 30
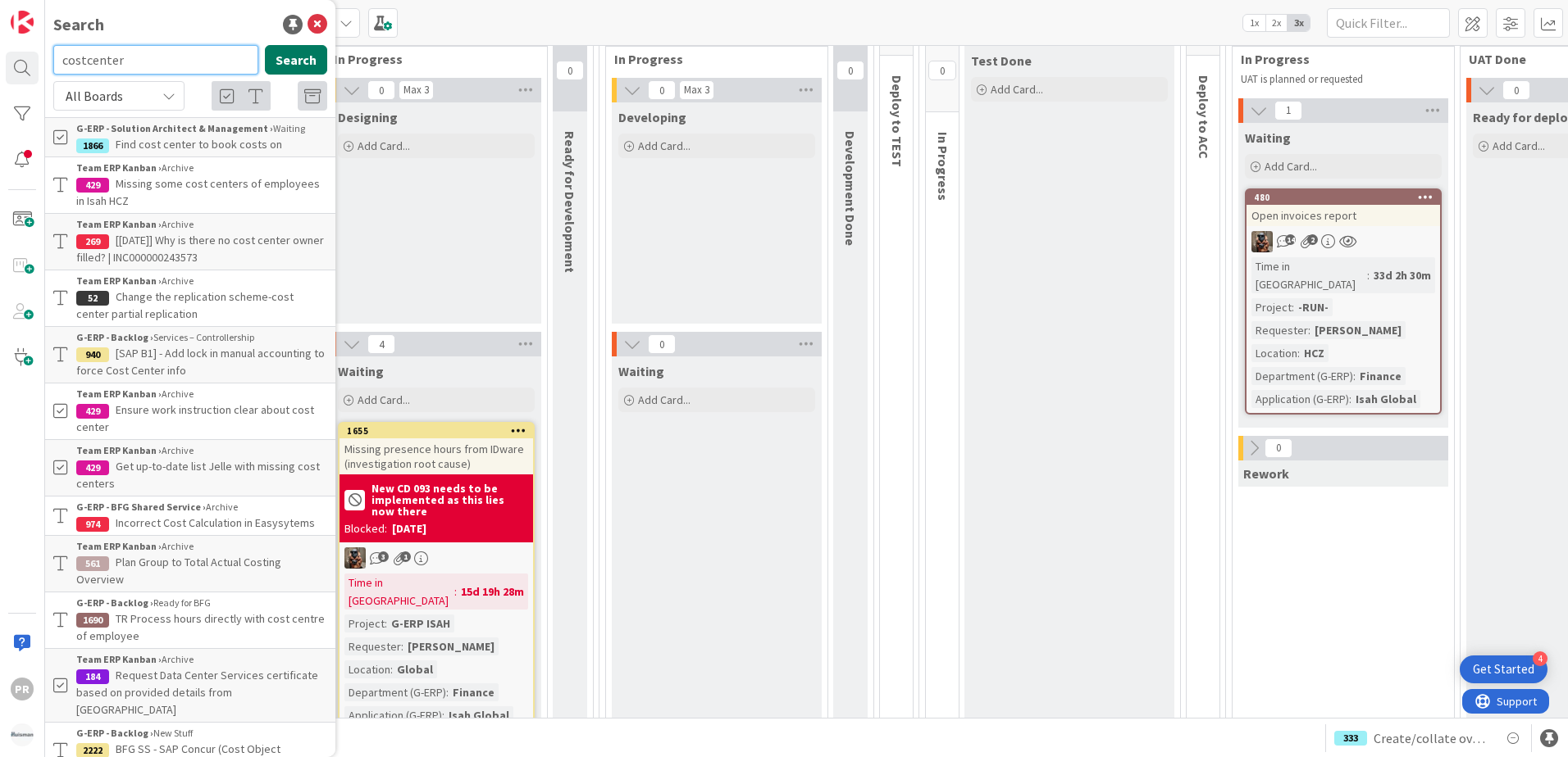
type input "costcenter"
click at [300, 65] on button "Search" at bounding box center [296, 60] width 63 height 30
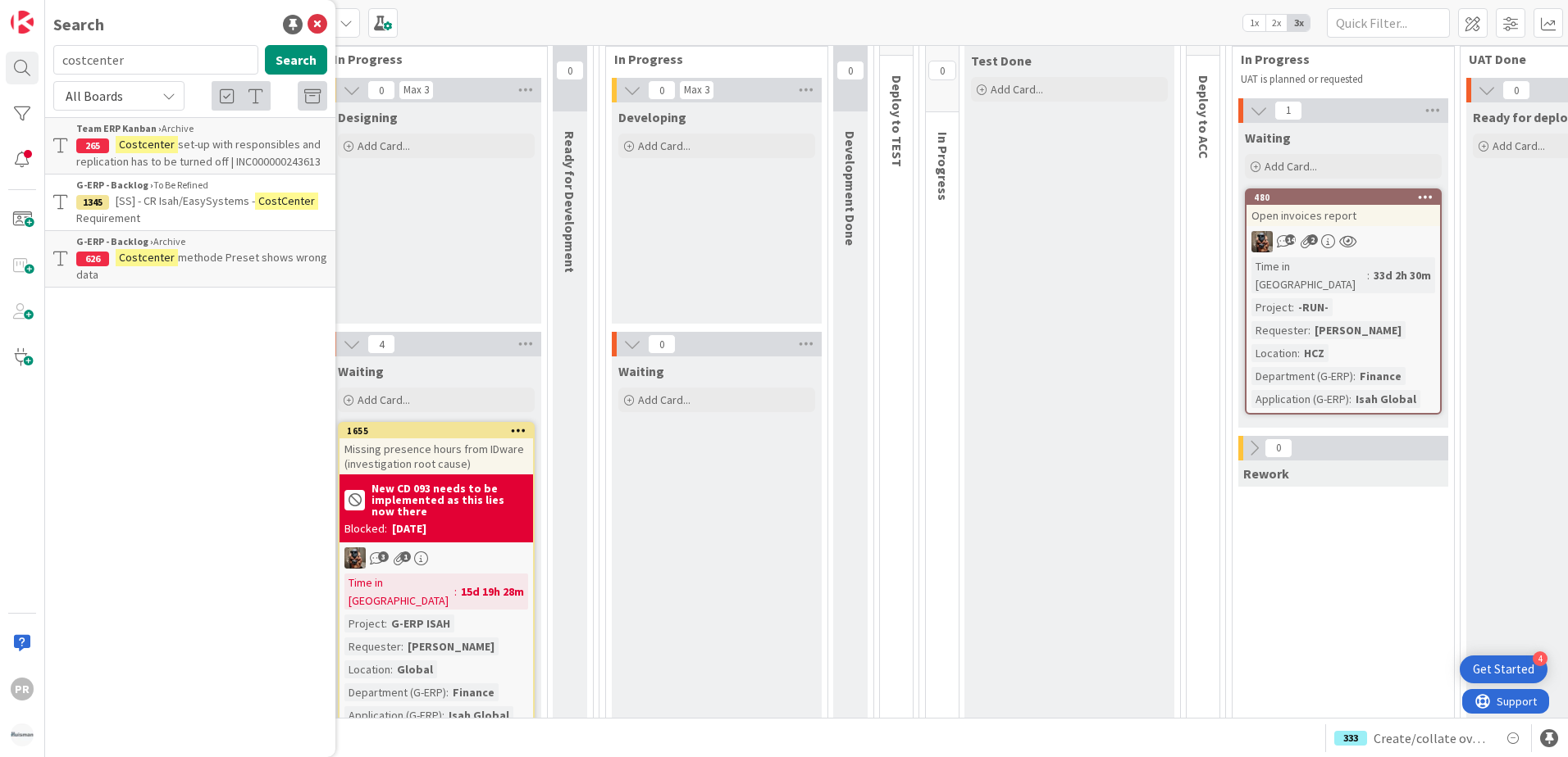
click at [173, 260] on span "methode Preset shows wrong data" at bounding box center [202, 265] width 251 height 32
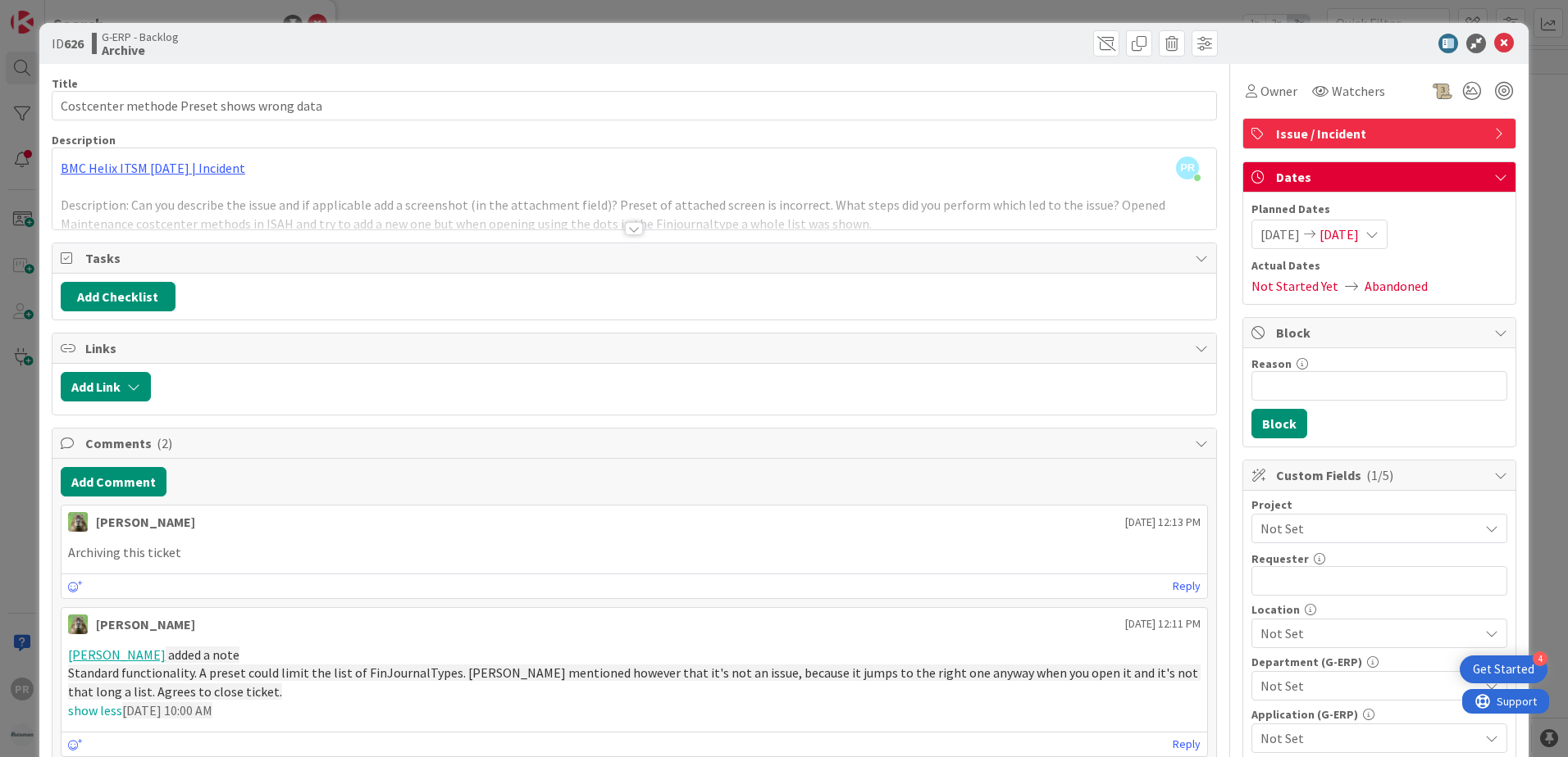
click at [628, 230] on div at bounding box center [634, 229] width 18 height 14
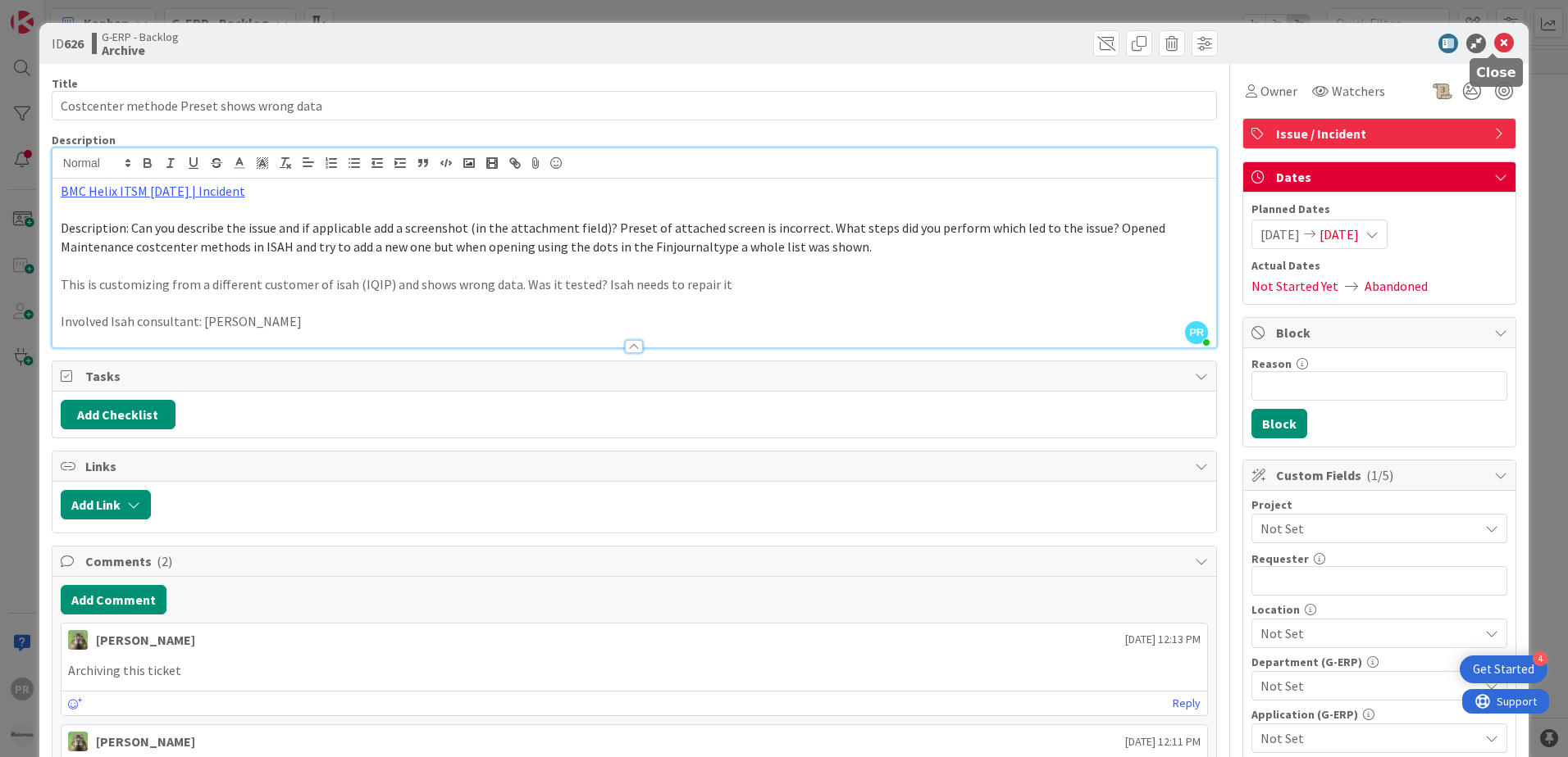
click at [1495, 40] on icon at bounding box center [1504, 43] width 19 height 19
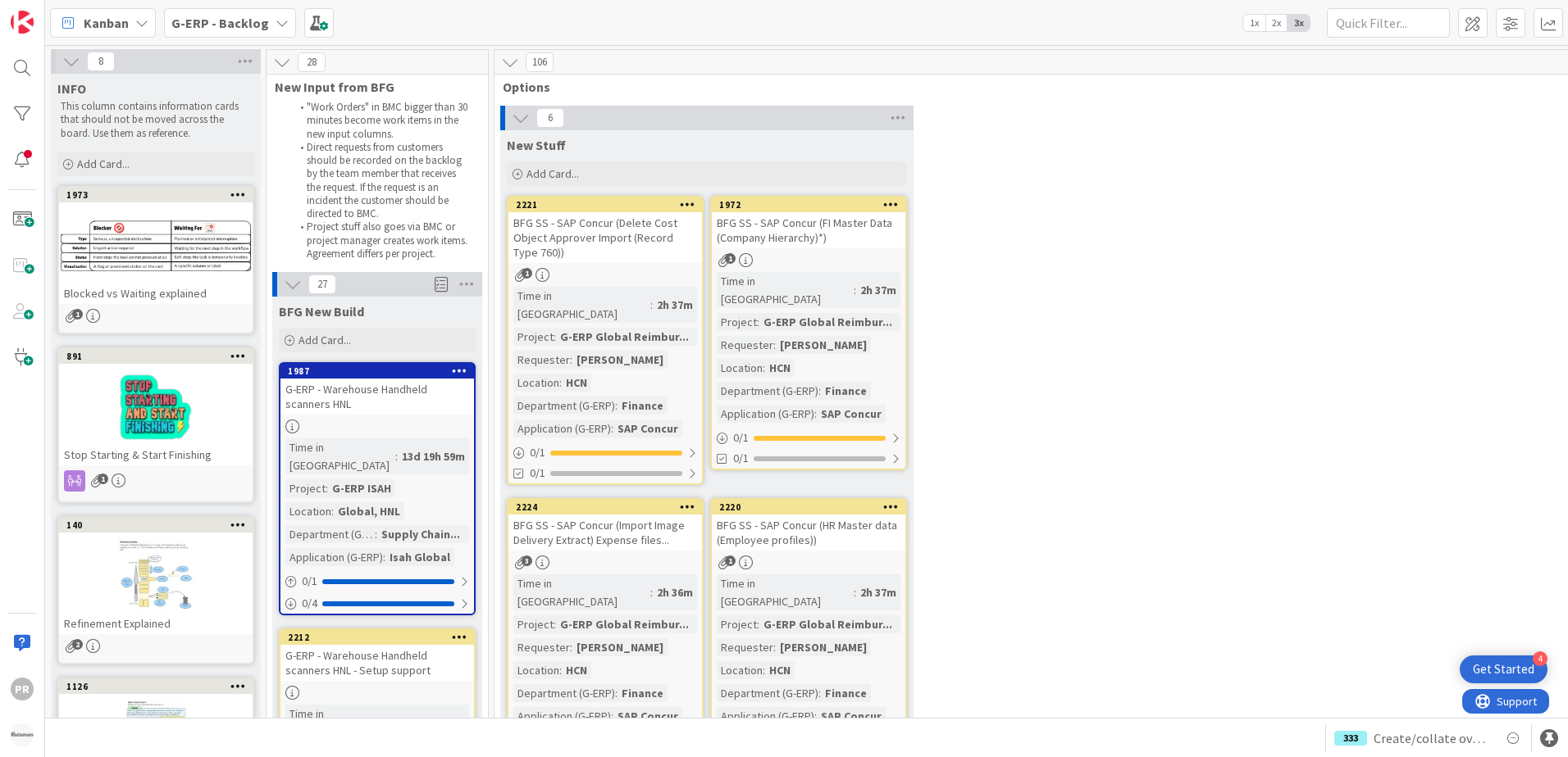
click at [213, 23] on b "G-ERP - Backlog" at bounding box center [220, 22] width 97 height 16
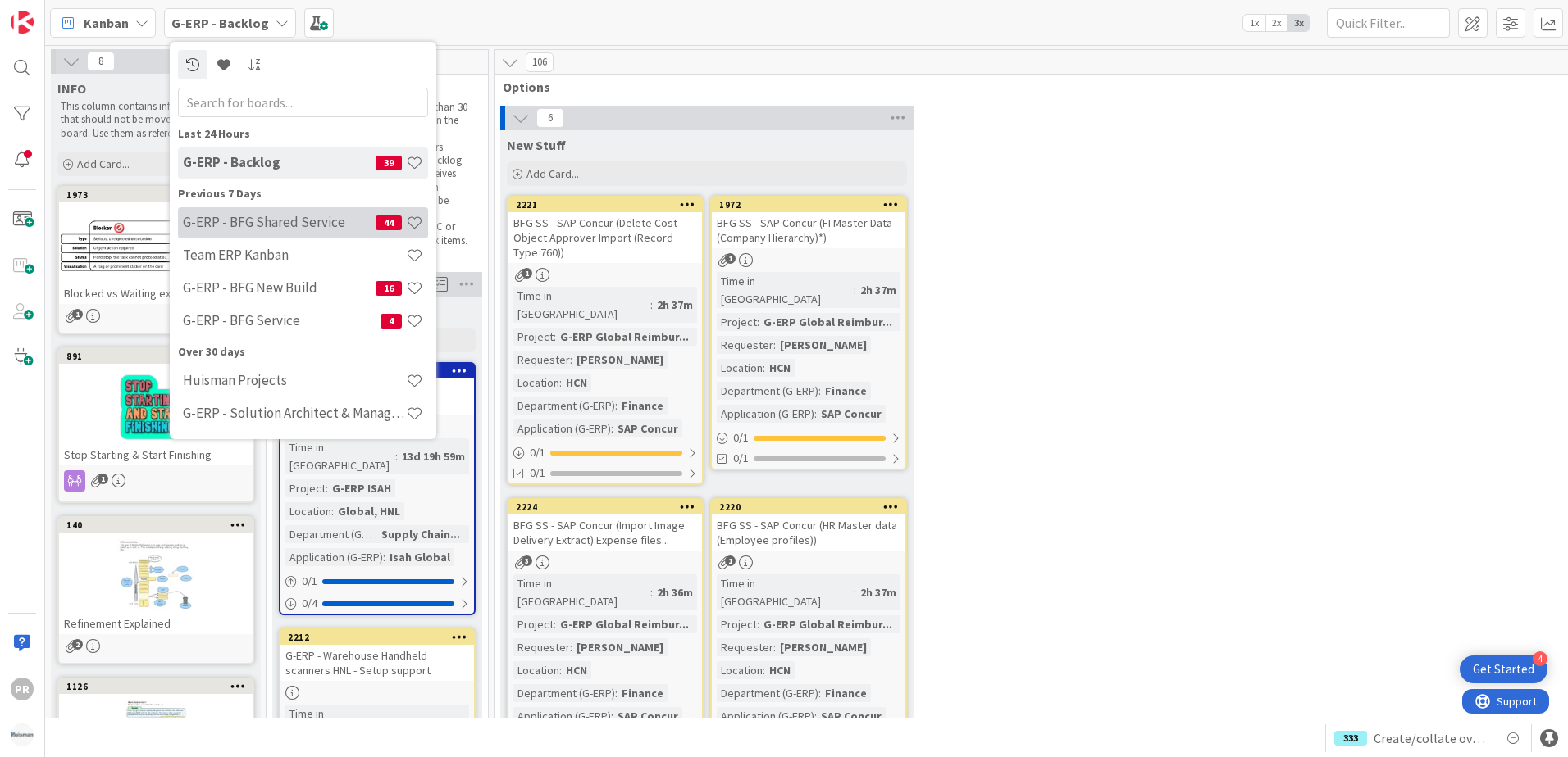
click at [298, 223] on h4 "G-ERP - BFG Shared Service" at bounding box center [280, 222] width 193 height 16
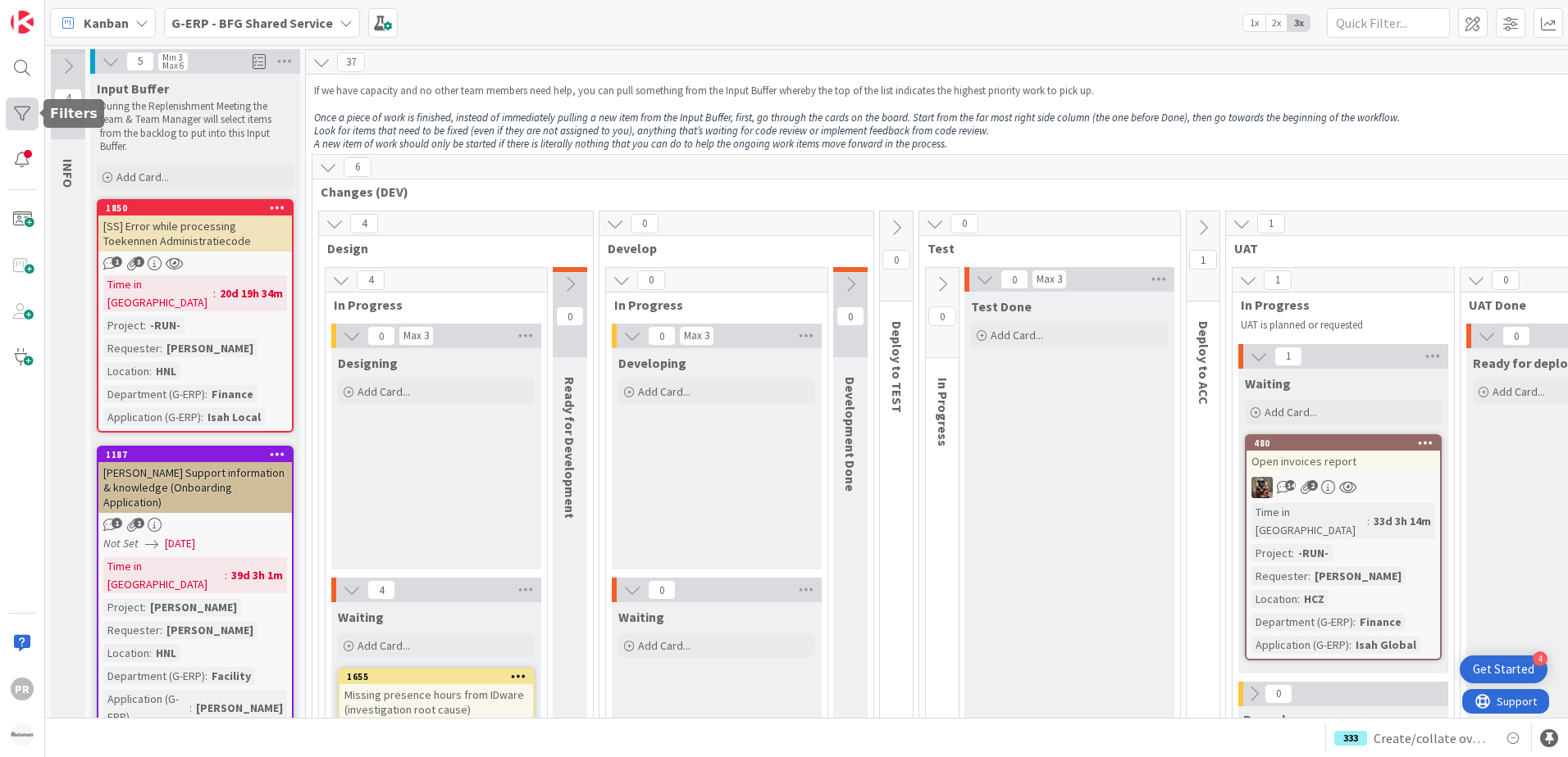
click at [33, 118] on div at bounding box center [22, 114] width 33 height 33
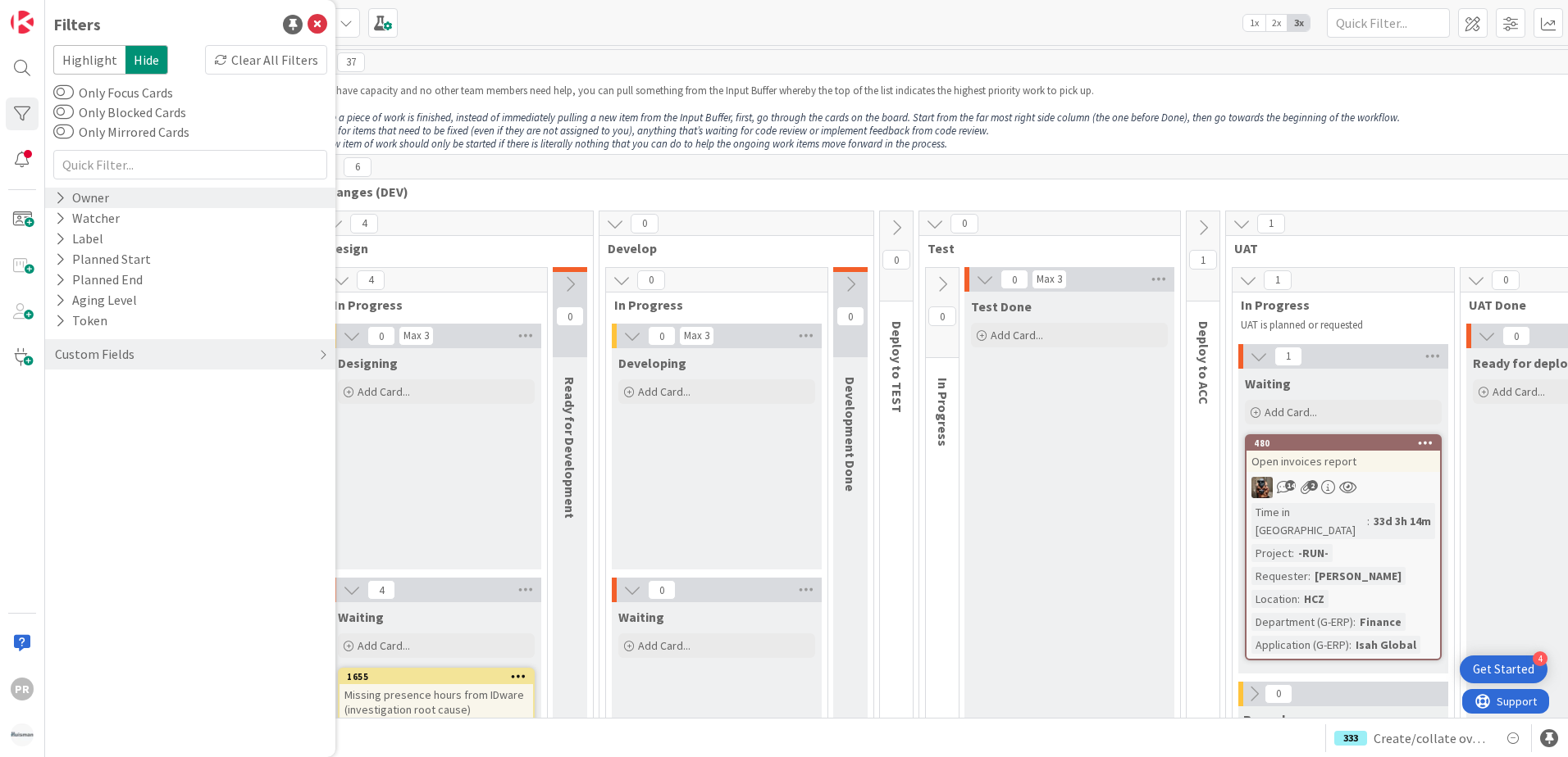
click at [96, 201] on div "Owner" at bounding box center [81, 198] width 57 height 20
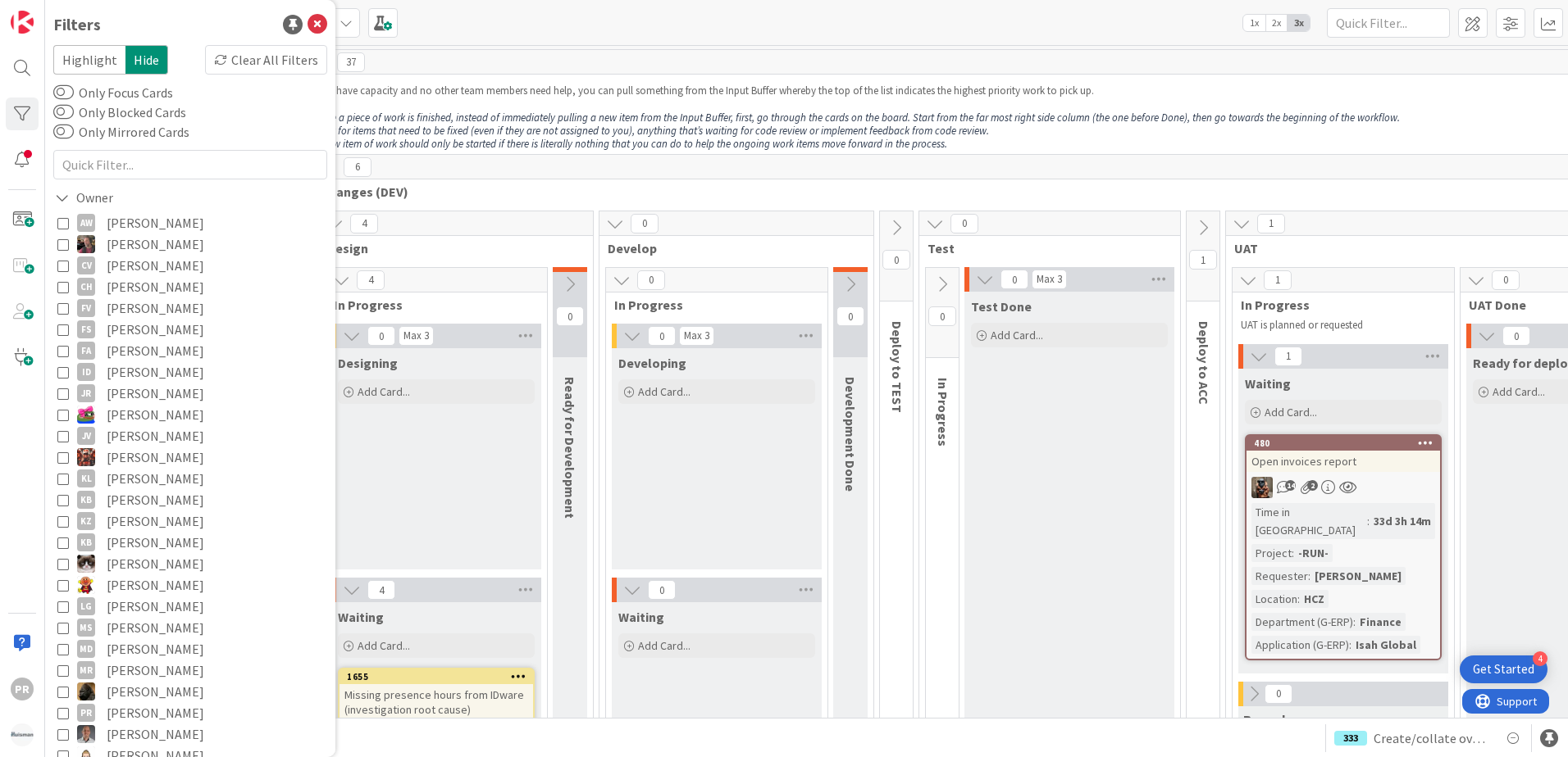
click at [129, 355] on span "[PERSON_NAME]" at bounding box center [154, 351] width 97 height 21
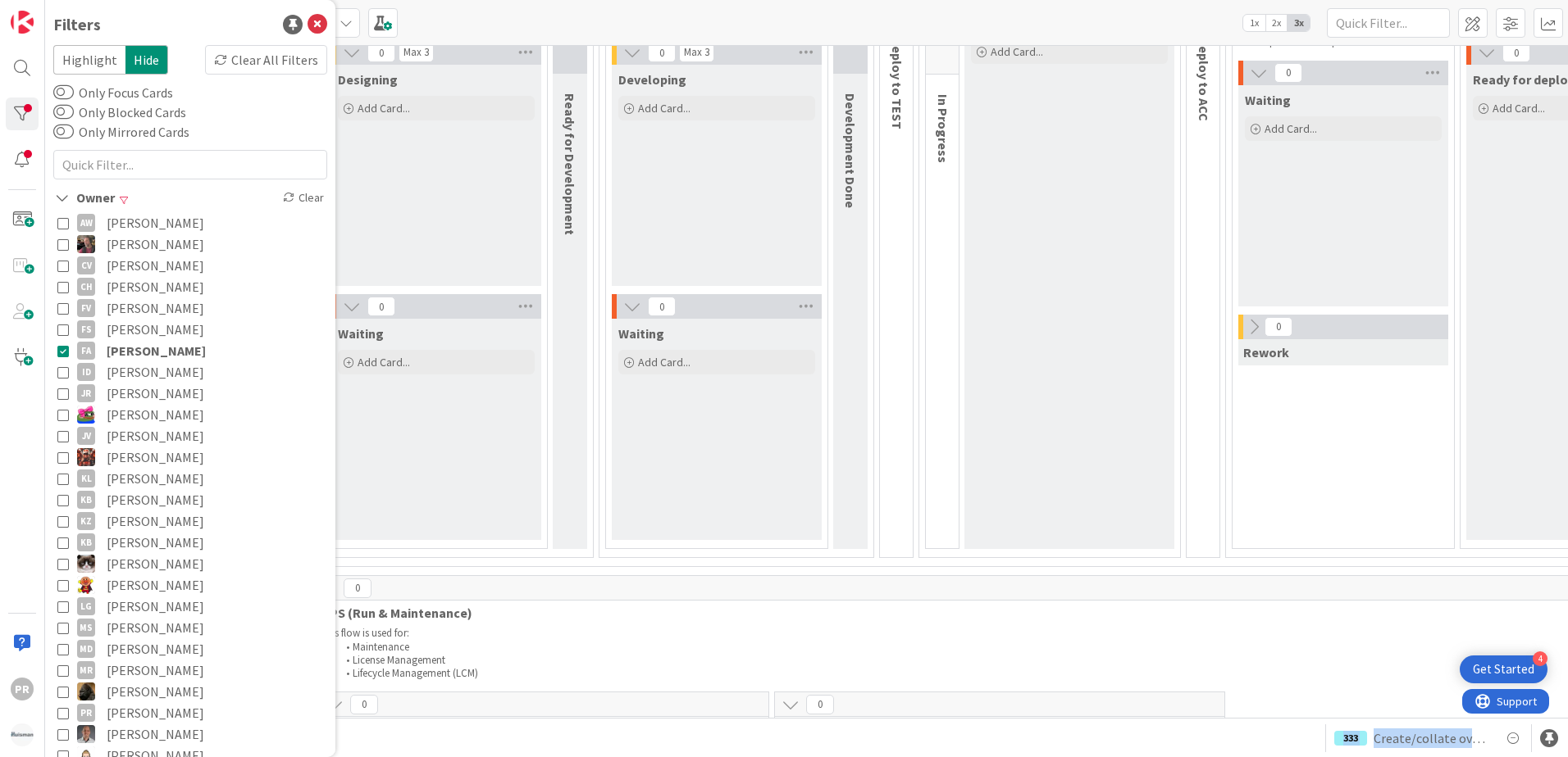
scroll to position [452, 0]
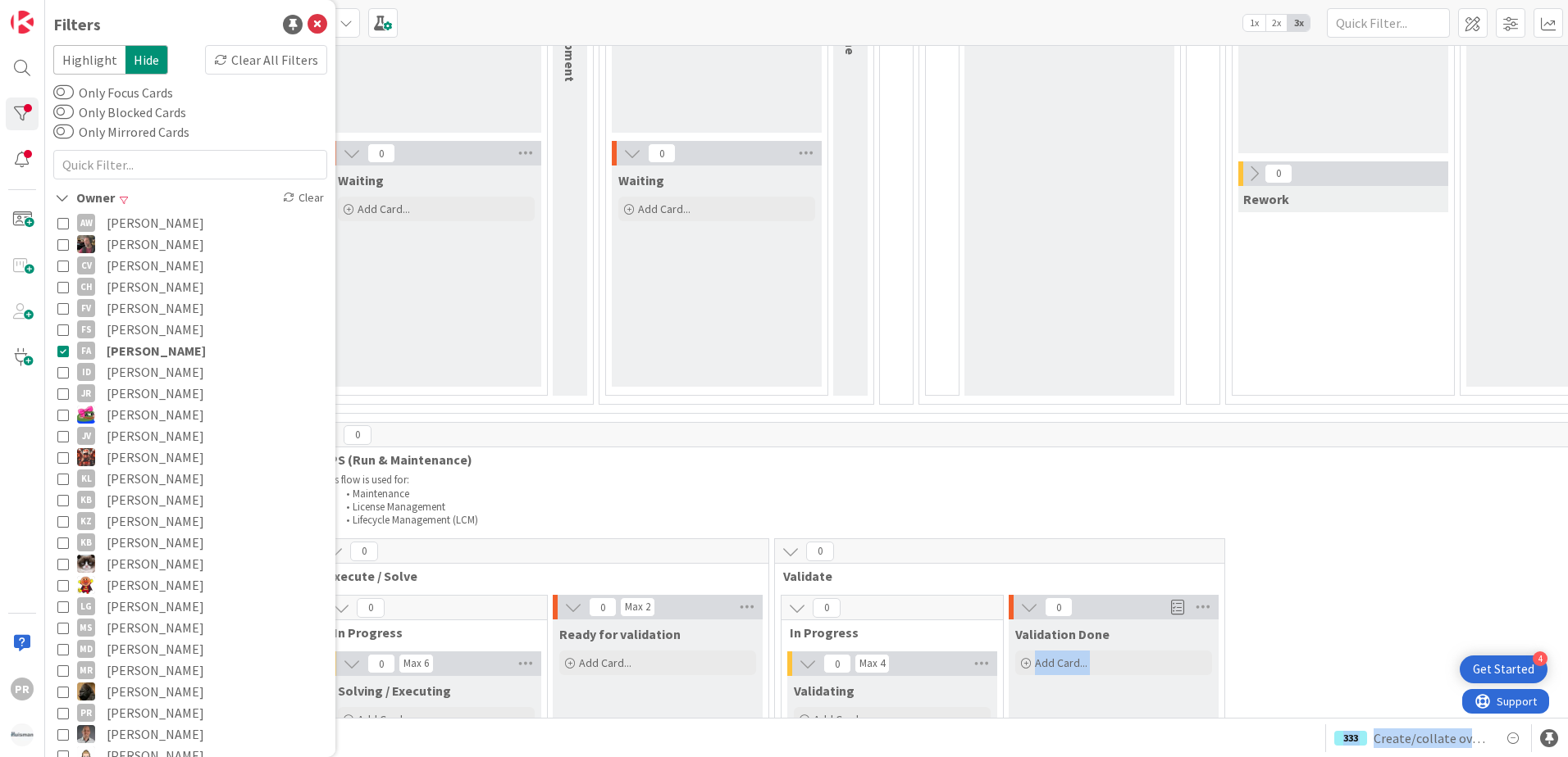
drag, startPoint x: 1048, startPoint y: 718, endPoint x: 1227, endPoint y: 707, distance: 179.3
click at [1227, 707] on div "Kanban G-ERP - BFG Shared Service 1x 2x 3x 0 INFO This column can be used for i…" at bounding box center [807, 378] width 1523 height 757
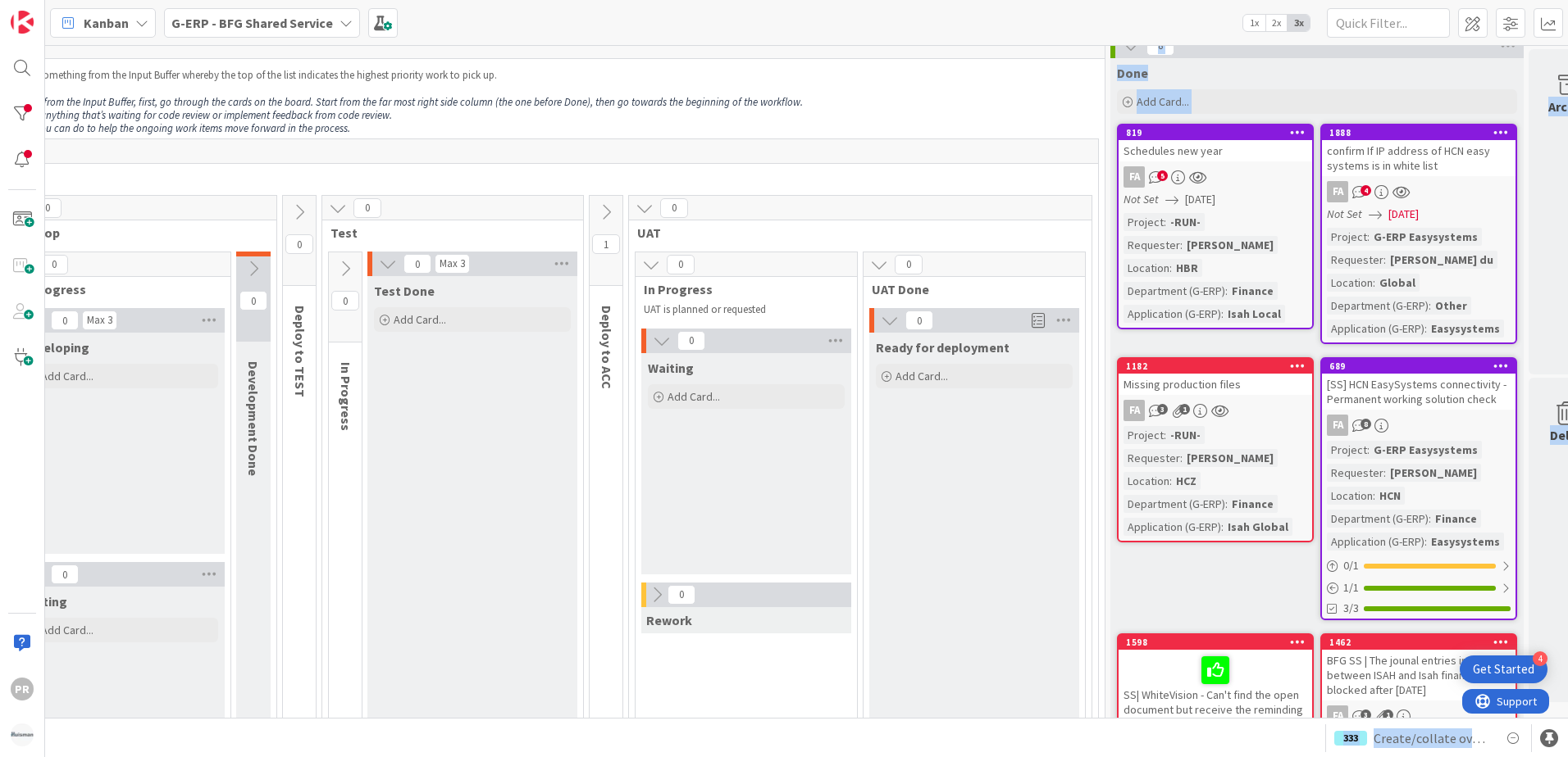
scroll to position [0, 597]
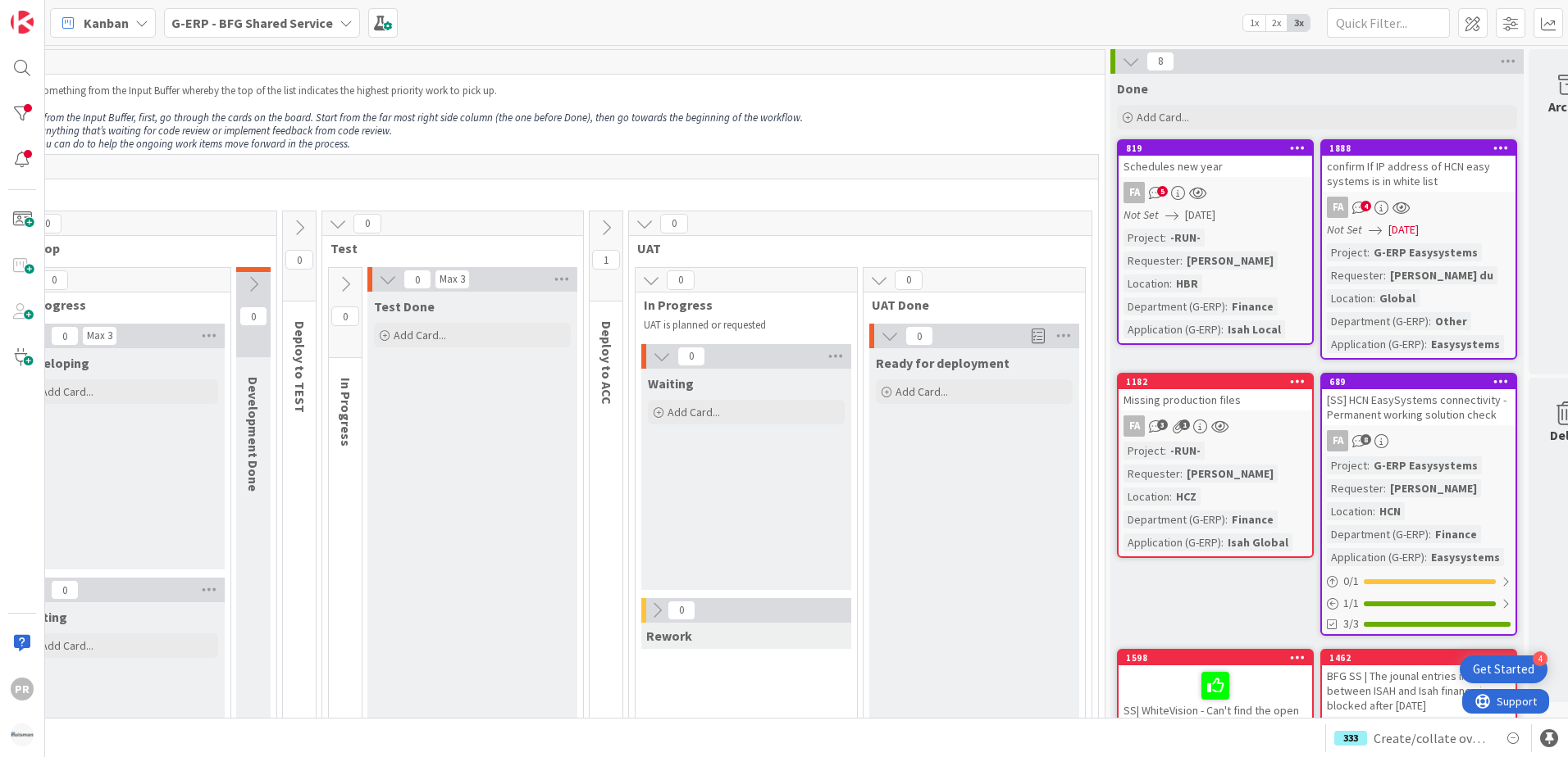
click at [972, 253] on span "UAT" at bounding box center [854, 248] width 434 height 16
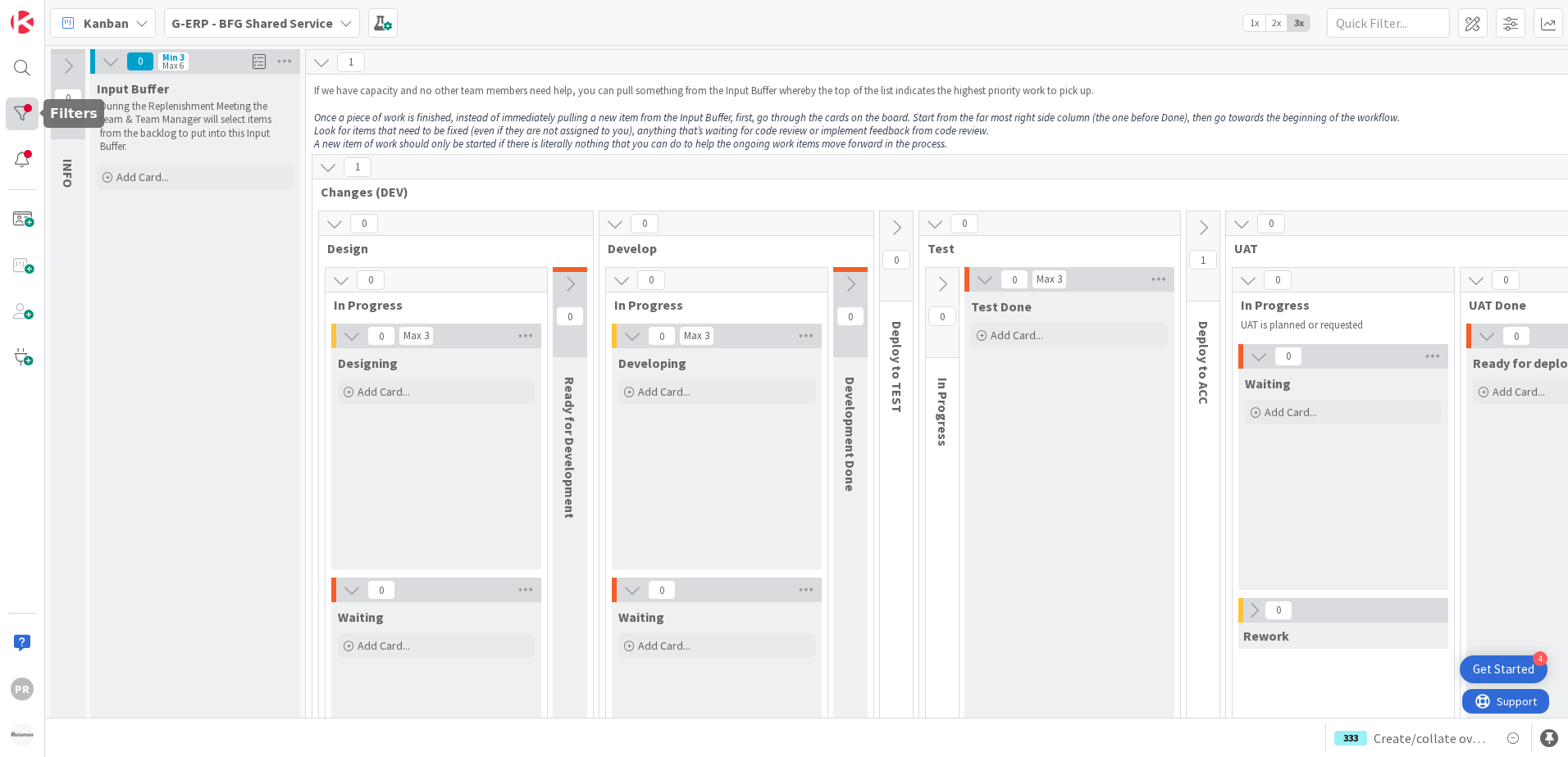
click at [23, 125] on div at bounding box center [22, 114] width 33 height 33
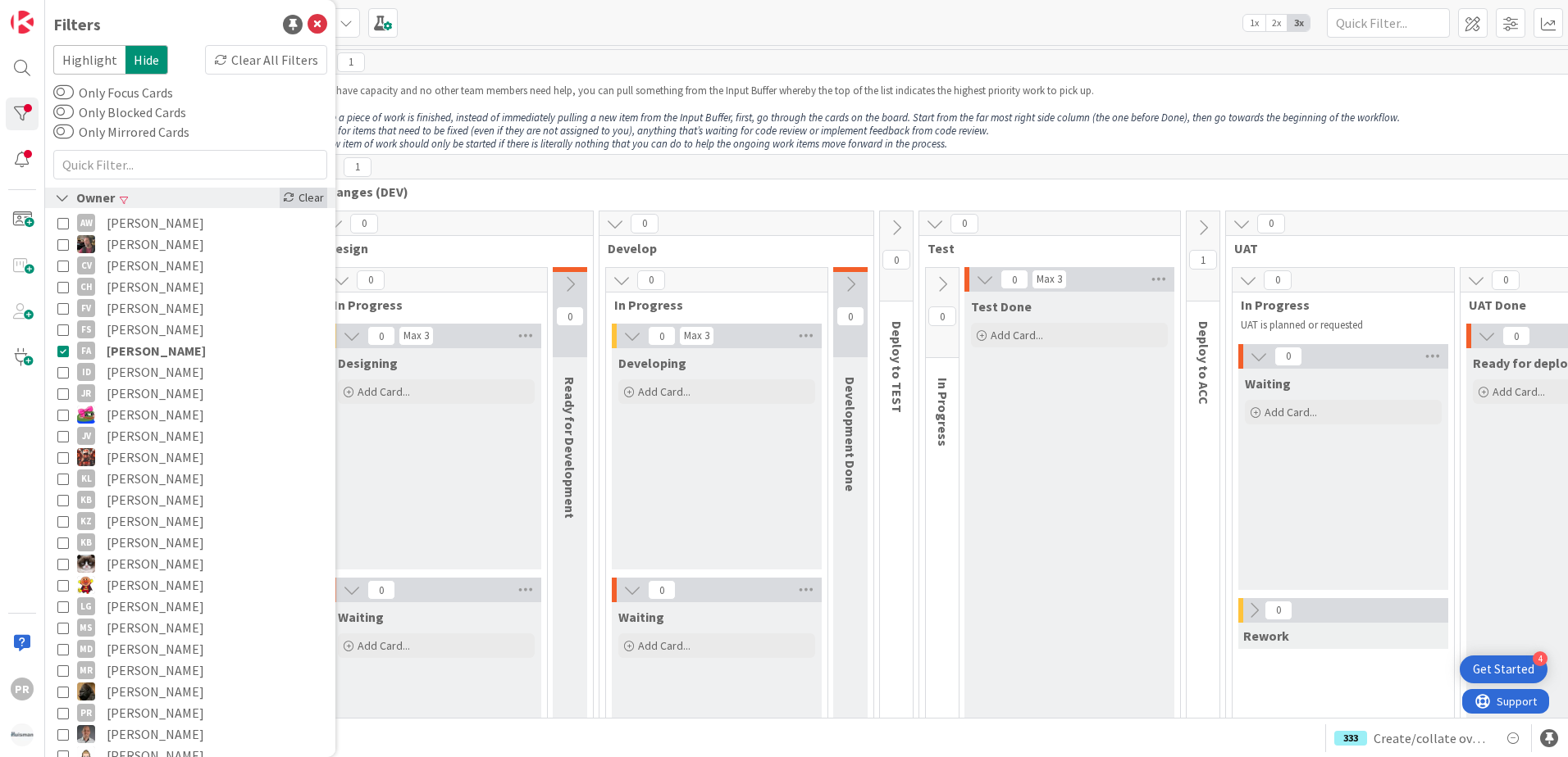
click at [282, 205] on div "Clear" at bounding box center [303, 198] width 47 height 20
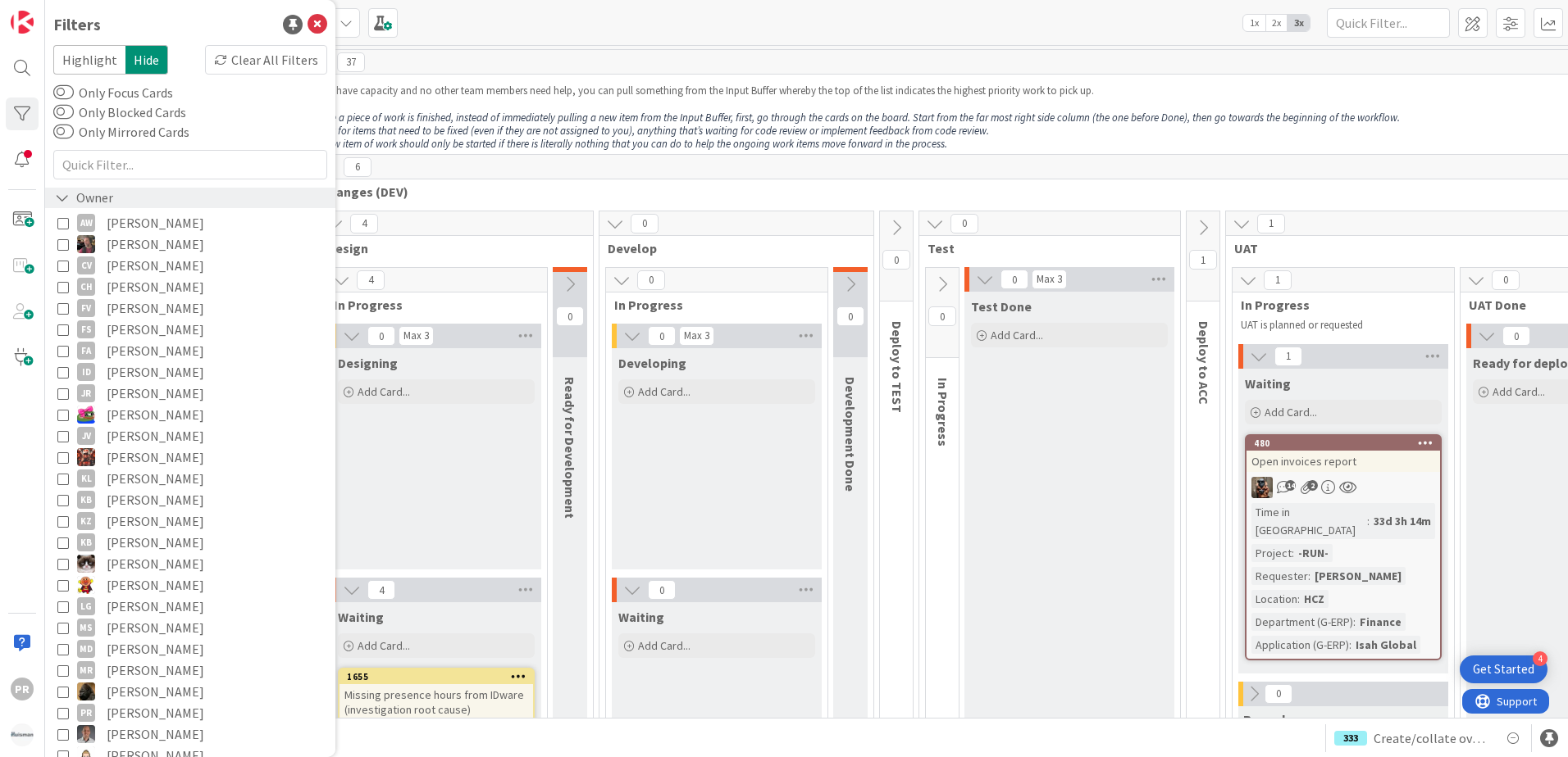
click at [484, 41] on div "Kanban G-ERP - BFG Shared Service 1x 2x 3x" at bounding box center [807, 22] width 1523 height 45
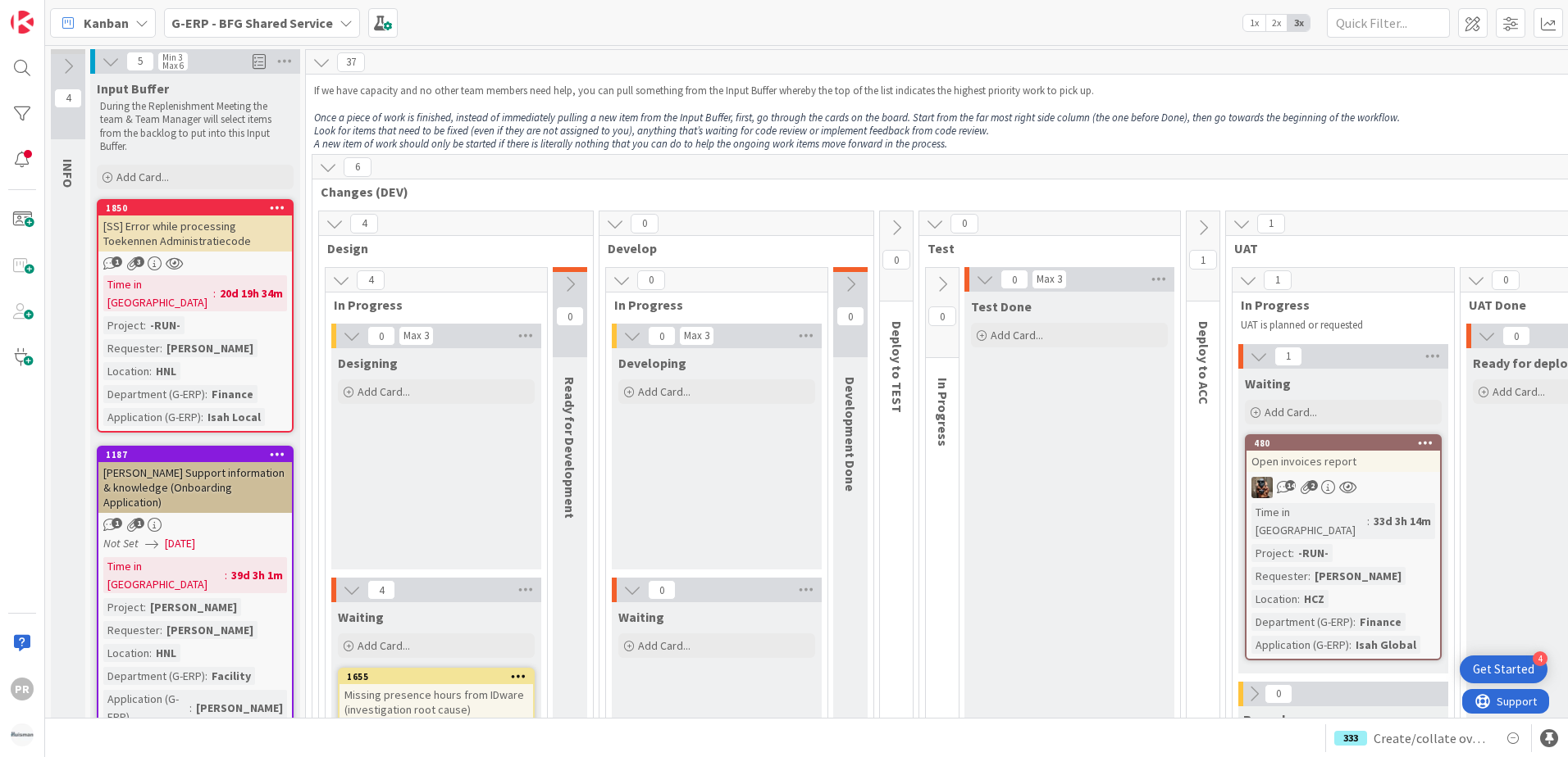
click at [88, 18] on span "Kanban" at bounding box center [106, 23] width 45 height 19
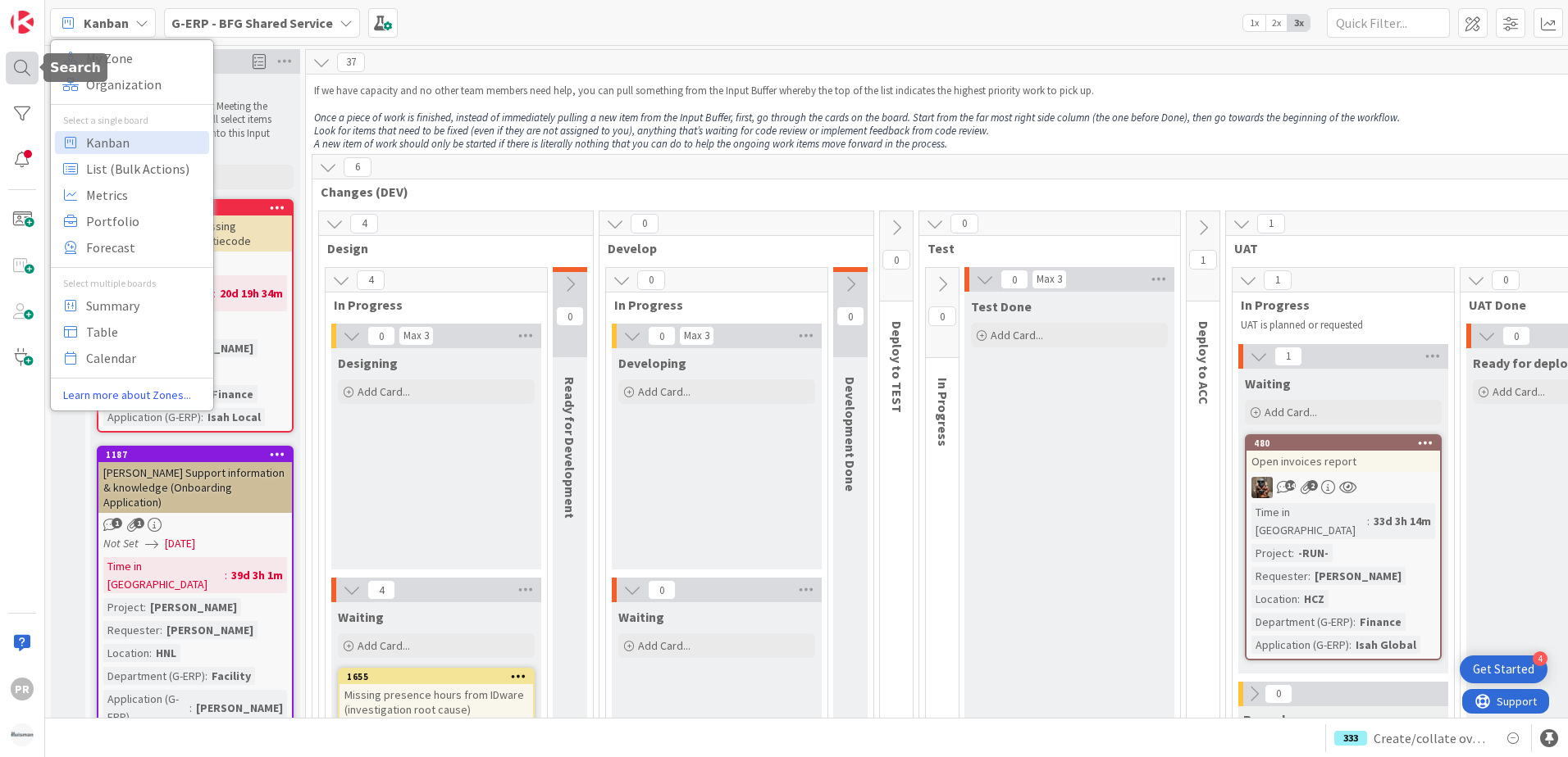
click at [28, 71] on div at bounding box center [22, 68] width 33 height 33
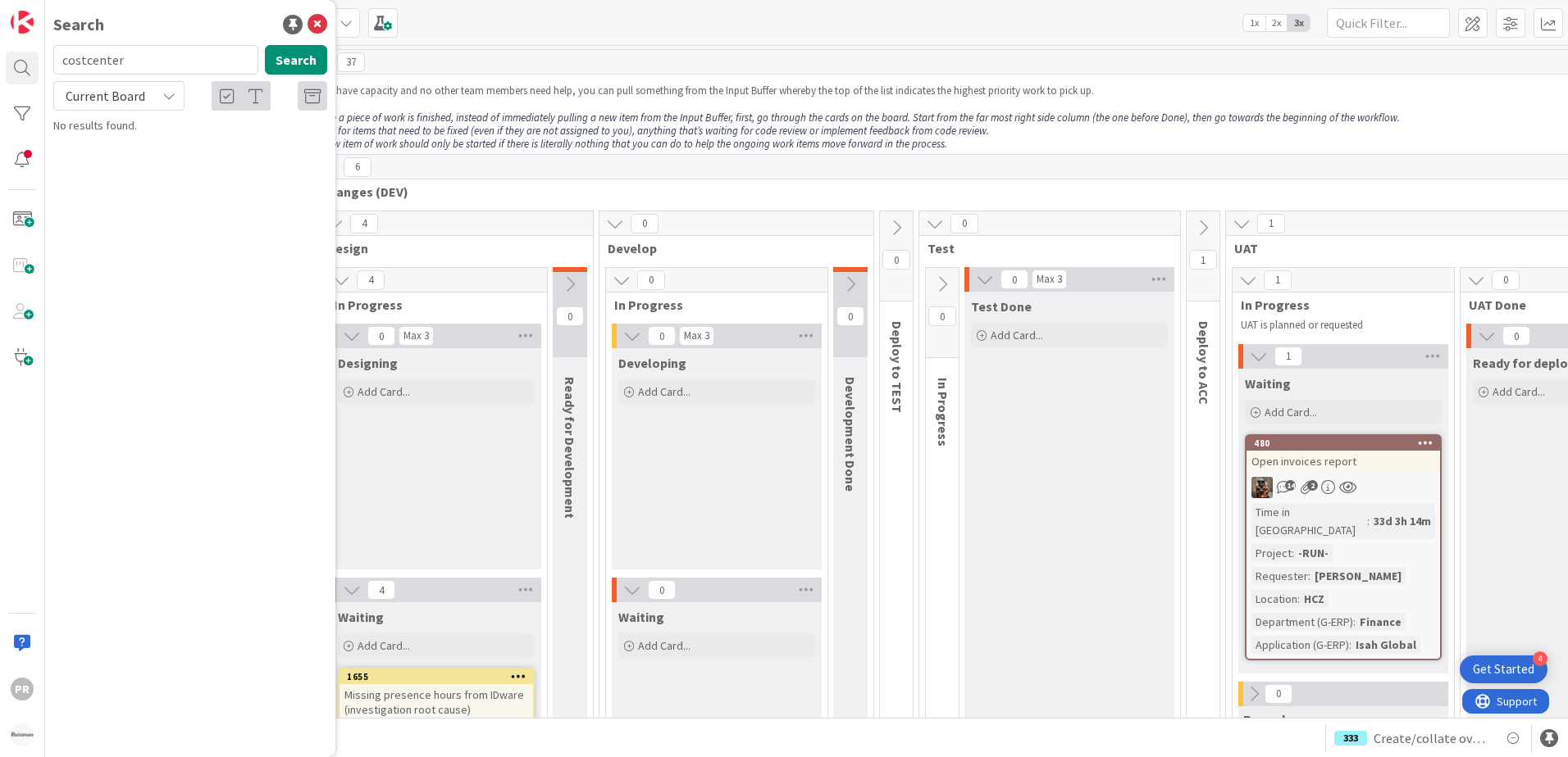
drag, startPoint x: 134, startPoint y: 68, endPoint x: 48, endPoint y: 67, distance: 86.0
click at [48, 67] on div "costcenter Search" at bounding box center [190, 63] width 293 height 36
type input "owner"
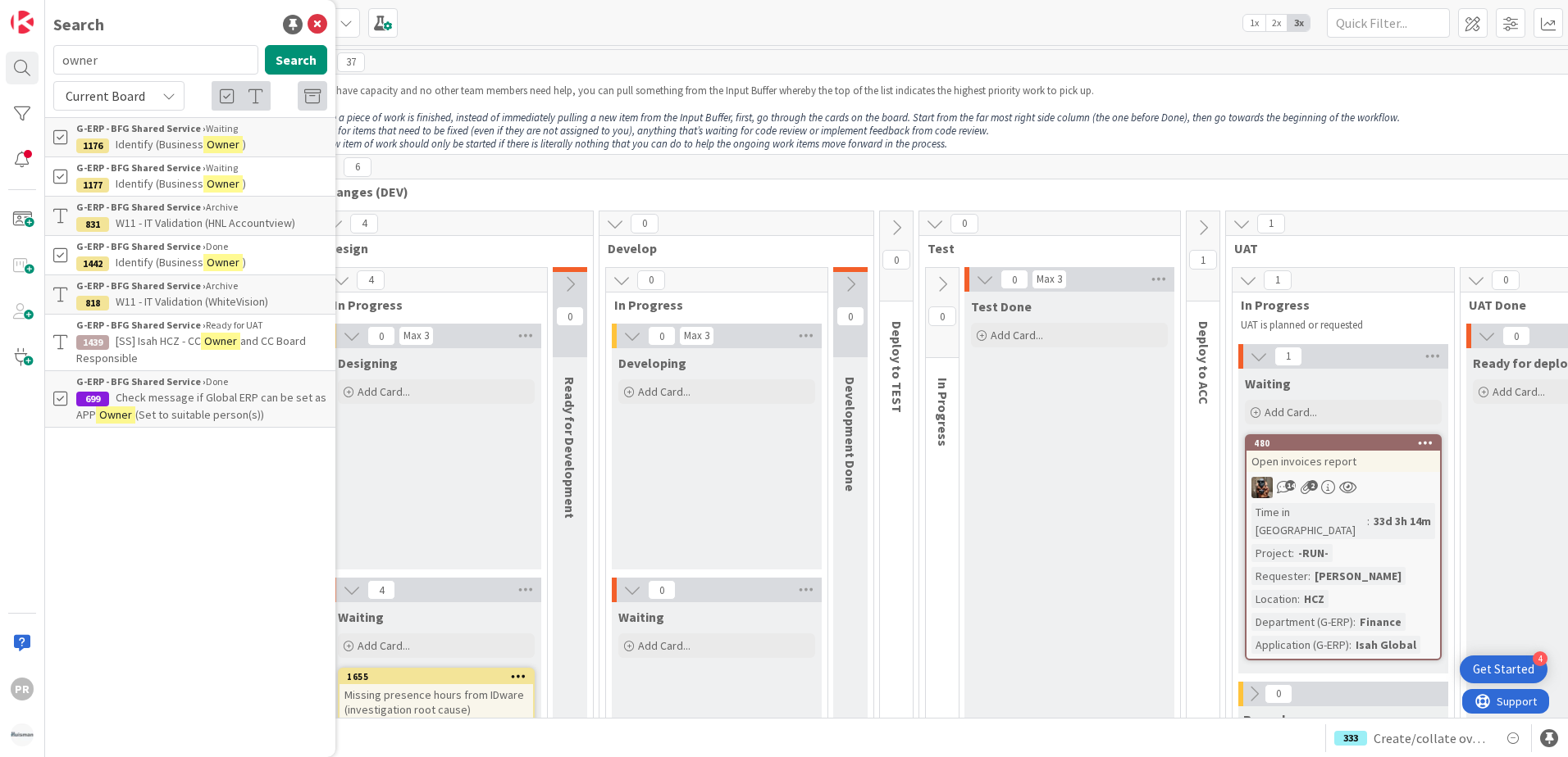
click at [205, 341] on mark "Owner" at bounding box center [220, 341] width 40 height 17
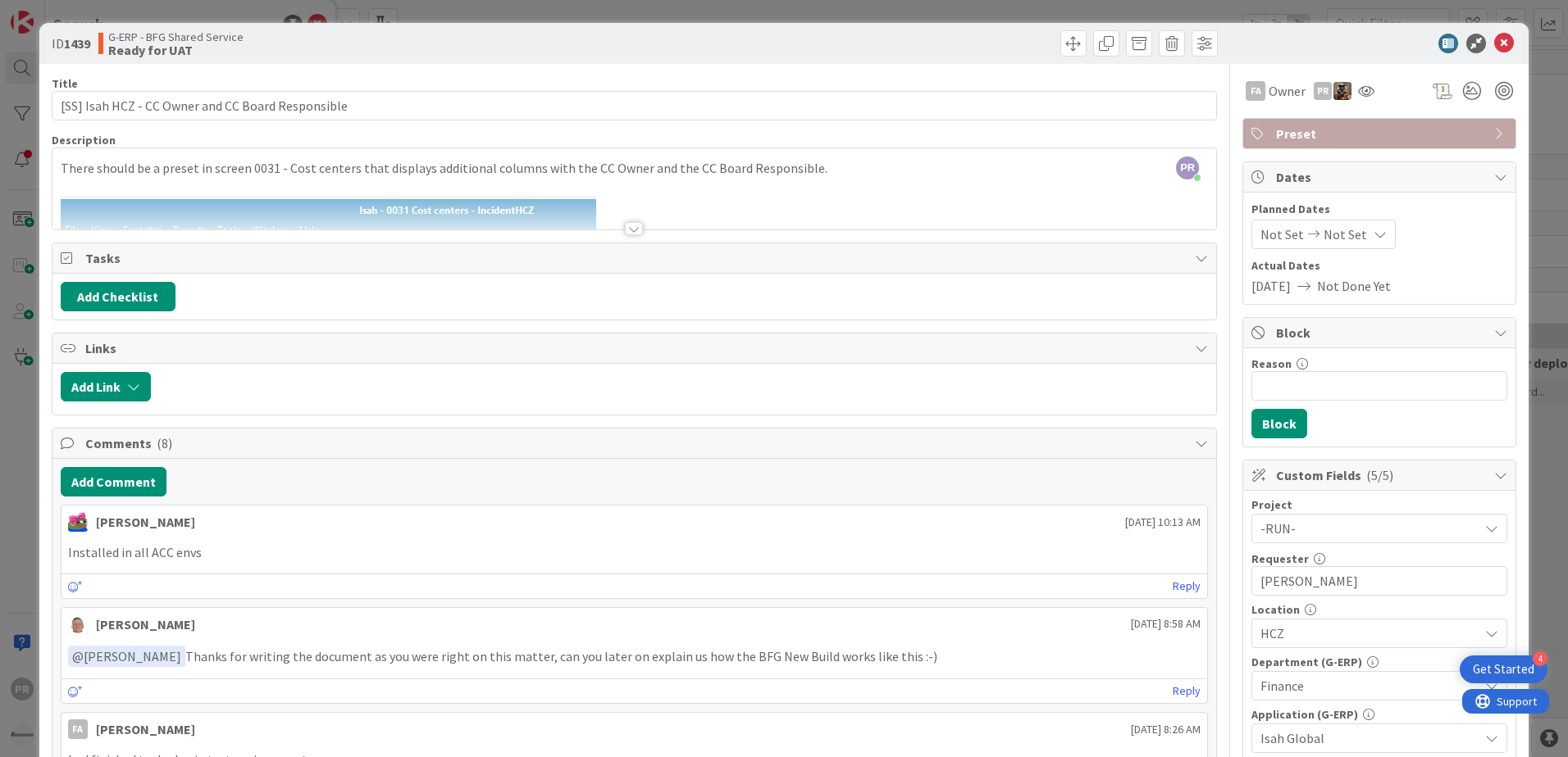
click at [625, 229] on div at bounding box center [634, 229] width 18 height 14
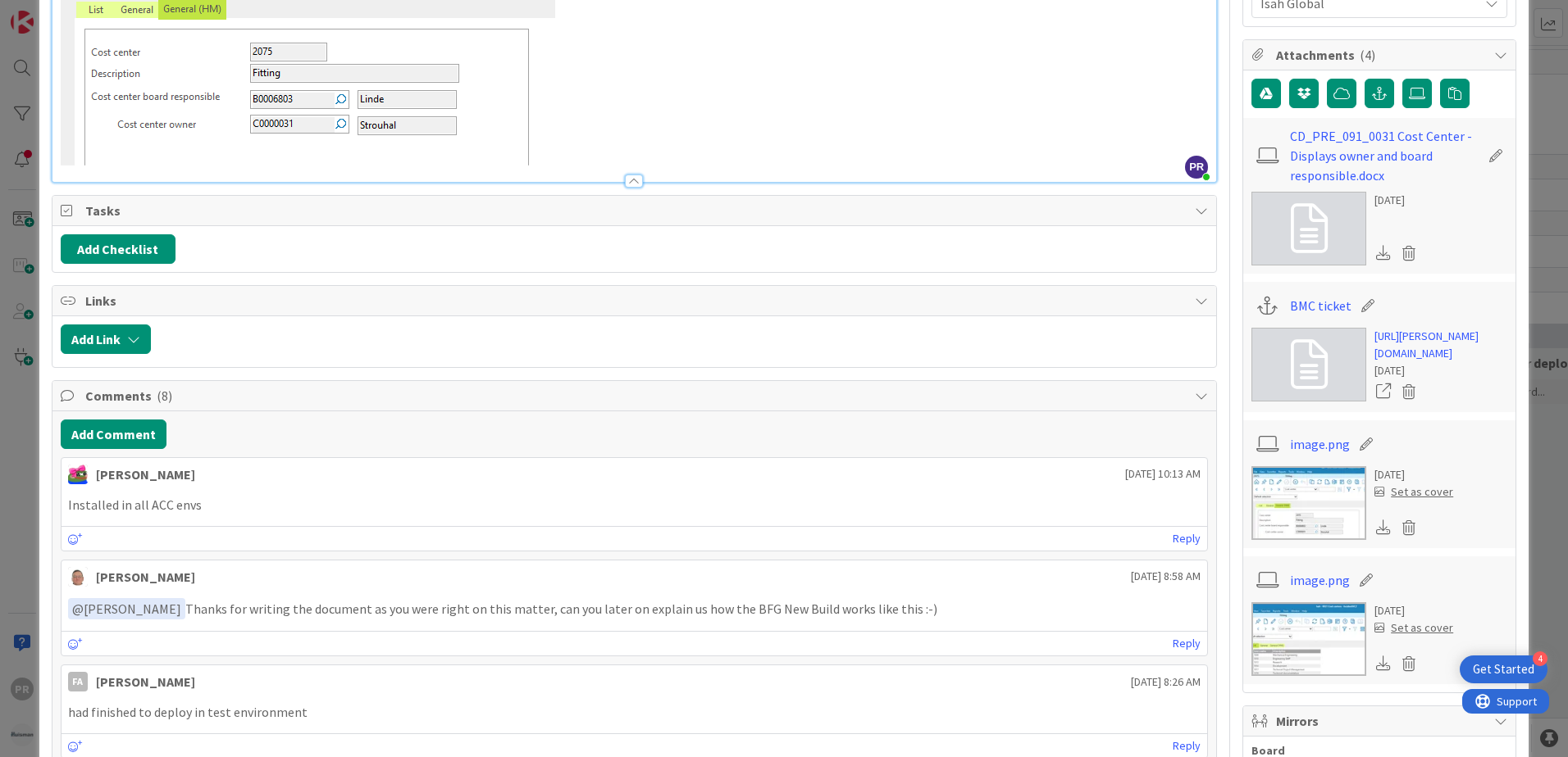
scroll to position [738, 0]
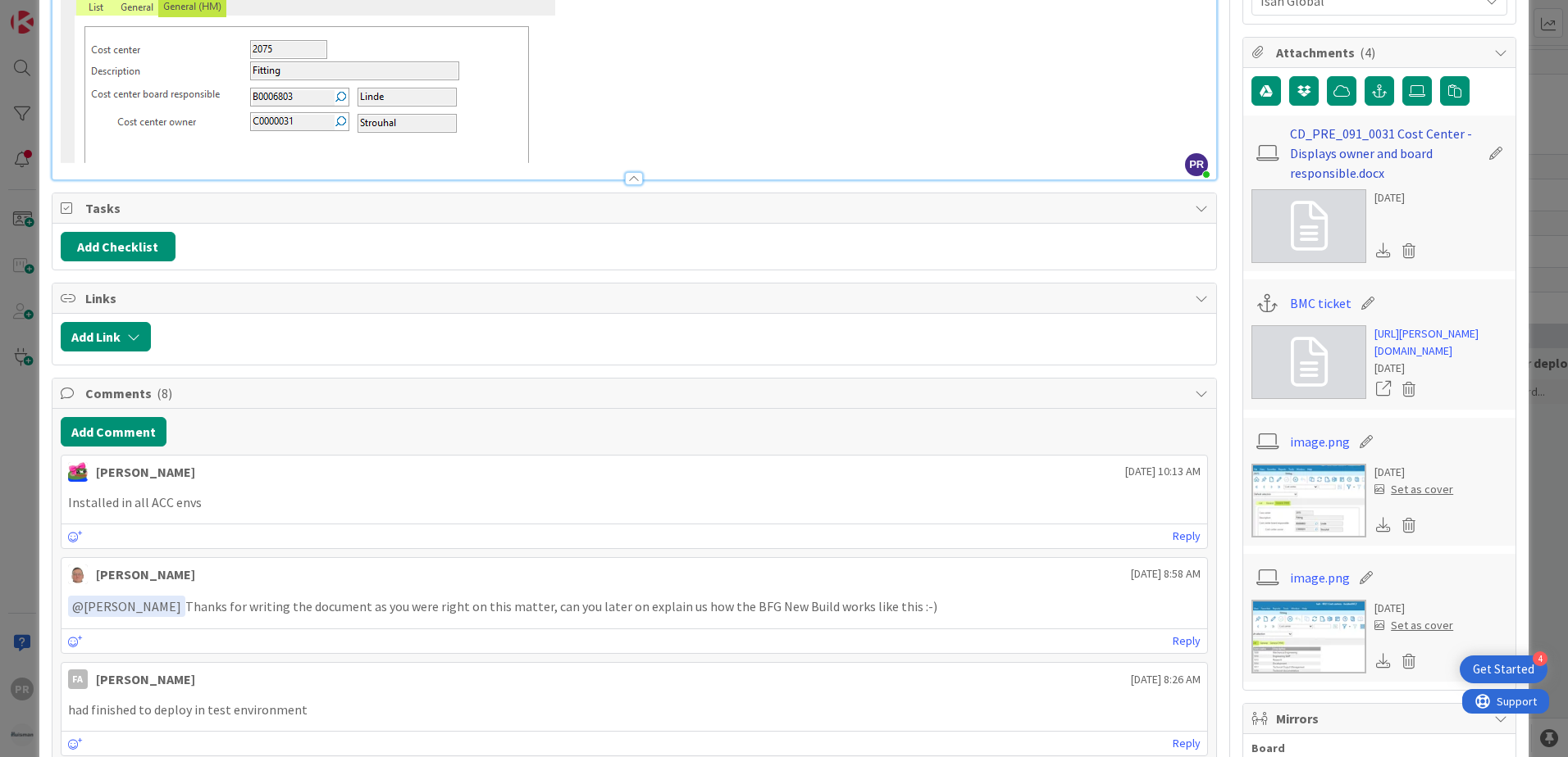
click at [1403, 147] on link "CD_PRE_091_0031 Cost Center - Displays owner and board responsible.docx" at bounding box center [1385, 152] width 190 height 59
click at [1376, 250] on icon at bounding box center [1383, 250] width 14 height 14
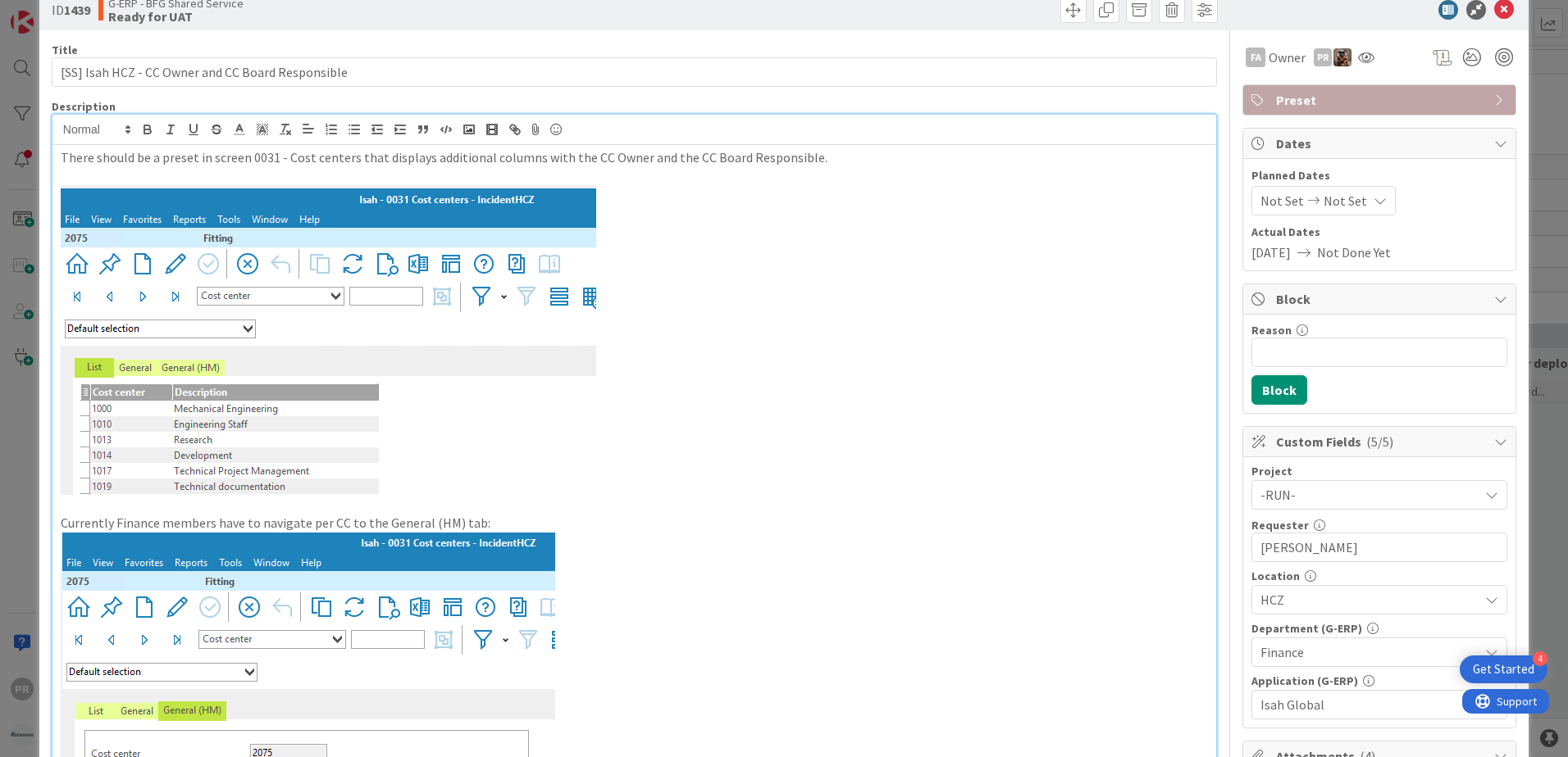
scroll to position [0, 0]
